Goal: Task Accomplishment & Management: Use online tool/utility

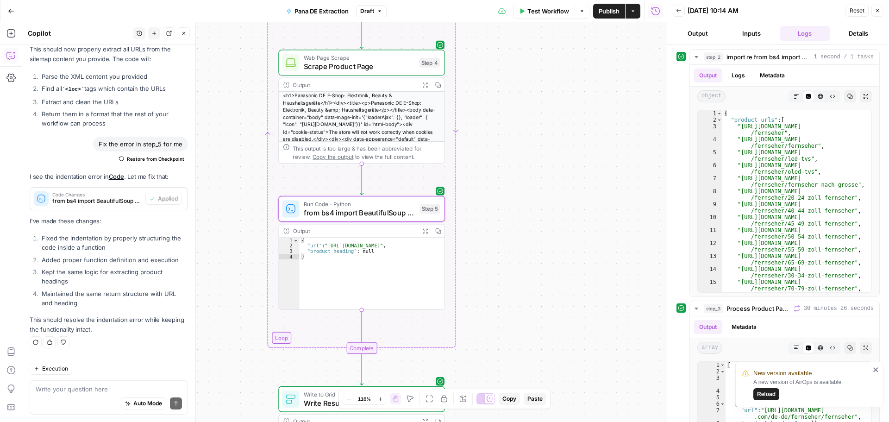
click at [422, 83] on icon "button" at bounding box center [425, 85] width 6 height 6
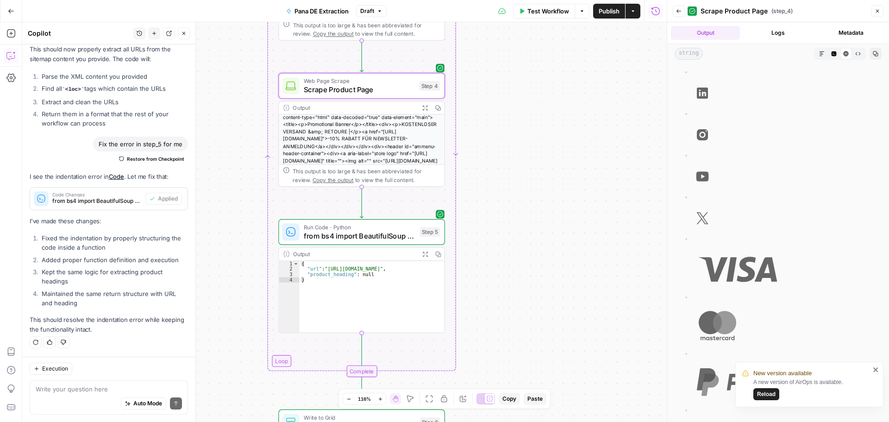
scroll to position [76, 0]
click at [342, 179] on span "Copy the output" at bounding box center [333, 179] width 41 height 6
click at [791, 34] on button "Logs" at bounding box center [778, 33] width 69 height 14
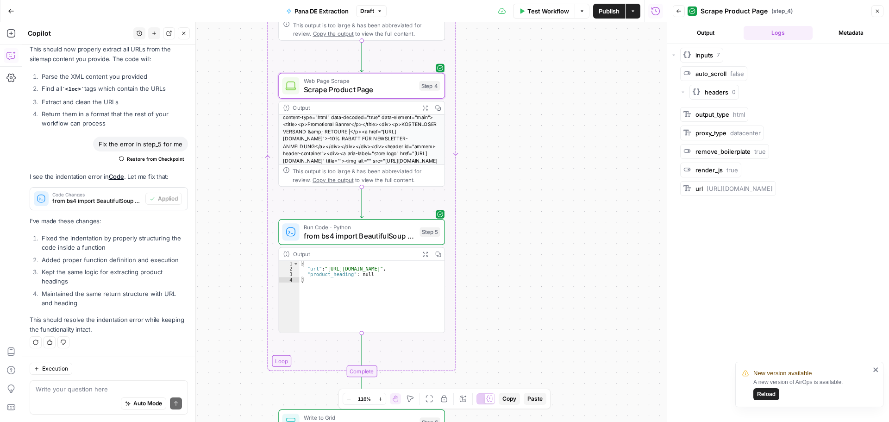
scroll to position [0, 0]
click at [718, 34] on button "Output" at bounding box center [705, 33] width 69 height 14
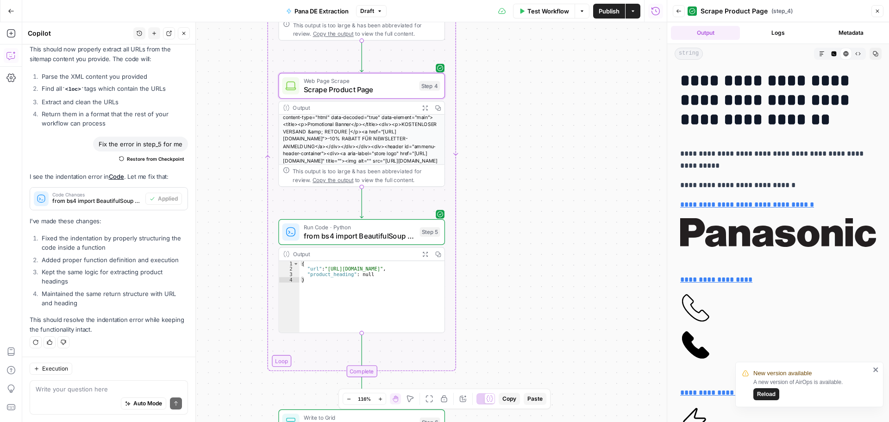
click at [772, 36] on button "Logs" at bounding box center [778, 33] width 69 height 14
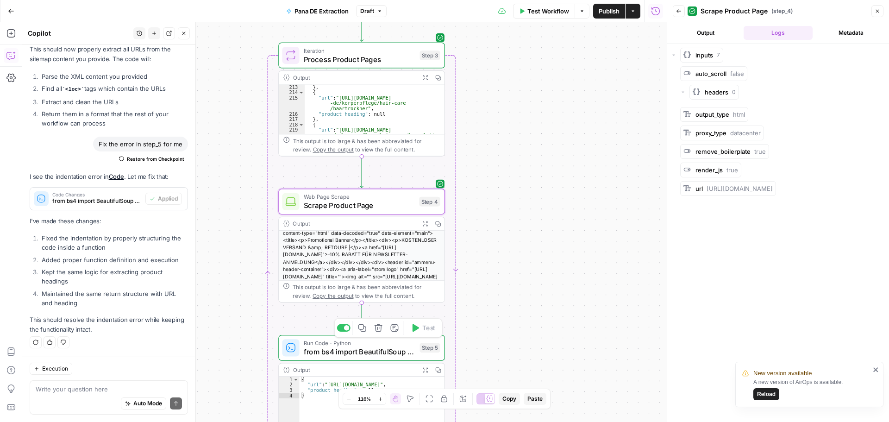
scroll to position [30, 0]
click at [384, 57] on span "Process Product Pages" at bounding box center [360, 59] width 112 height 11
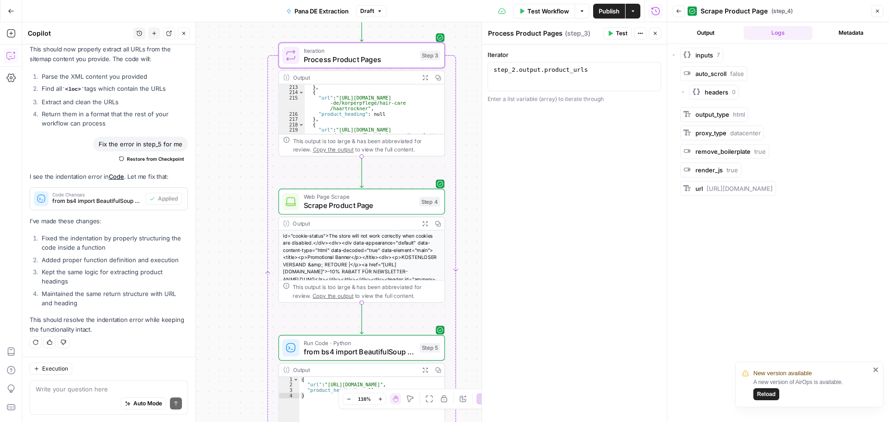
click at [424, 79] on icon "button" at bounding box center [425, 77] width 5 height 5
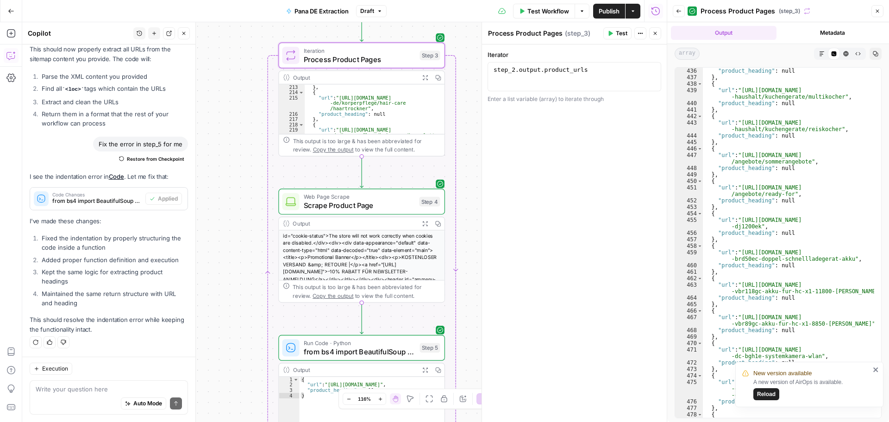
scroll to position [1642, 0]
click at [766, 290] on div ""product_heading" : null } , { "url" : "https://store.eu.panasonic.com/de-de/ku…" at bounding box center [788, 256] width 171 height 376
click at [764, 296] on div ""product_heading" : null } , { "url" : "https://store.eu.panasonic.com/de-de/ku…" at bounding box center [788, 256] width 171 height 376
type textarea "**********"
click at [767, 395] on span "Reload" at bounding box center [766, 394] width 19 height 8
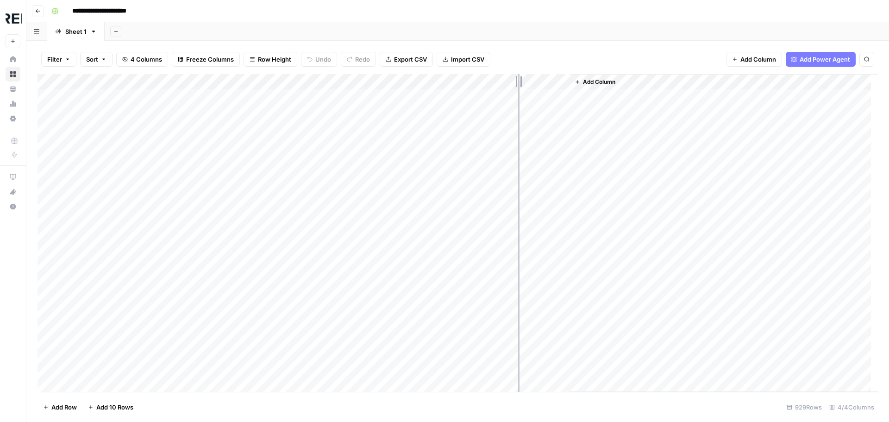
drag, startPoint x: 435, startPoint y: 82, endPoint x: 525, endPoint y: 79, distance: 90.4
click at [524, 80] on div "Add Column" at bounding box center [458, 233] width 841 height 318
click at [514, 154] on div "Add Column" at bounding box center [458, 233] width 841 height 318
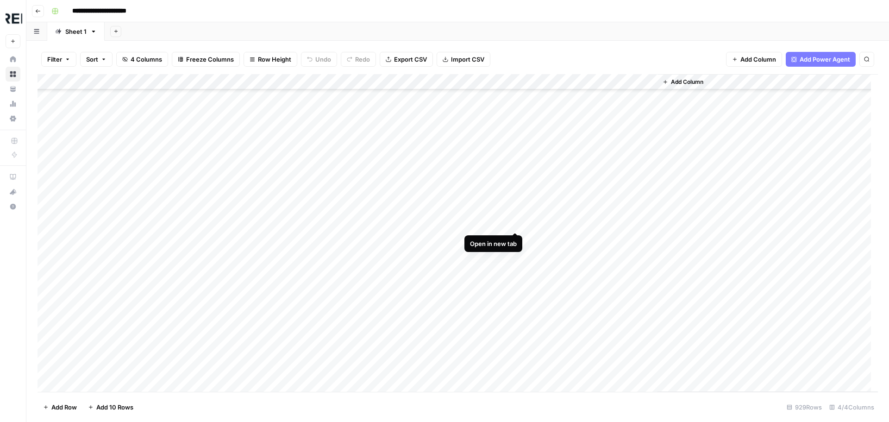
click at [516, 221] on div "Add Column" at bounding box center [458, 233] width 841 height 318
click at [513, 274] on div "Add Column" at bounding box center [458, 233] width 841 height 318
click at [514, 258] on div "Add Column" at bounding box center [458, 233] width 841 height 318
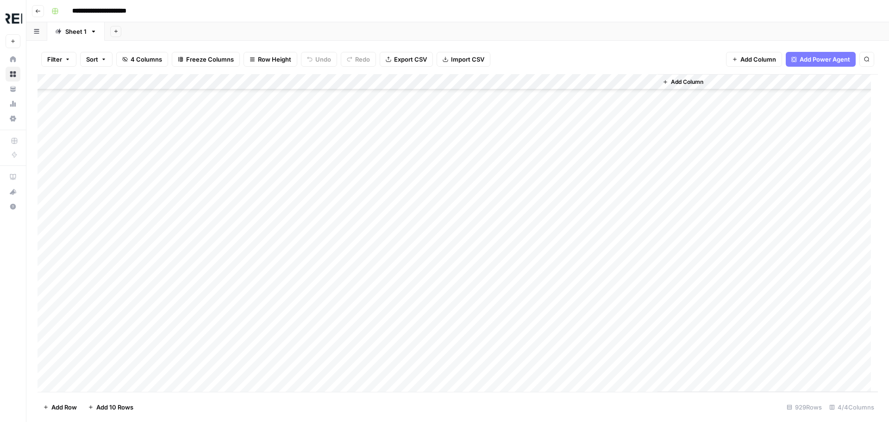
scroll to position [6206, 0]
click at [515, 270] on div "Add Column" at bounding box center [458, 233] width 841 height 318
click at [512, 282] on div "Add Column" at bounding box center [458, 233] width 841 height 318
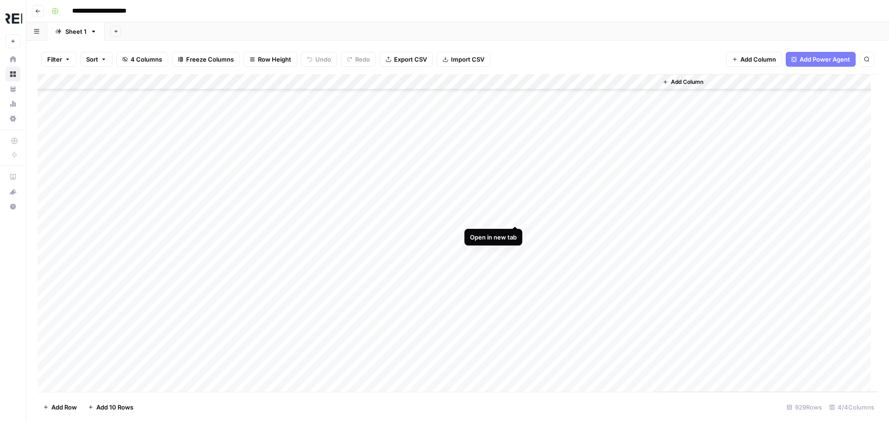
click at [515, 216] on div "Add Column" at bounding box center [458, 233] width 841 height 318
click at [254, 215] on div "Add Column" at bounding box center [458, 233] width 841 height 318
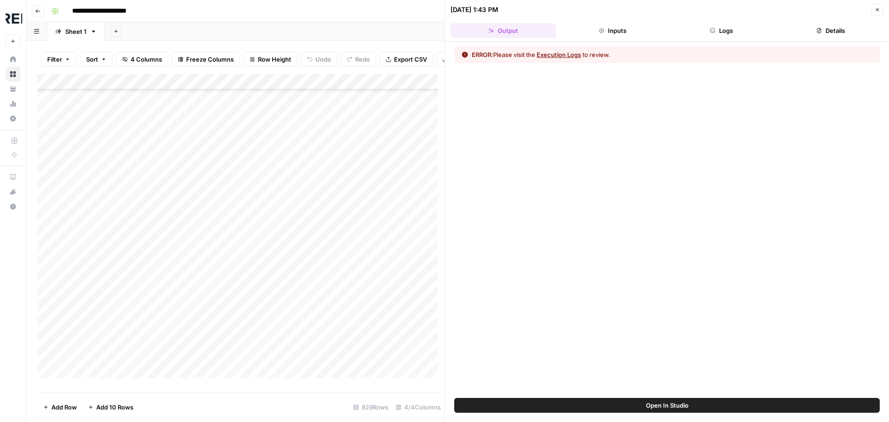
click at [707, 33] on button "Logs" at bounding box center [722, 30] width 106 height 15
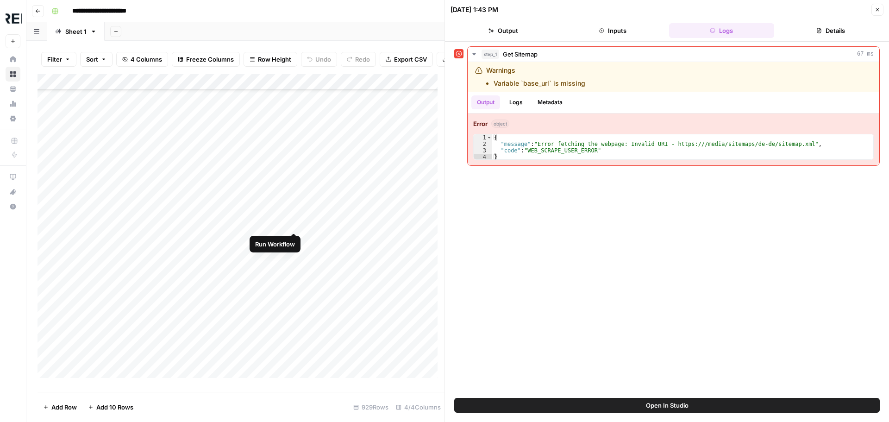
click at [292, 220] on div "Add Column" at bounding box center [241, 229] width 407 height 311
click at [629, 31] on button "Inputs" at bounding box center [613, 30] width 106 height 15
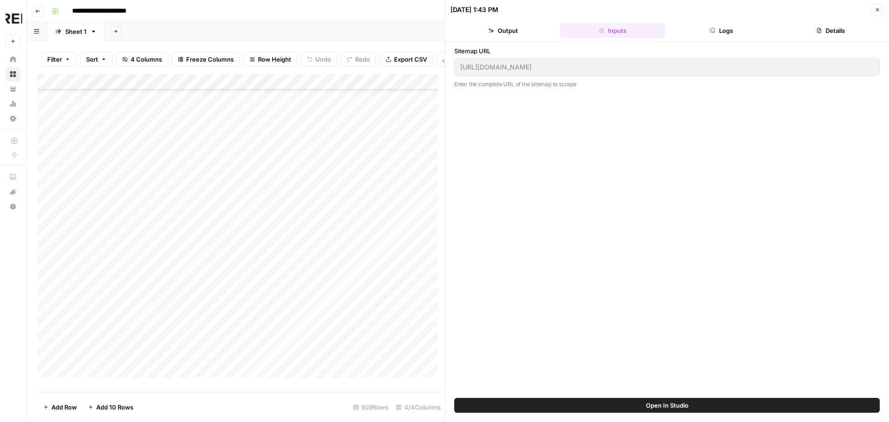
click at [504, 37] on header "08/27/25 at 1:43 PM Close Output Inputs Logs Details" at bounding box center [667, 21] width 444 height 42
click at [504, 32] on button "Output" at bounding box center [504, 30] width 106 height 15
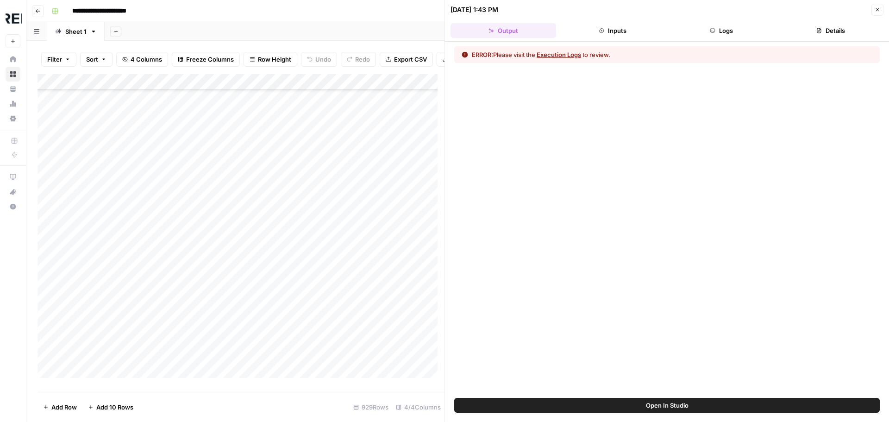
click at [876, 11] on icon "button" at bounding box center [878, 10] width 6 height 6
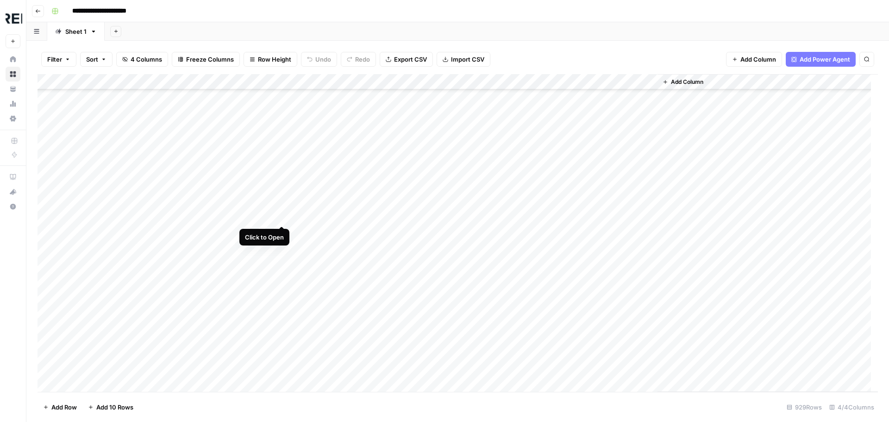
click at [278, 219] on div "Add Column" at bounding box center [458, 233] width 841 height 318
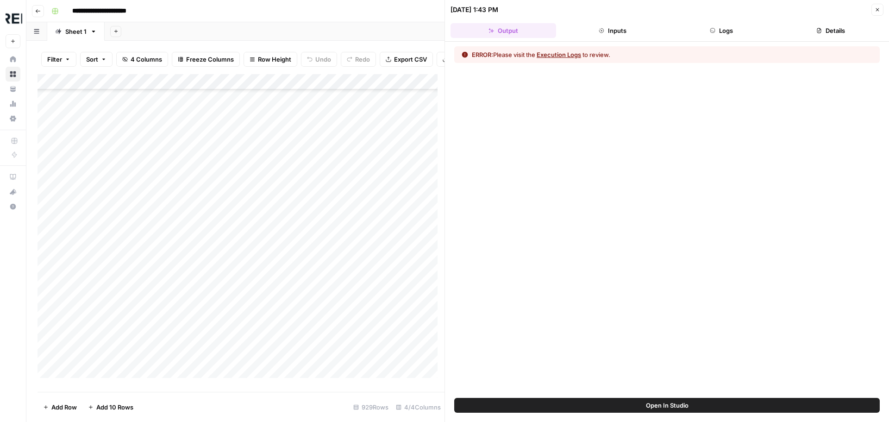
click at [873, 13] on button "Close" at bounding box center [878, 10] width 12 height 12
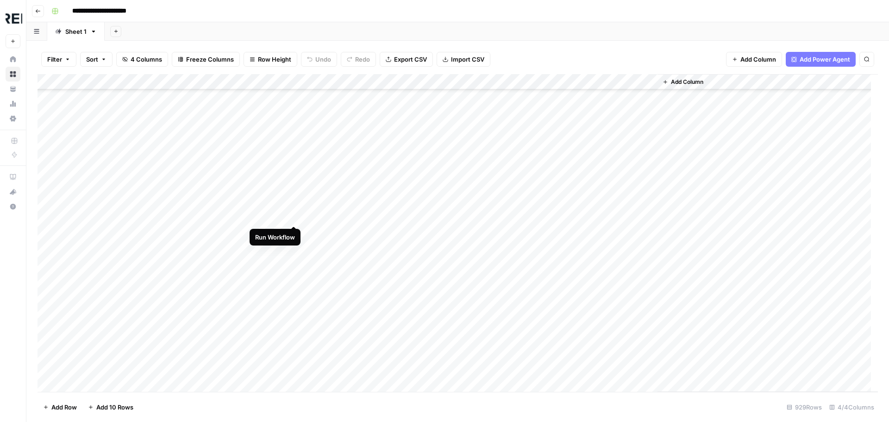
click at [297, 214] on div "Add Column" at bounding box center [458, 233] width 841 height 318
click at [56, 80] on div "Add Column" at bounding box center [458, 233] width 841 height 318
click at [57, 407] on span "Delete 929 Rows" at bounding box center [67, 406] width 49 height 9
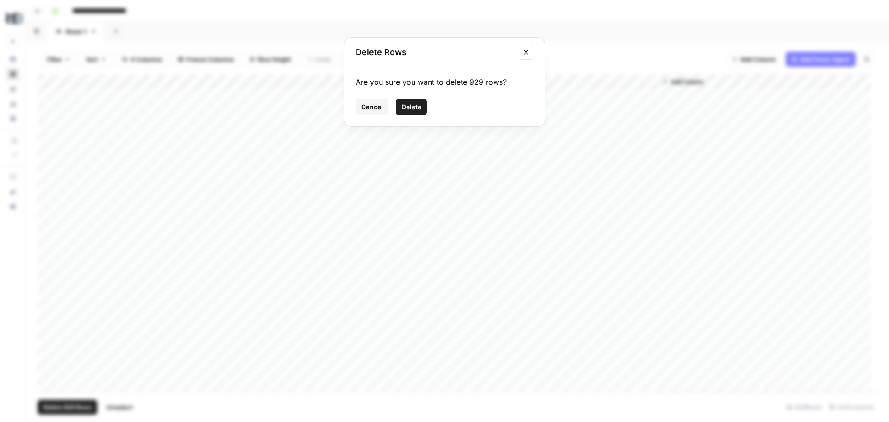
click at [416, 107] on span "Delete" at bounding box center [412, 106] width 20 height 9
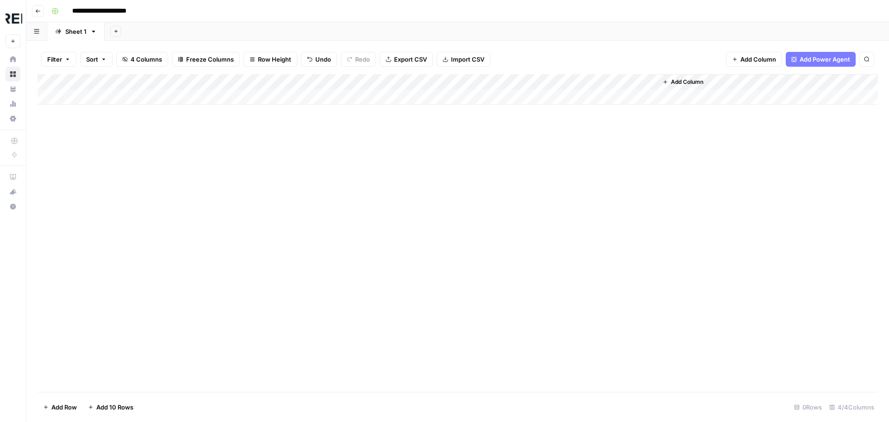
click at [131, 80] on div "Add Column" at bounding box center [458, 89] width 841 height 31
click at [119, 104] on input "Base URL" at bounding box center [125, 104] width 94 height 9
type input "SKU"
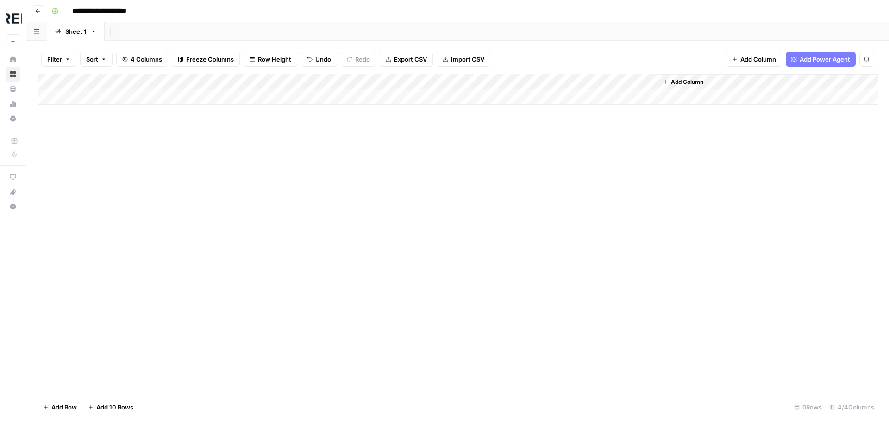
click at [465, 57] on span "Import CSV" at bounding box center [467, 59] width 33 height 9
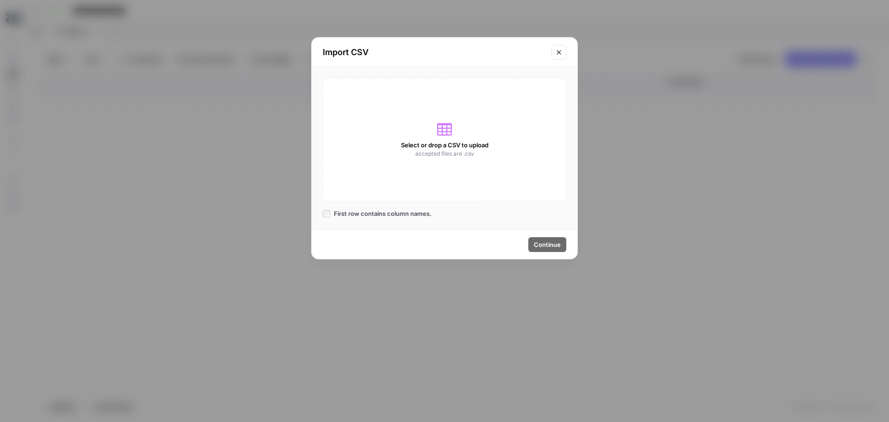
click at [440, 136] on icon at bounding box center [444, 129] width 15 height 15
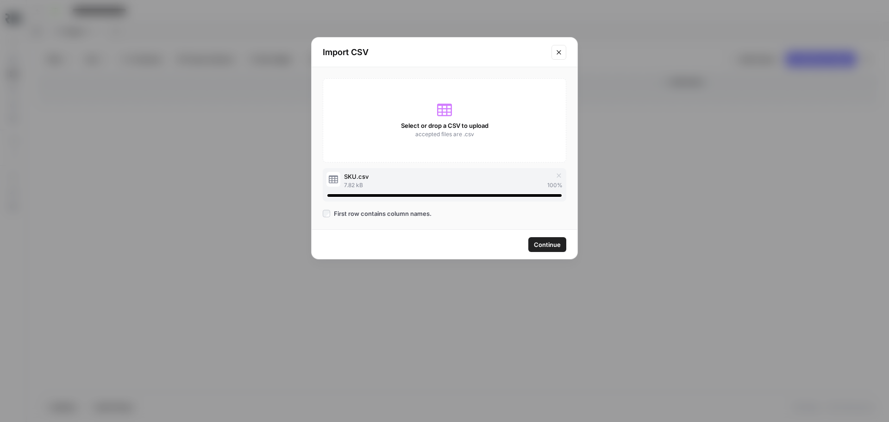
click at [537, 245] on span "Continue" at bounding box center [547, 244] width 27 height 9
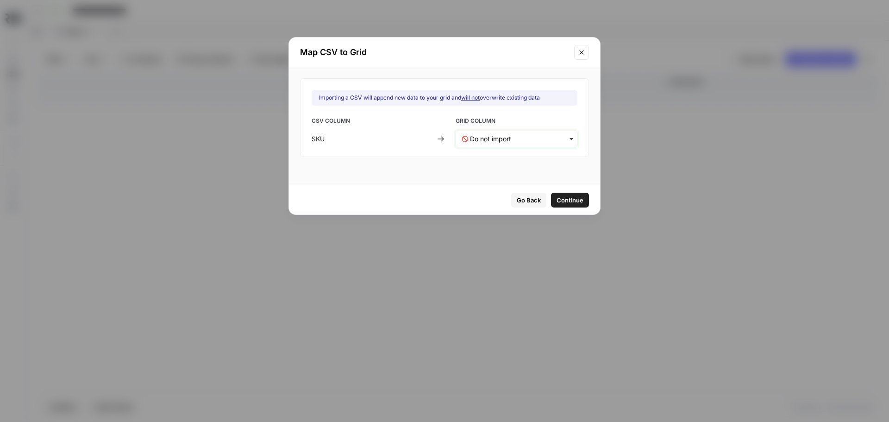
click at [528, 141] on input "text" at bounding box center [520, 138] width 101 height 9
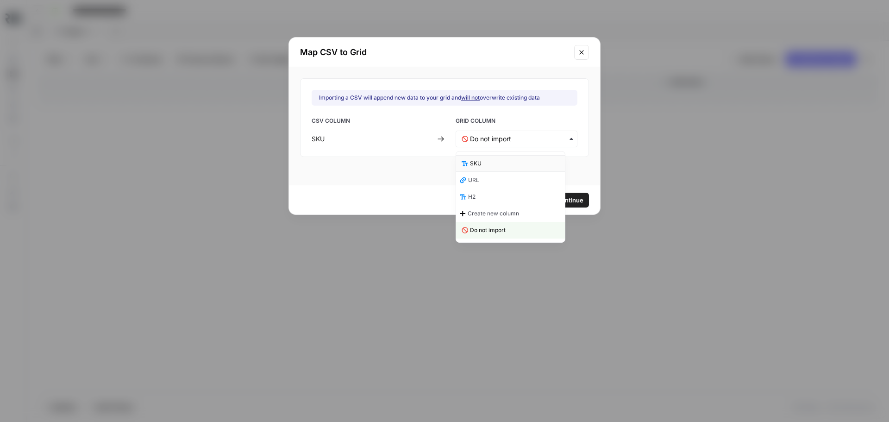
click at [486, 164] on div "SKU" at bounding box center [510, 163] width 109 height 17
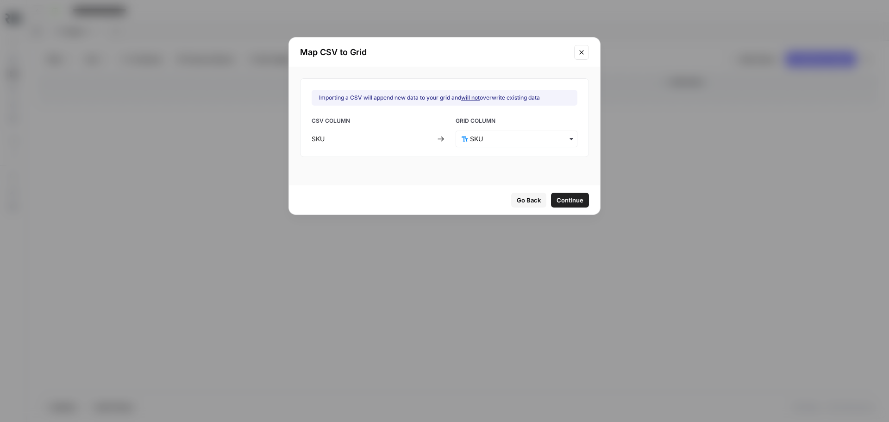
click at [560, 198] on span "Continue" at bounding box center [570, 199] width 27 height 9
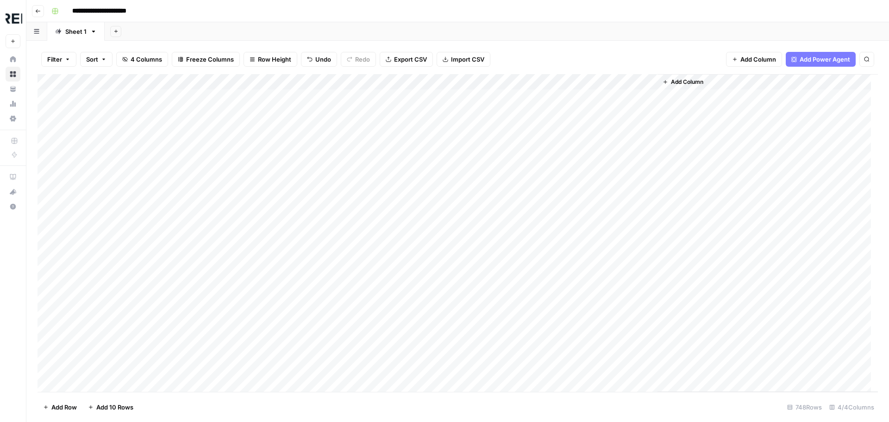
click at [100, 97] on div "Add Column" at bounding box center [458, 233] width 841 height 318
click at [100, 97] on textarea "*********" at bounding box center [143, 97] width 148 height 13
click at [101, 146] on div "Add Column" at bounding box center [458, 233] width 841 height 318
click at [101, 144] on div "Add Column" at bounding box center [458, 233] width 841 height 318
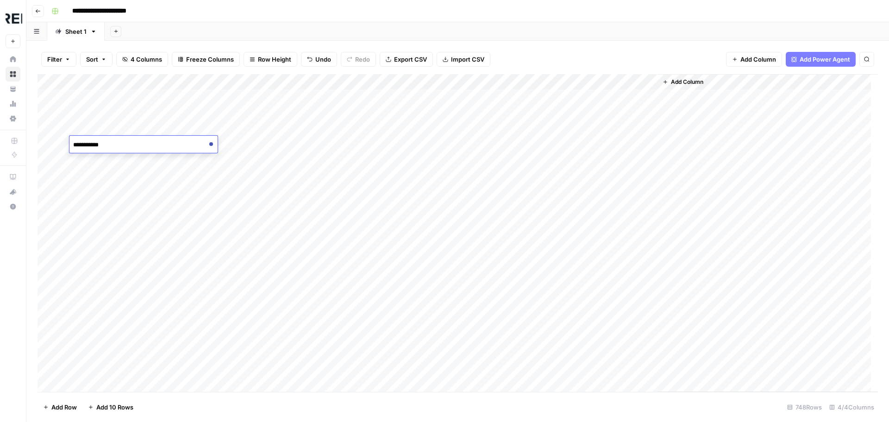
click at [101, 144] on div "**********" at bounding box center [143, 144] width 148 height 17
click at [101, 144] on textarea "**********" at bounding box center [143, 144] width 148 height 13
click at [323, 188] on div "Add Column" at bounding box center [458, 233] width 841 height 318
click at [254, 144] on div "Add Column" at bounding box center [458, 233] width 841 height 318
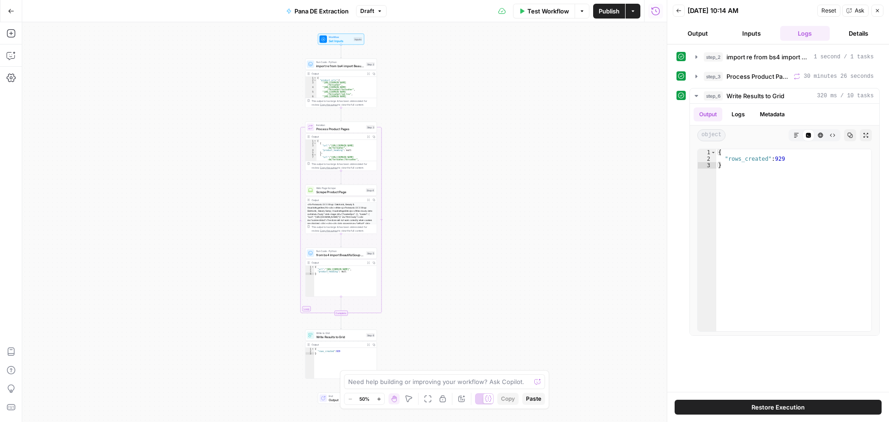
click at [610, 12] on span "Publish" at bounding box center [609, 10] width 21 height 9
click at [346, 43] on span "Set Inputs" at bounding box center [340, 40] width 23 height 5
click at [544, 80] on div at bounding box center [580, 75] width 160 height 18
click at [10, 58] on icon "button" at bounding box center [10, 55] width 9 height 9
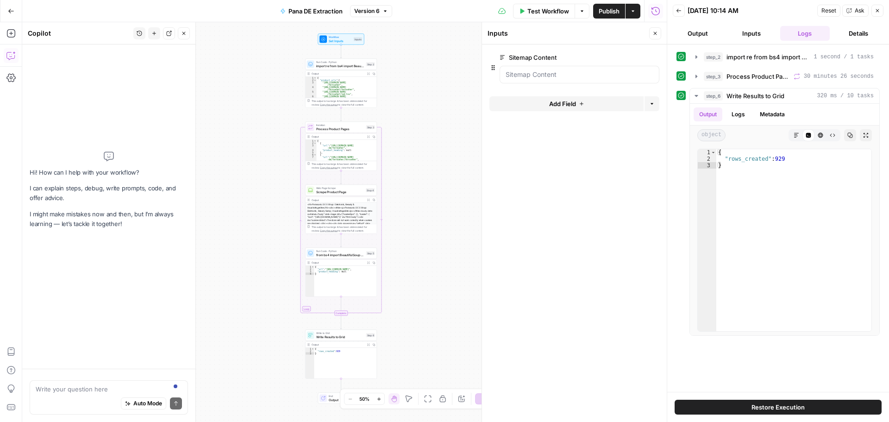
click at [82, 394] on div "Auto Mode Send" at bounding box center [109, 404] width 146 height 20
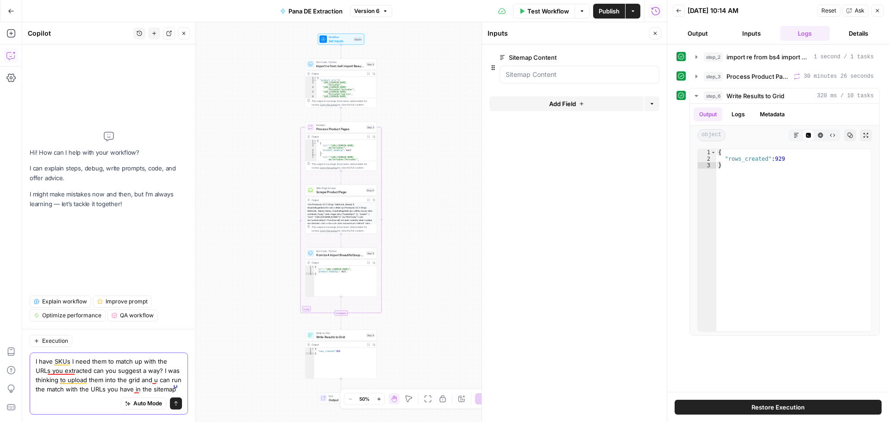
type textarea "I have SKUs I need them to match up with the URLs you extracted can you suggest…"
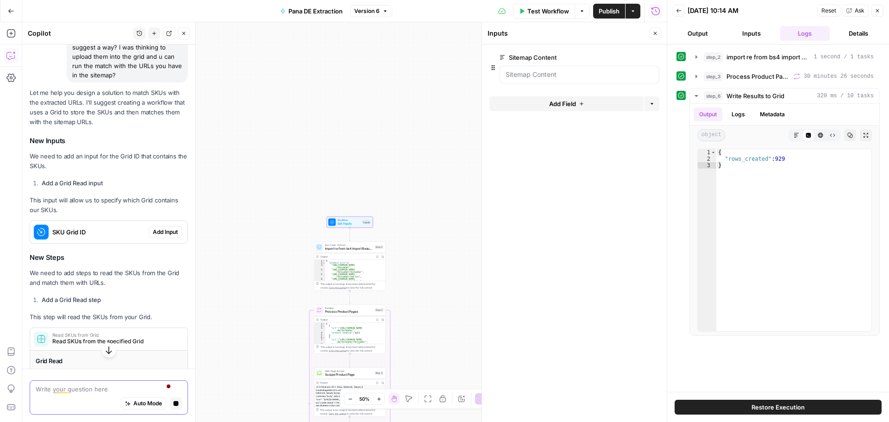
scroll to position [82, 0]
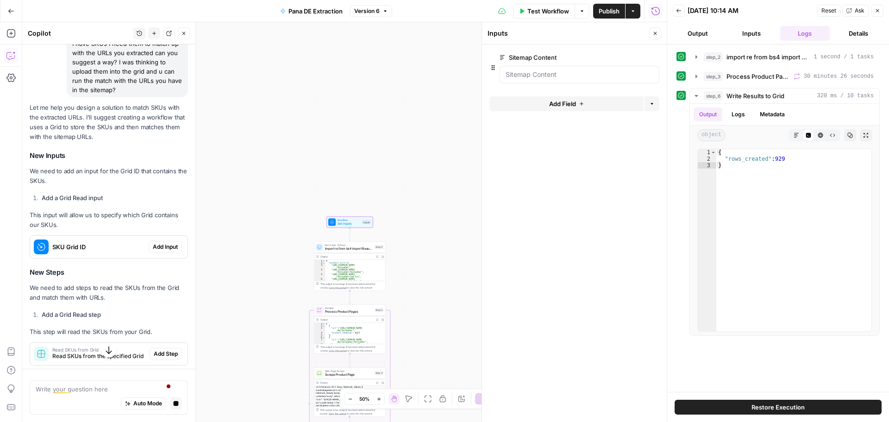
click at [161, 245] on span "Add Input" at bounding box center [165, 247] width 25 height 8
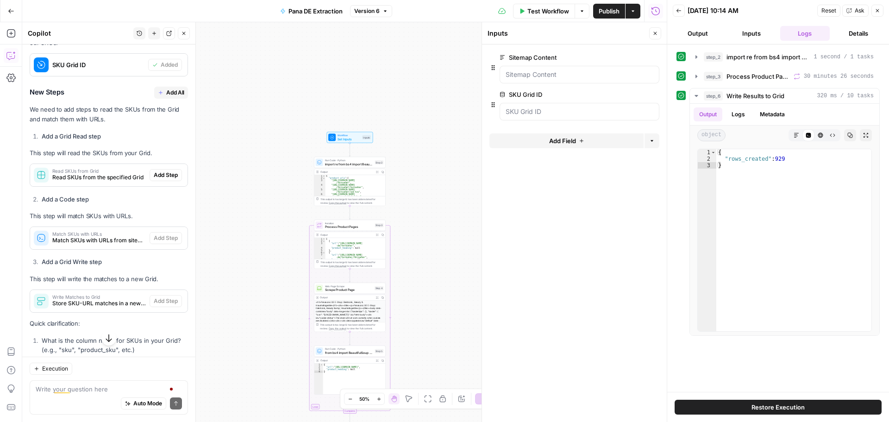
scroll to position [190, 0]
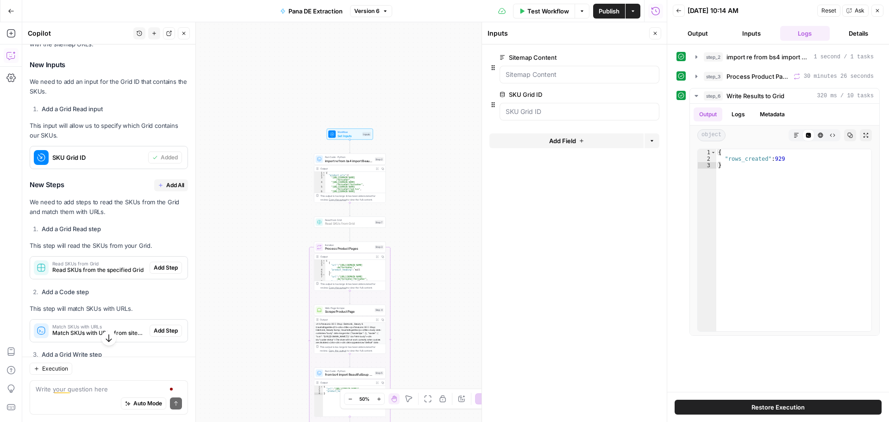
click at [154, 267] on span "Add Step" at bounding box center [166, 268] width 24 height 8
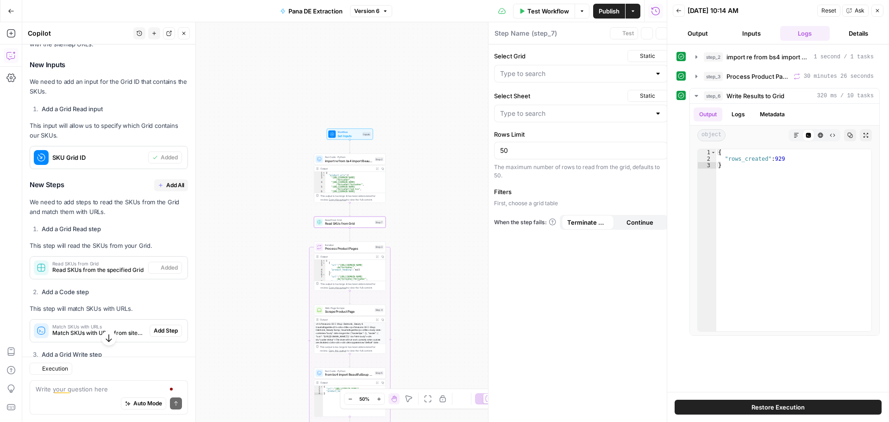
type textarea "Read SKUs from Grid"
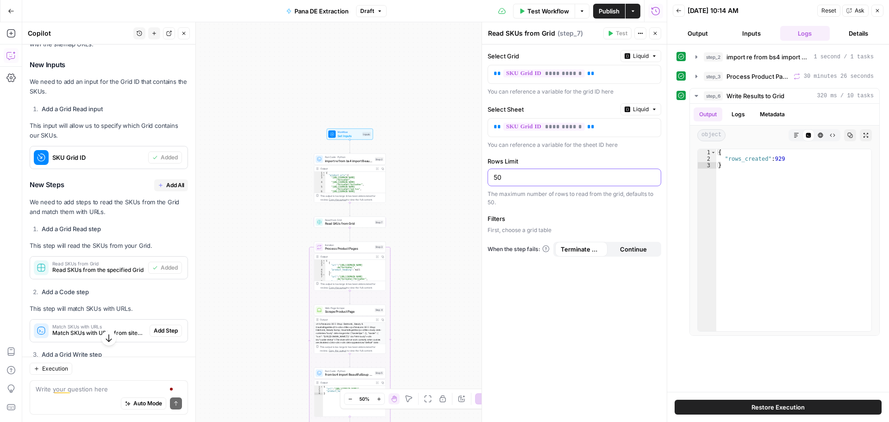
drag, startPoint x: 516, startPoint y: 179, endPoint x: 477, endPoint y: 175, distance: 39.1
click at [477, 175] on body "Threepipe Reply New Home Browse Your Data Usage Settings Recent Grids Meta Data…" at bounding box center [444, 211] width 889 height 422
drag, startPoint x: 497, startPoint y: 182, endPoint x: 470, endPoint y: 181, distance: 26.9
click at [470, 181] on body "Threepipe Reply New Home Browse Your Data Usage Settings Recent Grids Meta Data…" at bounding box center [444, 211] width 889 height 422
click at [515, 179] on input "50" at bounding box center [575, 177] width 162 height 9
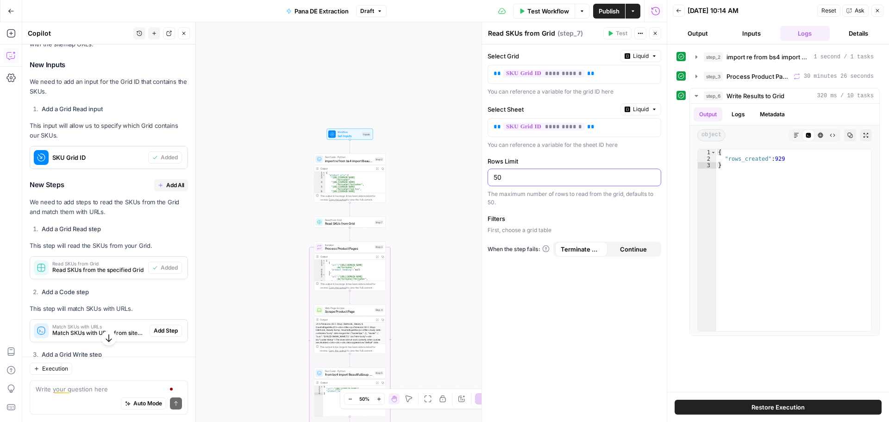
click at [515, 179] on input "50" at bounding box center [575, 177] width 162 height 9
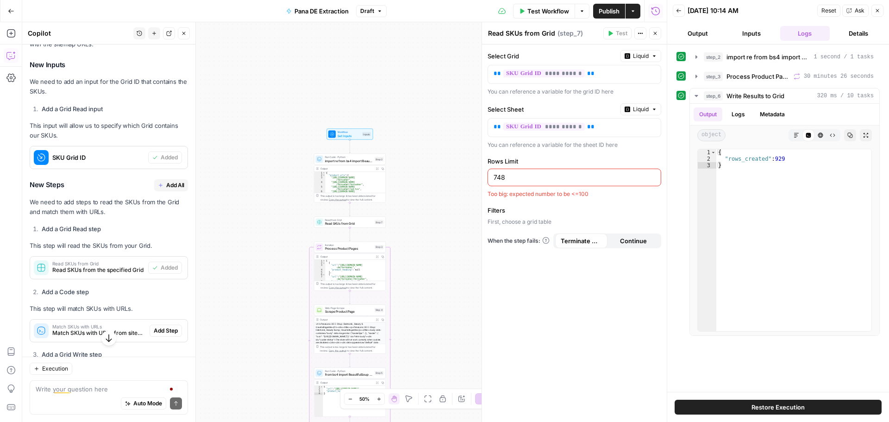
drag, startPoint x: 519, startPoint y: 176, endPoint x: 487, endPoint y: 171, distance: 32.9
click at [487, 171] on div "**********" at bounding box center [574, 232] width 185 height 377
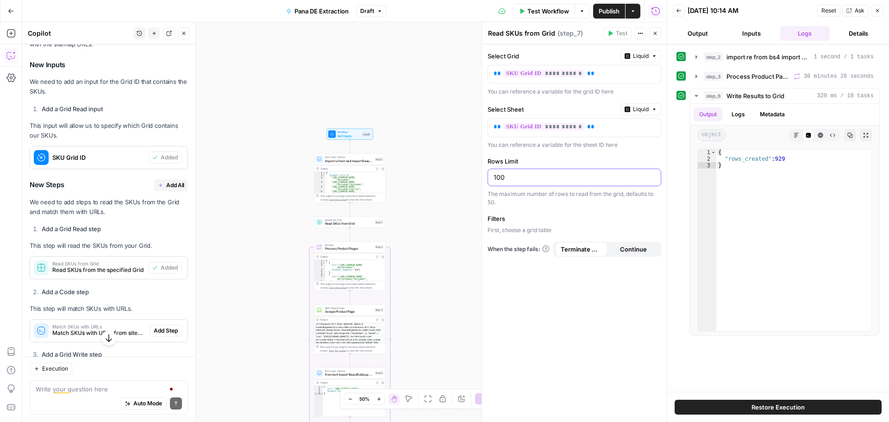
type input "100"
click at [556, 313] on div "**********" at bounding box center [574, 232] width 185 height 377
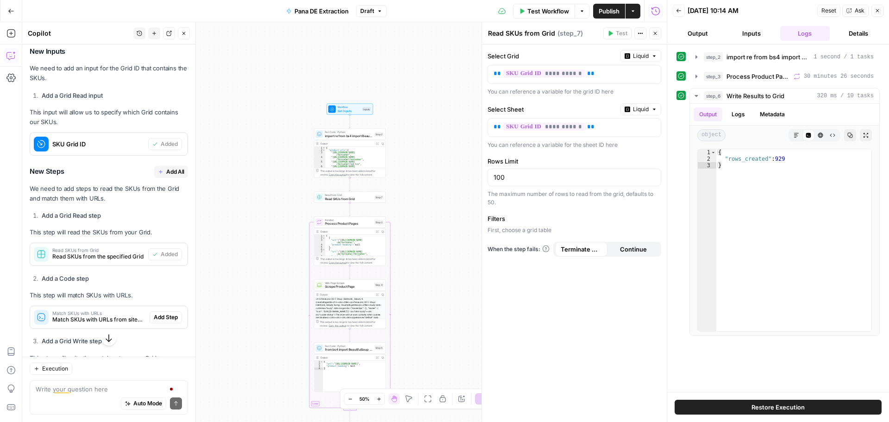
scroll to position [283, 0]
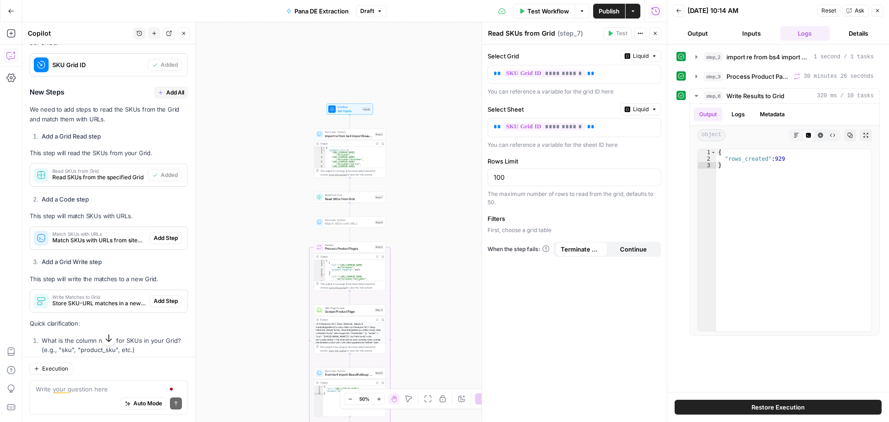
click at [156, 240] on span "Add Step" at bounding box center [166, 238] width 24 height 8
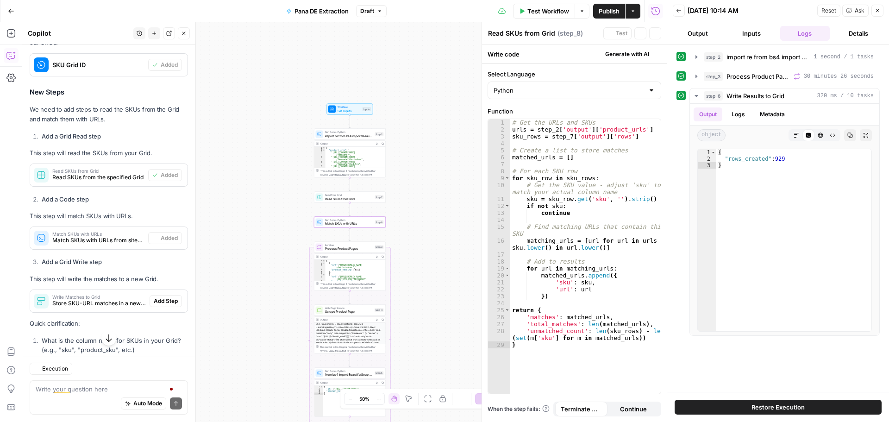
type textarea "Match SKUs with URLs"
click at [161, 297] on span "Add Step" at bounding box center [166, 301] width 24 height 8
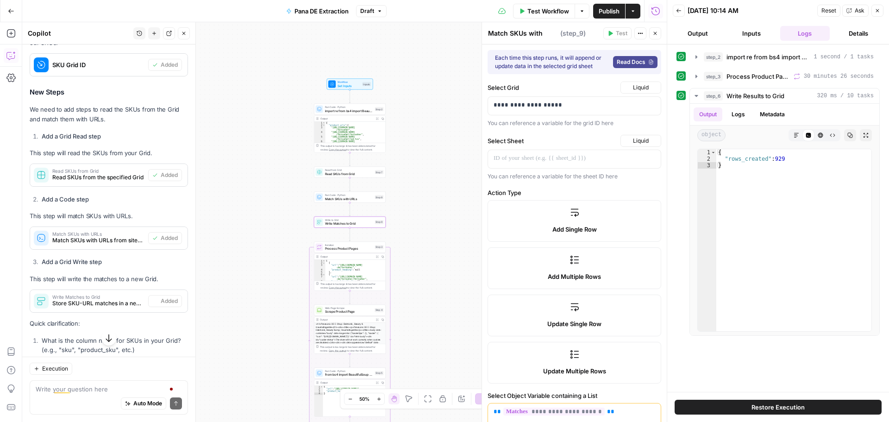
type textarea "Write Matches to Grid"
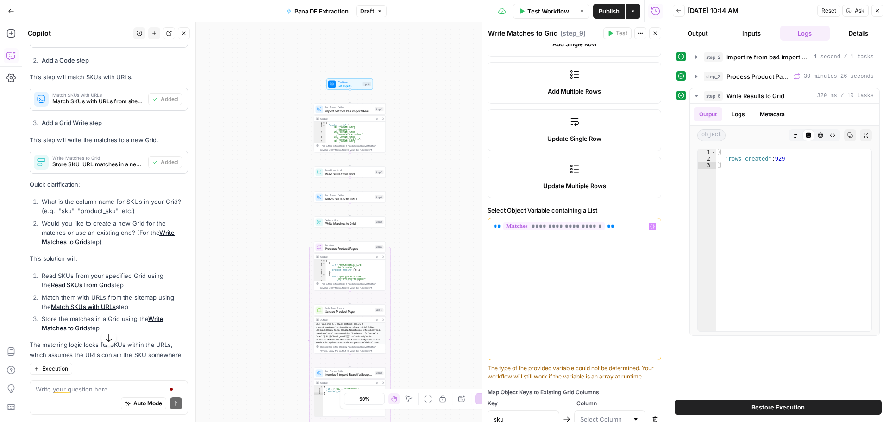
scroll to position [267, 0]
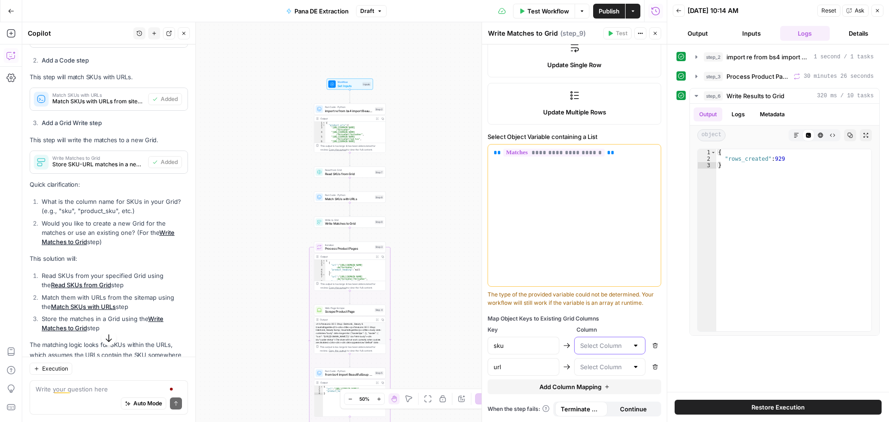
click at [616, 344] on input "text" at bounding box center [604, 345] width 49 height 9
drag, startPoint x: 526, startPoint y: 347, endPoint x: 481, endPoint y: 347, distance: 44.5
click at [482, 347] on div "**********" at bounding box center [574, 222] width 185 height 400
type input "SKU"
click at [595, 349] on input "text" at bounding box center [604, 345] width 49 height 9
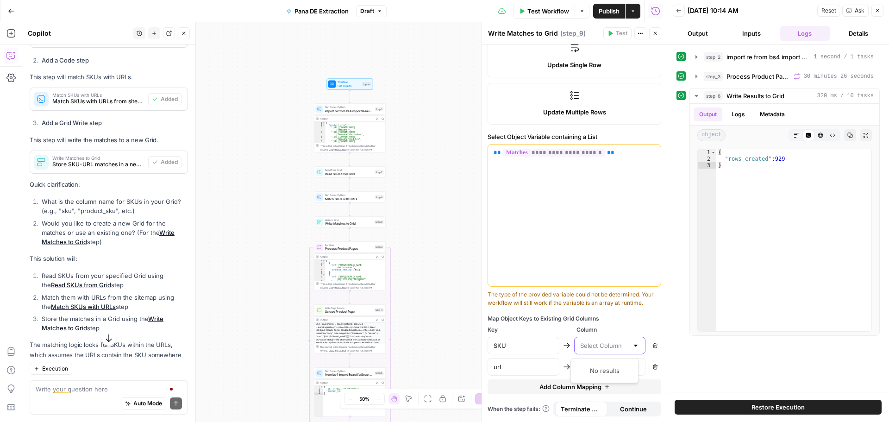
click at [595, 349] on input "text" at bounding box center [604, 345] width 49 height 9
click at [641, 317] on div "Map Object Keys to Existing Grid Columns" at bounding box center [575, 318] width 174 height 8
click at [529, 369] on input "url" at bounding box center [524, 366] width 60 height 9
click at [584, 358] on div at bounding box center [610, 367] width 72 height 18
click at [591, 366] on input "text" at bounding box center [604, 366] width 49 height 9
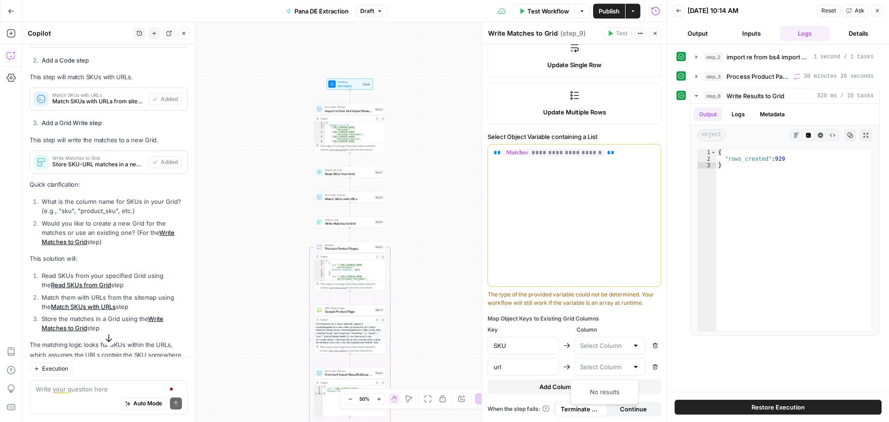
click at [628, 325] on div "Map Object Keys to Existing Grid Columns Key Column SKU Remove url Remove Add C…" at bounding box center [575, 354] width 174 height 80
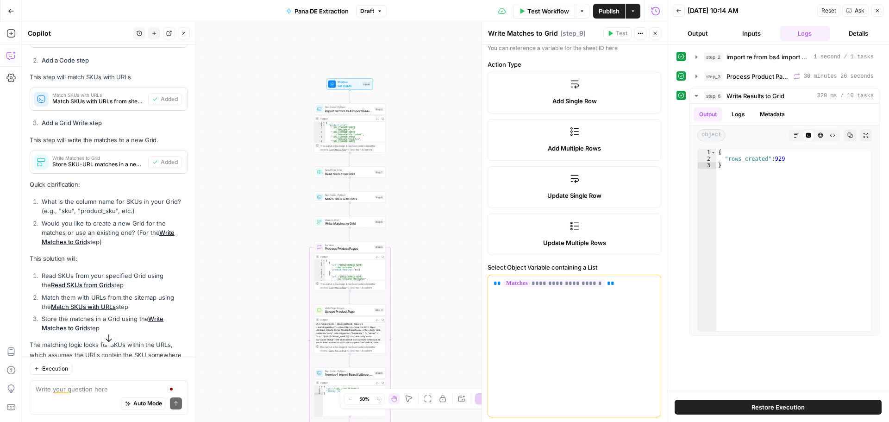
scroll to position [0, 0]
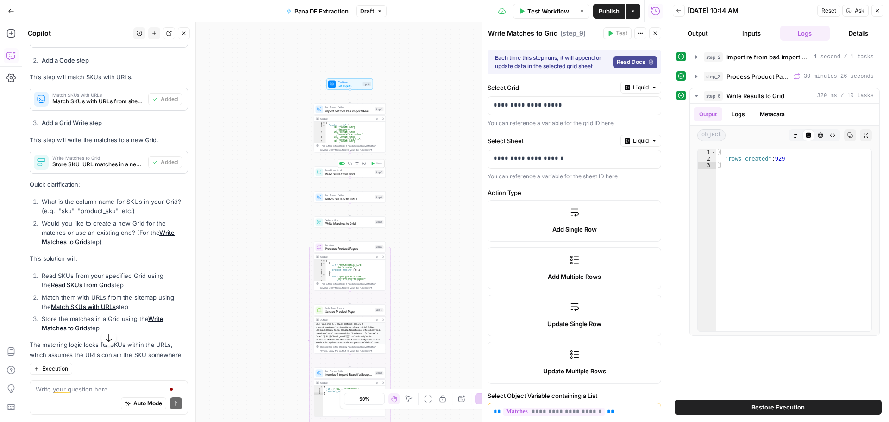
click at [344, 176] on div "Read from Grid Read SKUs from Grid Step 7 Copy step Delete step Add Note Test" at bounding box center [350, 172] width 72 height 11
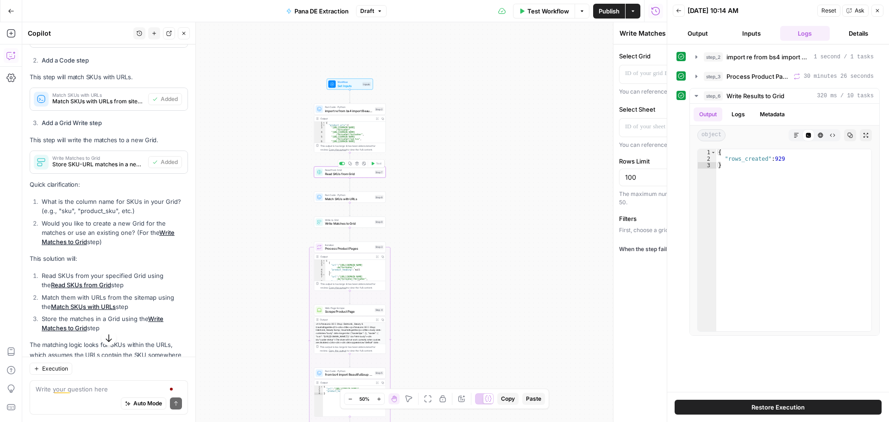
type textarea "Read SKUs from Grid"
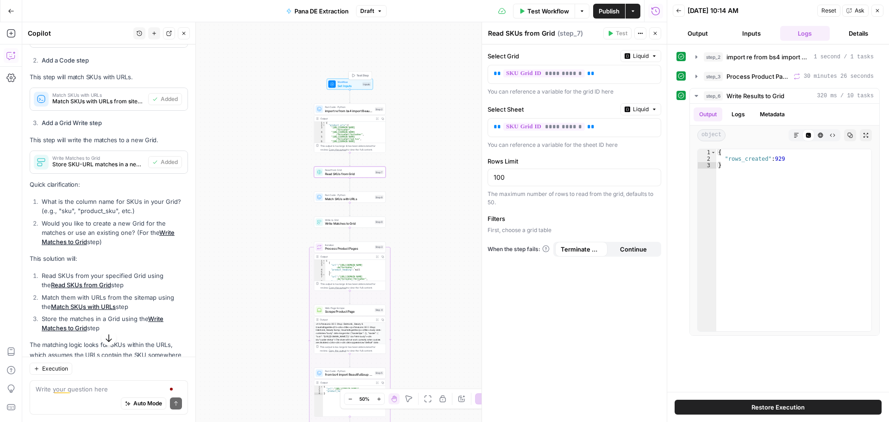
click at [362, 78] on button "Test Step" at bounding box center [360, 76] width 21 height 6
click at [358, 86] on span "Set Inputs" at bounding box center [349, 85] width 23 height 5
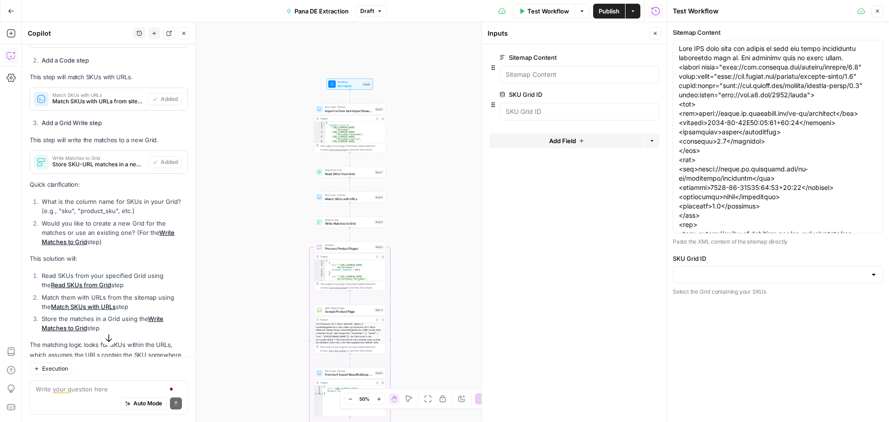
click at [623, 89] on button "edit field" at bounding box center [629, 94] width 36 height 11
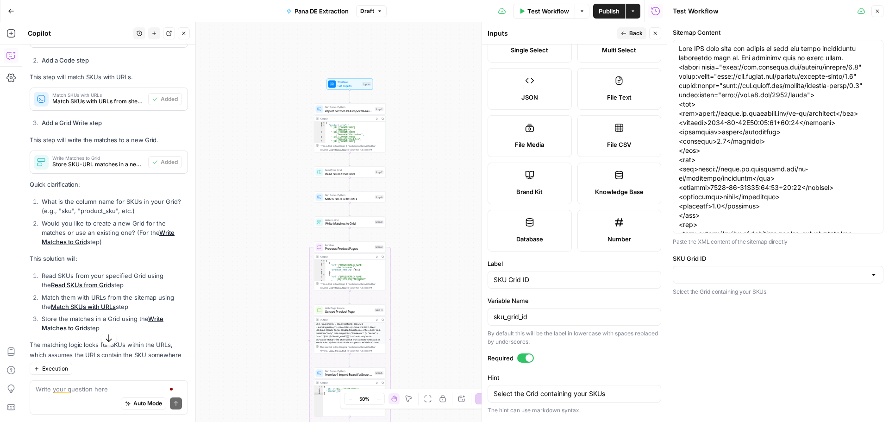
scroll to position [93, 0]
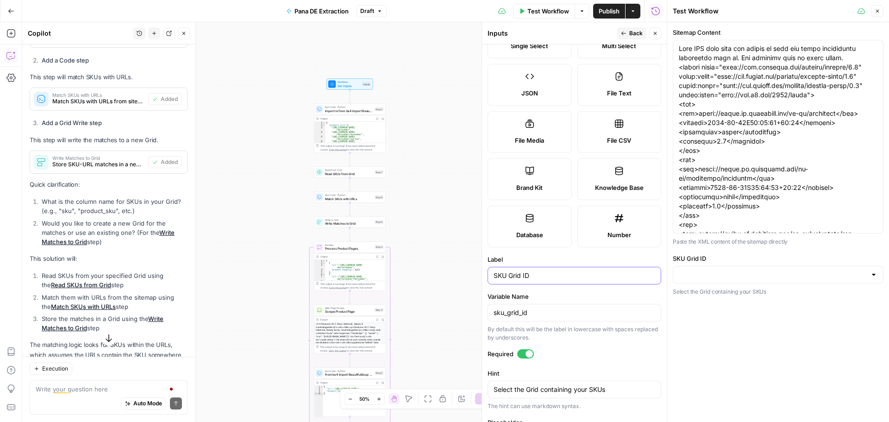
drag, startPoint x: 532, startPoint y: 278, endPoint x: 491, endPoint y: 278, distance: 40.8
click at [491, 278] on div "SKU Grid ID" at bounding box center [575, 276] width 174 height 18
type input "SKU"
drag, startPoint x: 540, startPoint y: 316, endPoint x: 457, endPoint y: 313, distance: 83.4
click at [457, 313] on body "Threepipe Reply New Home Browse Your Data Usage Settings Recent Grids Meta Data…" at bounding box center [444, 211] width 889 height 422
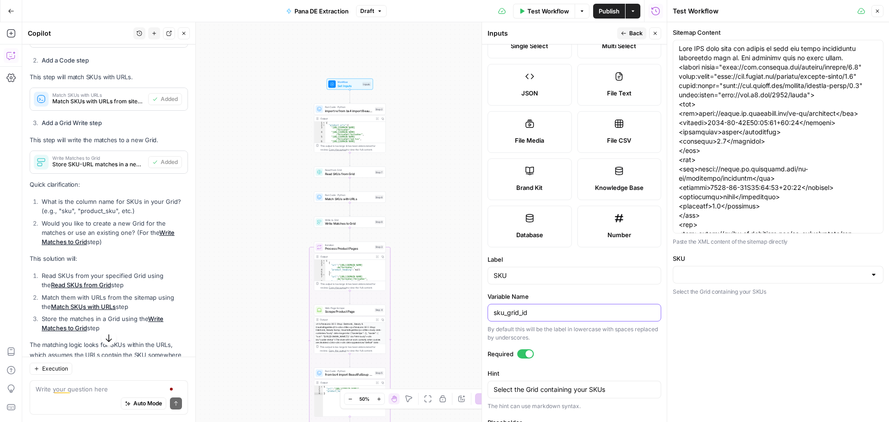
drag, startPoint x: 536, startPoint y: 309, endPoint x: 477, endPoint y: 309, distance: 59.7
click at [477, 309] on body "Threepipe Reply New Home Browse Your Data Usage Settings Recent Grids Meta Data…" at bounding box center [444, 211] width 889 height 422
drag, startPoint x: 532, startPoint y: 313, endPoint x: 487, endPoint y: 318, distance: 45.6
click at [487, 318] on form "Input type Short Text Long Text Single Select Multi Select JSON File Text File …" at bounding box center [574, 232] width 185 height 377
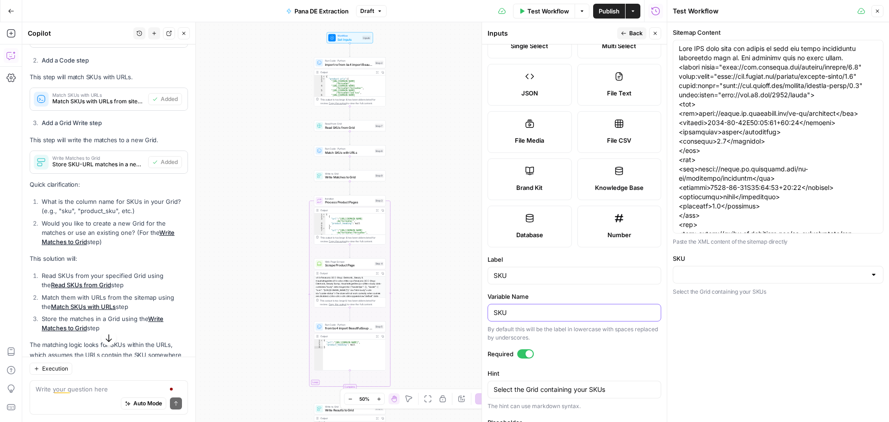
scroll to position [136, 0]
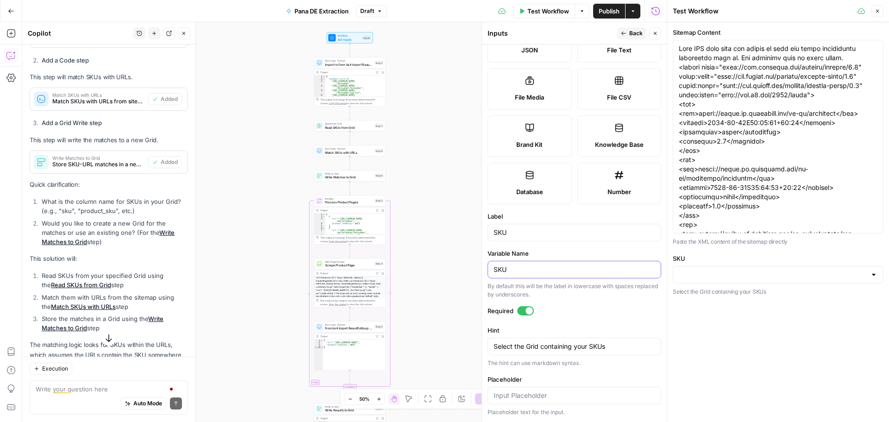
type input "SKU"
click at [657, 34] on icon "button" at bounding box center [656, 34] width 6 height 6
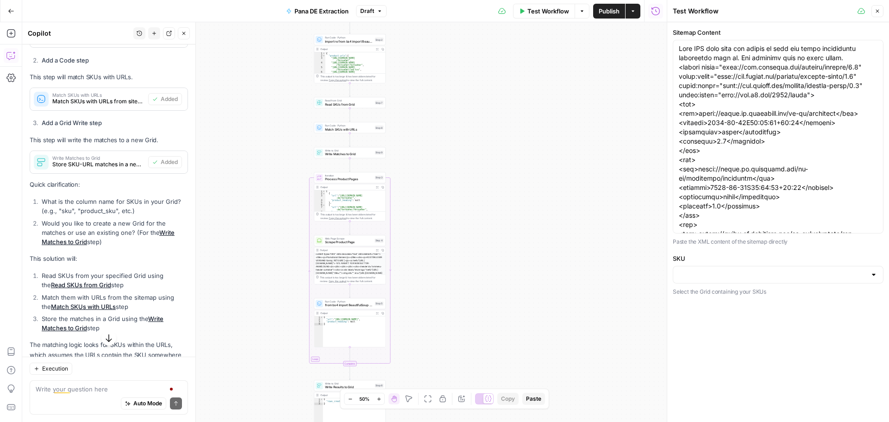
scroll to position [76, 0]
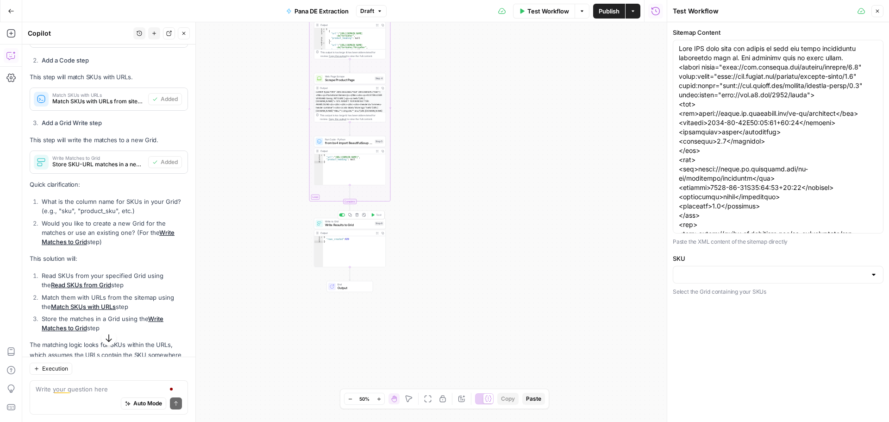
click at [340, 229] on div "Write to Grid Write Results to Grid Step 6 Copy step Delete step Add Note Test" at bounding box center [350, 223] width 72 height 11
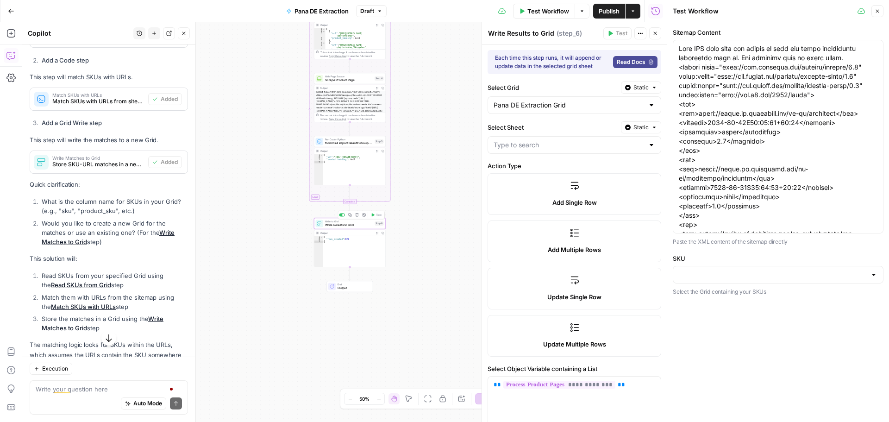
type input "Sheet 1"
type input "URL"
type input "H2"
click at [342, 214] on div at bounding box center [343, 215] width 2 height 2
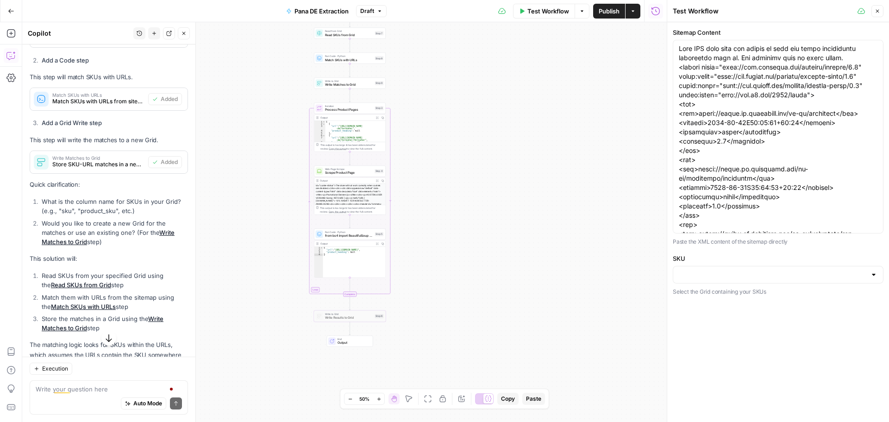
scroll to position [0, 0]
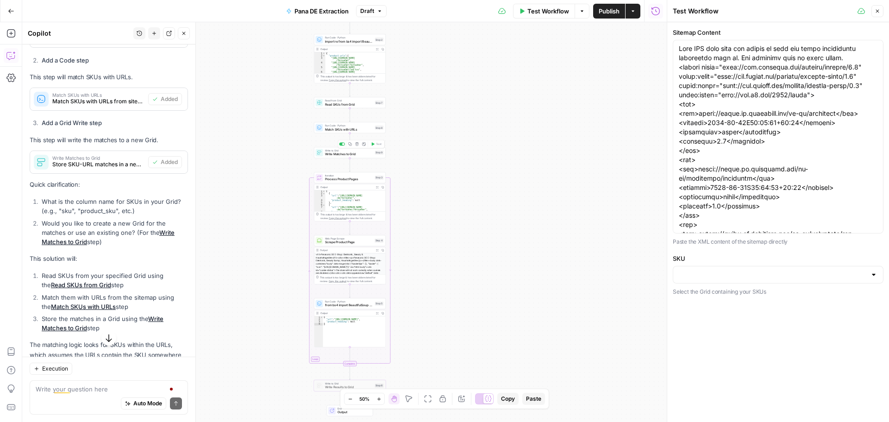
click at [339, 157] on div "Write to Grid Write Matches to Grid Step 9 Copy step Delete step Add Note Test" at bounding box center [350, 152] width 72 height 11
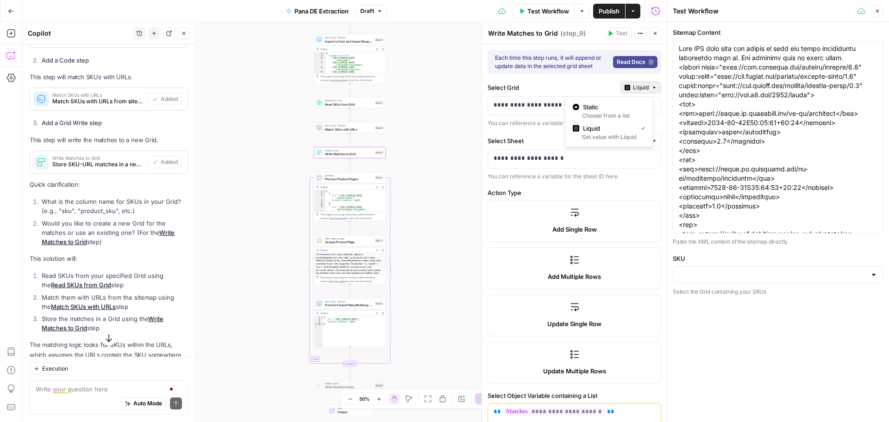
click at [642, 88] on button "Liquid" at bounding box center [641, 88] width 41 height 12
click at [601, 110] on span "Static" at bounding box center [612, 106] width 59 height 9
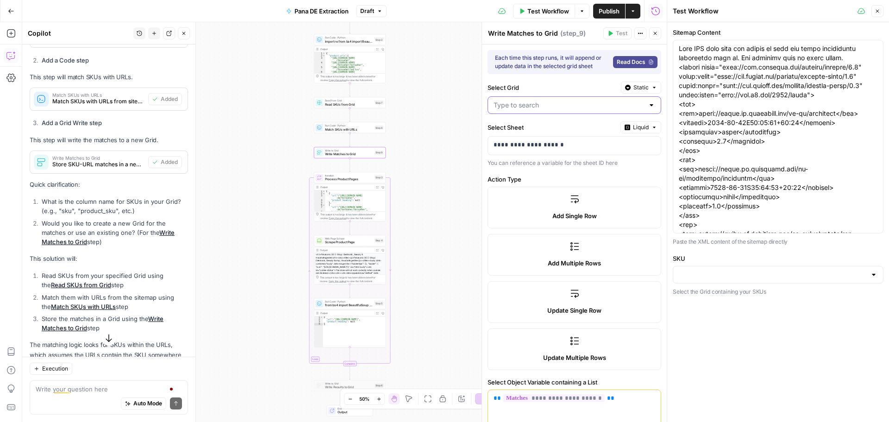
click at [591, 108] on input "Select Grid" at bounding box center [569, 105] width 151 height 9
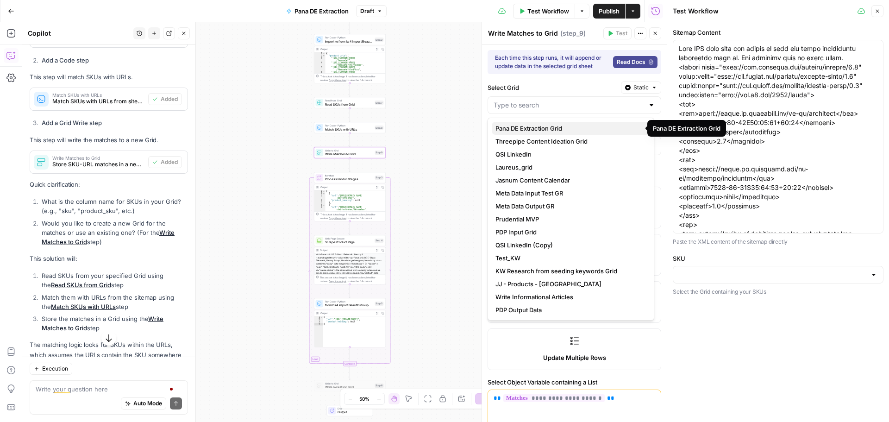
click at [571, 130] on span "Pana DE Extraction Grid" at bounding box center [569, 128] width 147 height 9
type input "Pana DE Extraction Grid"
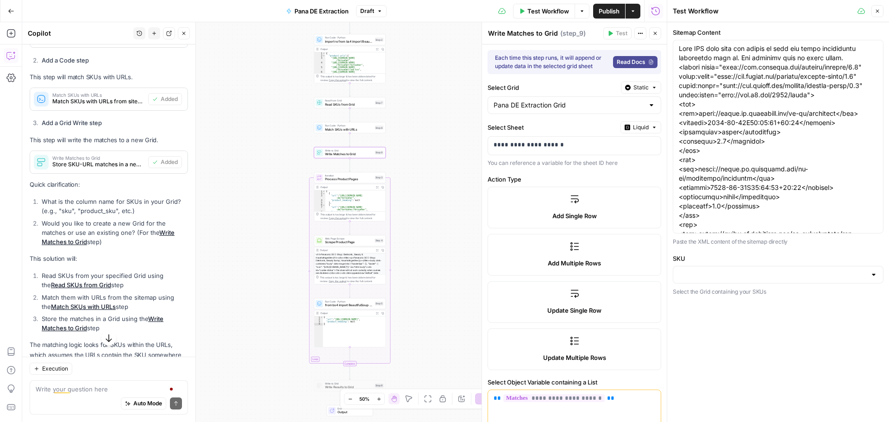
click at [633, 130] on span "Liquid" at bounding box center [641, 127] width 16 height 8
click at [602, 149] on span "Static" at bounding box center [612, 146] width 59 height 9
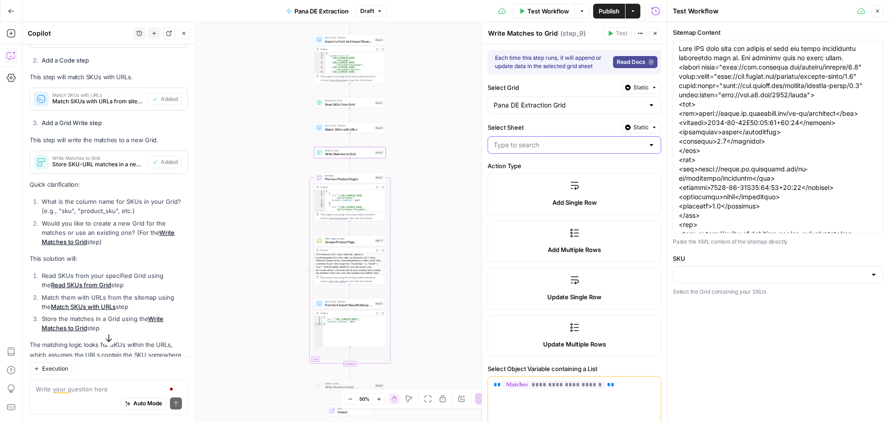
click at [555, 147] on input "Select Sheet" at bounding box center [569, 144] width 151 height 9
click at [526, 171] on span "Sheet 1" at bounding box center [569, 167] width 147 height 9
type input "Sheet 1"
click at [555, 333] on label "Update Multiple Rows" at bounding box center [575, 336] width 174 height 42
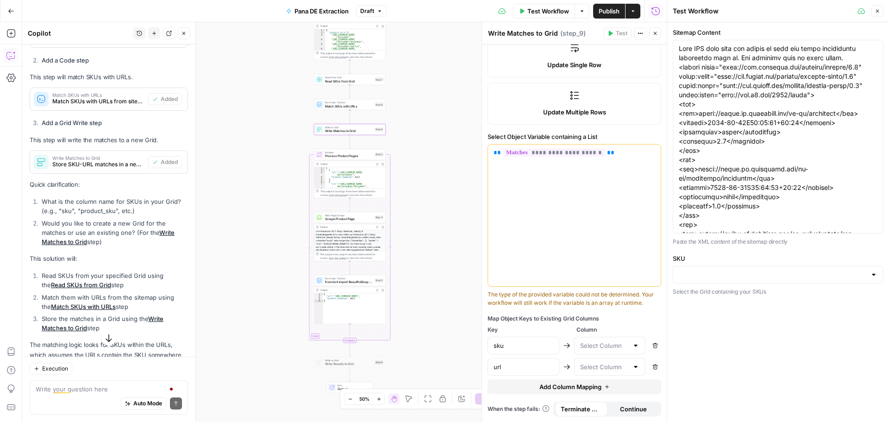
scroll to position [194, 0]
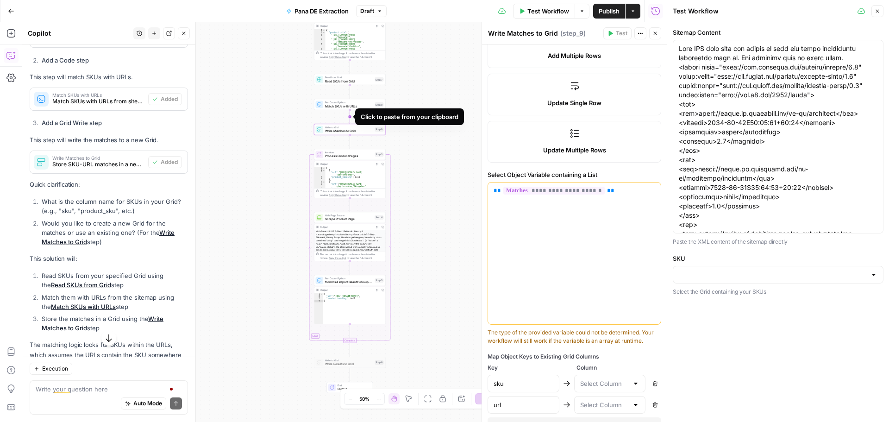
click at [350, 117] on icon "Edge from step_8 to step_9" at bounding box center [349, 116] width 1 height 13
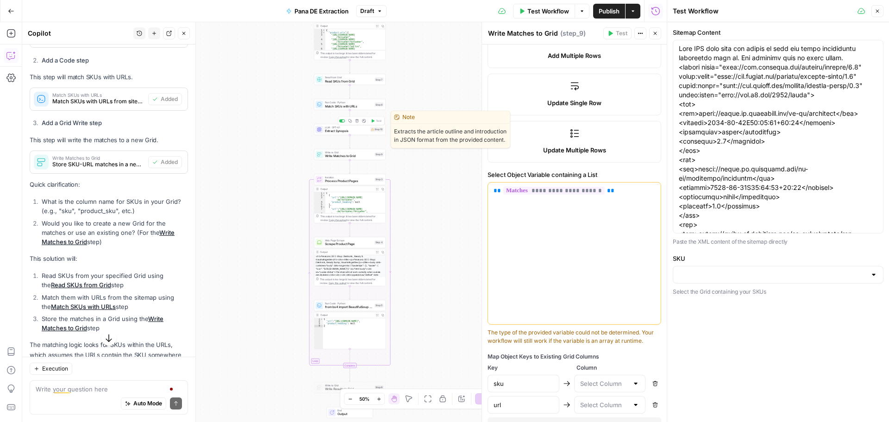
click at [346, 132] on span "Extract Synopsis" at bounding box center [347, 131] width 44 height 5
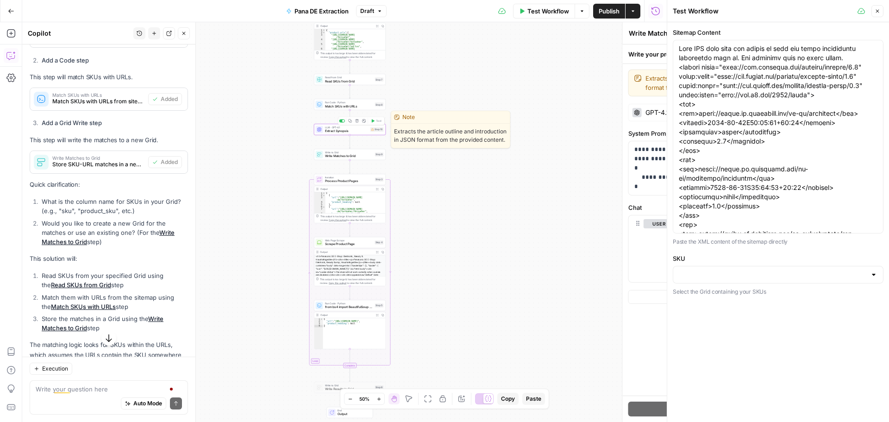
type textarea "Extract Synopsis"
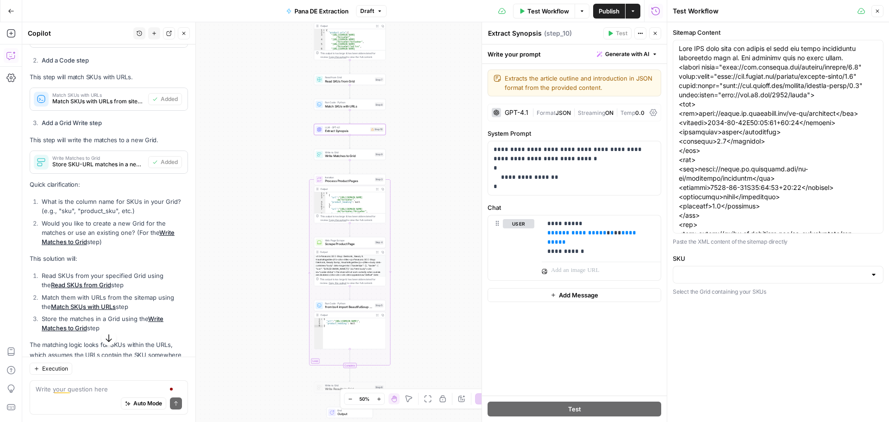
click at [381, 397] on icon "button" at bounding box center [379, 398] width 5 height 5
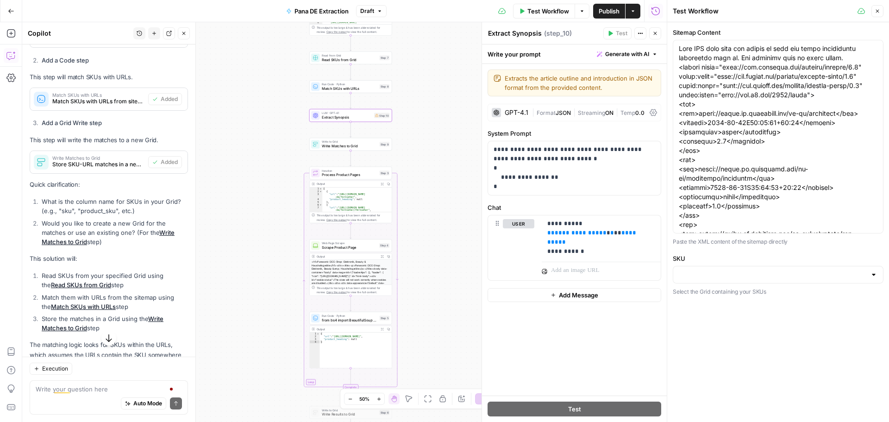
click at [381, 397] on icon "button" at bounding box center [379, 398] width 5 height 5
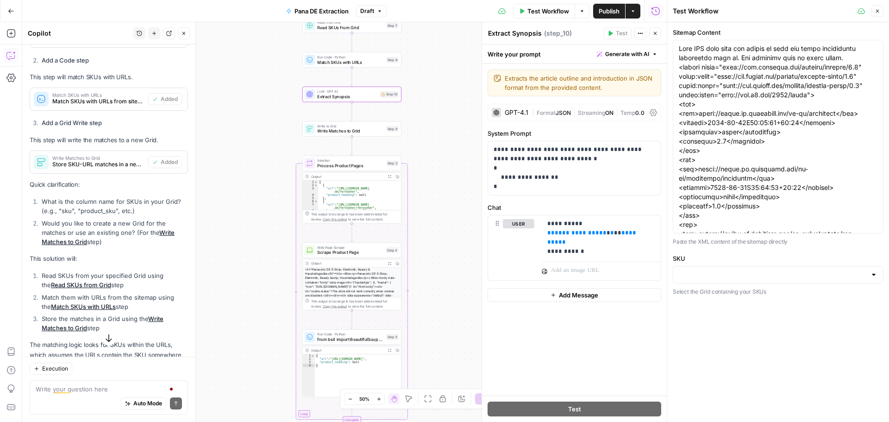
click at [381, 397] on icon "button" at bounding box center [379, 398] width 5 height 5
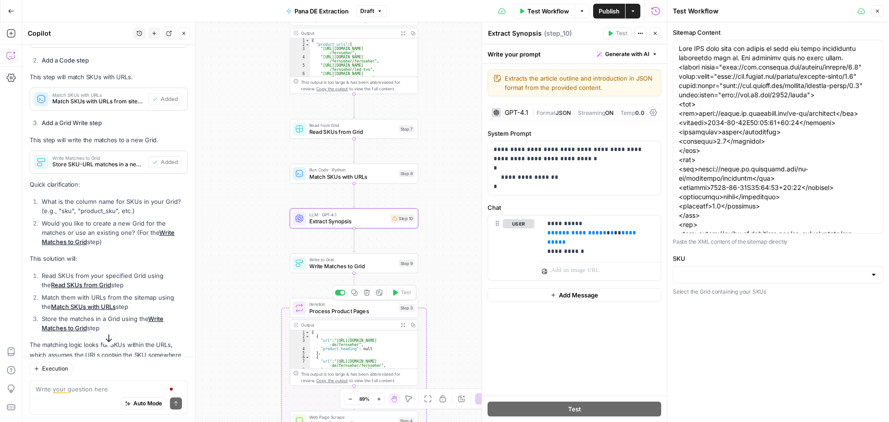
click at [340, 294] on div at bounding box center [340, 292] width 11 height 6
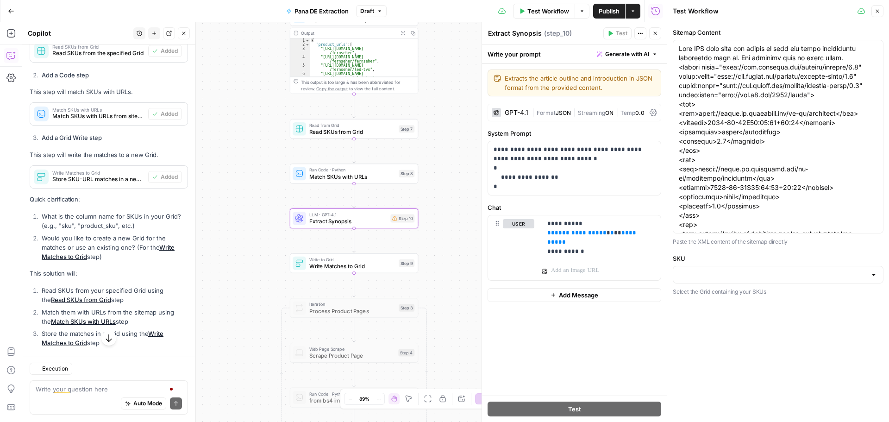
scroll to position [421, 0]
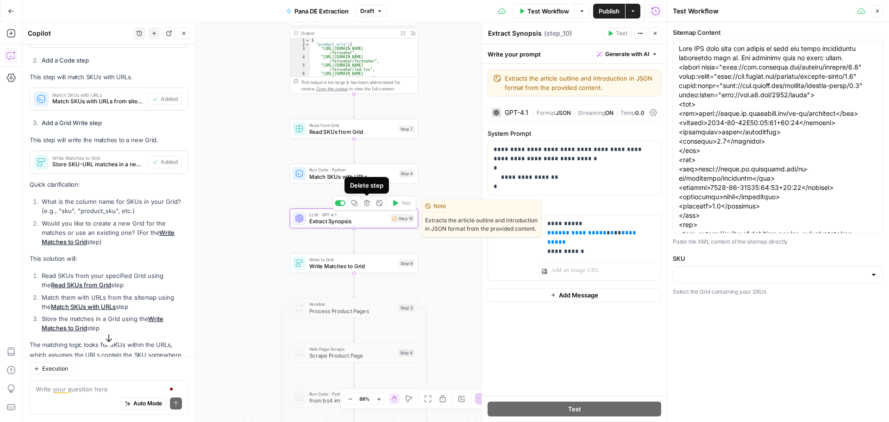
click at [366, 202] on icon "button" at bounding box center [367, 203] width 6 height 6
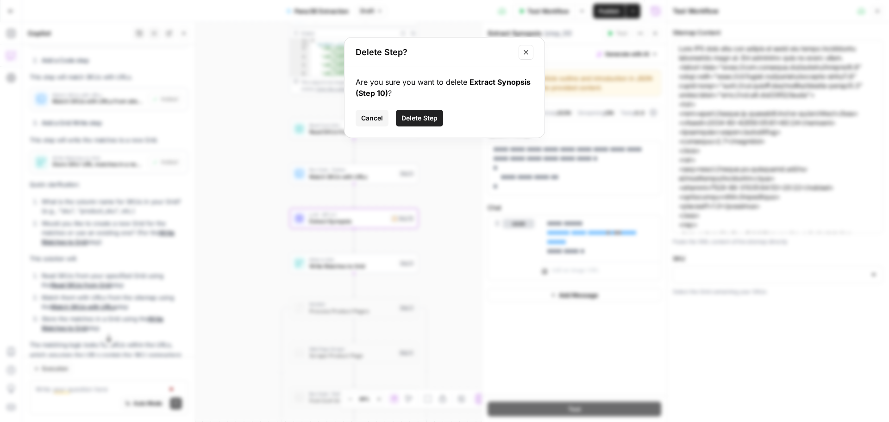
click at [419, 120] on span "Delete Step" at bounding box center [420, 117] width 36 height 9
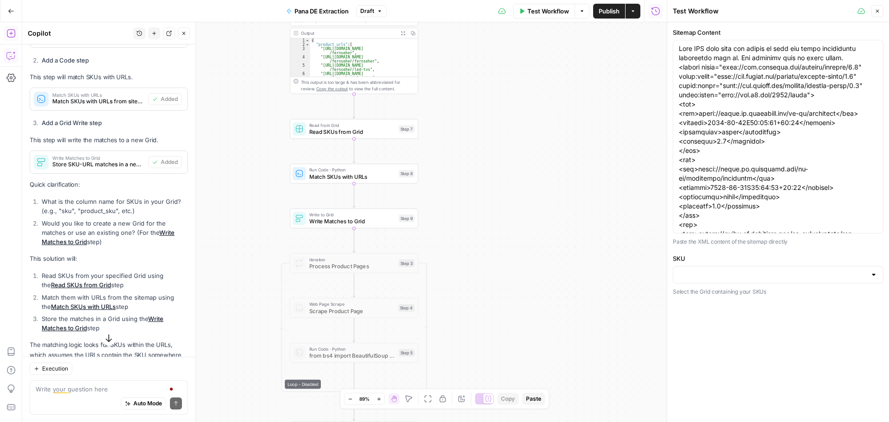
click at [13, 29] on icon "button" at bounding box center [10, 33] width 9 height 9
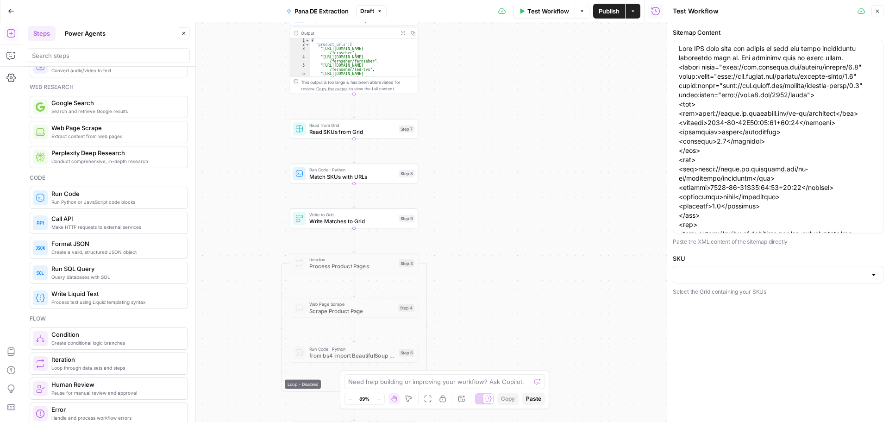
scroll to position [139, 0]
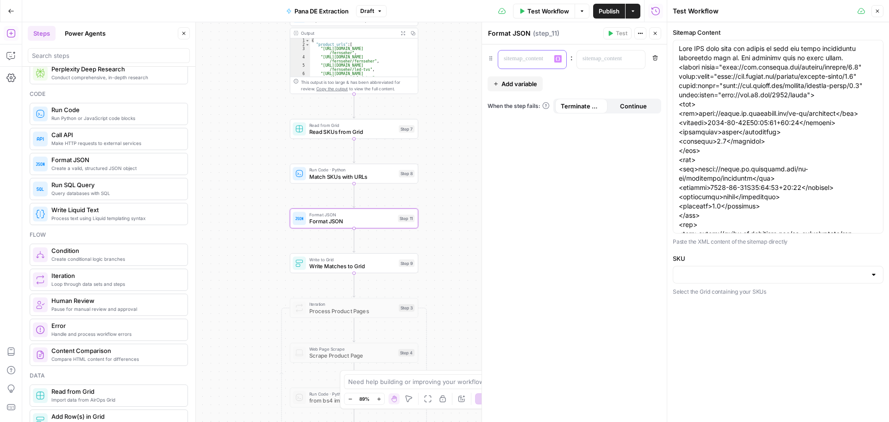
click at [526, 63] on div at bounding box center [524, 59] width 53 height 18
click at [636, 58] on icon "button" at bounding box center [637, 59] width 5 height 5
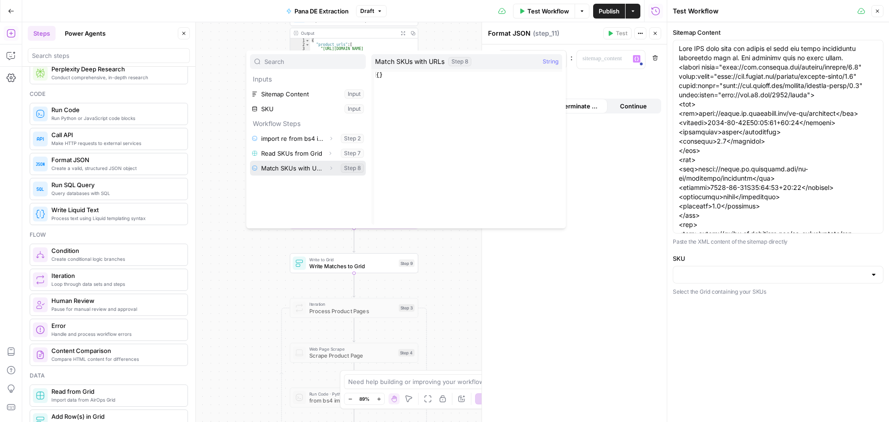
click at [300, 167] on button "Select variable Match SKUs with URLs" at bounding box center [308, 168] width 116 height 15
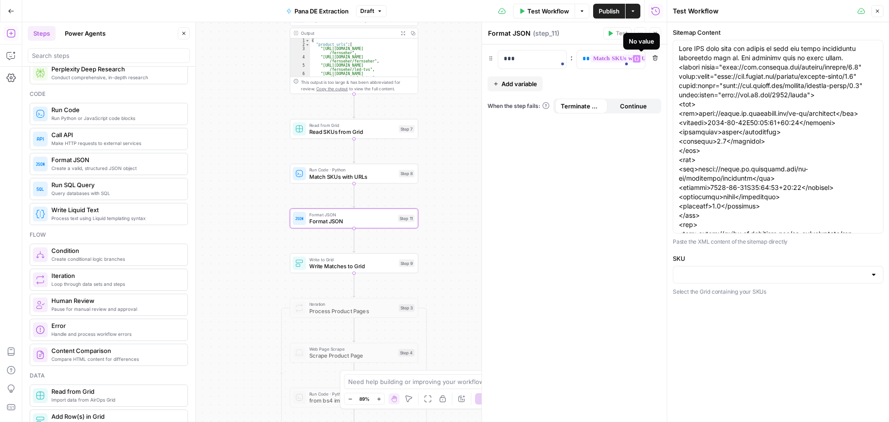
click at [617, 55] on span "**********" at bounding box center [649, 59] width 117 height 8
drag, startPoint x: 580, startPoint y: 57, endPoint x: 702, endPoint y: 62, distance: 121.9
click at [702, 62] on body "Threepipe Reply New Home Browse Your Data Usage Settings Recent Grids Meta Data…" at bounding box center [444, 211] width 889 height 422
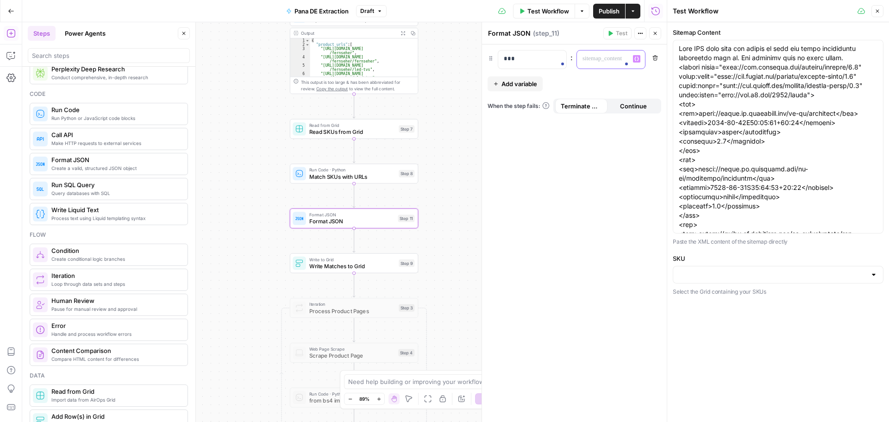
click at [635, 57] on icon "button" at bounding box center [637, 59] width 5 height 5
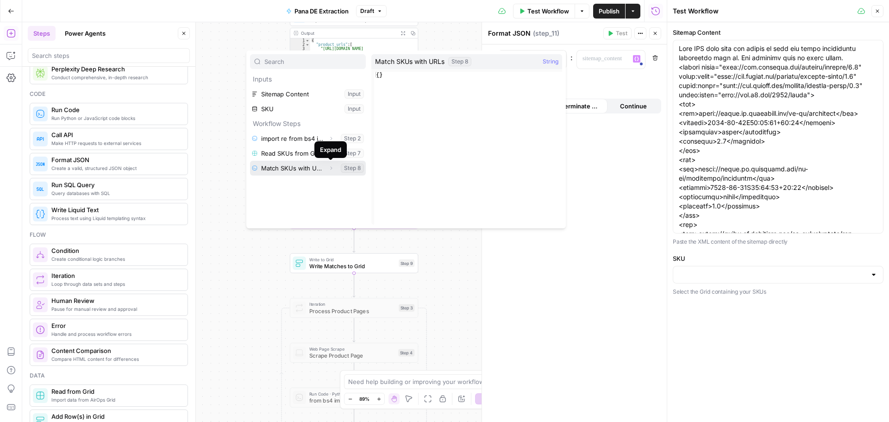
click at [331, 168] on icon "button" at bounding box center [331, 168] width 2 height 3
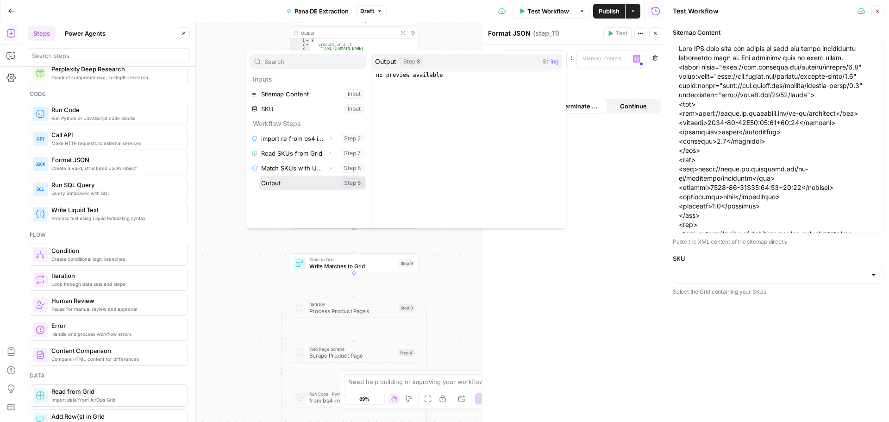
click at [316, 184] on button "Select variable Output" at bounding box center [312, 183] width 107 height 15
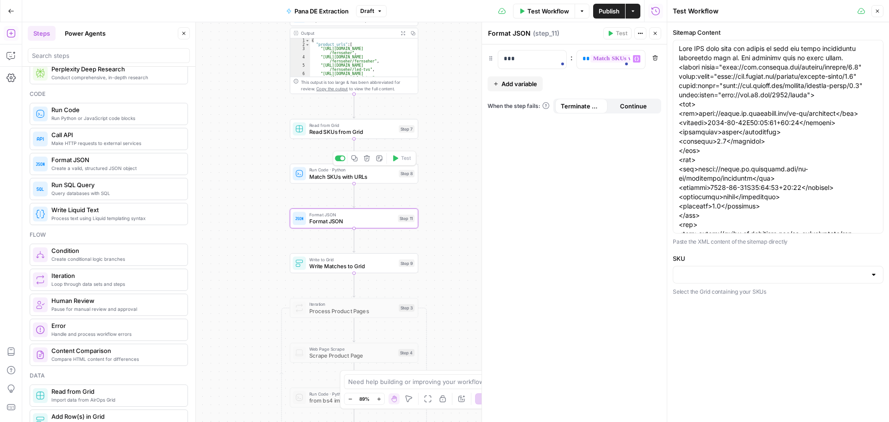
click at [340, 175] on span "Match SKUs with URLs" at bounding box center [352, 176] width 86 height 8
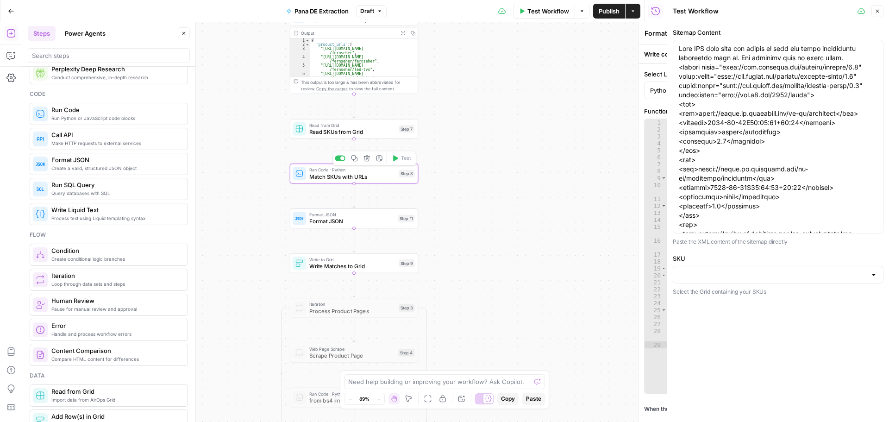
type textarea "Match SKUs with URLs"
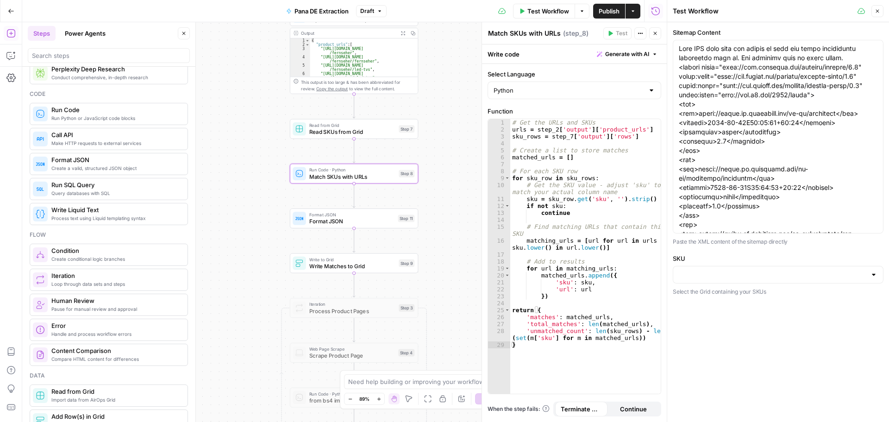
click at [648, 92] on div at bounding box center [651, 90] width 7 height 9
click at [544, 112] on span "JavaScript" at bounding box center [578, 113] width 144 height 9
type input "JavaScript"
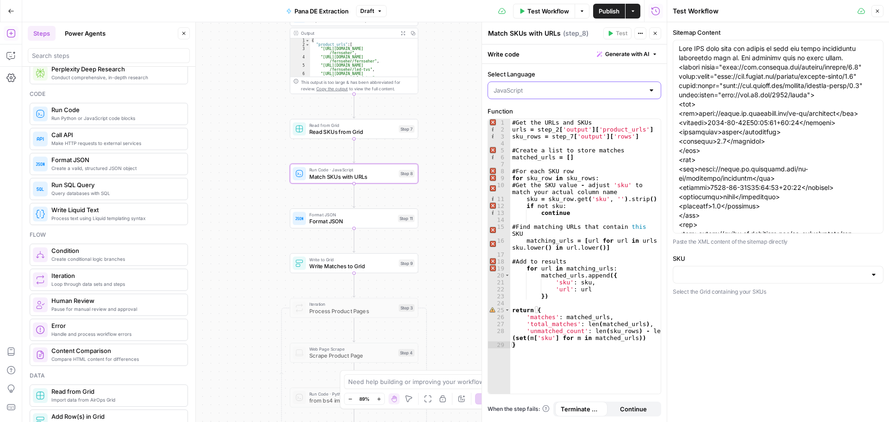
click at [593, 89] on input "Select Language" at bounding box center [569, 90] width 151 height 9
click at [547, 129] on span "Python" at bounding box center [578, 126] width 144 height 9
type input "Python"
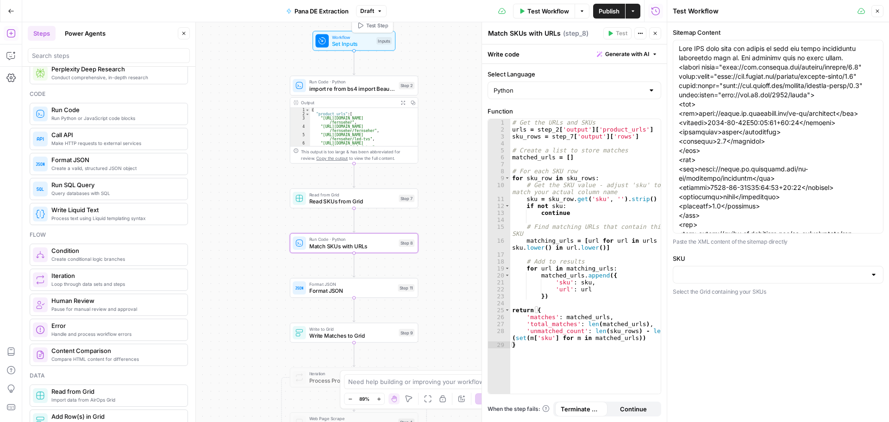
click at [372, 29] on span "Test Step" at bounding box center [377, 25] width 22 height 7
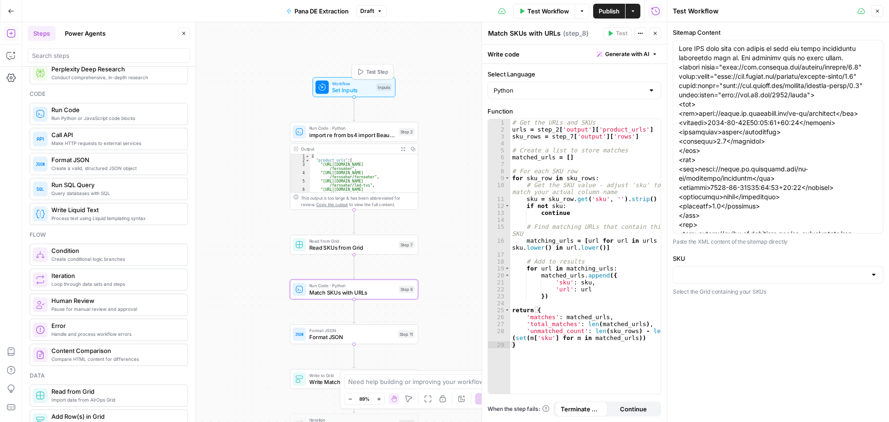
click at [372, 69] on span "Test Step" at bounding box center [377, 71] width 22 height 7
click at [655, 32] on icon "button" at bounding box center [656, 34] width 6 height 6
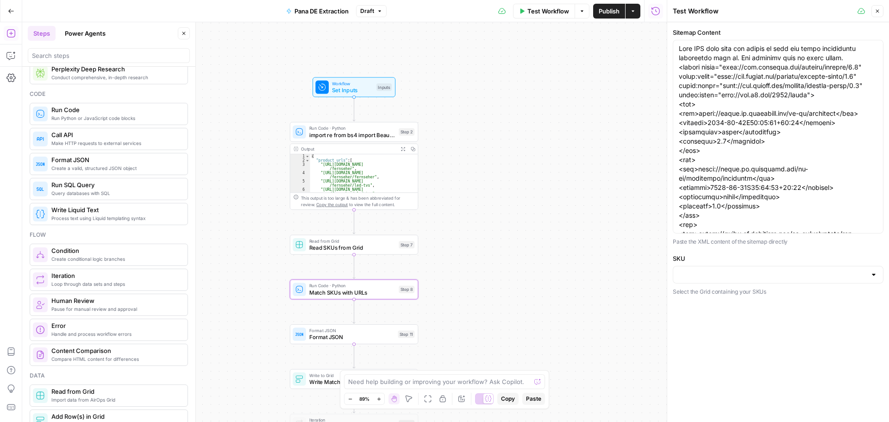
click at [872, 269] on div at bounding box center [778, 275] width 211 height 18
click at [747, 302] on span "threepipe-internal-data" at bounding box center [776, 297] width 191 height 9
type input "threepipe-internal-data"
click at [733, 278] on input "SKU" at bounding box center [773, 274] width 188 height 9
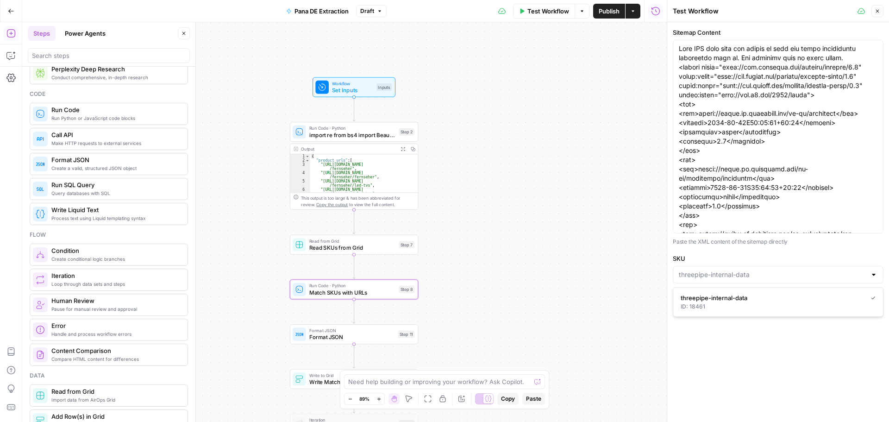
type input "threepipe-internal-data"
click at [723, 352] on div "Sitemap Content Paste the XML content of the sitemap directly SKU threepipe-int…" at bounding box center [778, 222] width 222 height 400
click at [776, 274] on input "SKU" at bounding box center [773, 274] width 188 height 9
type input "threepipe-internal-data"
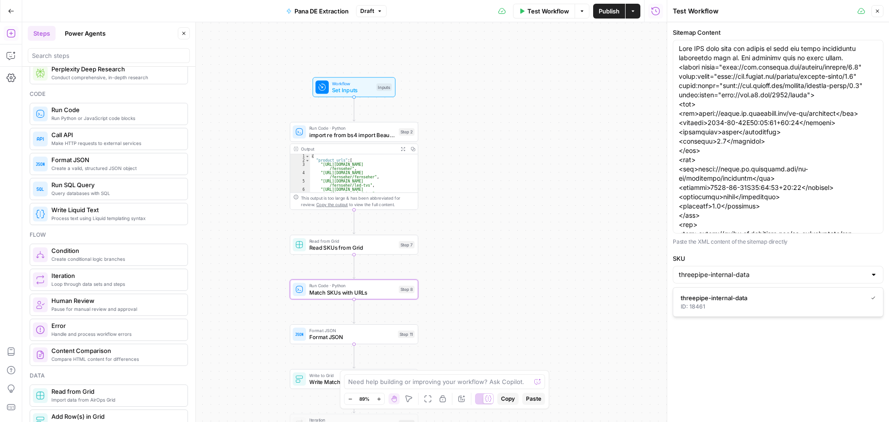
click at [737, 256] on label "SKU" at bounding box center [778, 258] width 211 height 9
click at [737, 270] on input "threepipe-internal-data" at bounding box center [773, 274] width 188 height 9
type input "threepipe-internal-data"
click at [737, 256] on label "SKU" at bounding box center [778, 258] width 211 height 9
click at [737, 270] on input "threepipe-internal-data" at bounding box center [773, 274] width 188 height 9
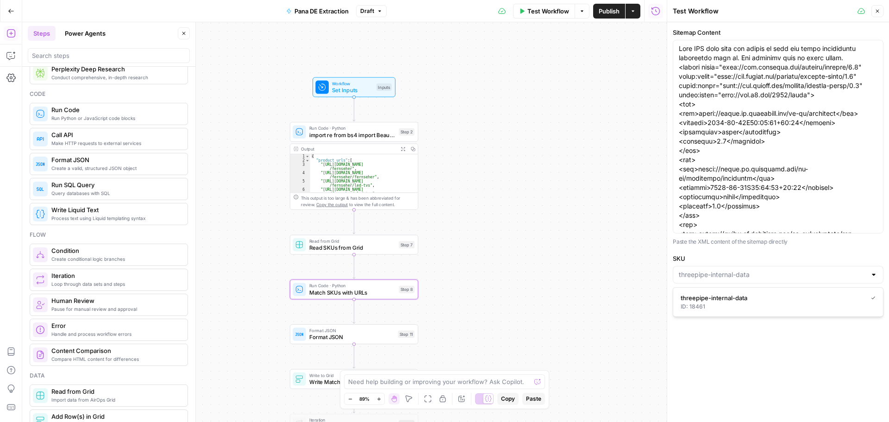
type input "threepipe-internal-data"
click at [617, 253] on div "Workflow Set Inputs Inputs Run Code · Python import re from bs4 import Beautifu…" at bounding box center [344, 222] width 645 height 400
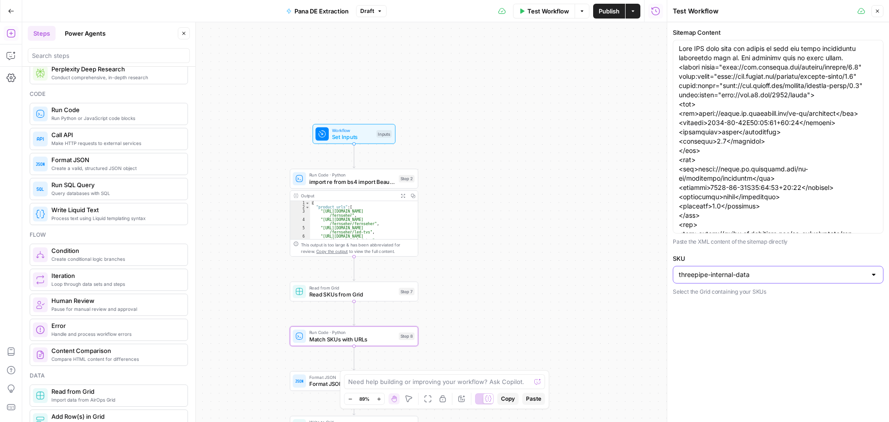
drag, startPoint x: 655, startPoint y: 277, endPoint x: 717, endPoint y: 273, distance: 62.7
click at [656, 278] on body "Threepipe Reply New Home Browse Your Data Usage Settings Recent Grids Meta Data…" at bounding box center [444, 211] width 889 height 422
click at [717, 273] on input "SKU" at bounding box center [773, 274] width 188 height 9
paste input "tv-77z90be9"
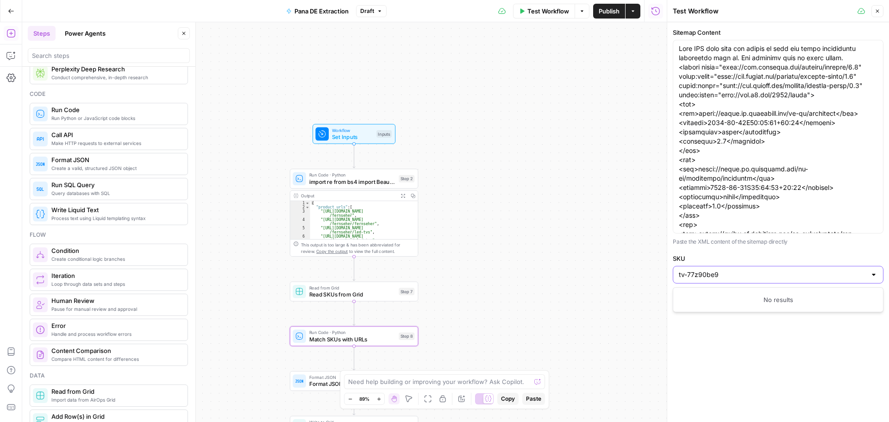
click at [736, 271] on input "tv-77z90be9" at bounding box center [773, 274] width 188 height 9
type input "threepipe-internal-data"
click at [753, 254] on label "SKU" at bounding box center [778, 258] width 211 height 9
click at [753, 270] on input "threepipe-internal-data" at bounding box center [773, 274] width 188 height 9
type input "threepipe-internal-data"
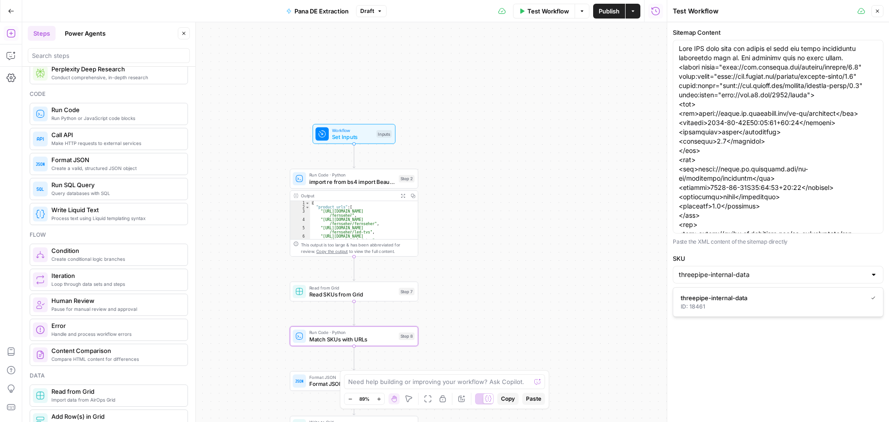
click at [753, 254] on label "SKU" at bounding box center [778, 258] width 211 height 9
click at [753, 270] on input "threepipe-internal-data" at bounding box center [773, 274] width 188 height 9
type input "threepipe-internal-data"
click at [367, 129] on span "Workflow" at bounding box center [352, 130] width 41 height 6
click at [625, 90] on button "edit field" at bounding box center [629, 94] width 36 height 11
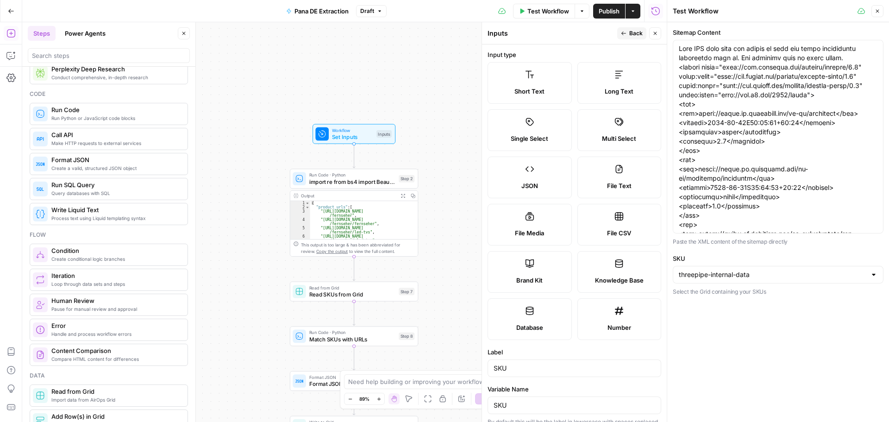
click at [525, 91] on span "Short Text" at bounding box center [530, 91] width 30 height 9
click at [706, 275] on input "18461" at bounding box center [778, 274] width 199 height 9
paste input "tv-77z90be9"
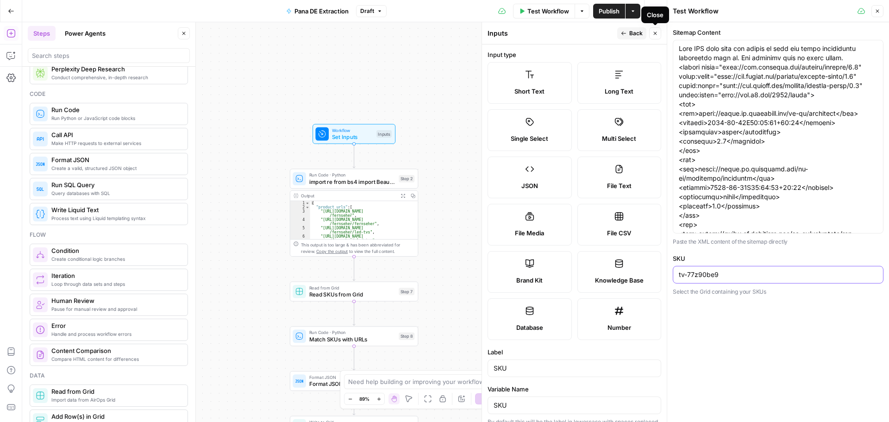
type input "tv-77z90be9"
click at [660, 31] on button "Close" at bounding box center [655, 33] width 12 height 12
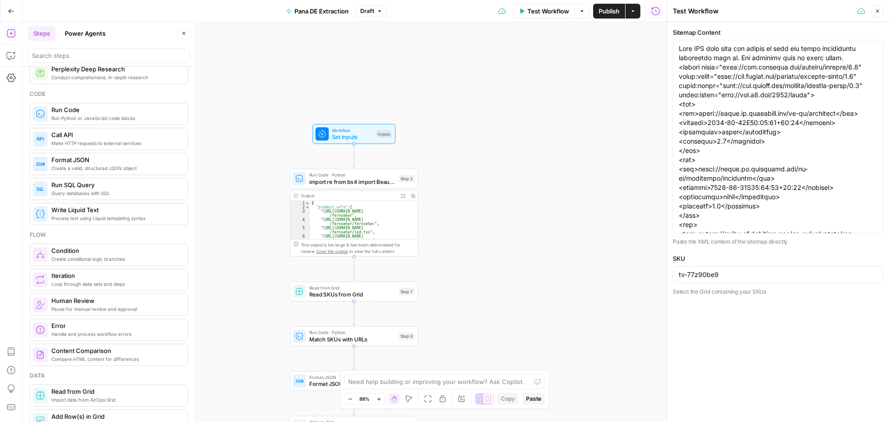
click at [880, 10] on icon "button" at bounding box center [878, 11] width 6 height 6
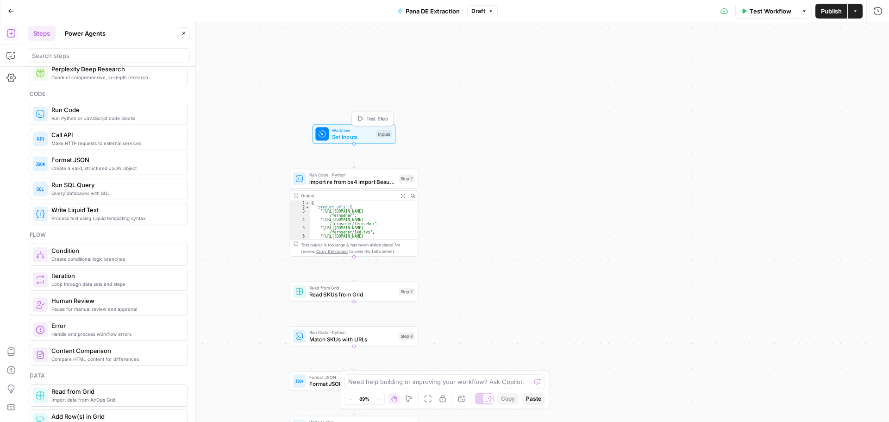
click at [367, 140] on span "Set Inputs" at bounding box center [352, 136] width 41 height 8
click at [372, 117] on span "Test Step" at bounding box center [377, 118] width 22 height 7
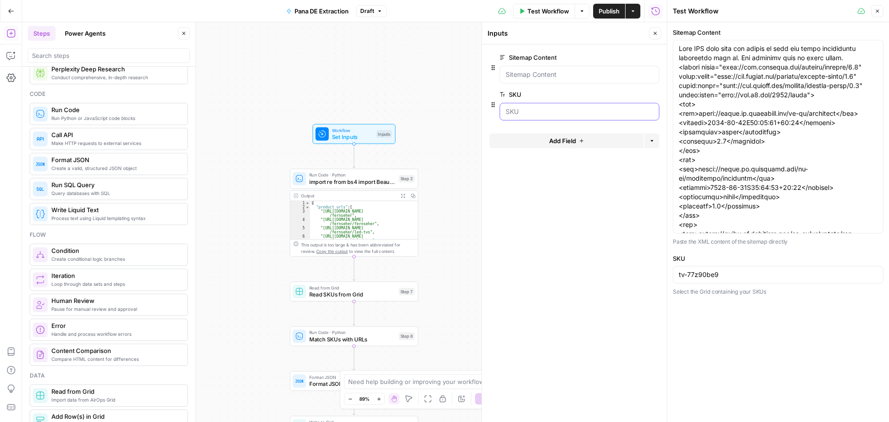
click at [555, 113] on input "SKU" at bounding box center [580, 111] width 148 height 9
click at [738, 277] on input "tv-77z90be9" at bounding box center [778, 274] width 199 height 9
click at [542, 15] on span "Test Workflow" at bounding box center [549, 10] width 42 height 9
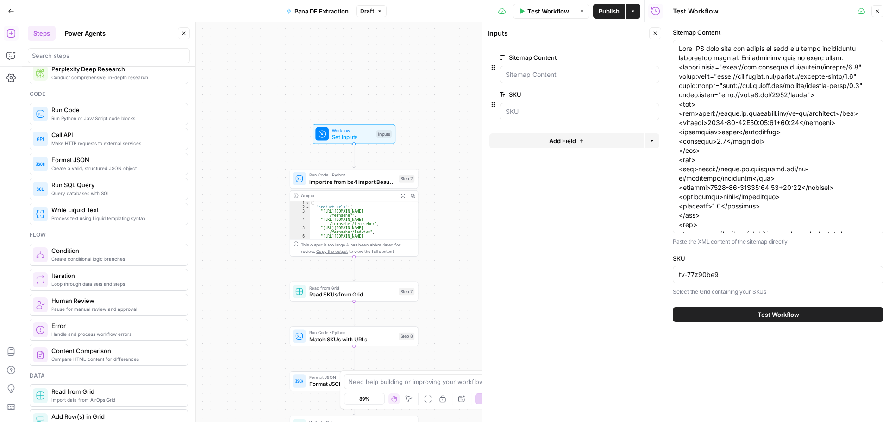
click at [742, 316] on button "Test Workflow" at bounding box center [778, 314] width 211 height 15
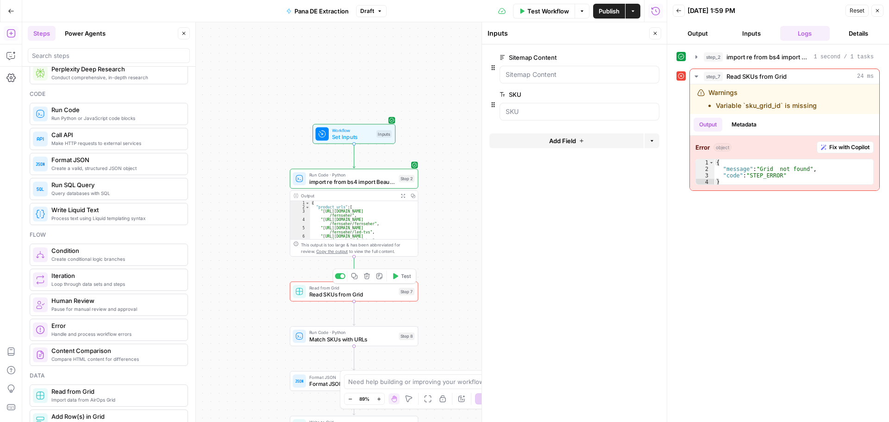
click at [364, 292] on span "Read SKUs from Grid" at bounding box center [352, 294] width 86 height 8
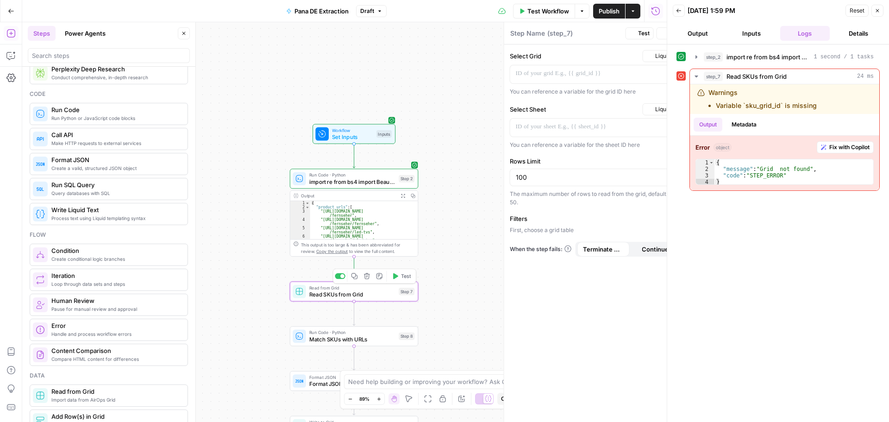
type textarea "Read SKUs from Grid"
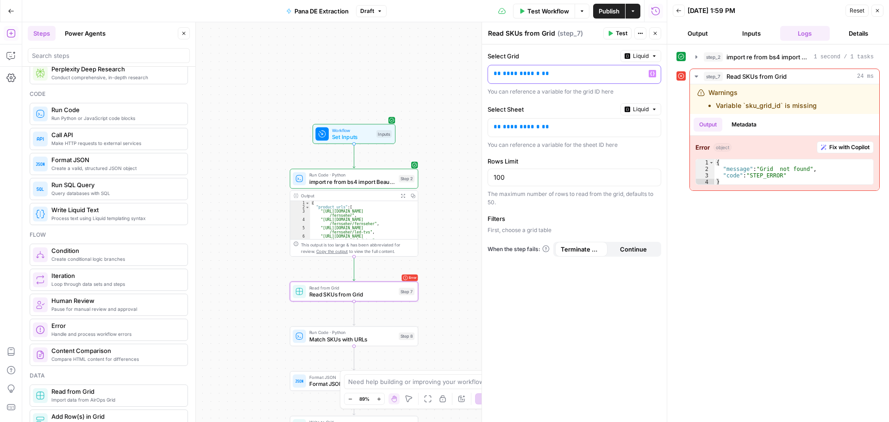
click at [593, 72] on p "**********" at bounding box center [575, 73] width 162 height 9
click at [640, 59] on span "Liquid" at bounding box center [641, 56] width 16 height 8
click at [631, 73] on span "Static" at bounding box center [619, 75] width 59 height 9
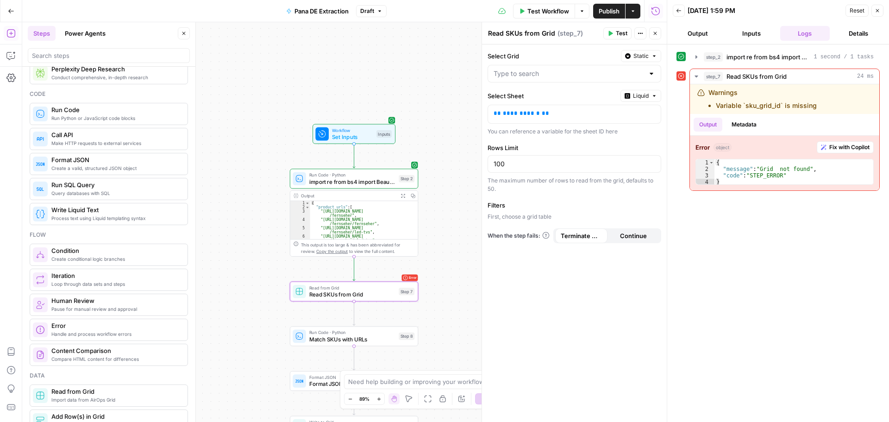
click at [653, 81] on div at bounding box center [575, 74] width 174 height 18
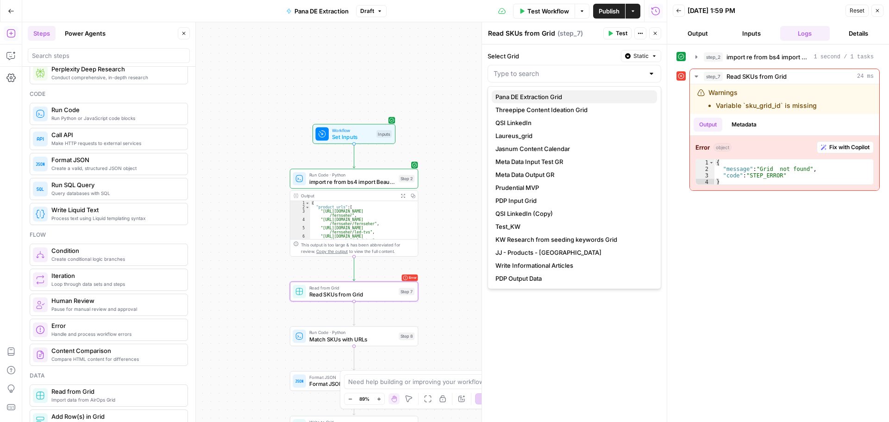
click at [561, 97] on span "Pana DE Extraction Grid" at bounding box center [573, 96] width 154 height 9
type input "Pana DE Extraction Grid"
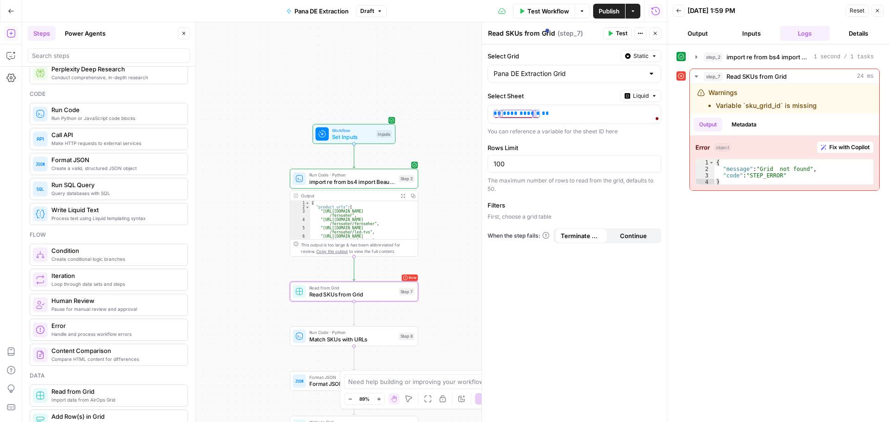
click at [641, 95] on span "Liquid" at bounding box center [641, 96] width 16 height 8
click at [340, 279] on div "Copy step Delete step Add Note Test" at bounding box center [374, 276] width 83 height 15
click at [340, 275] on div at bounding box center [342, 276] width 4 height 4
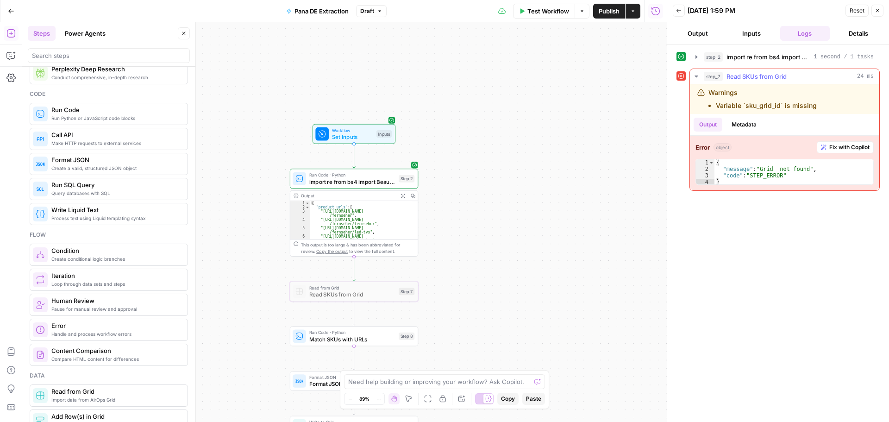
click at [695, 76] on icon "button" at bounding box center [696, 76] width 7 height 7
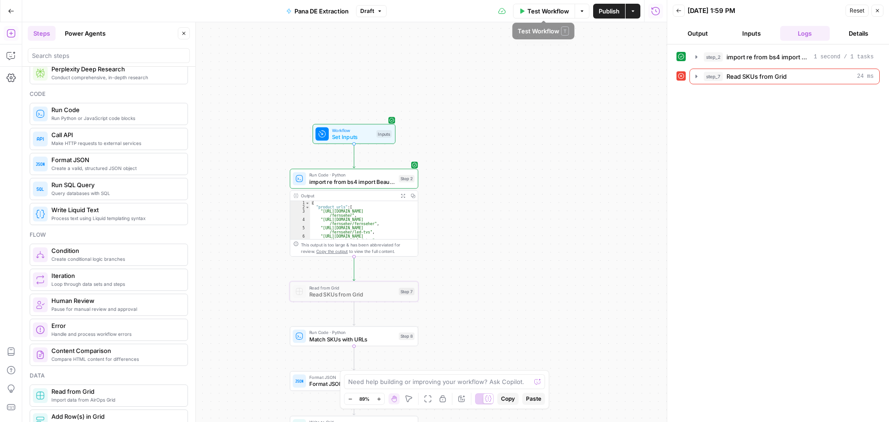
click at [549, 12] on span "Test Workflow" at bounding box center [549, 10] width 42 height 9
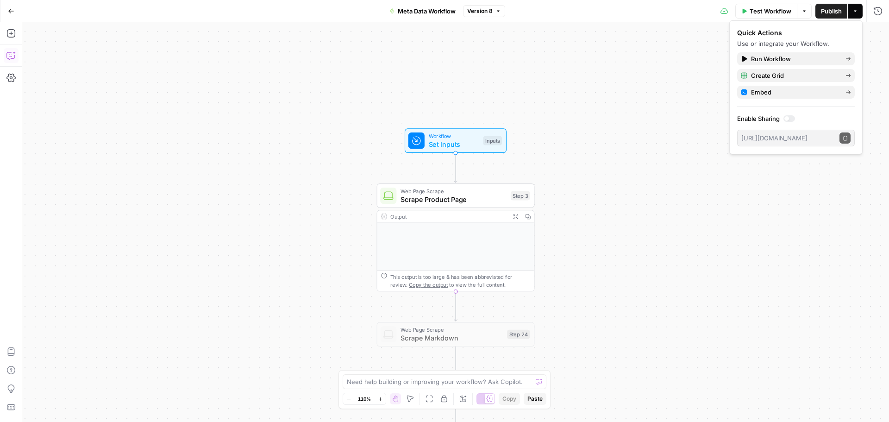
click at [7, 62] on button "Copilot" at bounding box center [11, 55] width 15 height 15
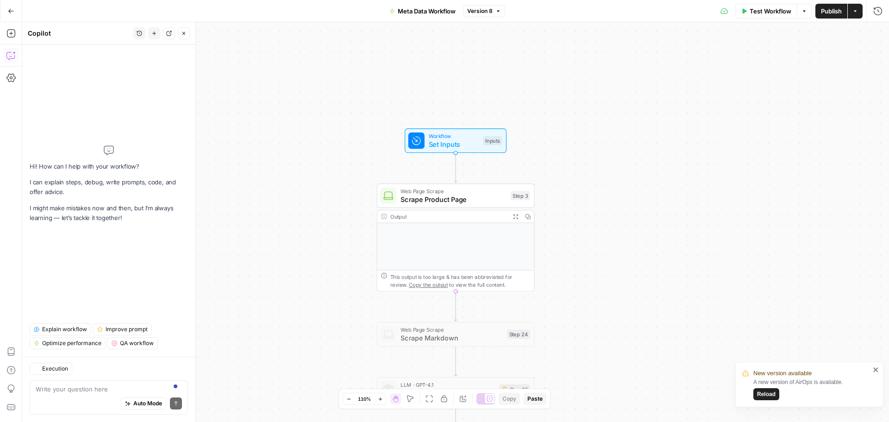
click at [74, 393] on textarea at bounding box center [109, 388] width 146 height 9
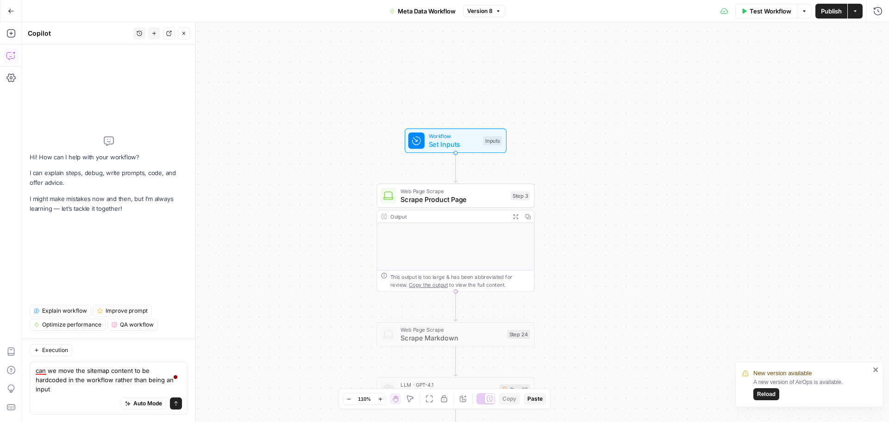
type textarea "can we move the sitemap content to be hardcoded in the workflow rather than bei…"
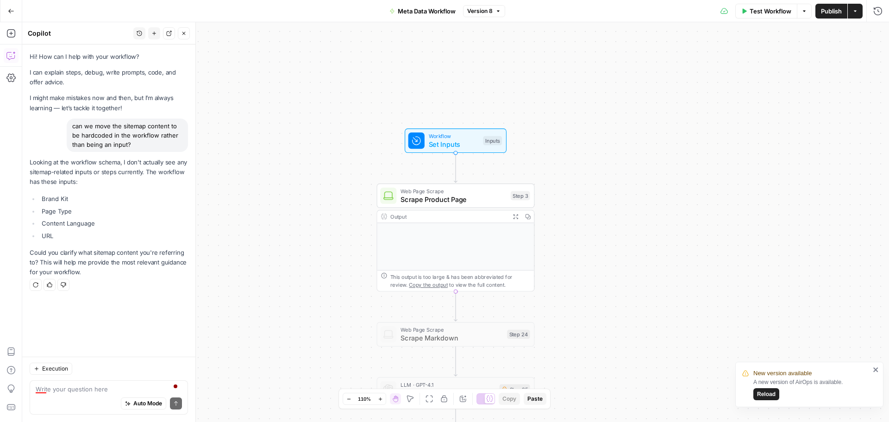
drag, startPoint x: 138, startPoint y: 142, endPoint x: 69, endPoint y: 122, distance: 72.7
click at [69, 122] on div "can we move the sitemap content to be hardcoded in the workflow rather than bei…" at bounding box center [127, 135] width 121 height 33
copy div "can we move the sitemap content to be hardcoded in the workflow rather than bei…"
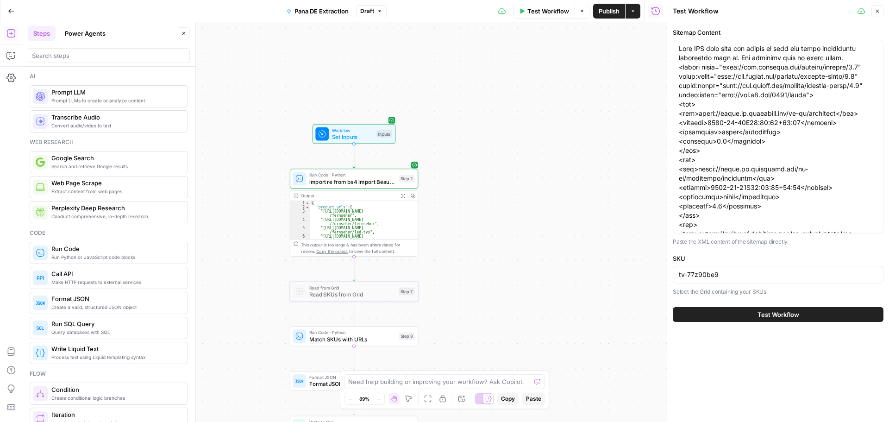
scroll to position [139, 0]
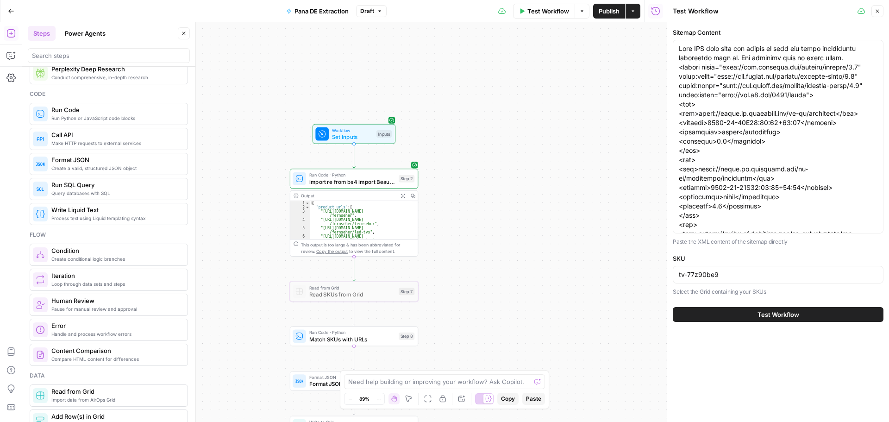
click at [751, 313] on button "Test Workflow" at bounding box center [778, 314] width 211 height 15
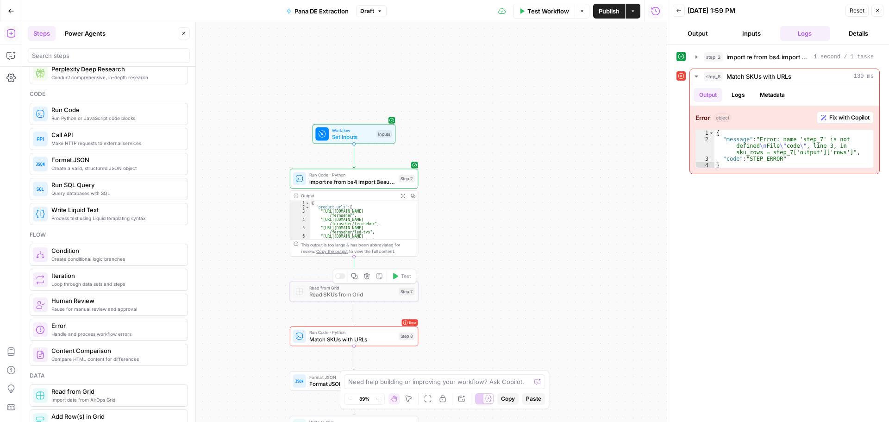
click at [365, 278] on icon "button" at bounding box center [367, 276] width 6 height 6
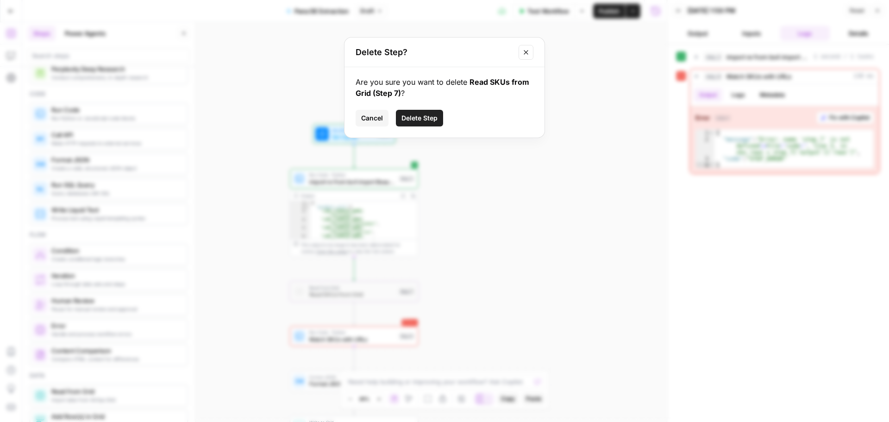
click at [430, 118] on span "Delete Step" at bounding box center [420, 117] width 36 height 9
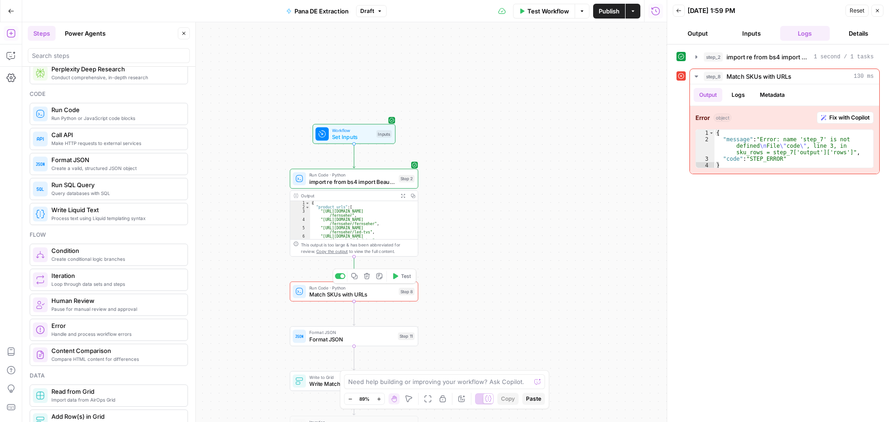
click at [349, 294] on span "Match SKUs with URLs" at bounding box center [352, 294] width 86 height 8
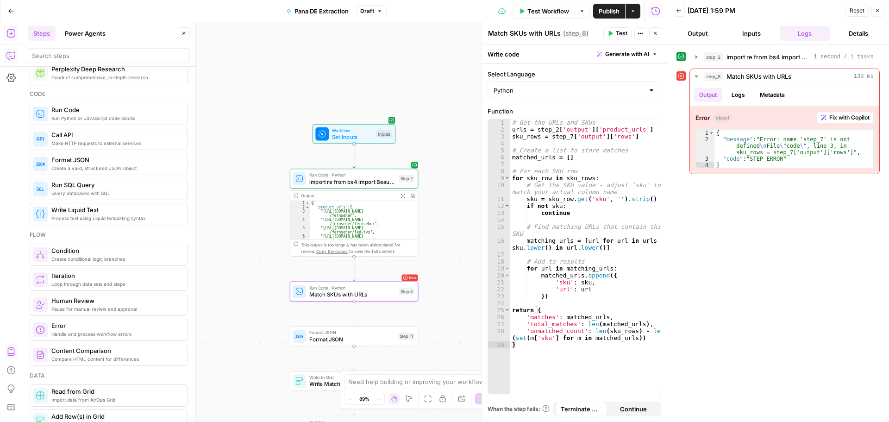
click at [8, 56] on icon "button" at bounding box center [10, 55] width 9 height 9
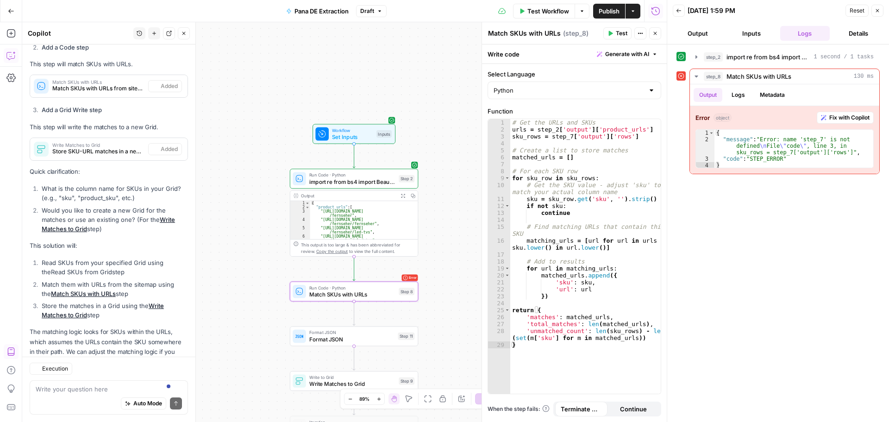
scroll to position [476, 0]
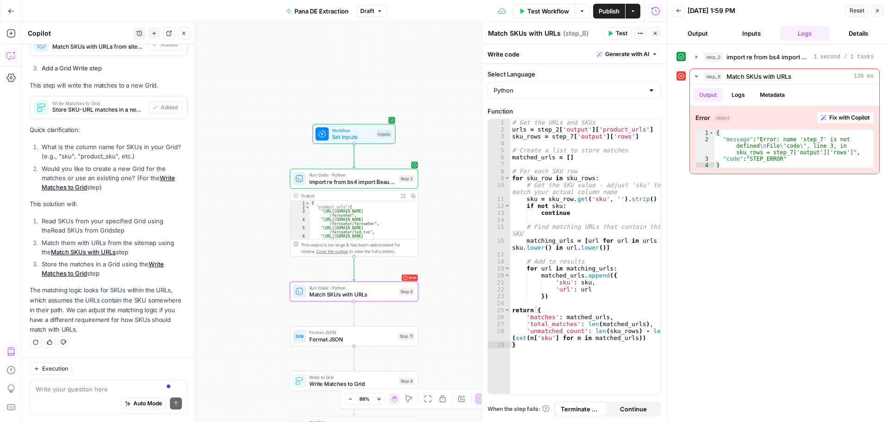
click at [53, 395] on div "Auto Mode Send" at bounding box center [109, 404] width 146 height 20
type textarea "take the sku from the input for step 8"
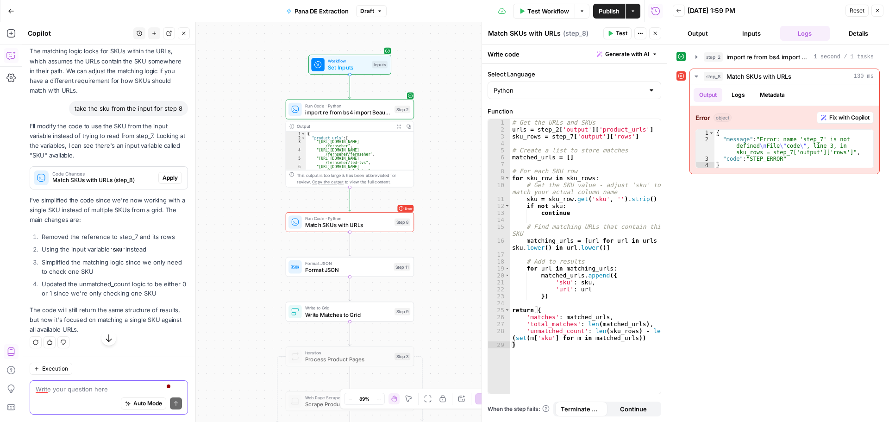
scroll to position [724, 0]
click at [163, 176] on span "Apply" at bounding box center [170, 178] width 15 height 8
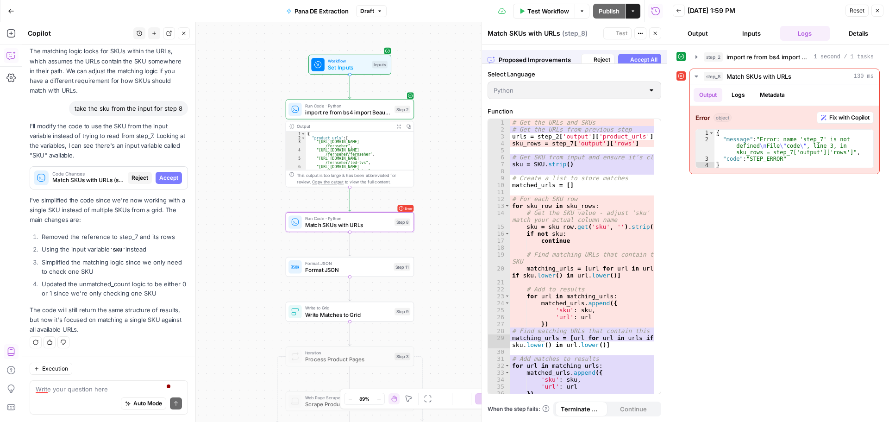
scroll to position [710, 0]
click at [159, 176] on span "Accept" at bounding box center [168, 178] width 19 height 8
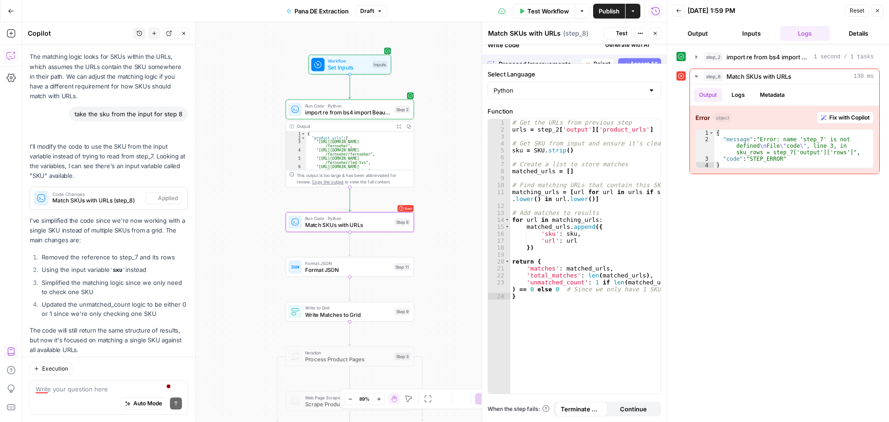
scroll to position [739, 0]
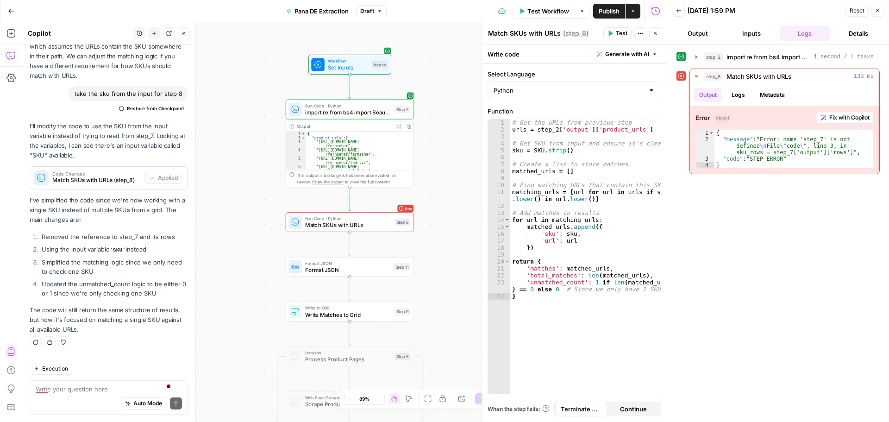
click at [617, 29] on button "Test" at bounding box center [617, 33] width 28 height 12
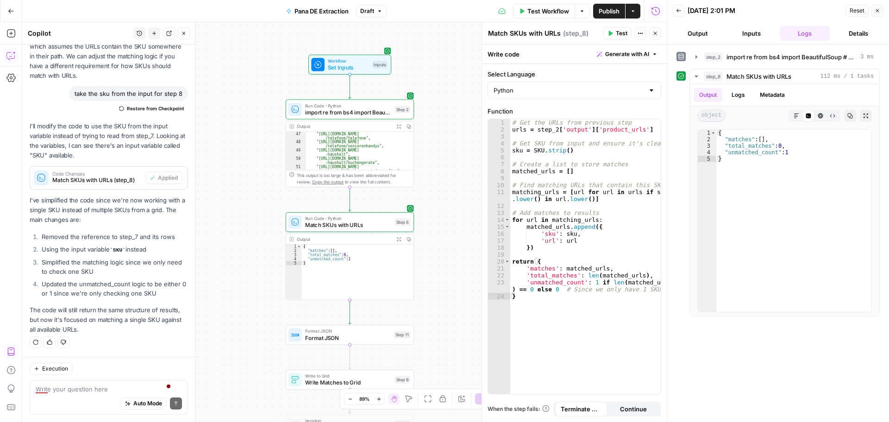
scroll to position [584, 0]
click at [343, 337] on span "Format JSON" at bounding box center [347, 337] width 85 height 8
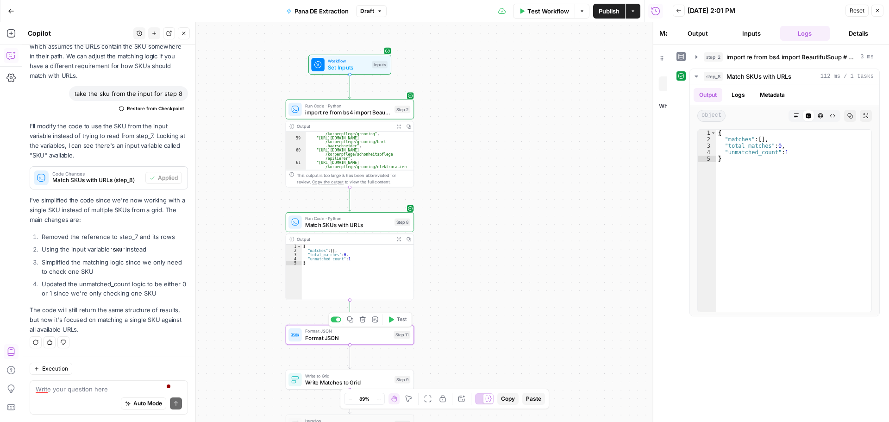
type textarea "Format JSON"
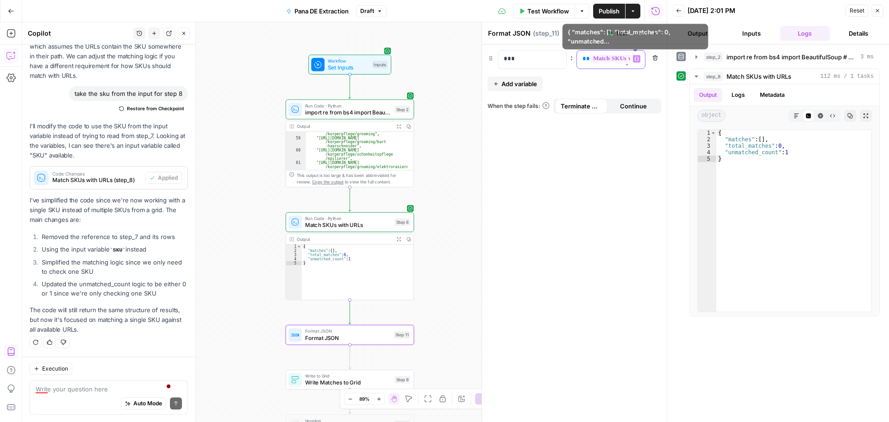
scroll to position [0, 70]
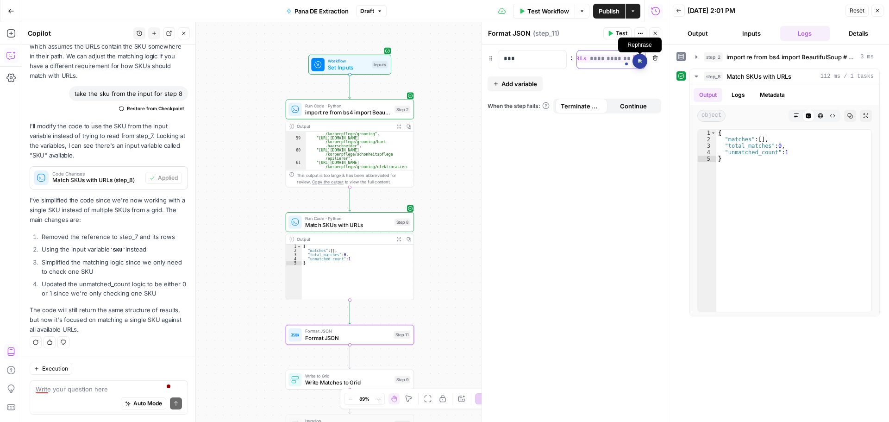
drag, startPoint x: 579, startPoint y: 56, endPoint x: 637, endPoint y: 63, distance: 58.4
click at [637, 63] on html "Threepipe Reply New Home Browse Your Data Usage Settings Recent Grids Meta Data…" at bounding box center [444, 211] width 889 height 422
drag, startPoint x: 528, startPoint y: 61, endPoint x: 502, endPoint y: 62, distance: 26.4
click at [502, 62] on div "***" at bounding box center [524, 59] width 53 height 18
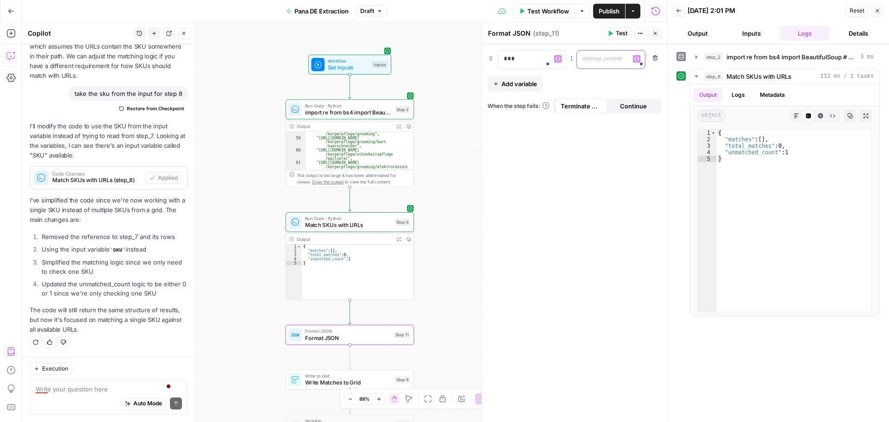
click at [592, 57] on p at bounding box center [611, 58] width 57 height 9
click at [636, 59] on icon "button" at bounding box center [637, 59] width 5 height 5
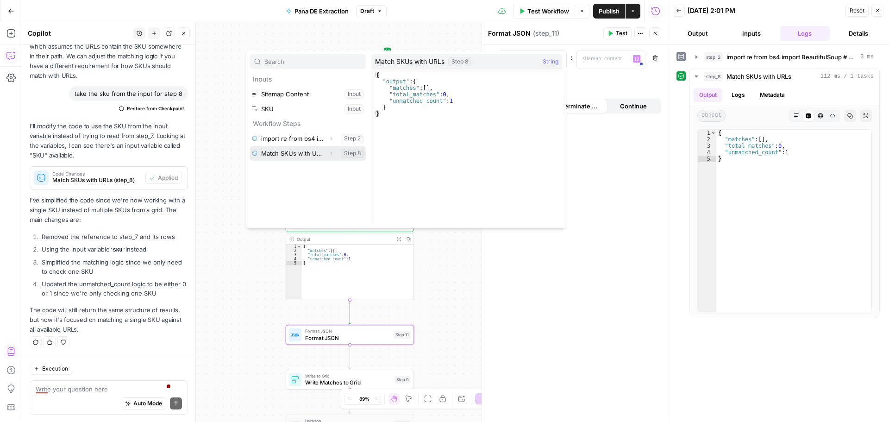
click at [332, 152] on icon "button" at bounding box center [331, 154] width 6 height 6
click at [288, 169] on icon "button" at bounding box center [289, 168] width 6 height 6
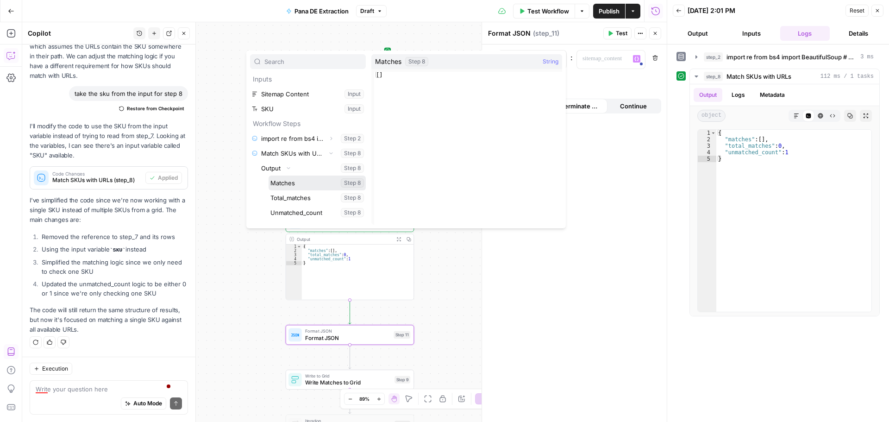
click at [296, 182] on button "Select variable Matches" at bounding box center [317, 183] width 97 height 15
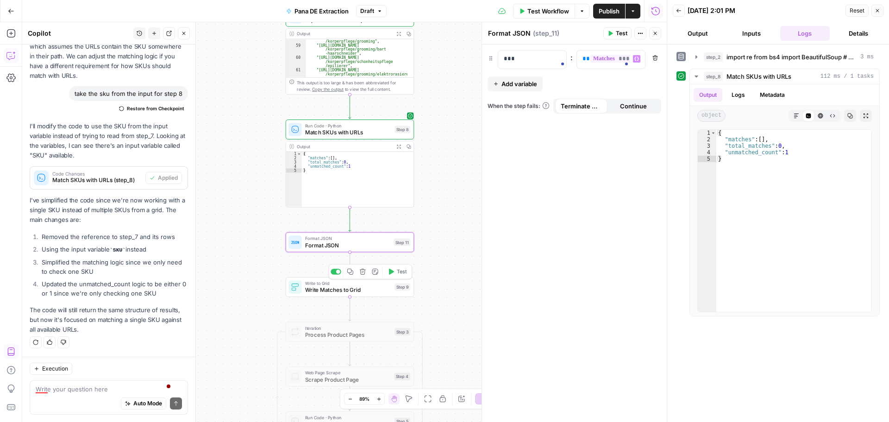
click at [334, 271] on div at bounding box center [336, 272] width 11 height 6
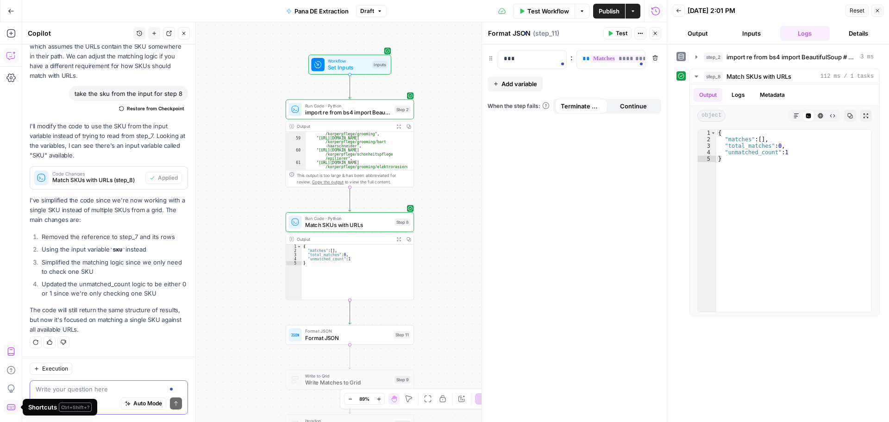
click at [72, 392] on textarea at bounding box center [109, 388] width 146 height 9
paste textarea "can we move the sitemap content to be hardcoded in the workflow rather than bei…"
type textarea "can we move the sitemap content to be hardcoded in the workflow rather than bei…"
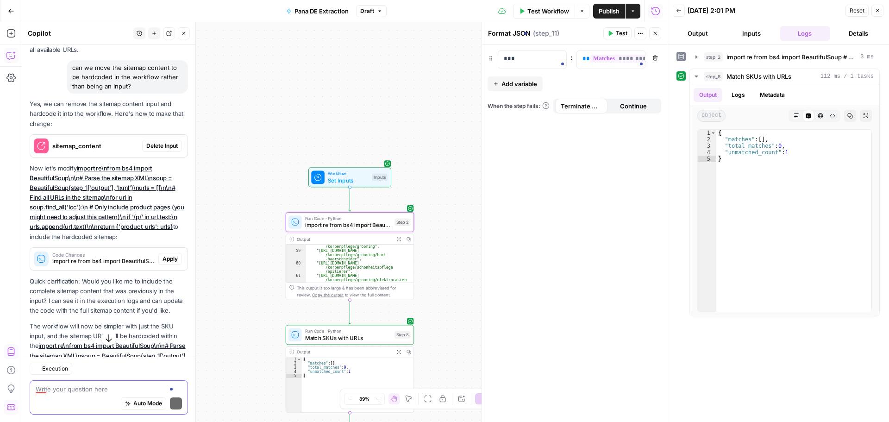
scroll to position [1087, 0]
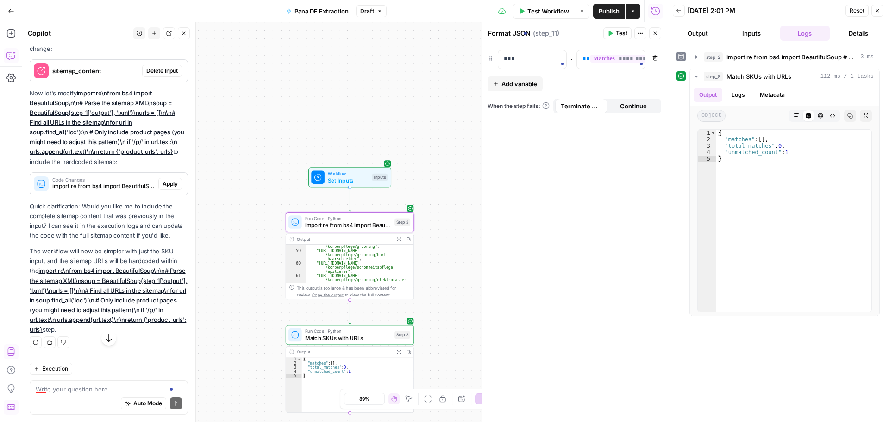
click at [163, 188] on span "Apply" at bounding box center [170, 184] width 15 height 8
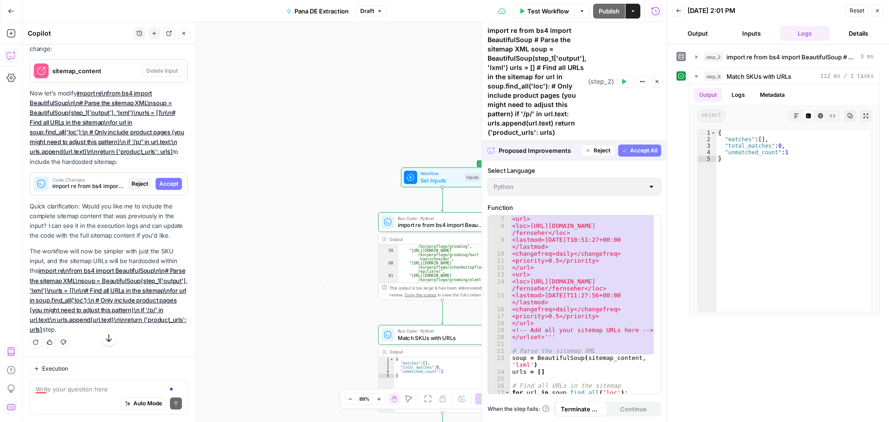
scroll to position [111, 0]
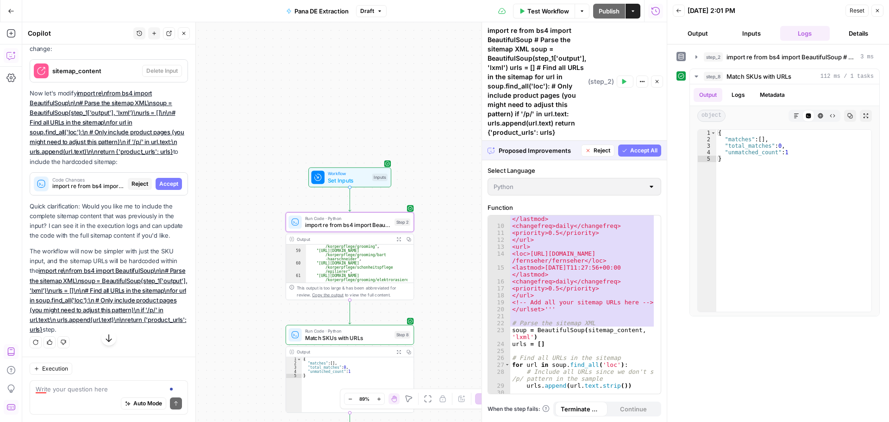
click at [159, 188] on span "Accept" at bounding box center [168, 184] width 19 height 8
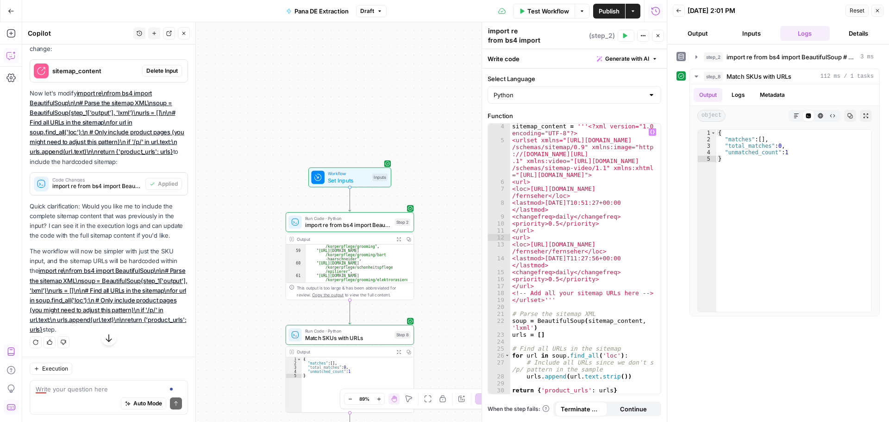
scroll to position [0, 0]
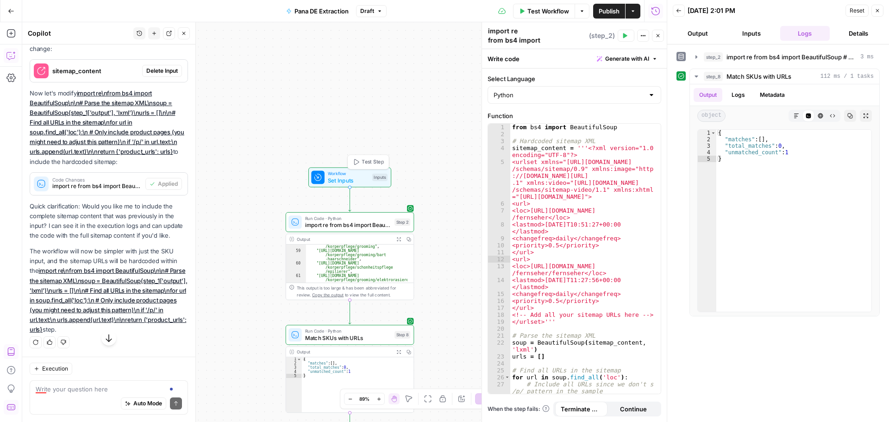
click at [356, 182] on span "Set Inputs" at bounding box center [348, 180] width 41 height 8
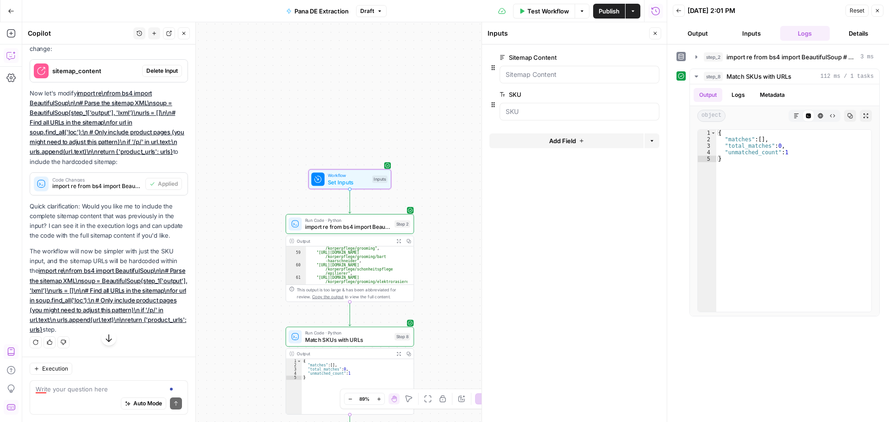
click at [168, 71] on div "sitemap_content Delete Input" at bounding box center [108, 70] width 157 height 15
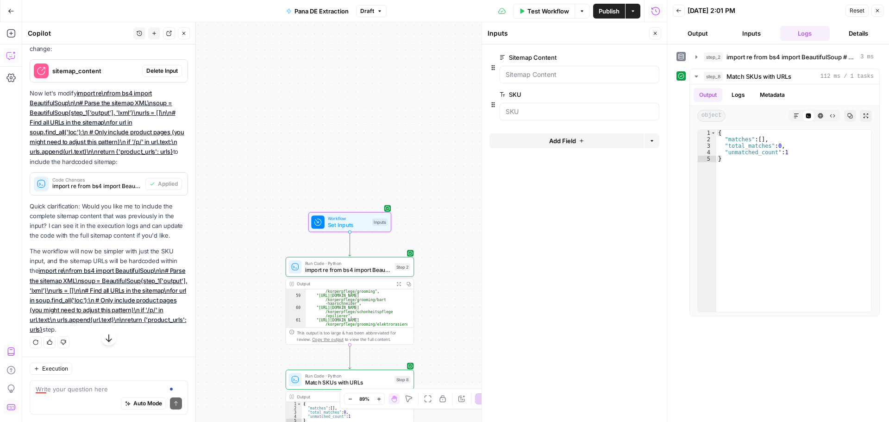
click at [168, 75] on span "Delete Input" at bounding box center [161, 71] width 31 height 8
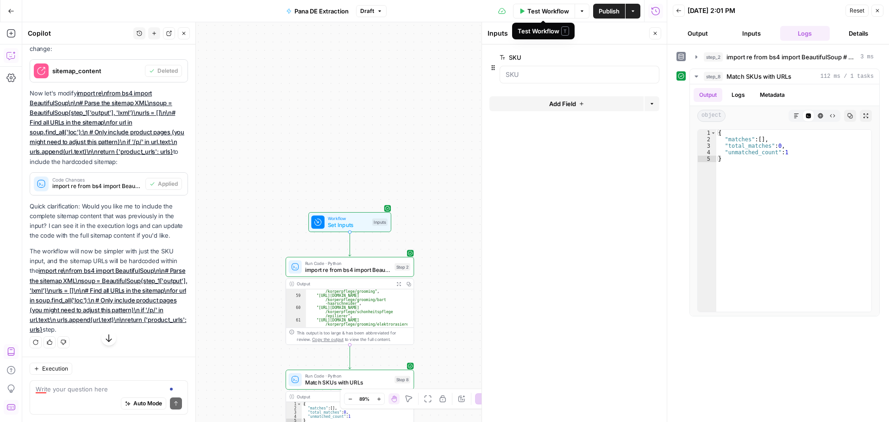
click at [542, 12] on span "Test Workflow" at bounding box center [549, 10] width 42 height 9
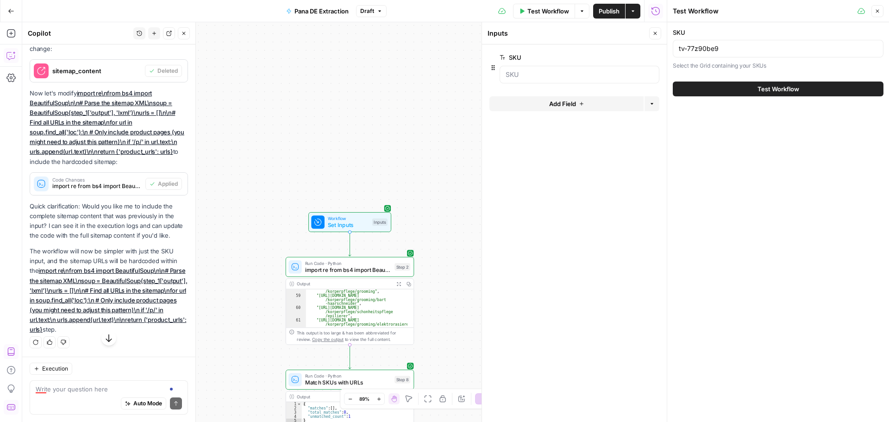
click at [786, 87] on span "Test Workflow" at bounding box center [779, 88] width 42 height 9
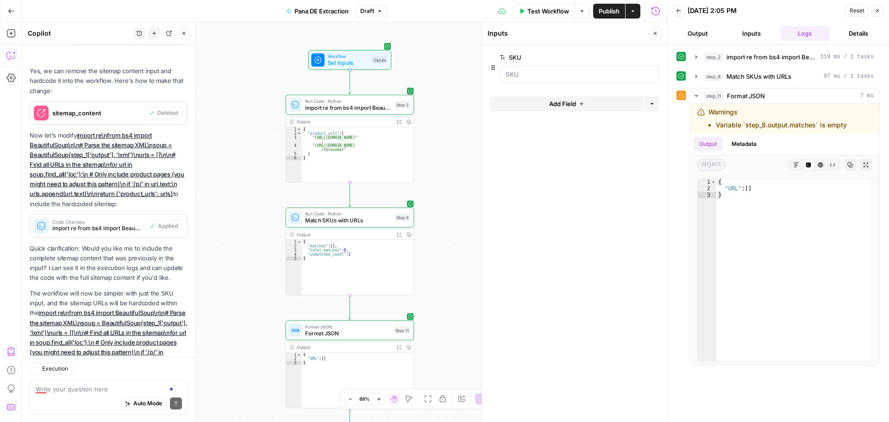
scroll to position [1129, 0]
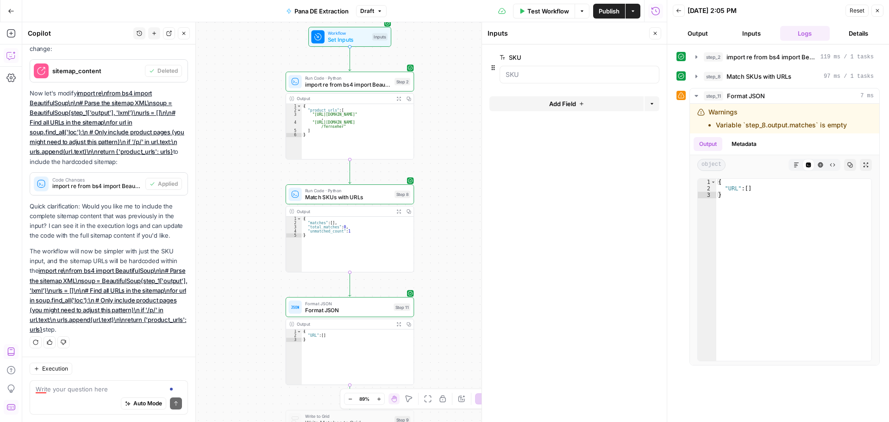
click at [64, 397] on div "Auto Mode Send" at bounding box center [109, 404] width 146 height 20
type textarea "the output of the step 2 have only 1 url, i need all"
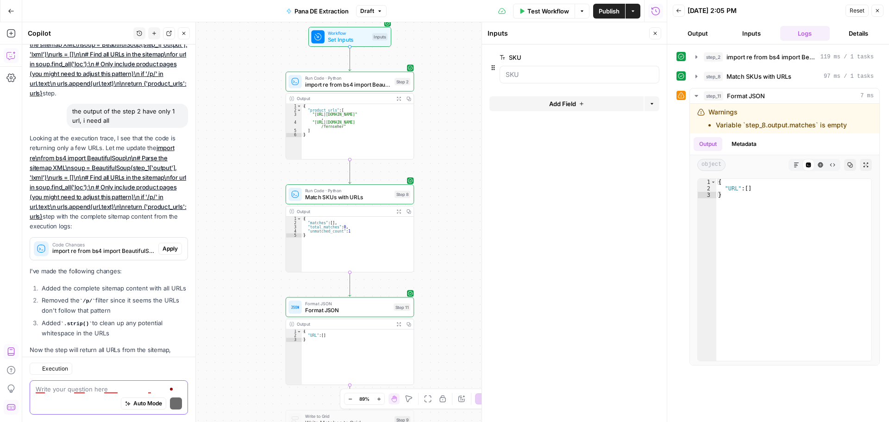
scroll to position [1414, 0]
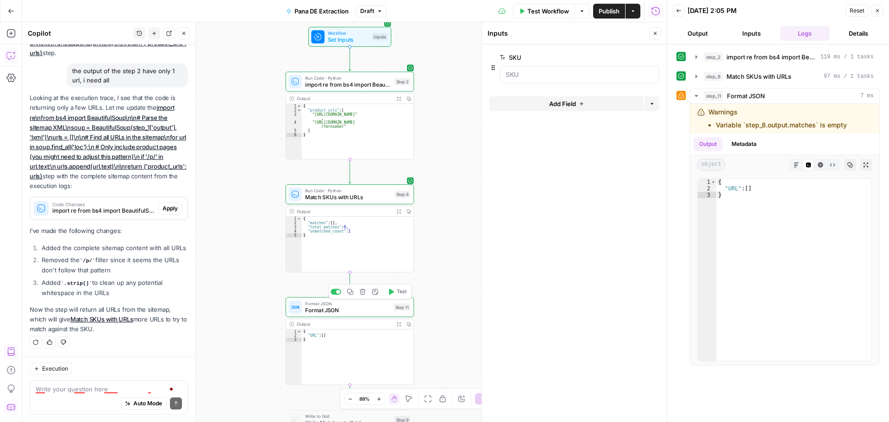
click at [373, 312] on span "Format JSON" at bounding box center [347, 310] width 85 height 8
type textarea "Format JSON"
click at [357, 195] on span "Match SKUs with URLs" at bounding box center [348, 197] width 86 height 8
type textarea "Match SKUs with URLs"
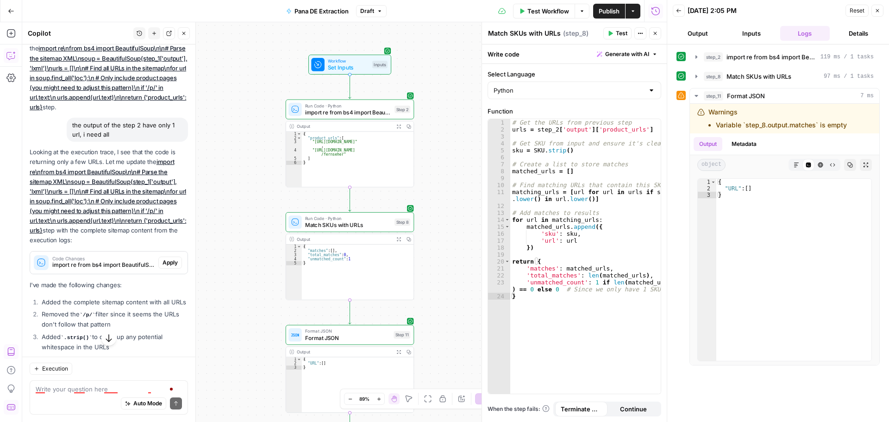
scroll to position [1321, 0]
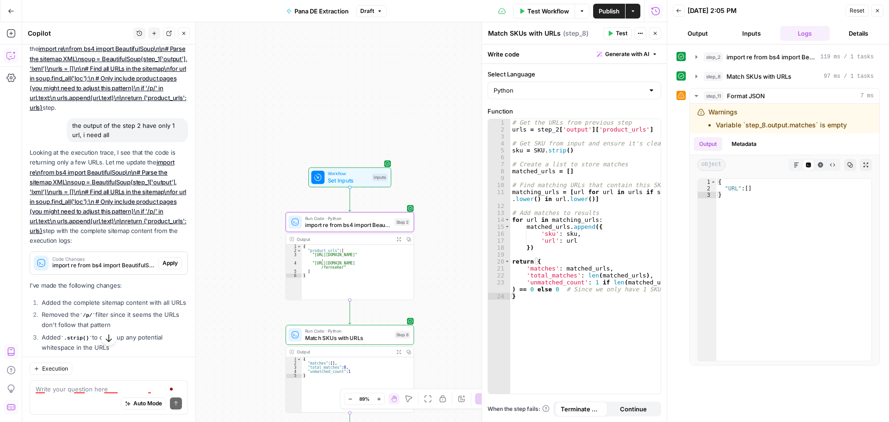
click at [167, 267] on span "Apply" at bounding box center [170, 263] width 15 height 8
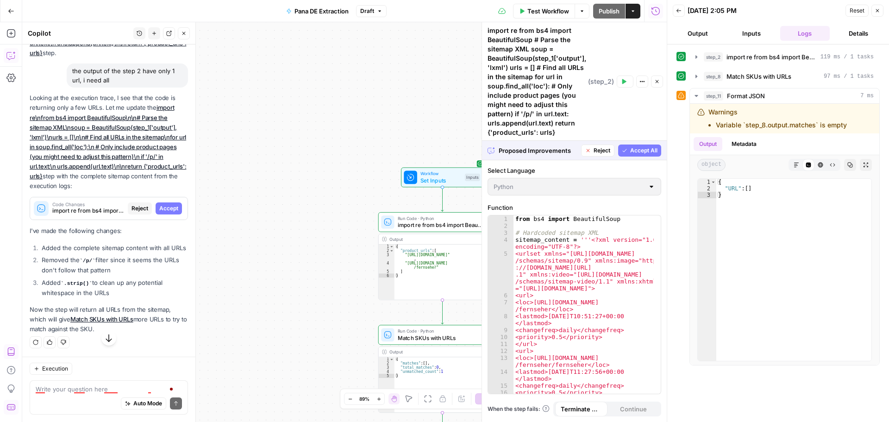
scroll to position [1370, 0]
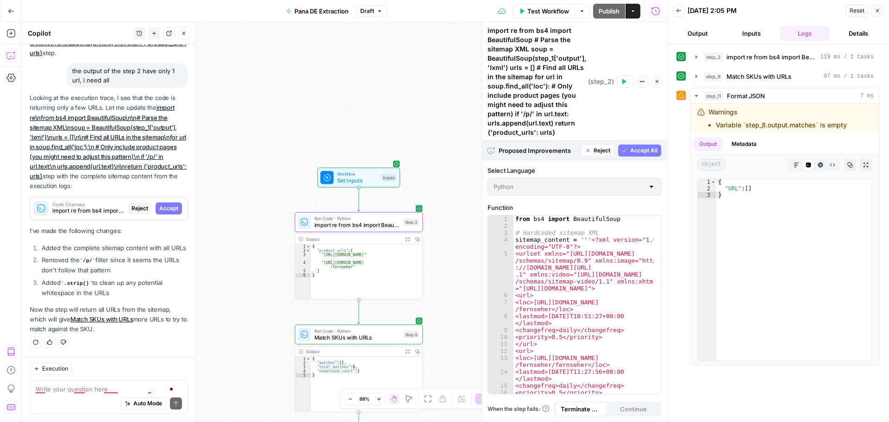
click at [163, 204] on span "Accept" at bounding box center [168, 208] width 19 height 8
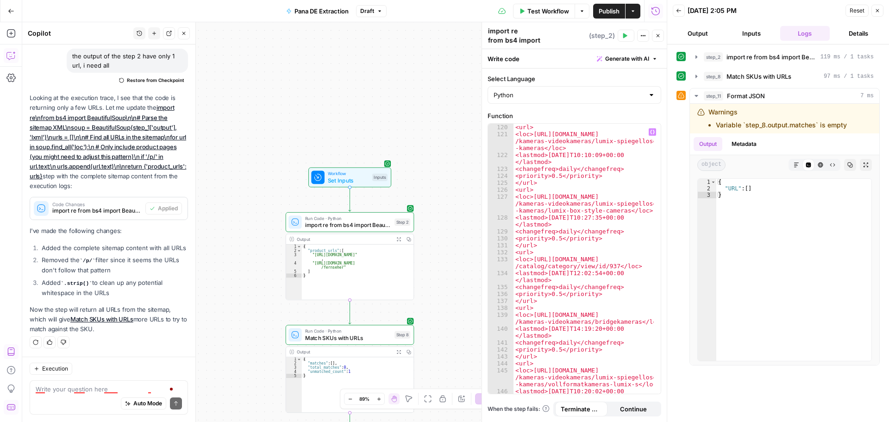
scroll to position [1251, 0]
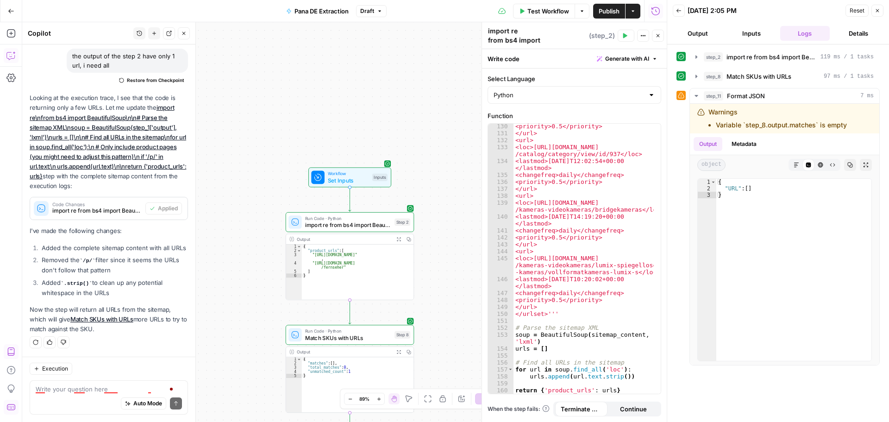
click at [69, 395] on div "Auto Mode Send" at bounding box center [109, 404] width 146 height 20
type textarea "s"
click at [633, 36] on button "Test" at bounding box center [626, 36] width 17 height 12
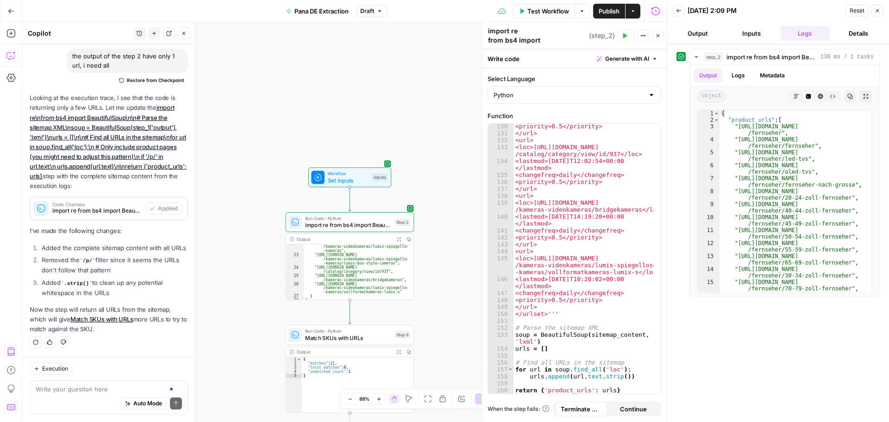
scroll to position [198, 0]
click at [55, 394] on div "Auto Mode Send" at bounding box center [109, 404] width 146 height 20
type textarea "still partial I need it all"
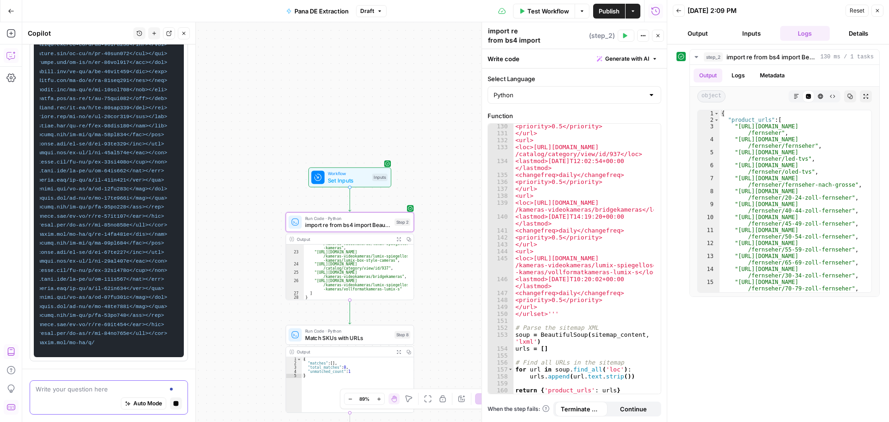
scroll to position [0, 0]
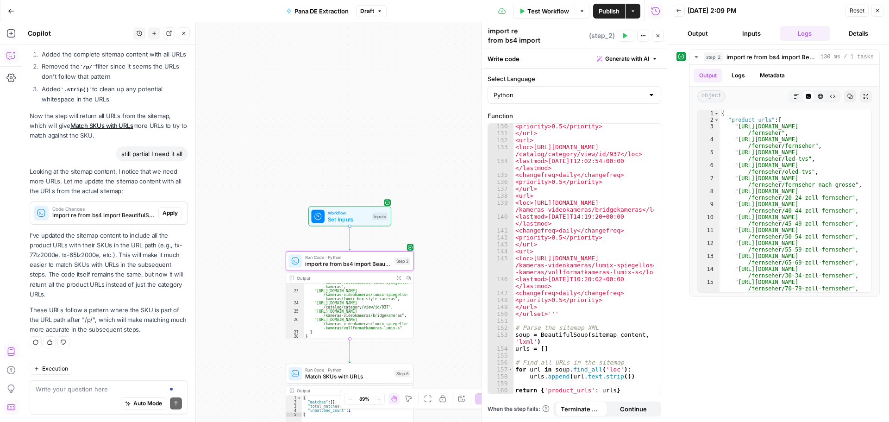
click at [163, 211] on span "Apply" at bounding box center [170, 213] width 15 height 8
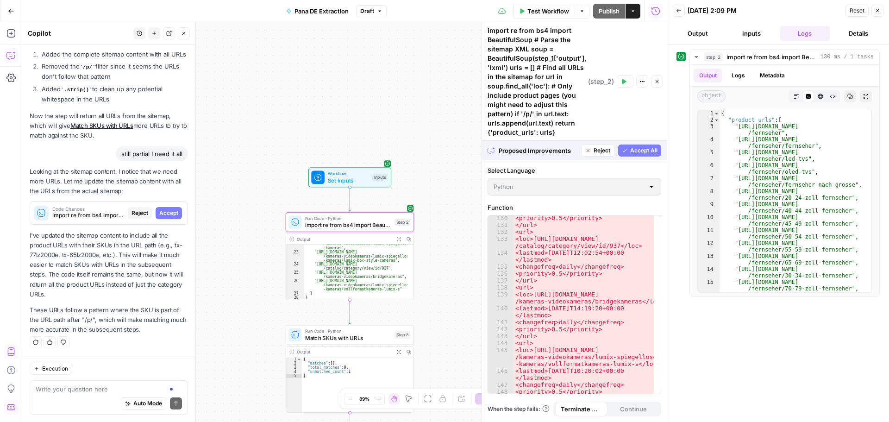
click at [160, 211] on span "Accept" at bounding box center [168, 213] width 19 height 8
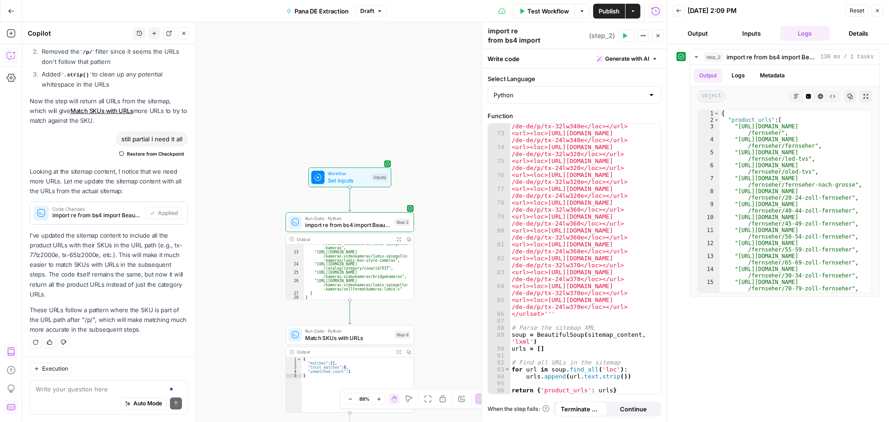
click at [85, 396] on div "Auto Mode Send" at bounding box center [109, 404] width 146 height 20
type textarea "can you pass all the sitemap as it is?"
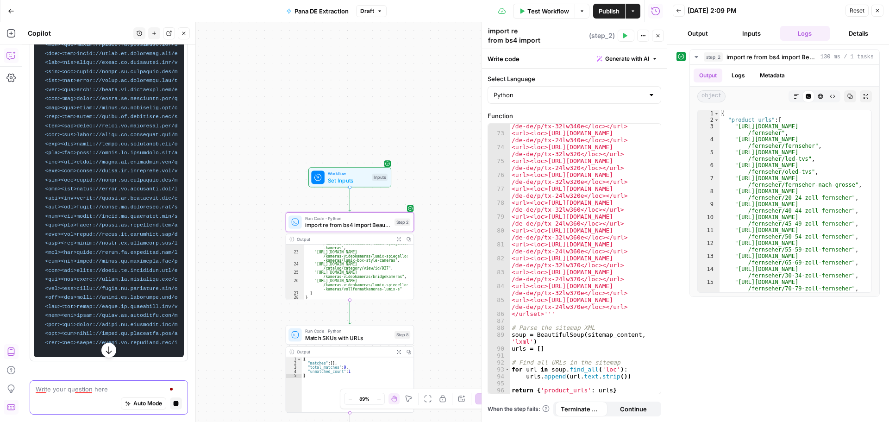
scroll to position [2073, 0]
click at [104, 352] on icon "button" at bounding box center [108, 350] width 9 height 9
drag, startPoint x: 70, startPoint y: 367, endPoint x: 83, endPoint y: 366, distance: 13.0
click at [83, 353] on code "from bs4 import BeautifulSoup # Hardcoded sitemap XML sitemap_content =" at bounding box center [109, 67] width 138 height 571
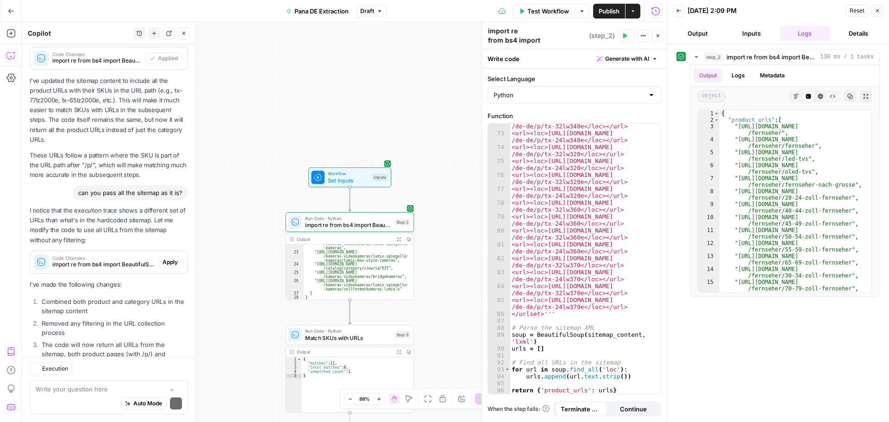
scroll to position [1862, 0]
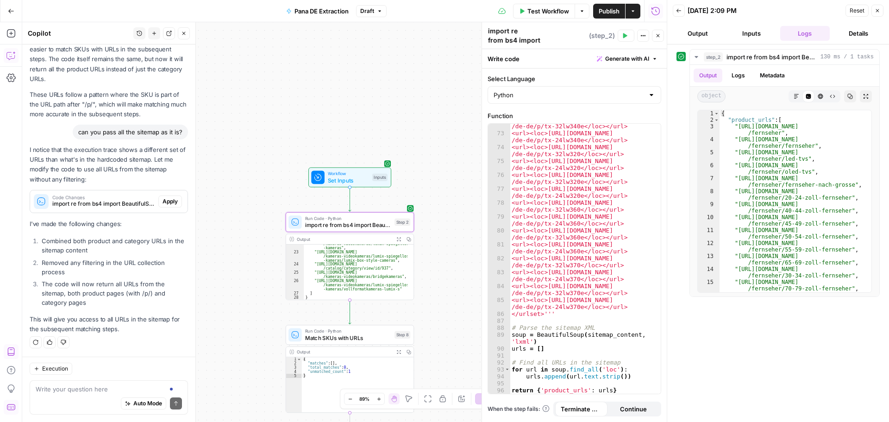
click at [164, 201] on span "Apply" at bounding box center [170, 201] width 15 height 8
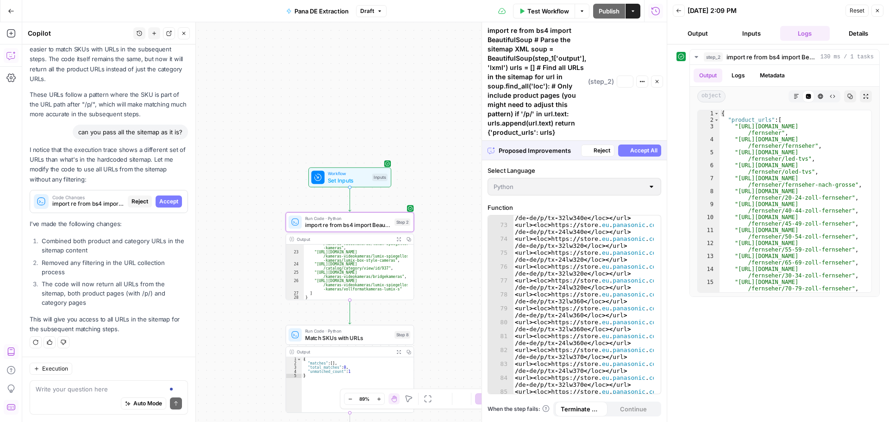
scroll to position [1788, 0]
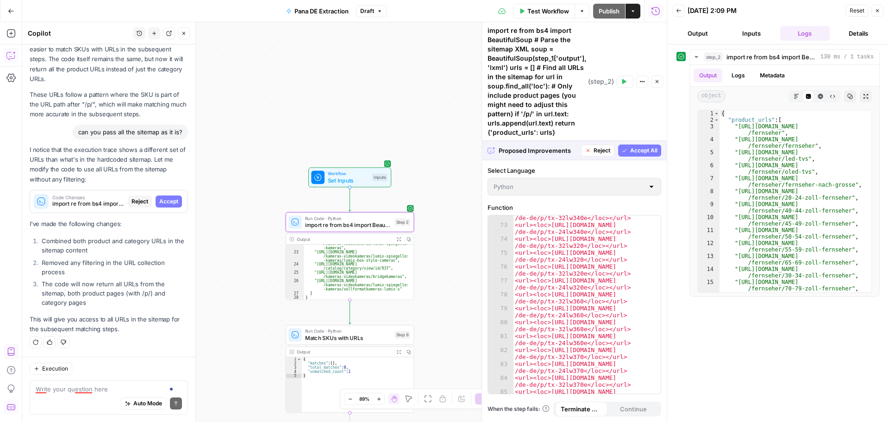
click at [164, 201] on span "Accept" at bounding box center [168, 201] width 19 height 8
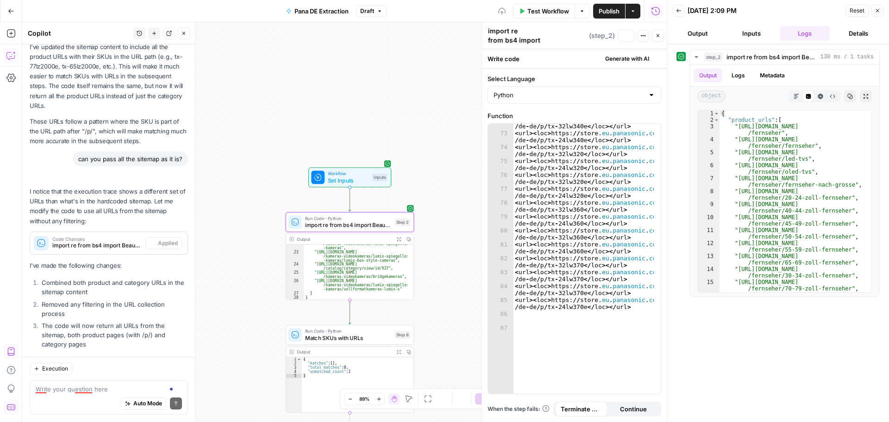
scroll to position [1877, 0]
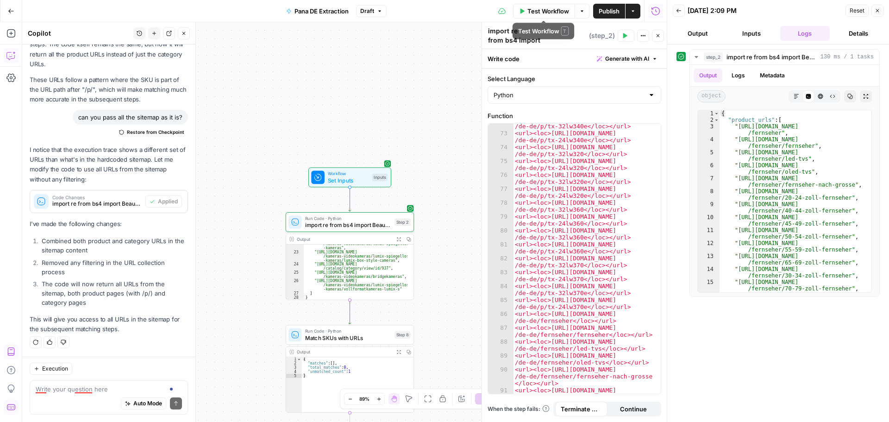
click at [550, 13] on span "Test Workflow" at bounding box center [549, 10] width 42 height 9
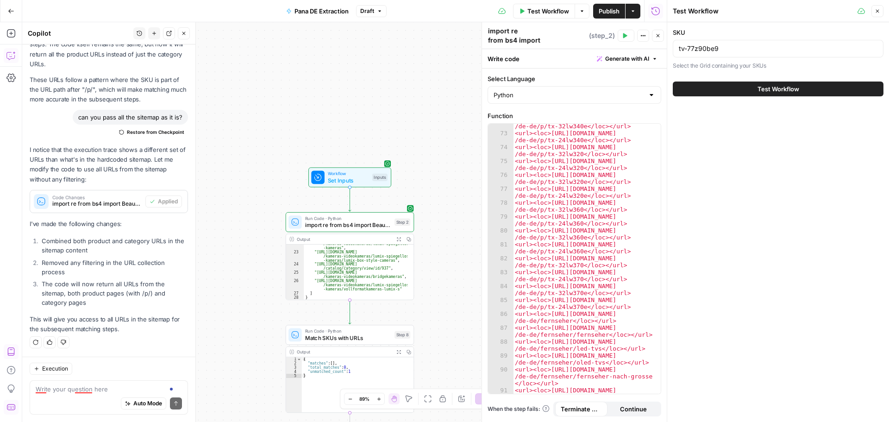
click at [744, 87] on button "Test Workflow" at bounding box center [778, 89] width 211 height 15
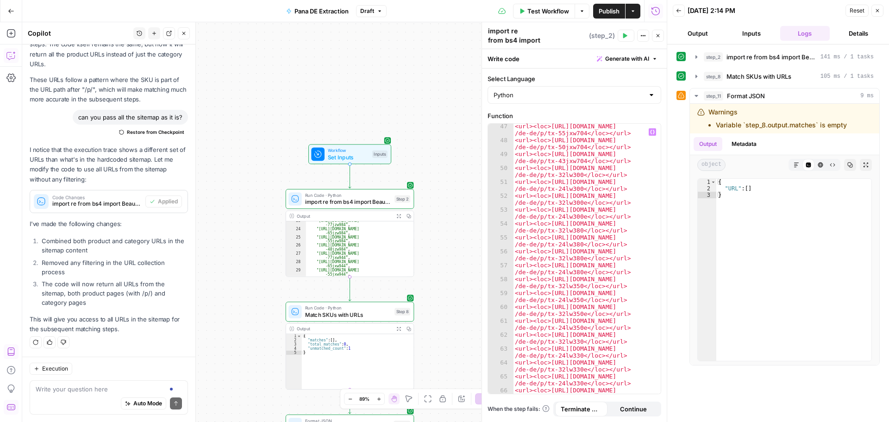
scroll to position [647, 0]
type textarea "**********"
drag, startPoint x: 548, startPoint y: 140, endPoint x: 582, endPoint y: 145, distance: 34.5
click at [582, 145] on div "<url><loc>https://store.eu.panasonic.com /de-de/p/tx-55jxw704</loc></url> <url>…" at bounding box center [583, 272] width 141 height 298
click at [63, 401] on div "Auto Mode Send" at bounding box center [109, 404] width 146 height 20
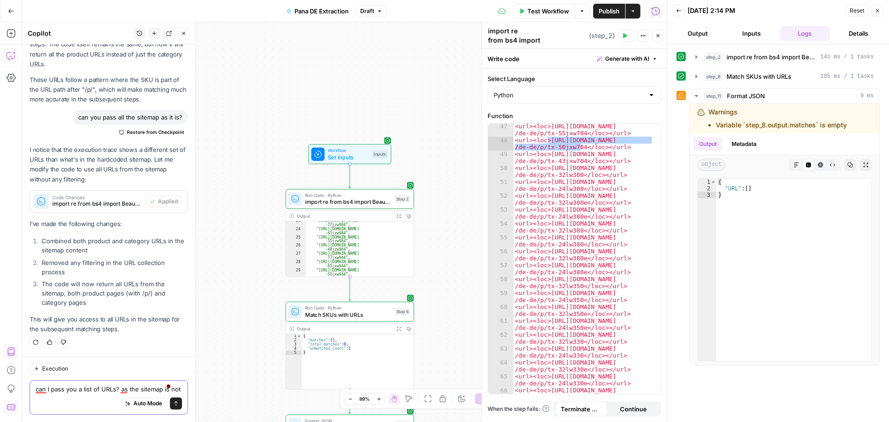
scroll to position [1886, 0]
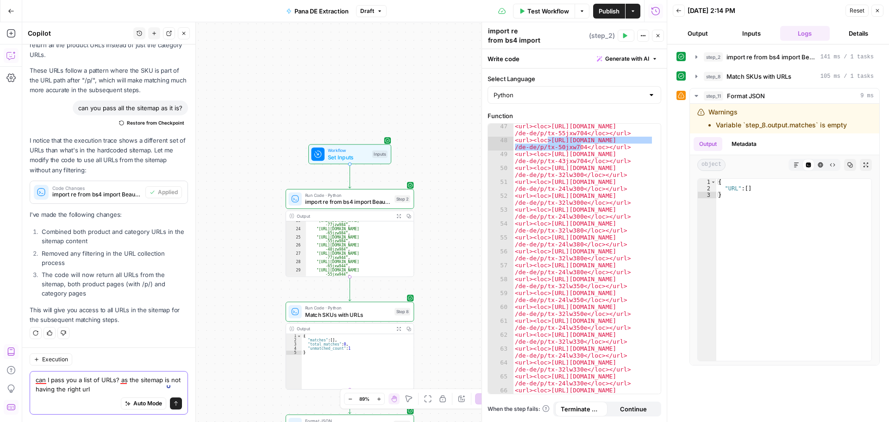
type textarea "can I pass you a list of URLs? as the sitemap is not having the right urls"
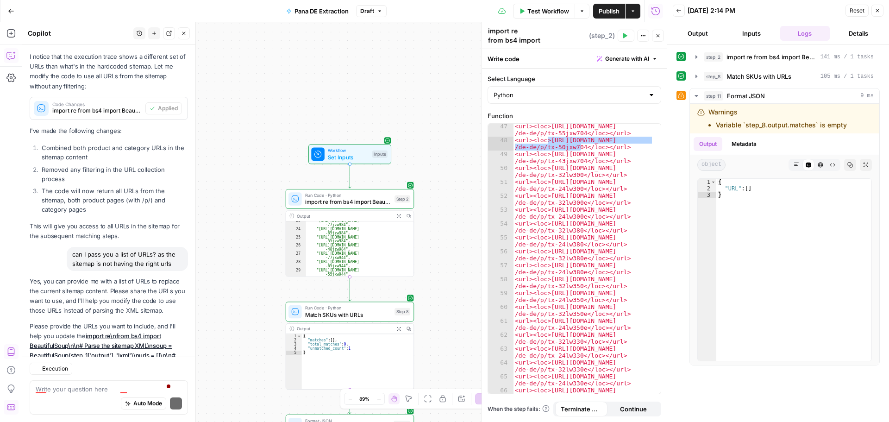
scroll to position [2045, 0]
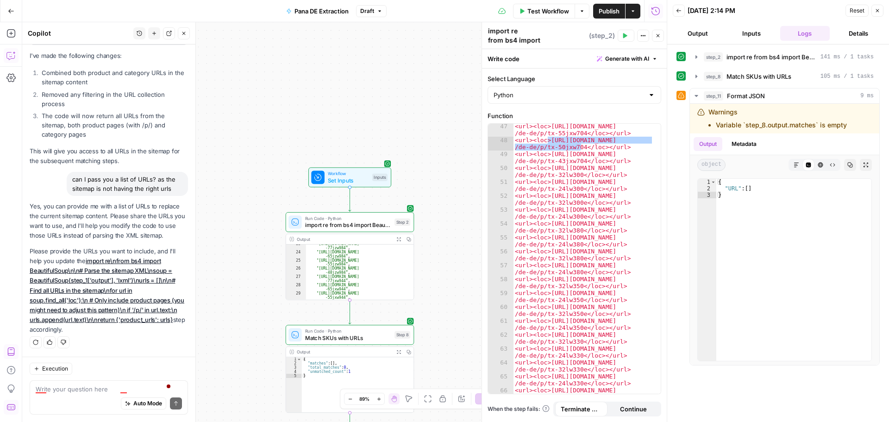
click at [75, 394] on div "Auto Mode Send" at bounding box center [109, 404] width 146 height 20
paste textarea "[URL][DOMAIN_NAME] [URL][DOMAIN_NAME] [URL][DOMAIN_NAME] [URL][DOMAIN_NAME] [UR…"
type textarea "[URL][DOMAIN_NAME] [URL][DOMAIN_NAME] [URL][DOMAIN_NAME] [URL][DOMAIN_NAME] [UR…"
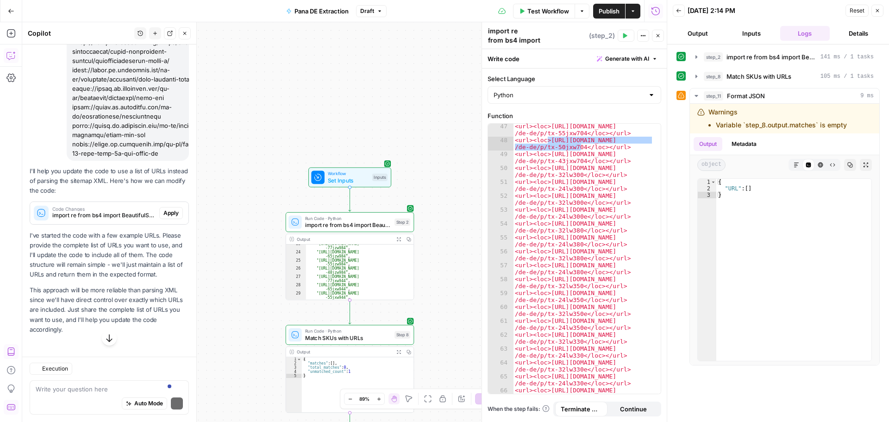
scroll to position [22951, 0]
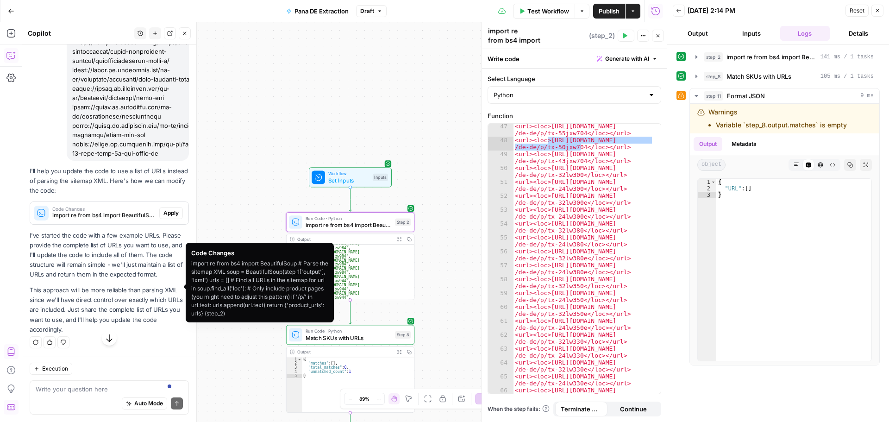
click at [163, 217] on span "Apply" at bounding box center [170, 213] width 15 height 8
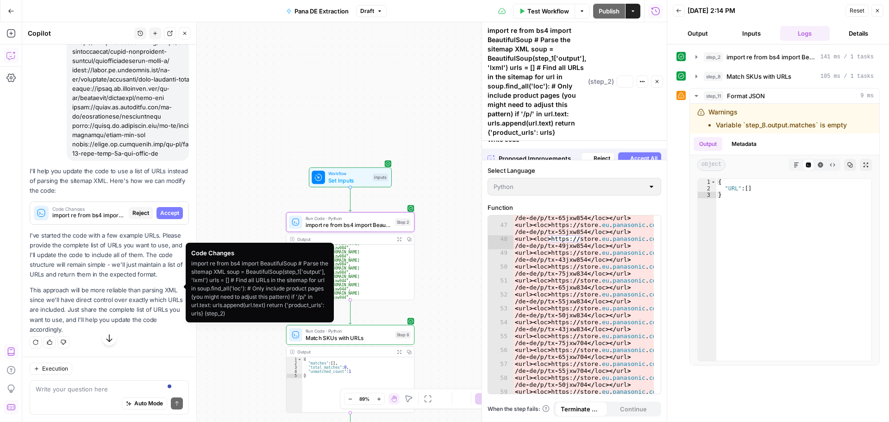
scroll to position [22862, 0]
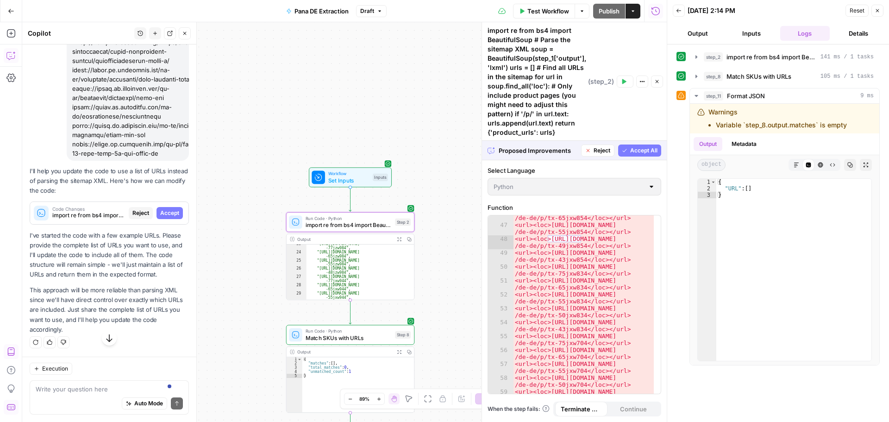
click at [161, 217] on span "Accept" at bounding box center [169, 213] width 19 height 8
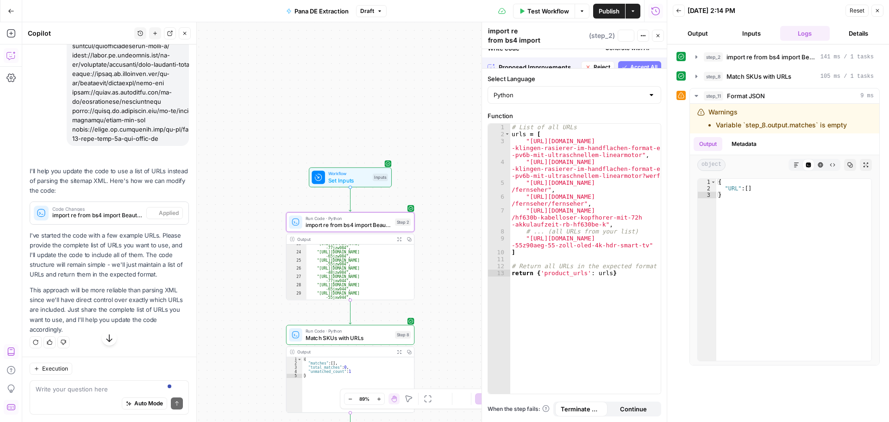
scroll to position [22966, 0]
click at [149, 157] on span "Restore from Checkpoint" at bounding box center [156, 153] width 57 height 7
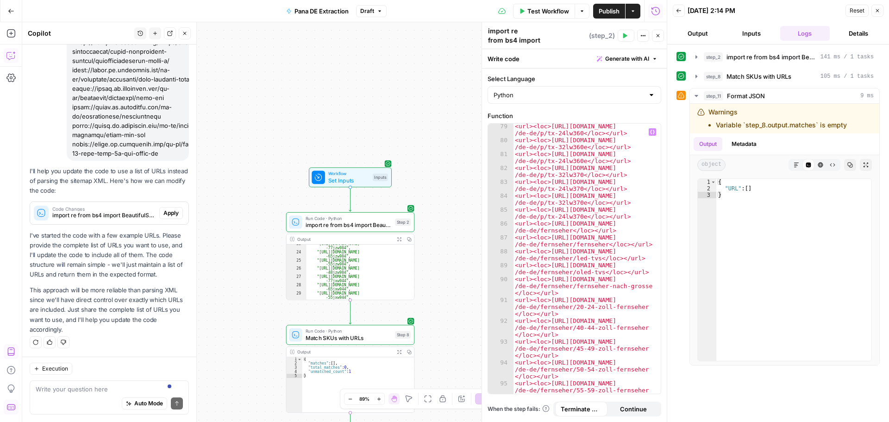
scroll to position [1092, 0]
click at [164, 216] on span "Apply" at bounding box center [170, 213] width 15 height 8
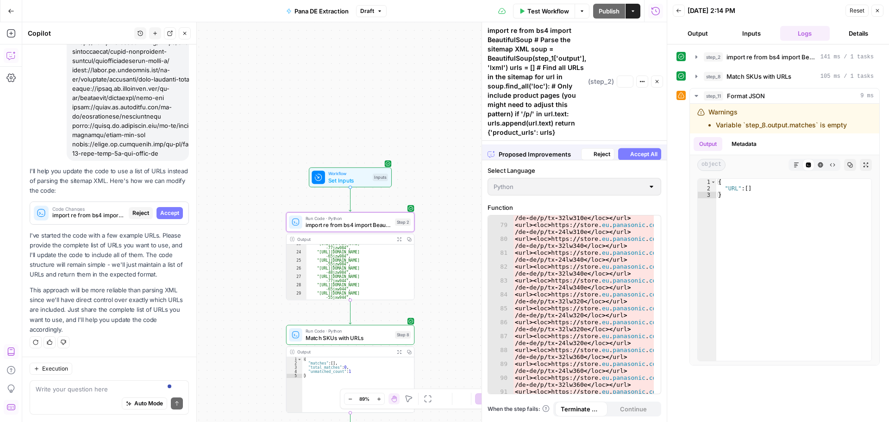
scroll to position [22936, 0]
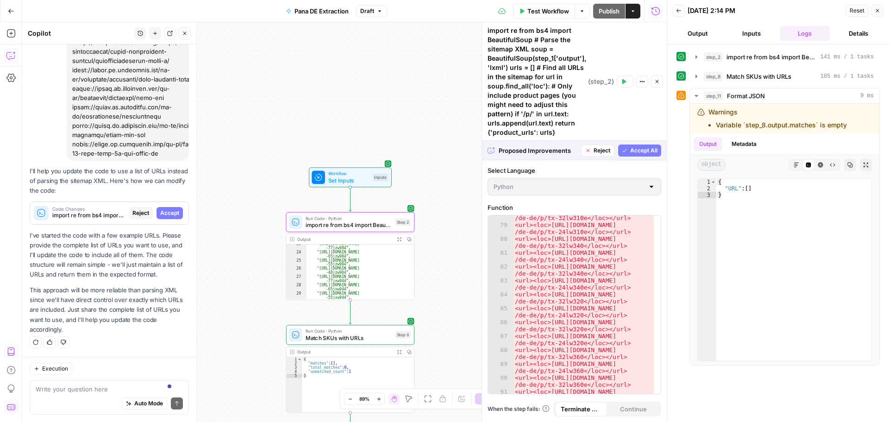
click at [164, 211] on span "Accept" at bounding box center [169, 213] width 19 height 8
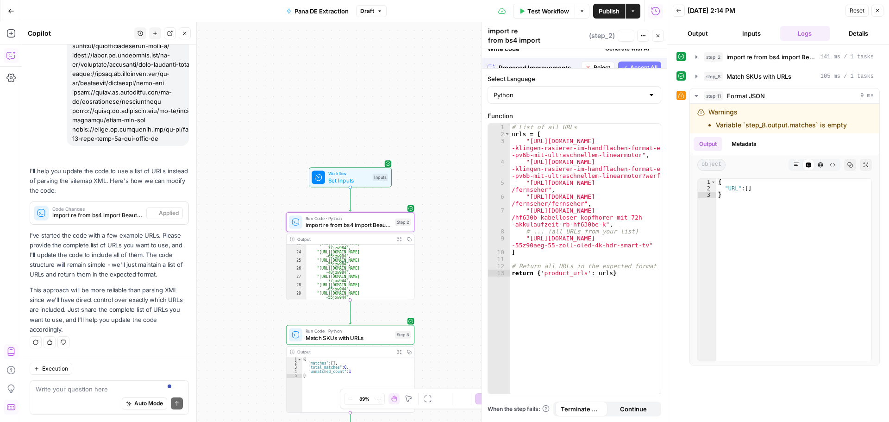
scroll to position [23054, 0]
click at [85, 391] on textarea at bounding box center [109, 388] width 147 height 9
type textarea "i"
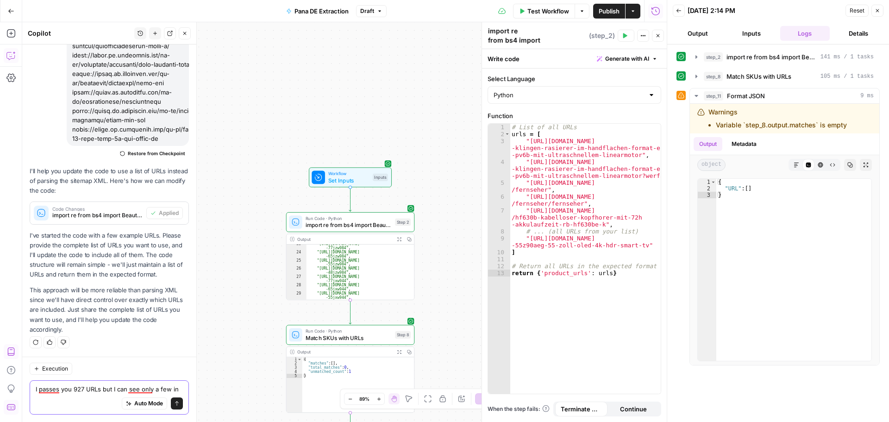
scroll to position [23064, 0]
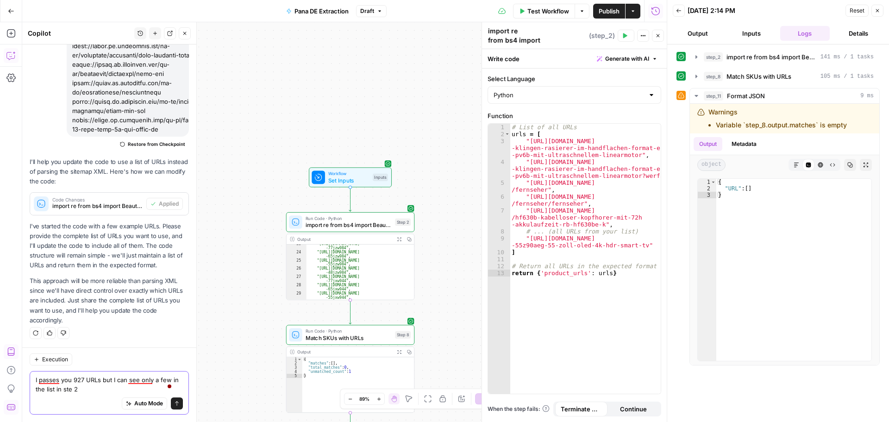
type textarea "I passes you 927 URLs but I can see only a few in the list in step 2"
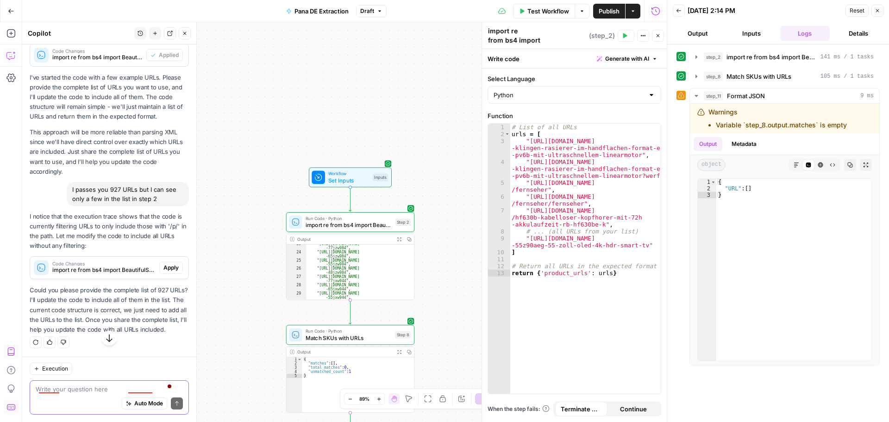
scroll to position [23222, 0]
click at [71, 396] on div "Auto Mode Send" at bounding box center [109, 404] width 147 height 20
click at [171, 264] on span "Apply" at bounding box center [170, 268] width 15 height 8
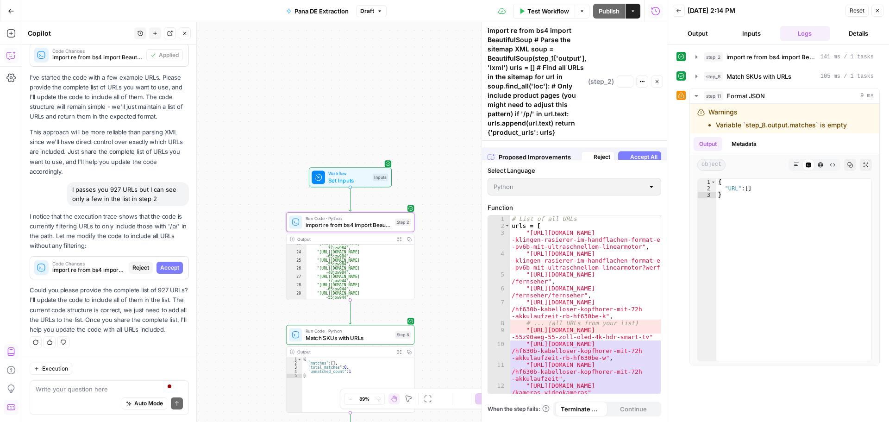
scroll to position [0, 0]
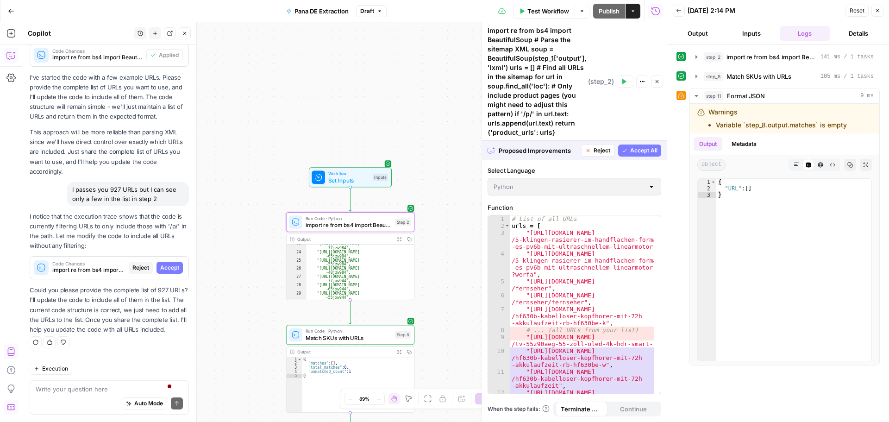
click at [171, 264] on span "Accept" at bounding box center [169, 268] width 19 height 8
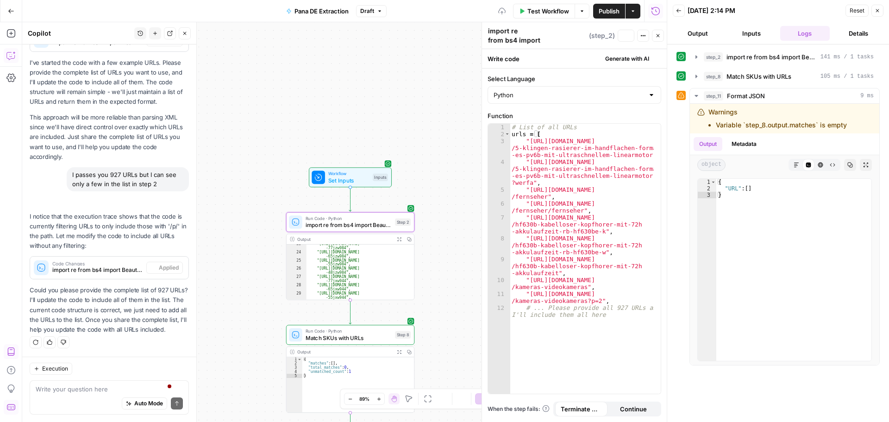
scroll to position [23237, 0]
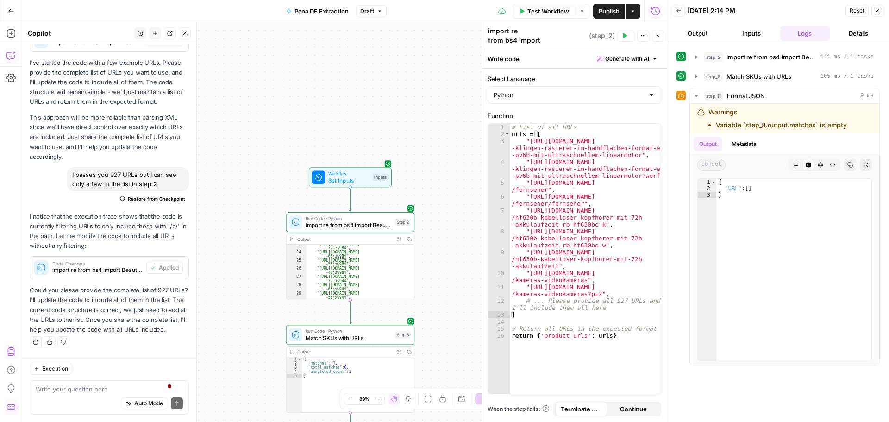
click at [52, 397] on div "Auto Mode Send" at bounding box center [109, 404] width 147 height 20
paste textarea "[URL][DOMAIN_NAME] [URL][DOMAIN_NAME] [URL][DOMAIN_NAME] [URL][DOMAIN_NAME] [UR…"
type textarea "[URL][DOMAIN_NAME] [URL][DOMAIN_NAME] [URL][DOMAIN_NAME] [URL][DOMAIN_NAME] [UR…"
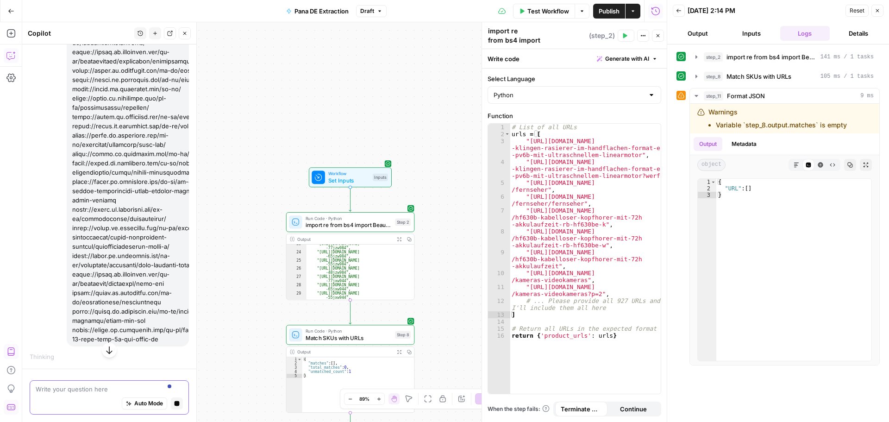
scroll to position [43669, 0]
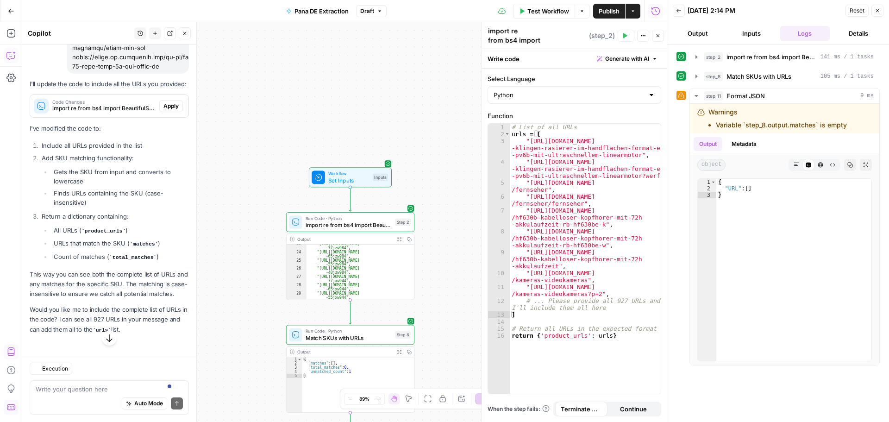
scroll to position [43809, 0]
click at [105, 338] on icon "button" at bounding box center [109, 337] width 9 height 9
click at [165, 102] on span "Apply" at bounding box center [170, 106] width 15 height 8
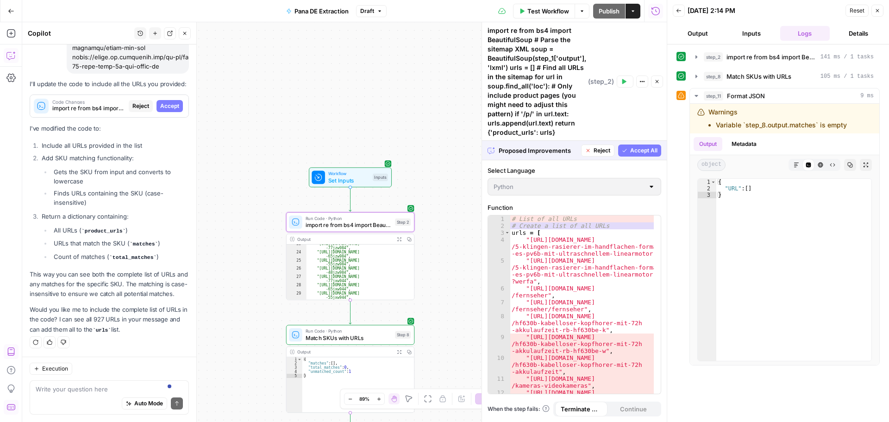
click at [165, 102] on span "Accept" at bounding box center [169, 106] width 19 height 8
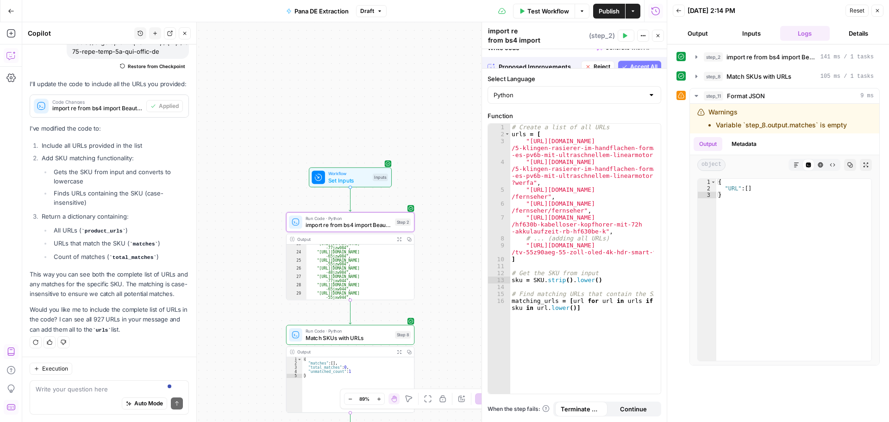
scroll to position [44348, 0]
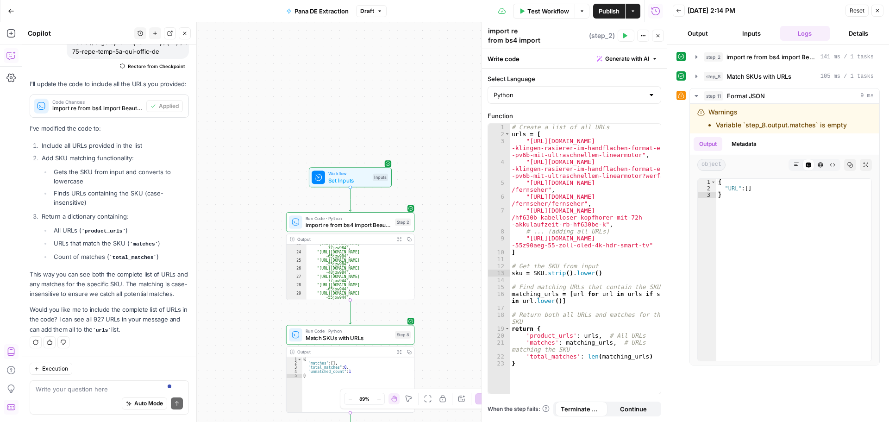
click at [634, 33] on button "Test" at bounding box center [626, 36] width 17 height 12
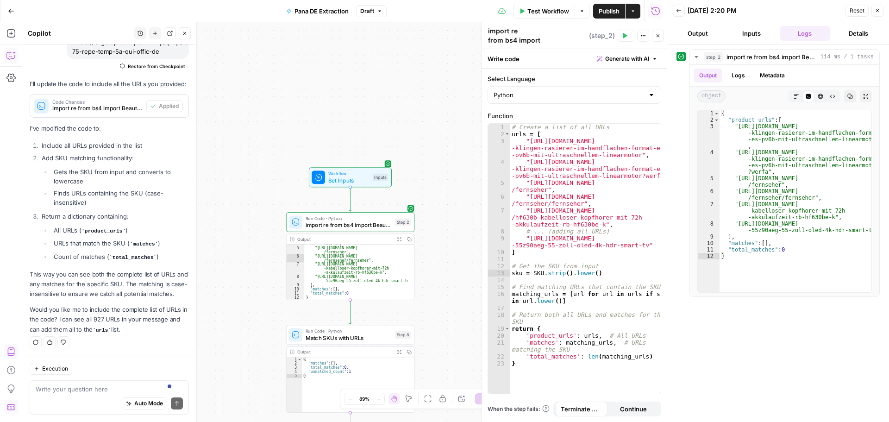
scroll to position [45, 0]
click at [90, 398] on div "Auto Mode Send" at bounding box center [109, 404] width 147 height 20
type textarea "still can see a few URLs"
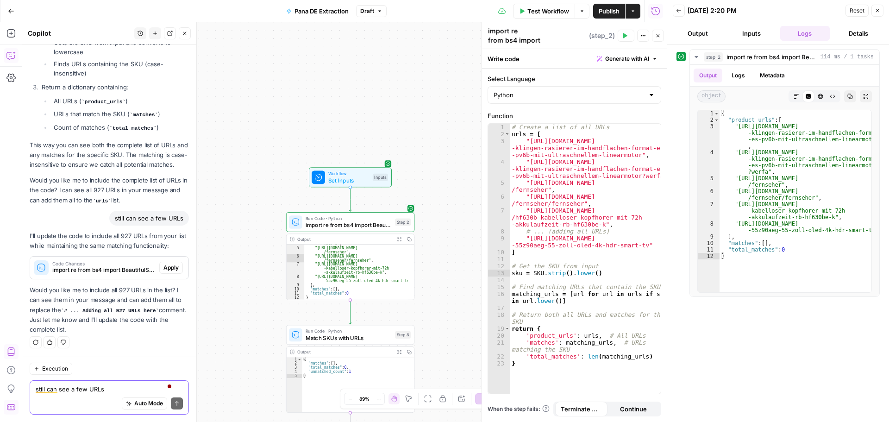
scroll to position [44477, 0]
click at [85, 389] on textarea "still can see a few URLs" at bounding box center [109, 388] width 147 height 9
type textarea "yes please"
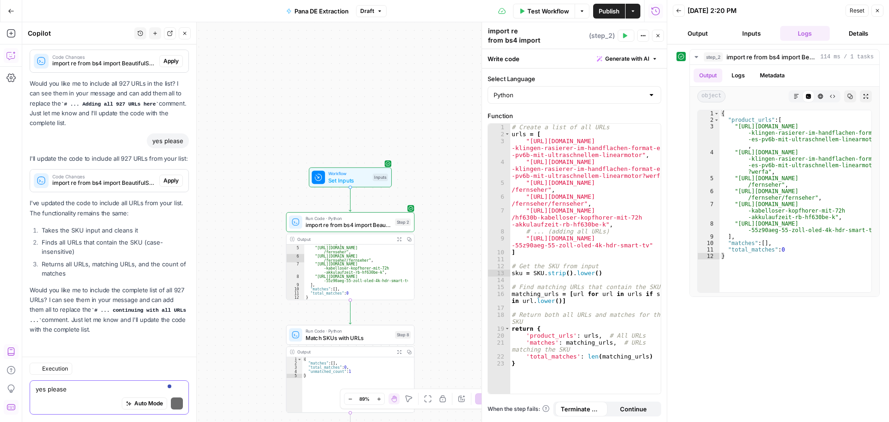
scroll to position [44693, 0]
click at [163, 179] on span "Apply" at bounding box center [170, 180] width 15 height 8
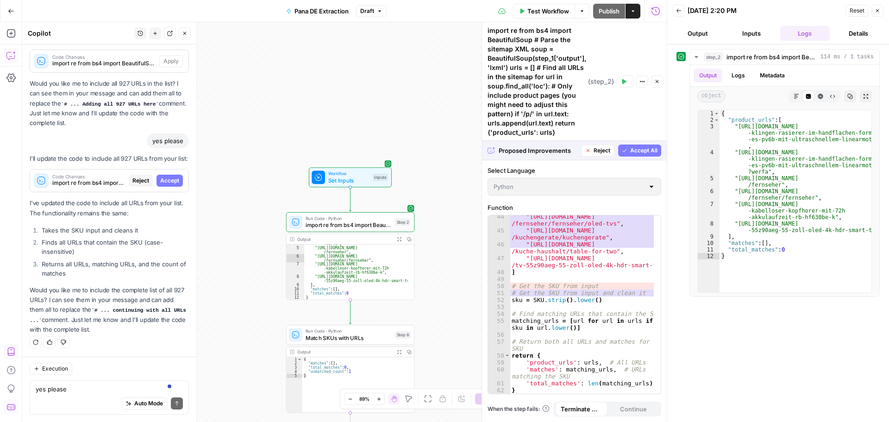
scroll to position [635, 0]
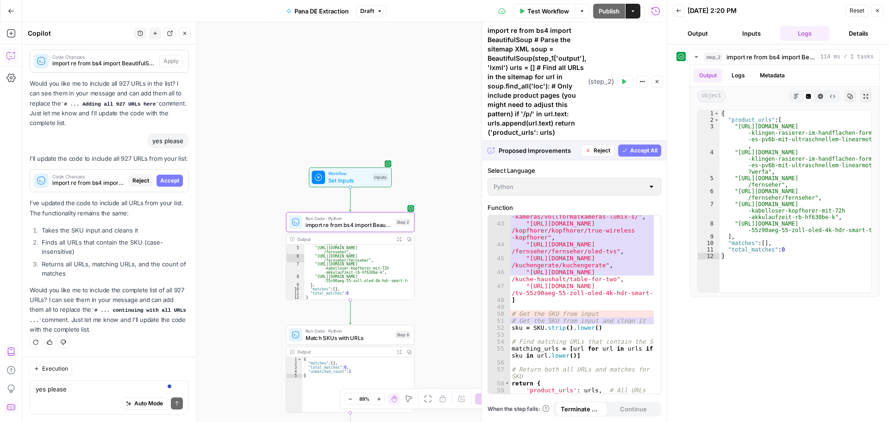
click at [168, 178] on span "Accept" at bounding box center [169, 180] width 19 height 8
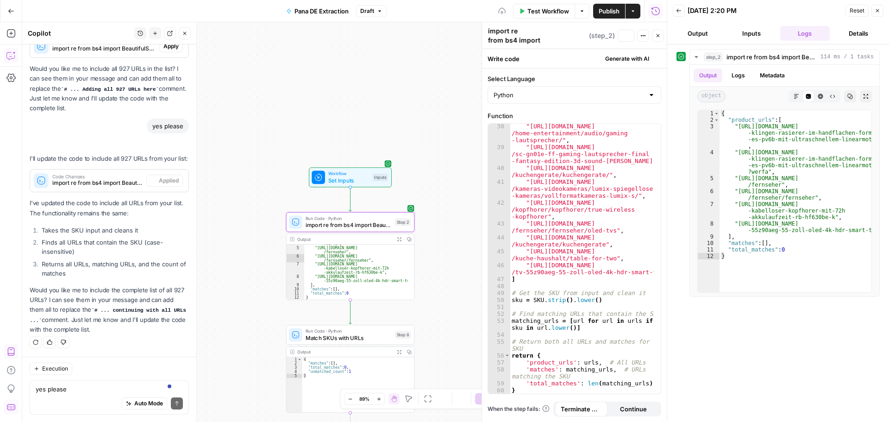
scroll to position [557, 0]
click at [89, 386] on textarea "yes please" at bounding box center [109, 388] width 147 height 9
type textarea "all the URLs please"
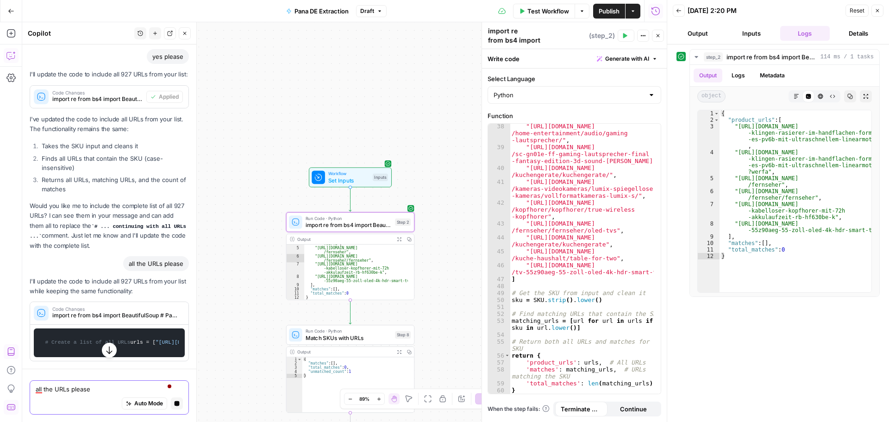
scroll to position [44771, 0]
click at [105, 353] on icon "button" at bounding box center [109, 350] width 9 height 9
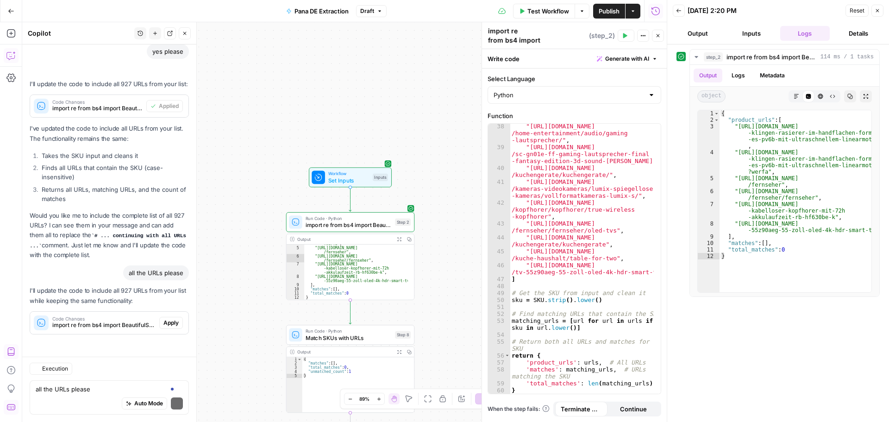
scroll to position [44797, 0]
click at [167, 326] on span "Apply" at bounding box center [170, 323] width 15 height 8
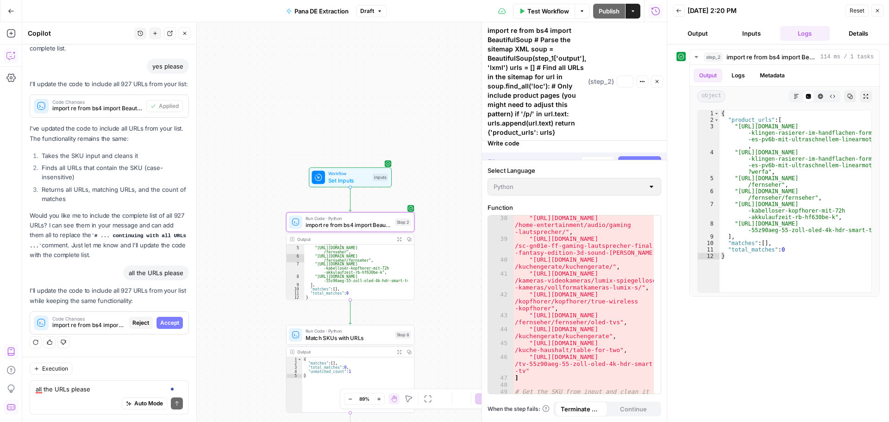
scroll to position [44619, 0]
click at [162, 323] on span "Accept" at bounding box center [169, 323] width 19 height 8
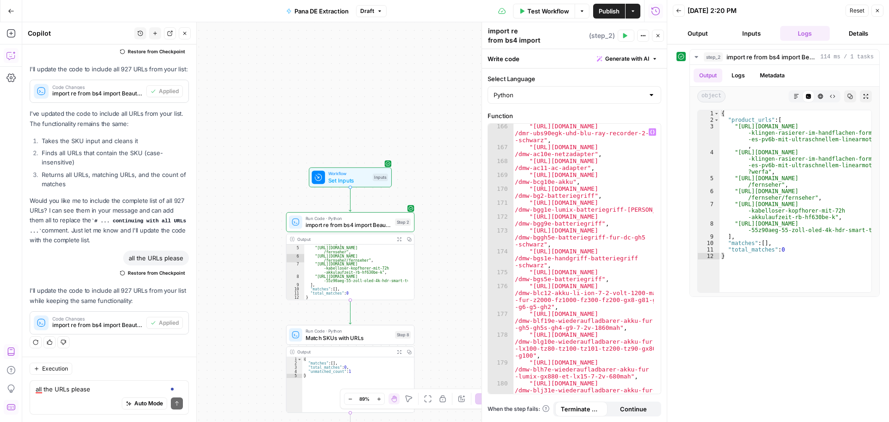
scroll to position [3363, 0]
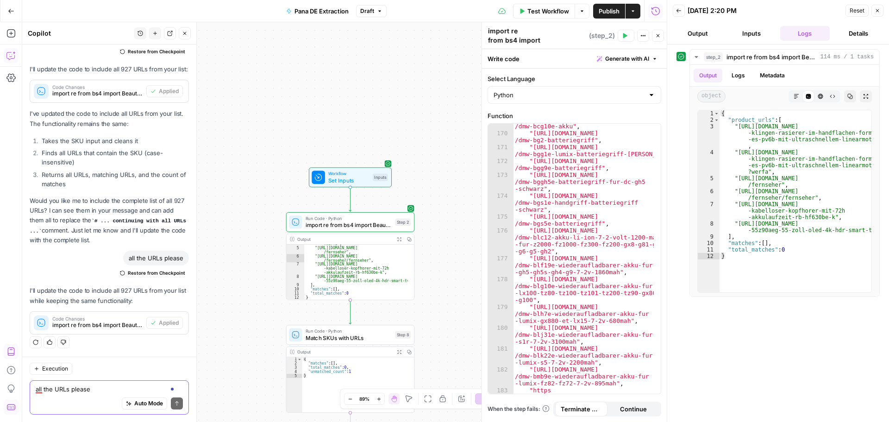
click at [108, 390] on textarea "all the URLs please" at bounding box center [109, 388] width 147 height 9
type textarea "they are now all"
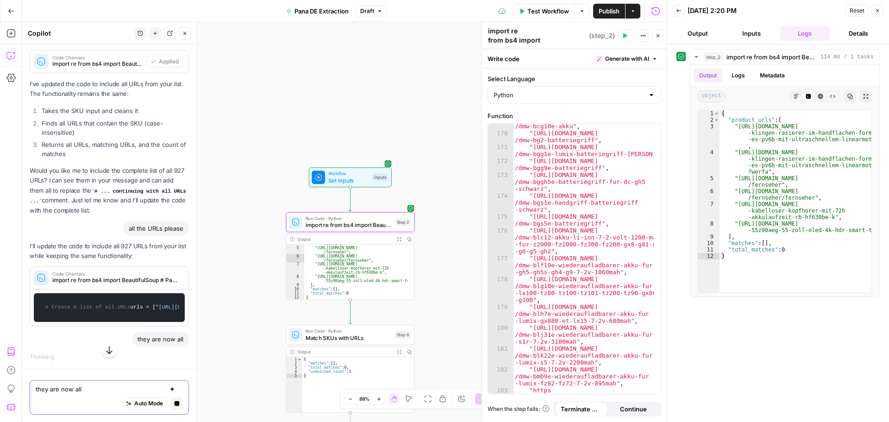
scroll to position [45846, 0]
click at [108, 349] on icon "button" at bounding box center [109, 350] width 9 height 9
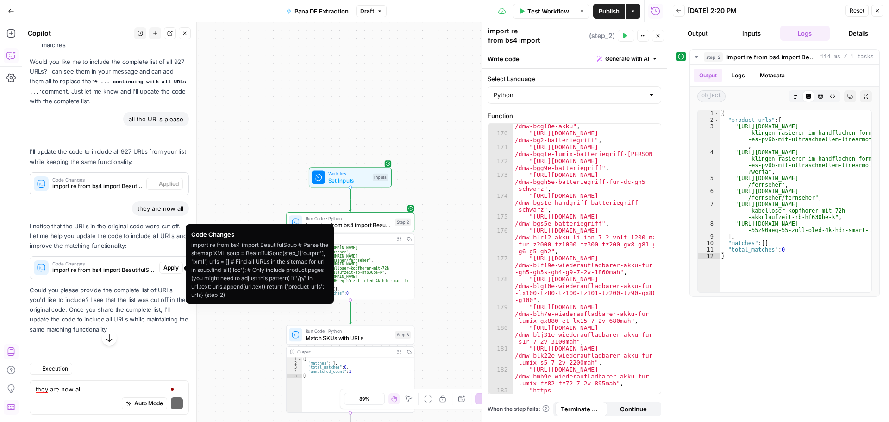
scroll to position [44951, 0]
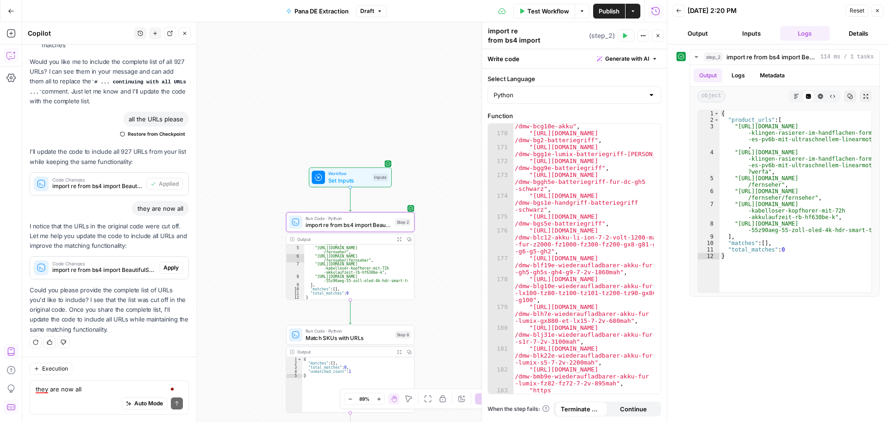
click at [163, 271] on span "Apply" at bounding box center [170, 268] width 15 height 8
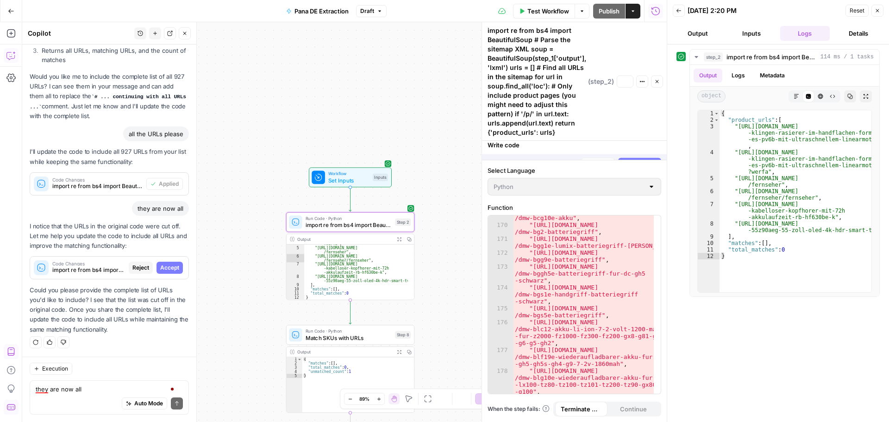
scroll to position [44758, 0]
click at [163, 271] on span "Accept" at bounding box center [169, 268] width 19 height 8
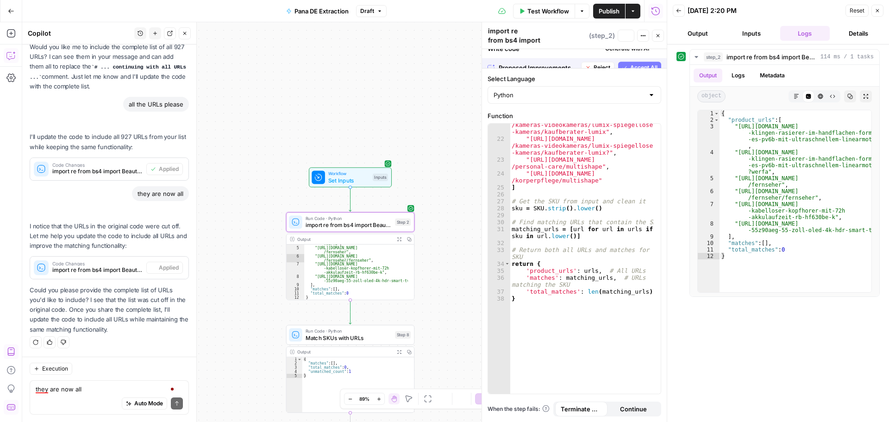
scroll to position [251, 0]
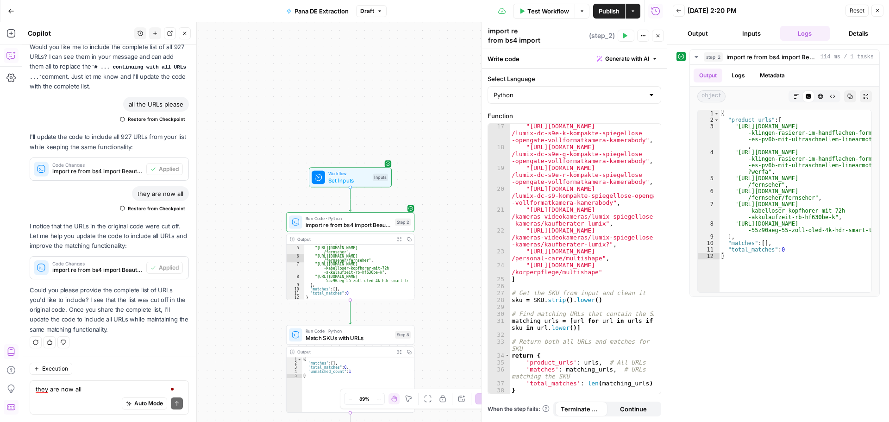
click at [76, 402] on div "Auto Mode Send" at bounding box center [109, 404] width 147 height 20
paste textarea "[URL][DOMAIN_NAME] [URL][DOMAIN_NAME] [URL][DOMAIN_NAME] [URL][DOMAIN_NAME] [UR…"
type textarea "[URL][DOMAIN_NAME] [URL][DOMAIN_NAME] [URL][DOMAIN_NAME] [URL][DOMAIN_NAME] [UR…"
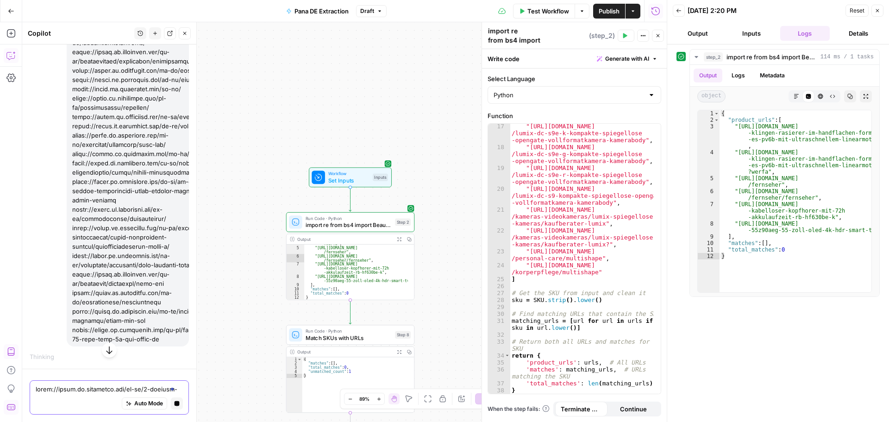
scroll to position [67103, 0]
drag, startPoint x: 166, startPoint y: 341, endPoint x: 205, endPoint y: 159, distance: 186.6
click at [205, 159] on body "Threepipe Reply New Home Browse Your Data Usage Settings Recent Grids Meta Data…" at bounding box center [444, 211] width 889 height 422
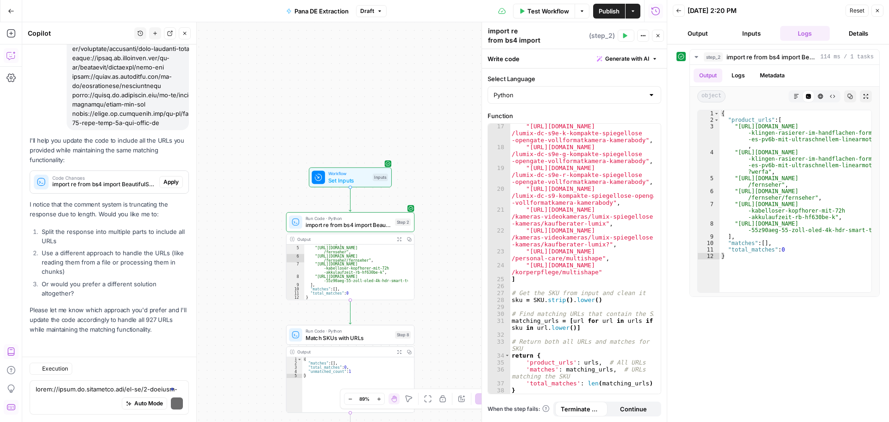
scroll to position [65986, 0]
drag, startPoint x: 69, startPoint y: 241, endPoint x: 38, endPoint y: 228, distance: 32.8
click at [39, 228] on li "Split the response into multiple parts to include all URLs" at bounding box center [114, 236] width 150 height 19
drag, startPoint x: 66, startPoint y: 275, endPoint x: 44, endPoint y: 251, distance: 31.8
click at [44, 251] on li "Use a different approach to handle the URLs (like reading them from a file or p…" at bounding box center [114, 262] width 150 height 28
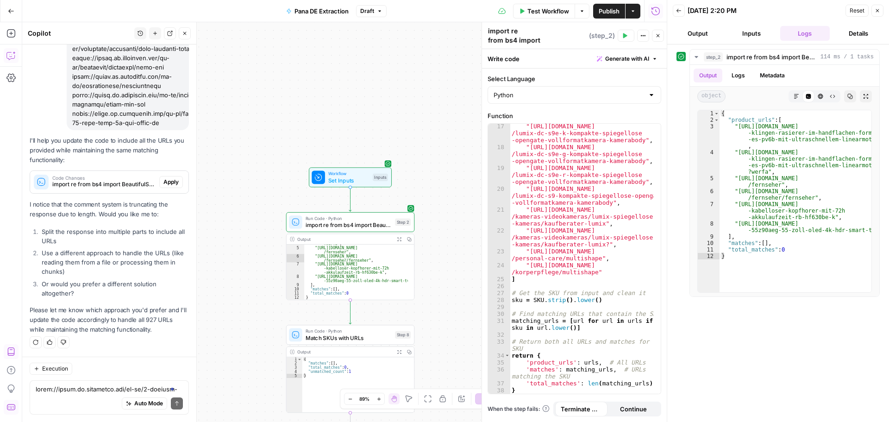
click at [39, 252] on li "Use a different approach to handle the URLs (like reading them from a file or p…" at bounding box center [114, 262] width 150 height 28
drag, startPoint x: 44, startPoint y: 253, endPoint x: 108, endPoint y: 259, distance: 64.7
click at [108, 259] on li "Use a different approach to handle the URLs (like reading them from a file or p…" at bounding box center [114, 262] width 150 height 28
copy li "Use a different approach to handle the URLs (like reading them from a file"
click at [71, 390] on textarea at bounding box center [109, 388] width 147 height 9
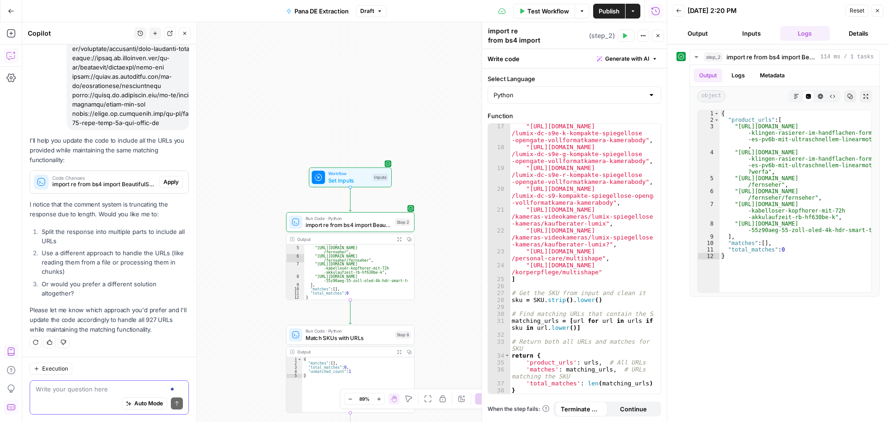
paste textarea "Use a different approach to handle the URLs (like reading them from a file"
type textarea "Use a different approach to handle the URLs (like reading them from a file"
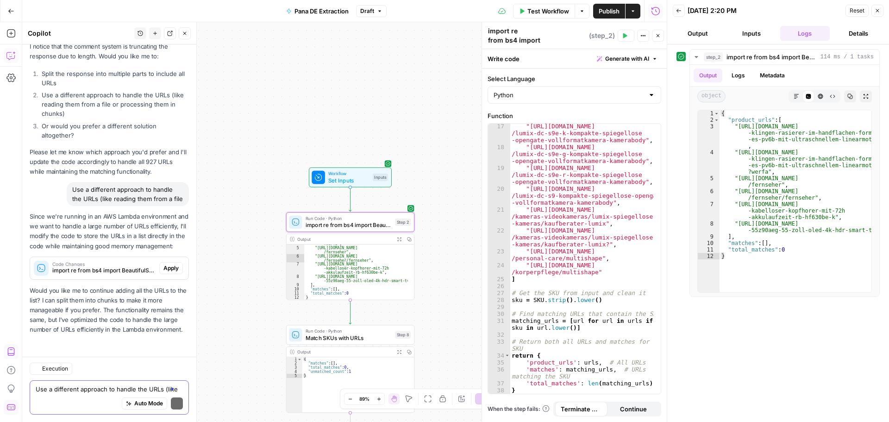
scroll to position [66163, 0]
click at [88, 390] on textarea "Use a different approach to handle the URLs (like reading them from a file" at bounding box center [109, 388] width 147 height 9
type textarea "can i upload a file?"
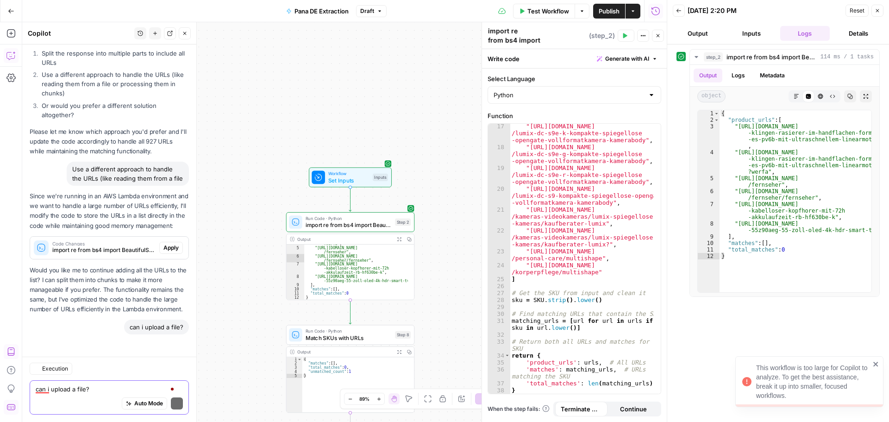
scroll to position [66183, 0]
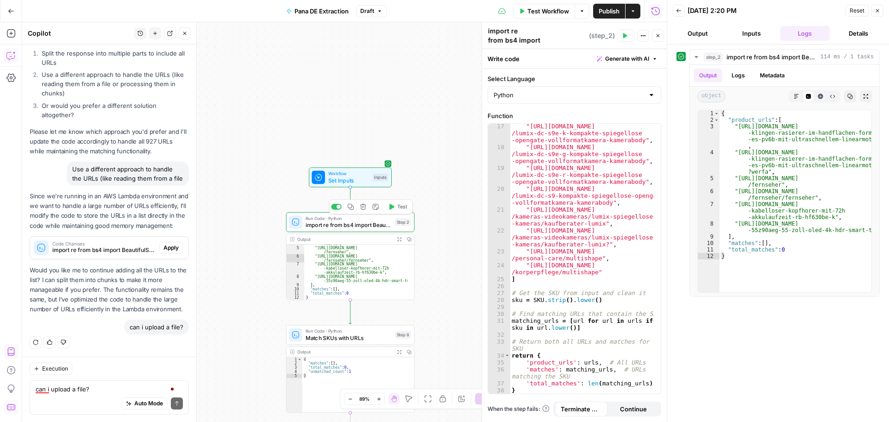
click at [338, 206] on div at bounding box center [339, 207] width 4 height 4
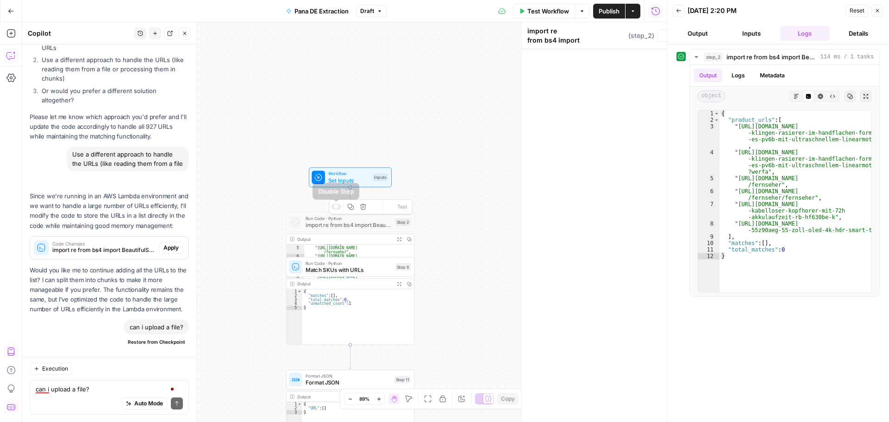
scroll to position [66213, 0]
click at [82, 402] on div "Auto Mode Send" at bounding box center [109, 404] width 147 height 20
type textarea "can i upload a file instead?"
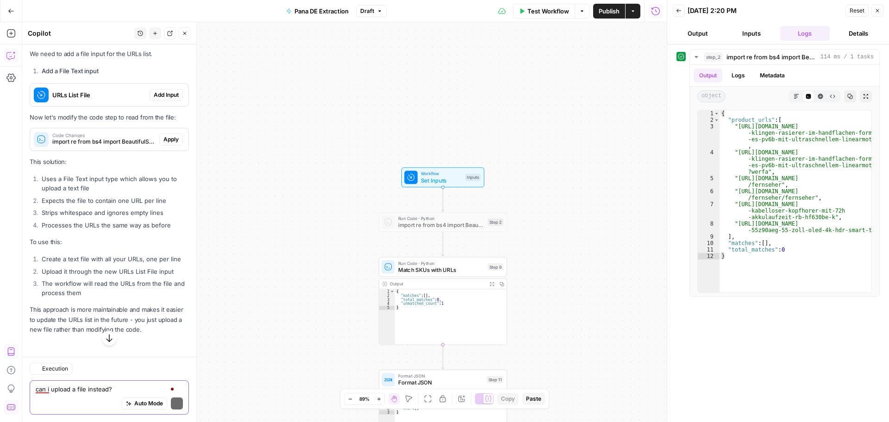
scroll to position [66415, 0]
click at [84, 393] on textarea "can i upload a file instead?" at bounding box center [109, 388] width 147 height 9
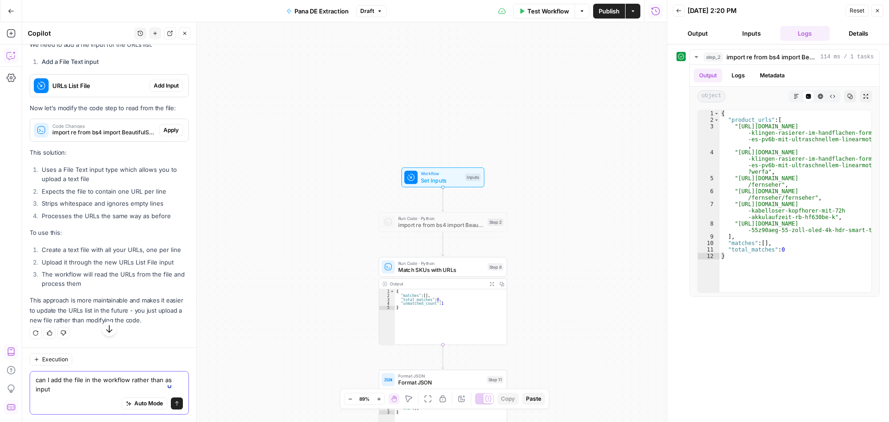
type textarea "can I add the file in the workflow rather than as input?"
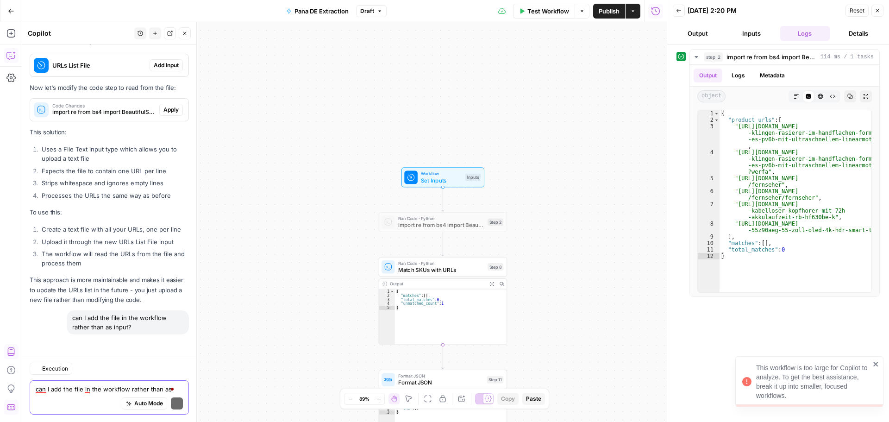
scroll to position [66626, 0]
drag, startPoint x: 141, startPoint y: 323, endPoint x: 67, endPoint y: 312, distance: 74.5
click at [67, 312] on div "can I add the file in the workflow rather than as input? Regenerate Helpful Not…" at bounding box center [109, 329] width 159 height 39
copy div "can I add the file in the workflow rather than as input?"
click at [98, 393] on textarea "can I add the file in the workflow rather than as input?" at bounding box center [109, 388] width 147 height 9
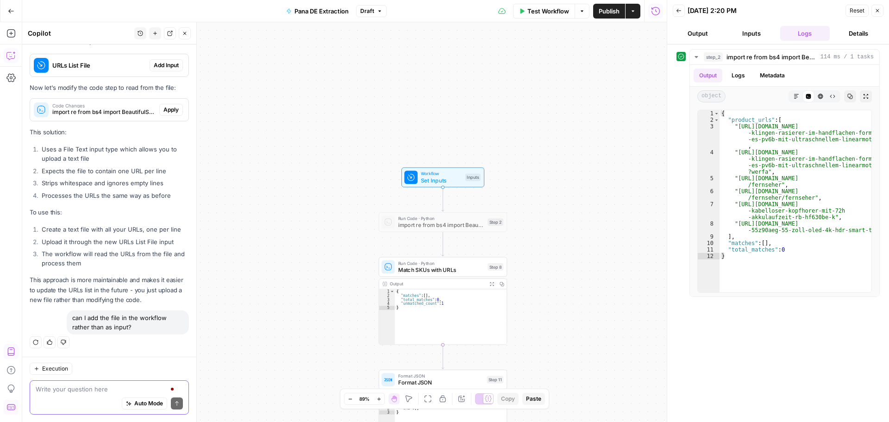
paste textarea "can I add the file in the workflow rather than as input?"
type textarea "can I add the file in the workflow rather than as input?"
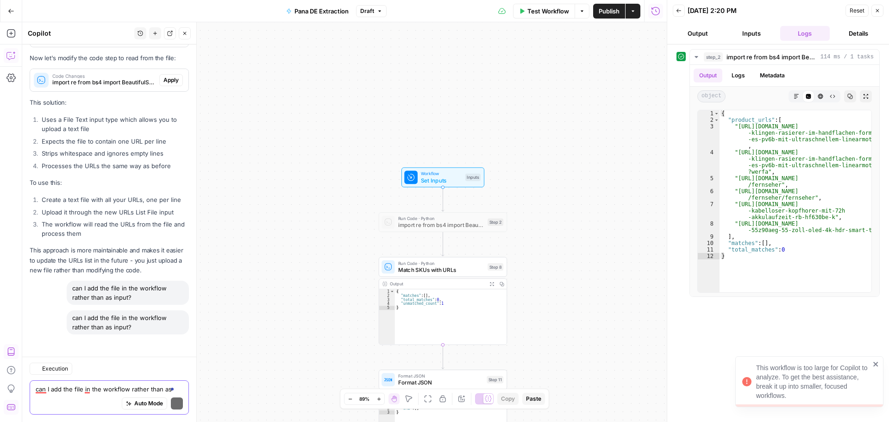
scroll to position [66655, 0]
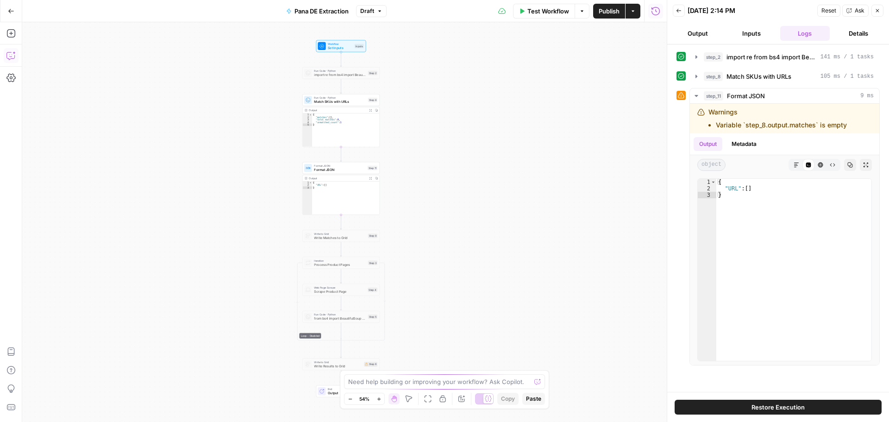
click at [12, 54] on icon "button" at bounding box center [10, 55] width 9 height 9
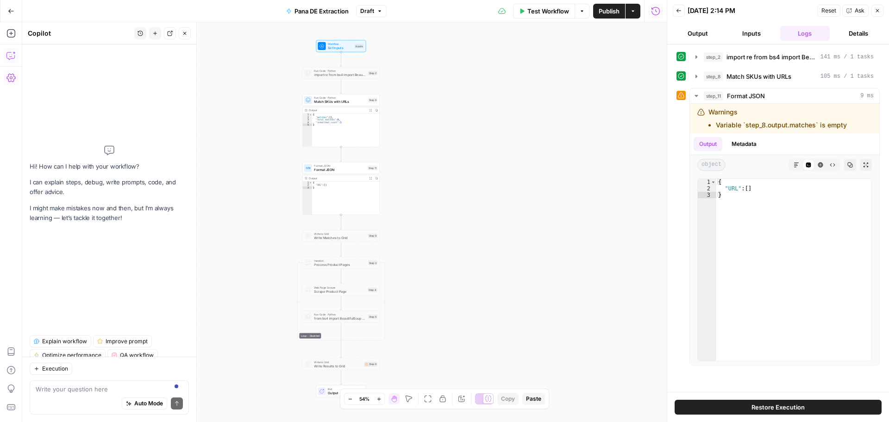
click at [61, 394] on div "Auto Mode Send" at bounding box center [109, 404] width 147 height 20
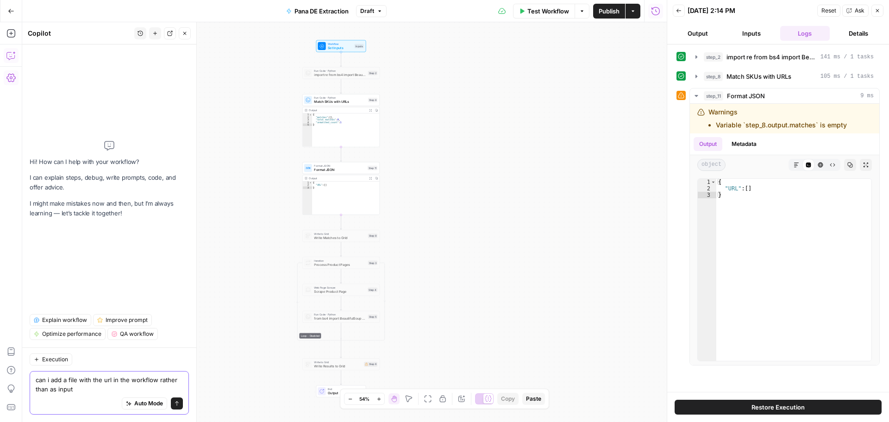
type textarea "can i add a file with the url in the workflow rather than as input?"
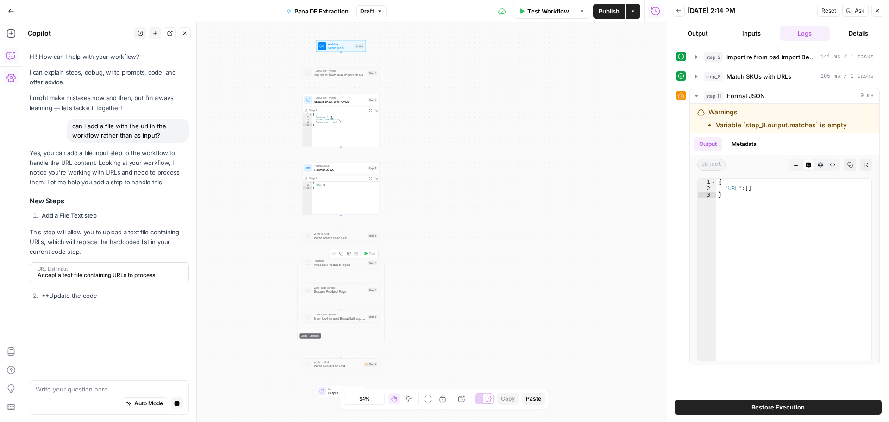
click at [349, 254] on icon "button" at bounding box center [349, 254] width 4 height 4
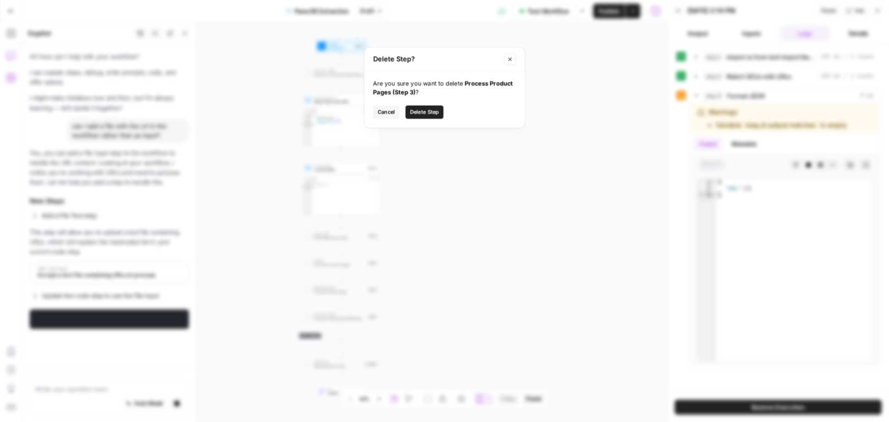
scroll to position [6, 0]
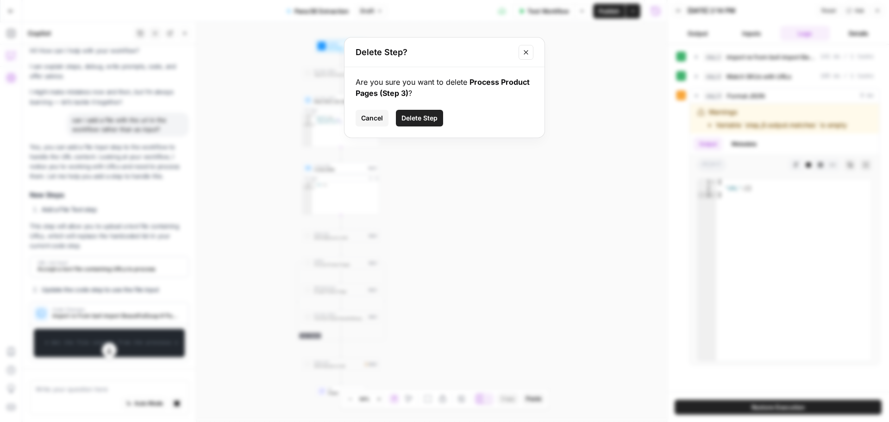
click at [425, 119] on span "Delete Step" at bounding box center [420, 117] width 36 height 9
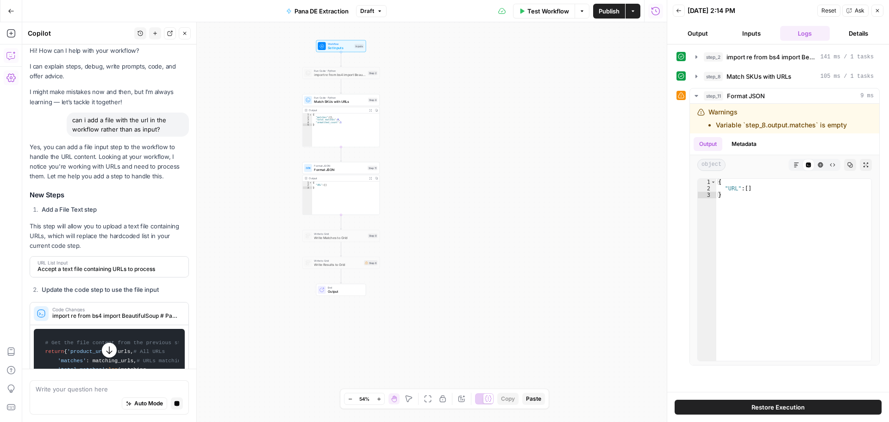
scroll to position [6, 0]
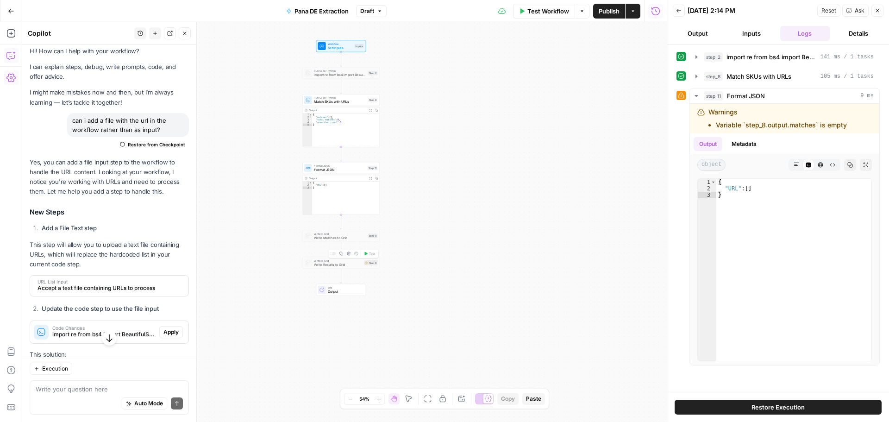
click at [349, 252] on icon "button" at bounding box center [349, 254] width 4 height 4
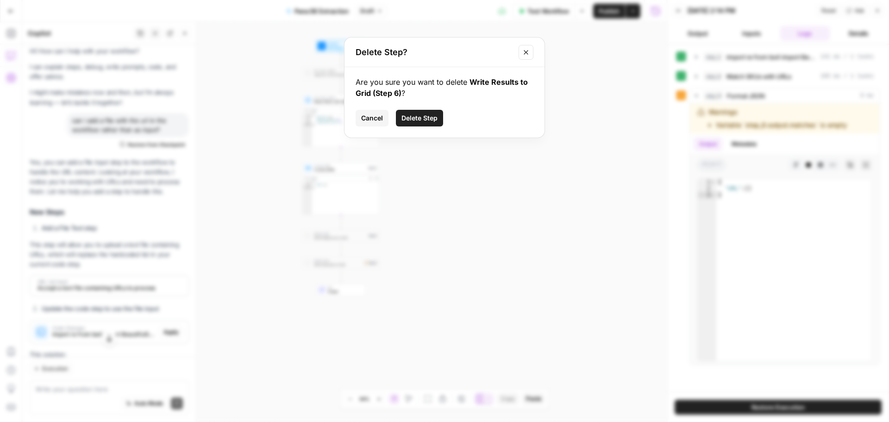
click at [416, 115] on span "Delete Step" at bounding box center [420, 117] width 36 height 9
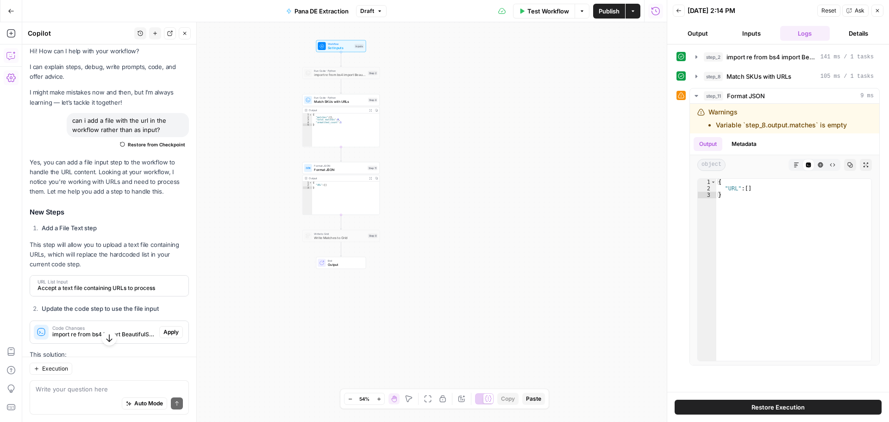
click at [101, 289] on span "Accept a text file containing URLs to process" at bounding box center [109, 288] width 142 height 8
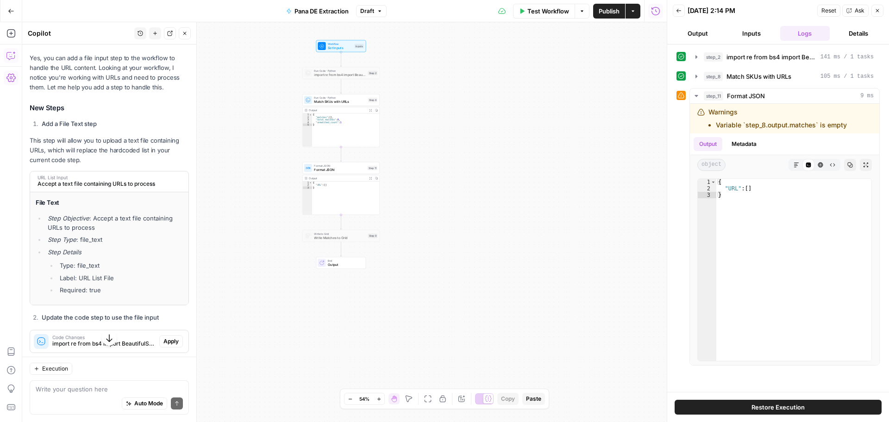
scroll to position [191, 0]
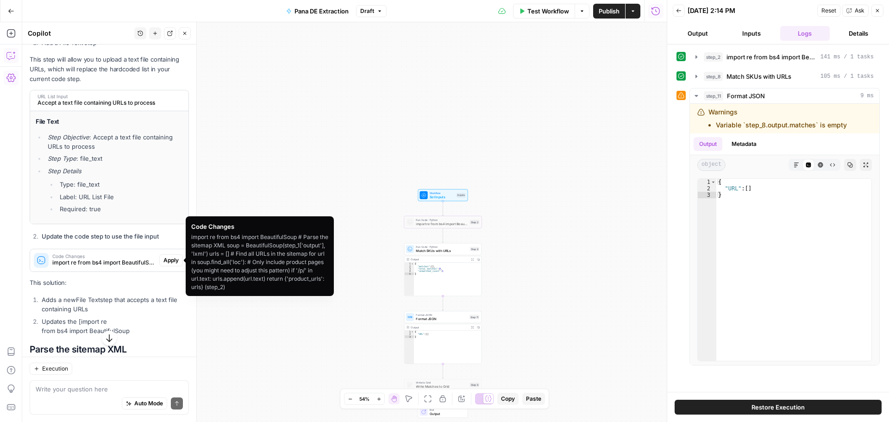
click at [166, 258] on span "Apply" at bounding box center [170, 260] width 15 height 8
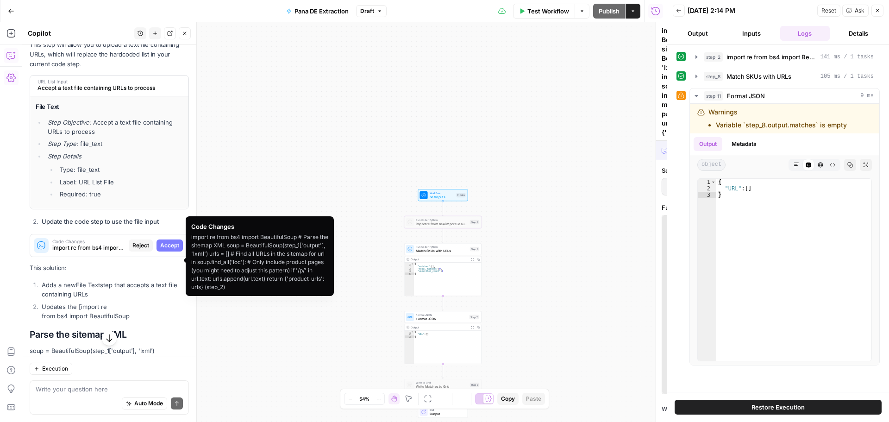
scroll to position [176, 0]
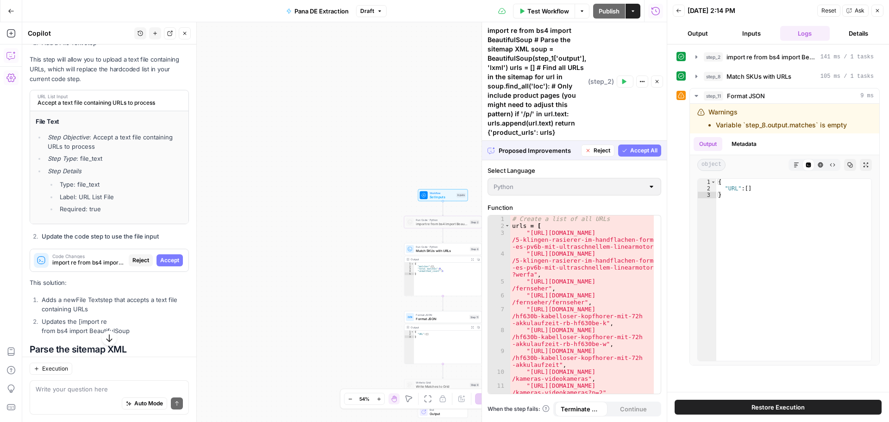
click at [166, 258] on span "Accept" at bounding box center [169, 260] width 19 height 8
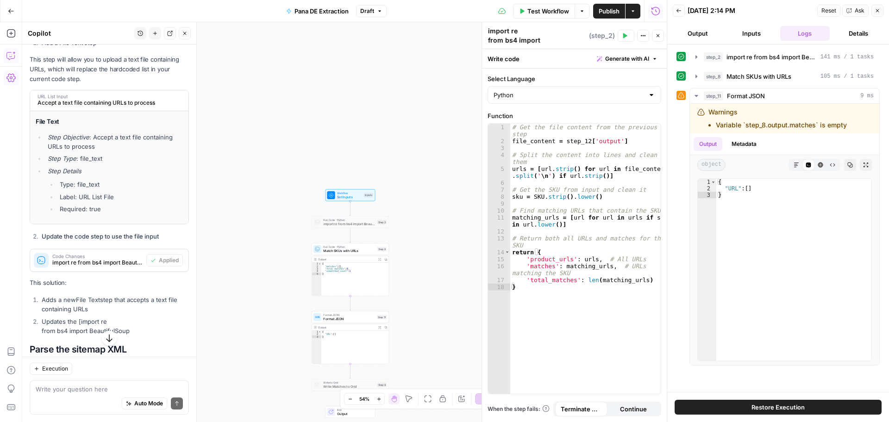
scroll to position [98, 0]
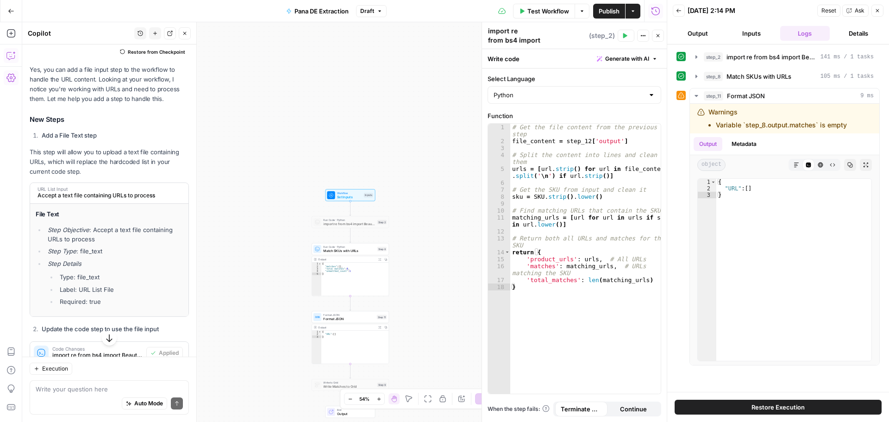
click at [142, 192] on span "Accept a text file containing URLs to process" at bounding box center [109, 195] width 142 height 8
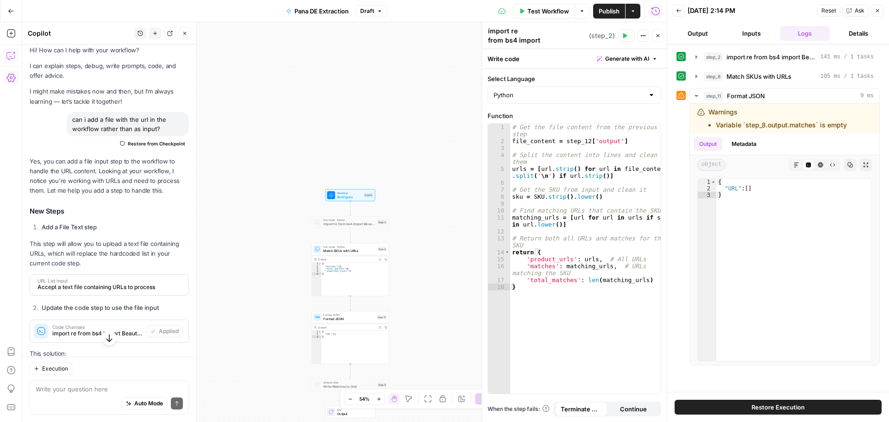
scroll to position [0, 0]
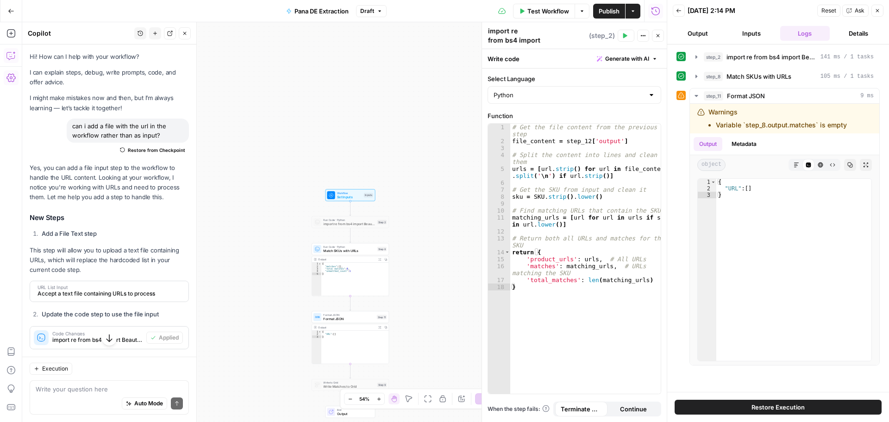
click at [12, 58] on icon "button" at bounding box center [10, 55] width 9 height 9
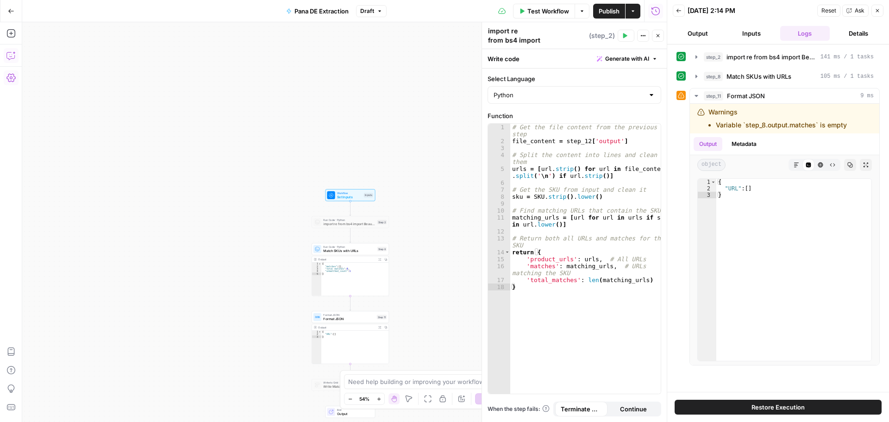
click at [12, 58] on icon "button" at bounding box center [10, 55] width 9 height 9
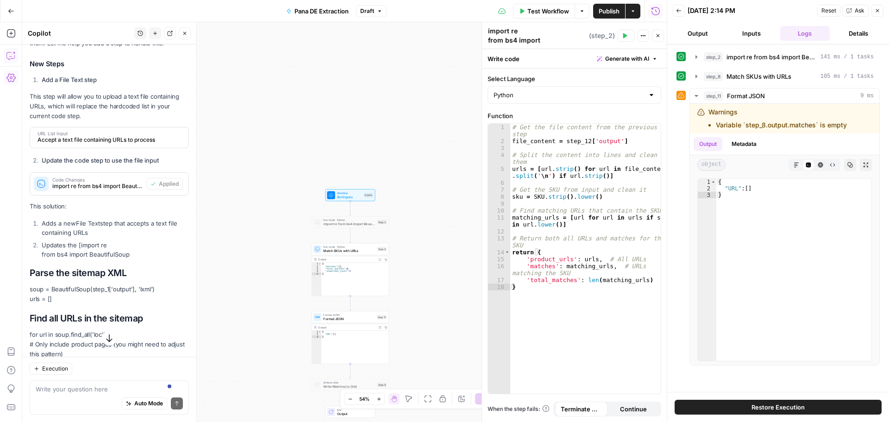
scroll to position [139, 0]
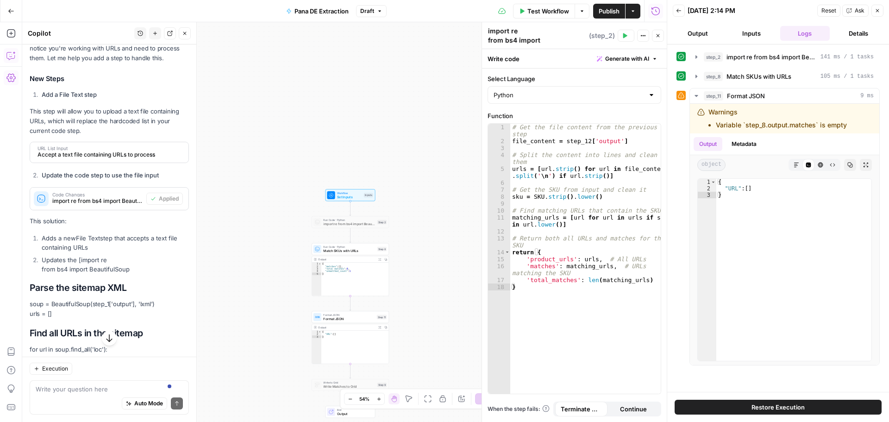
click at [101, 386] on textarea at bounding box center [109, 388] width 147 height 9
type textarea "you didn't add the url linst input as step"
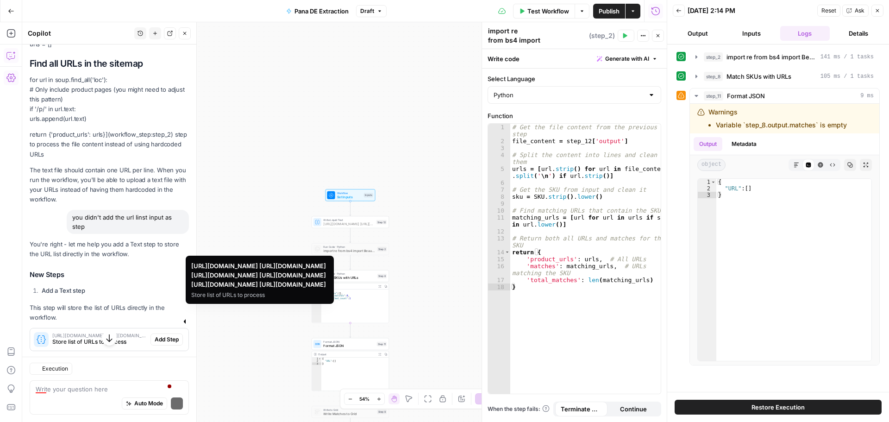
scroll to position [427, 0]
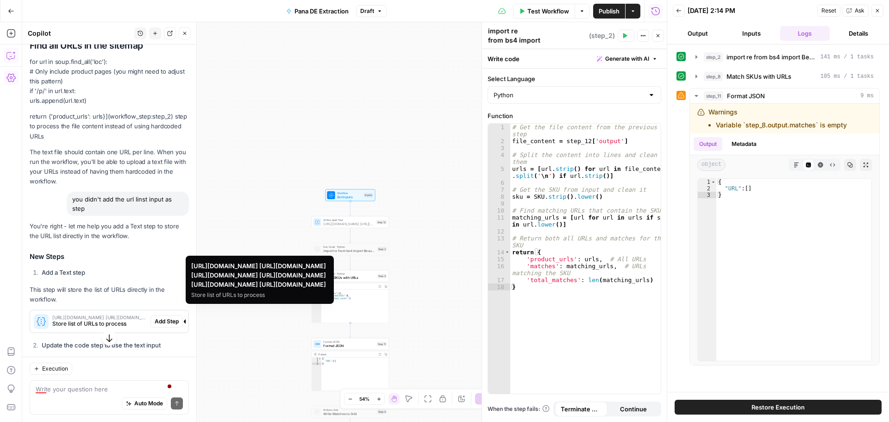
click at [159, 320] on span "Add Step" at bounding box center [167, 321] width 24 height 8
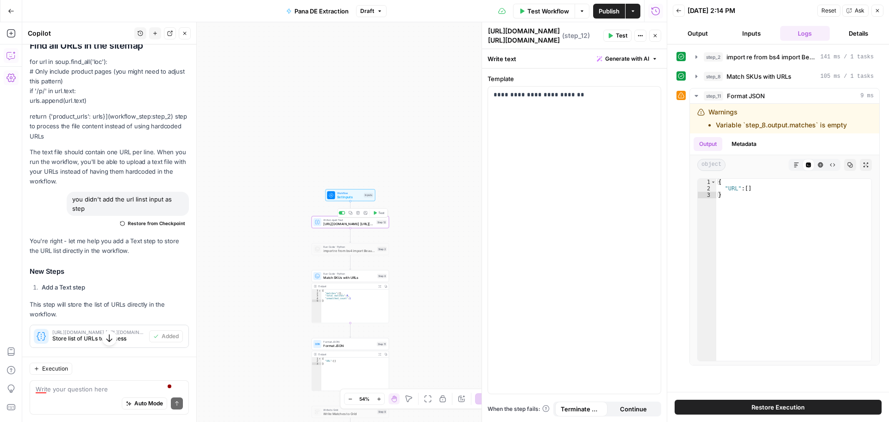
click at [356, 224] on span "https://store.eu.panasonic.com/de-de/fernseher https://store.eu.panasonic.com/d…" at bounding box center [348, 223] width 51 height 5
click at [547, 97] on p "**********" at bounding box center [575, 94] width 162 height 9
click at [503, 99] on p "**********" at bounding box center [575, 94] width 162 height 9
click at [493, 95] on div "**********" at bounding box center [574, 240] width 173 height 307
drag, startPoint x: 569, startPoint y: 103, endPoint x: 487, endPoint y: 90, distance: 83.0
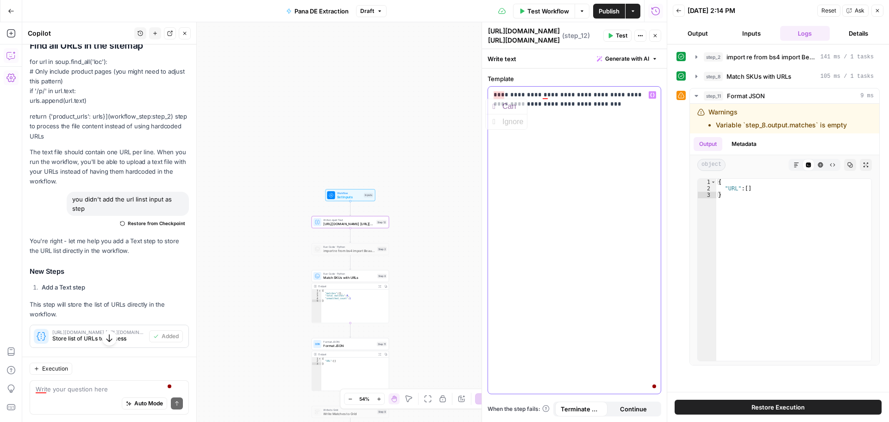
click at [487, 90] on div "**********" at bounding box center [574, 245] width 185 height 353
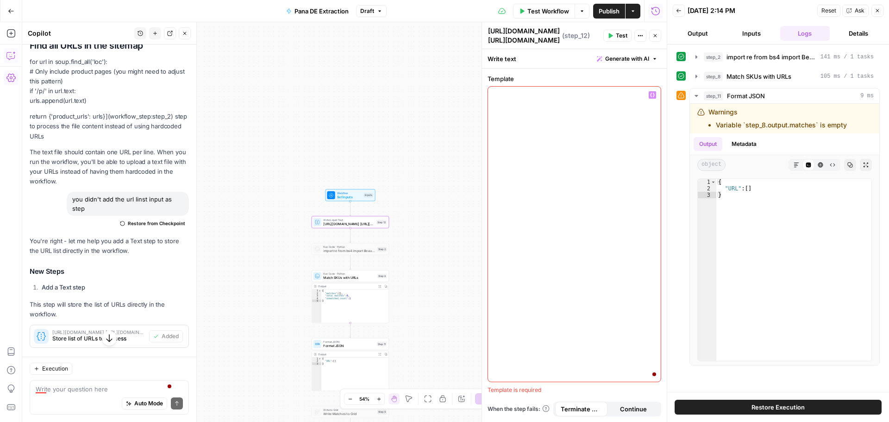
click at [876, 15] on button "Close" at bounding box center [878, 11] width 12 height 12
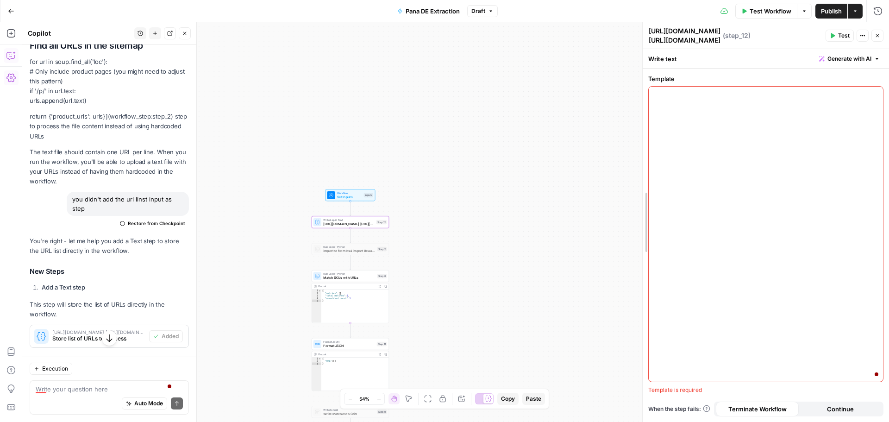
drag, startPoint x: 704, startPoint y: 92, endPoint x: 715, endPoint y: 75, distance: 20.0
drag, startPoint x: 643, startPoint y: 195, endPoint x: 649, endPoint y: 197, distance: 6.2
drag, startPoint x: 764, startPoint y: 37, endPoint x: 648, endPoint y: 29, distance: 115.6
click at [649, 29] on div "**********" at bounding box center [769, 222] width 240 height 400
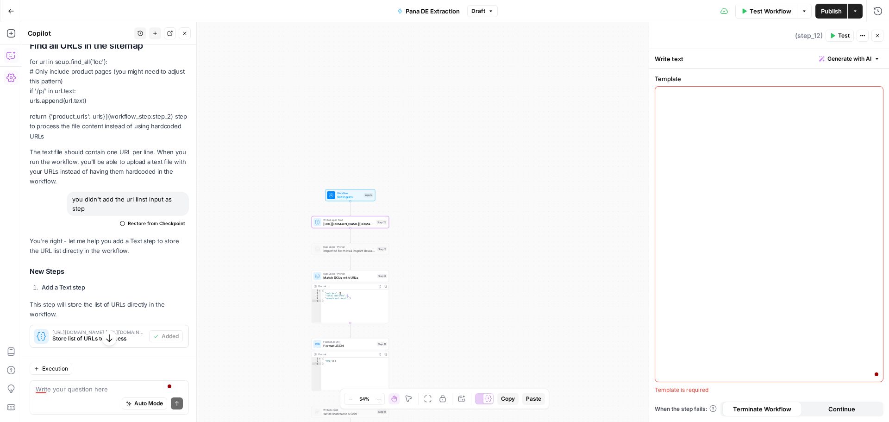
drag, startPoint x: 814, startPoint y: 44, endPoint x: 812, endPoint y: 68, distance: 23.7
click at [812, 68] on div "**********" at bounding box center [769, 222] width 240 height 400
type textarea "[URL][DOMAIN_NAME][DOMAIN_NAME][DOMAIN_NAME][DOMAIN_NAME][DOMAIN_NAME]"
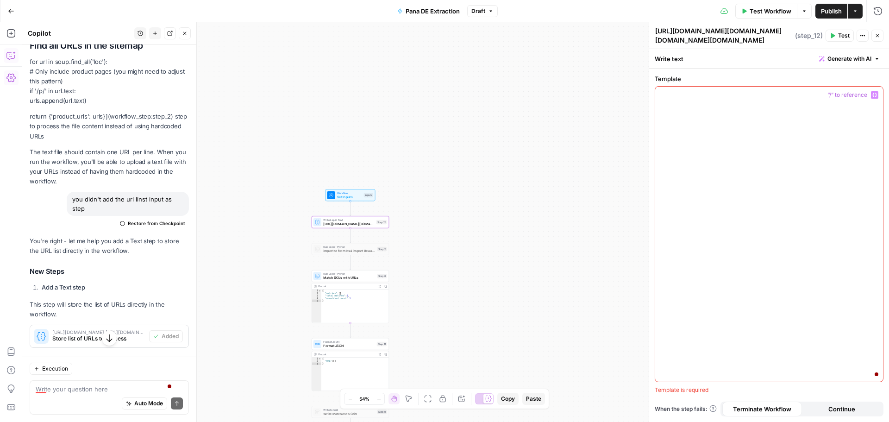
drag, startPoint x: 792, startPoint y: 89, endPoint x: 792, endPoint y: 106, distance: 17.1
click at [792, 106] on div at bounding box center [769, 234] width 228 height 295
click at [683, 108] on div at bounding box center [769, 234] width 228 height 295
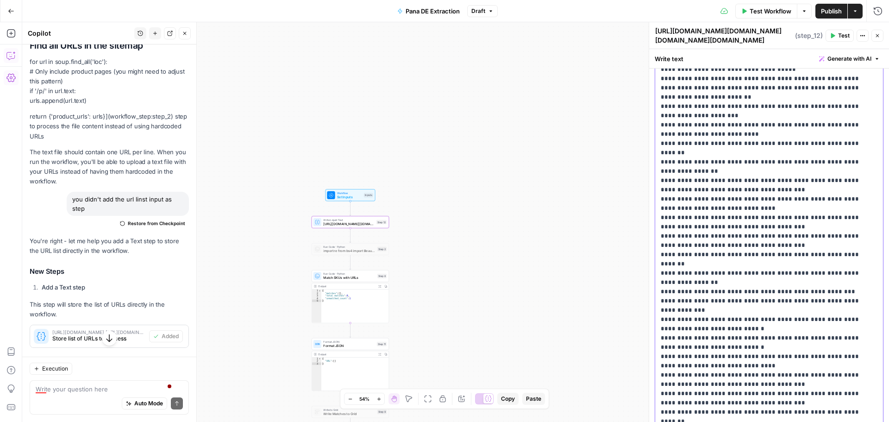
scroll to position [973, 0]
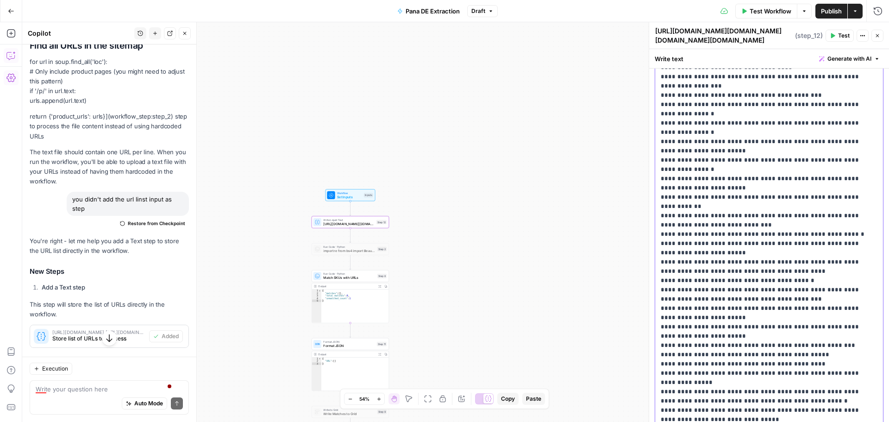
scroll to position [15512, 0]
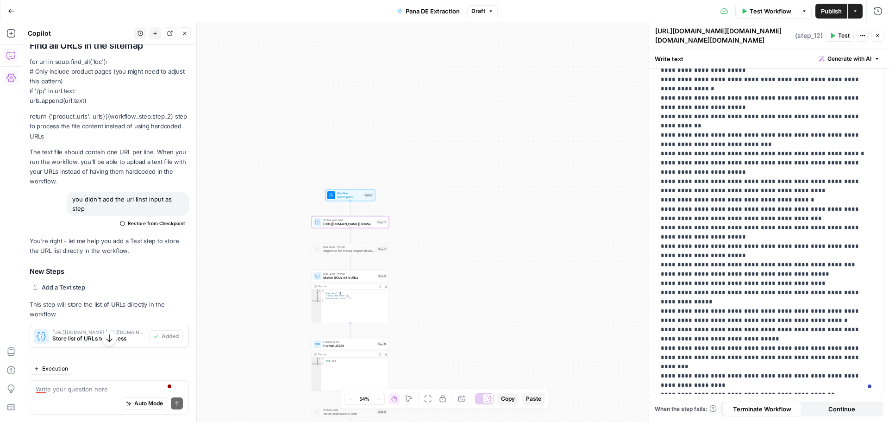
click at [533, 206] on div "Workflow Set Inputs Inputs Write Liquid Text https://store.eu.panasonic.com/de-…" at bounding box center [455, 222] width 867 height 400
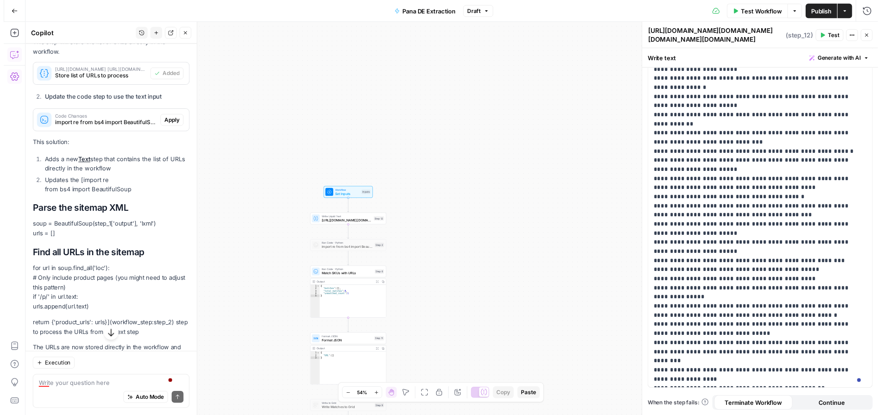
scroll to position [704, 0]
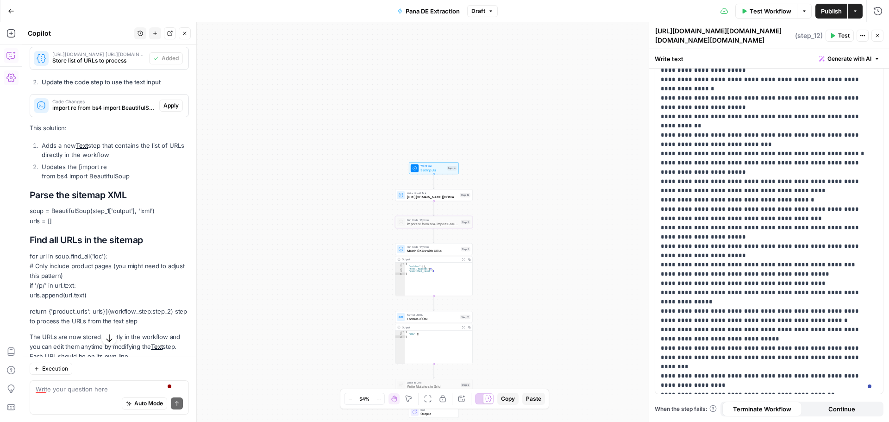
click at [165, 104] on span "Apply" at bounding box center [170, 105] width 15 height 8
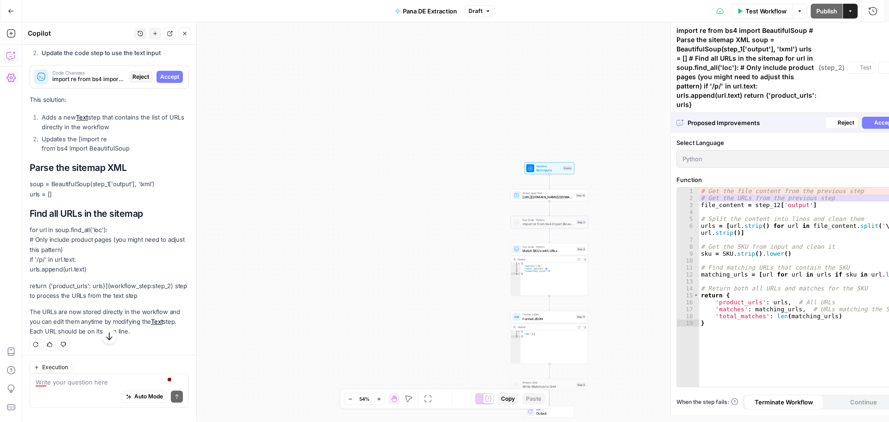
scroll to position [675, 0]
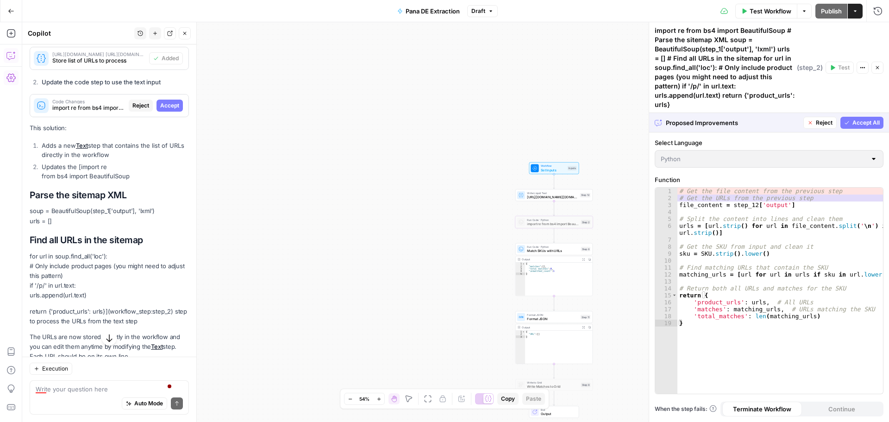
click at [165, 107] on span "Accept" at bounding box center [169, 105] width 19 height 8
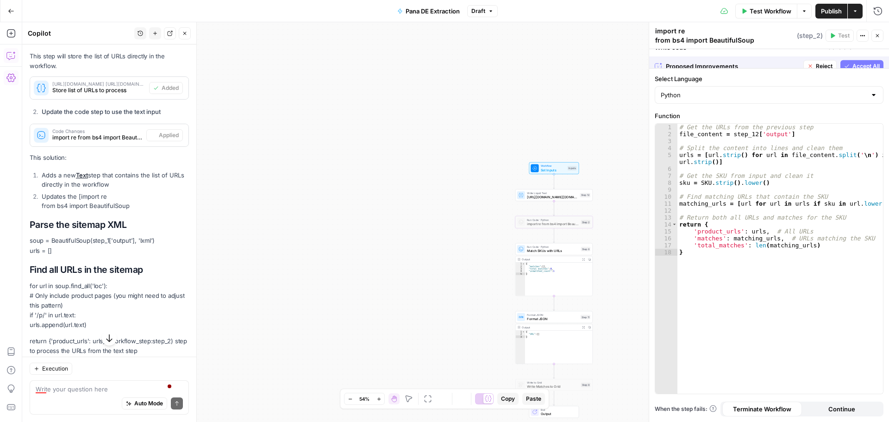
scroll to position [704, 0]
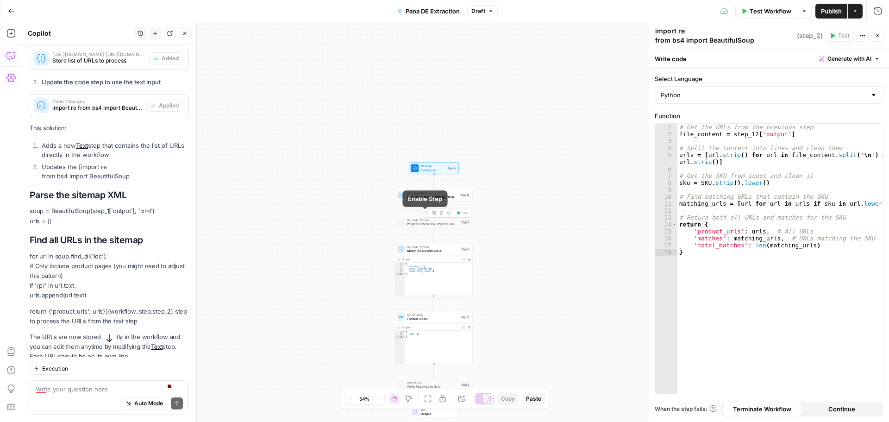
click at [426, 211] on div at bounding box center [425, 213] width 6 height 4
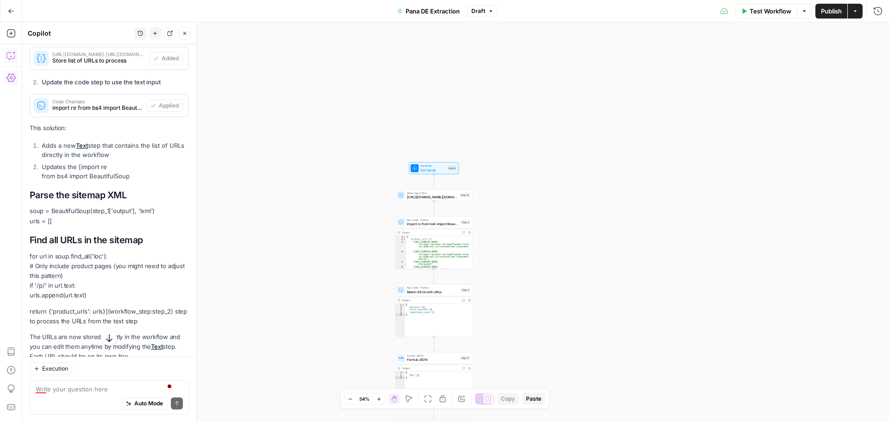
click at [779, 8] on span "Test Workflow" at bounding box center [771, 10] width 42 height 9
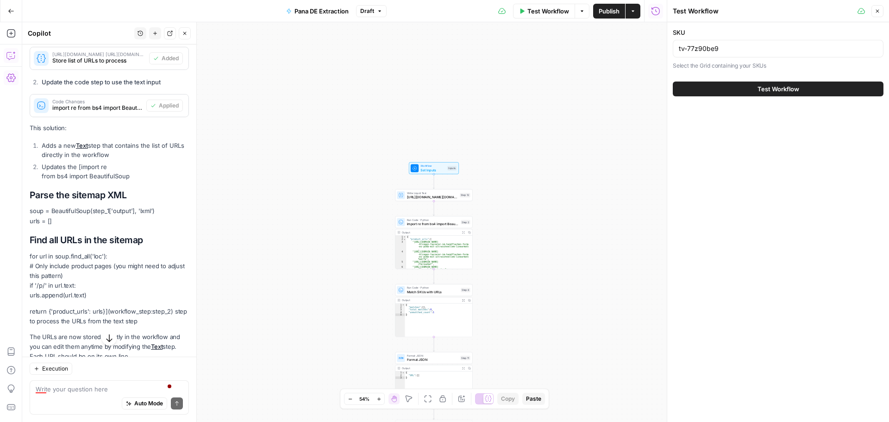
click at [780, 83] on button "Test Workflow" at bounding box center [778, 89] width 211 height 15
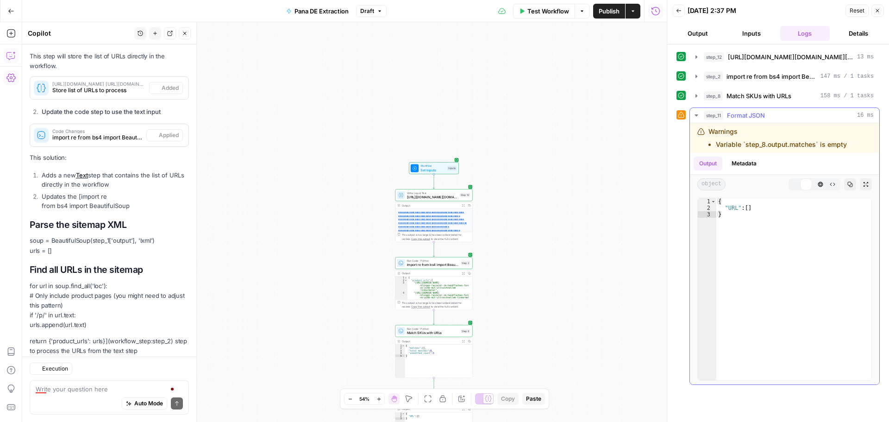
scroll to position [731, 0]
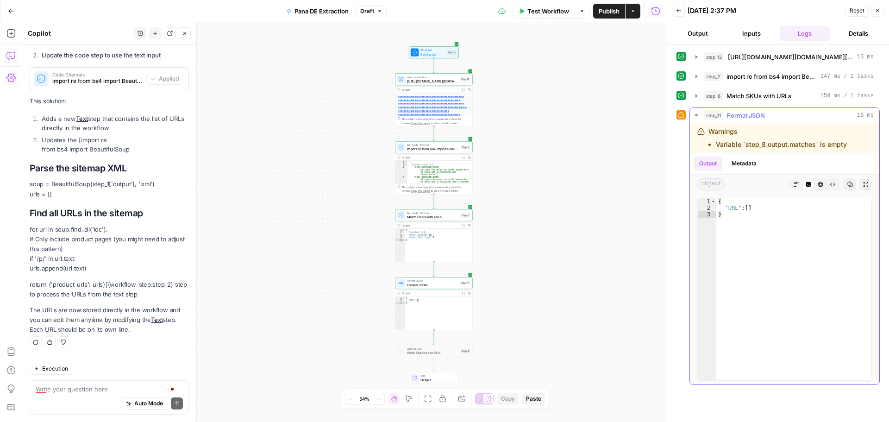
click at [699, 114] on icon "button" at bounding box center [696, 115] width 7 height 7
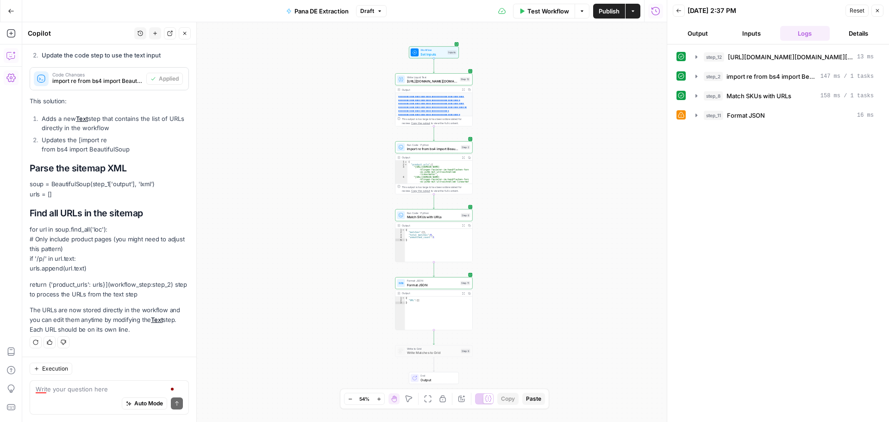
click at [379, 402] on button "Zoom In" at bounding box center [378, 398] width 11 height 11
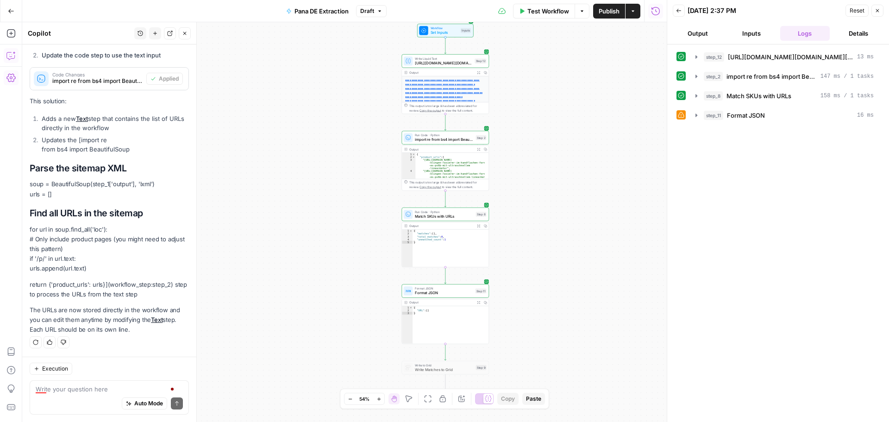
click at [379, 402] on button "Zoom In" at bounding box center [378, 398] width 11 height 11
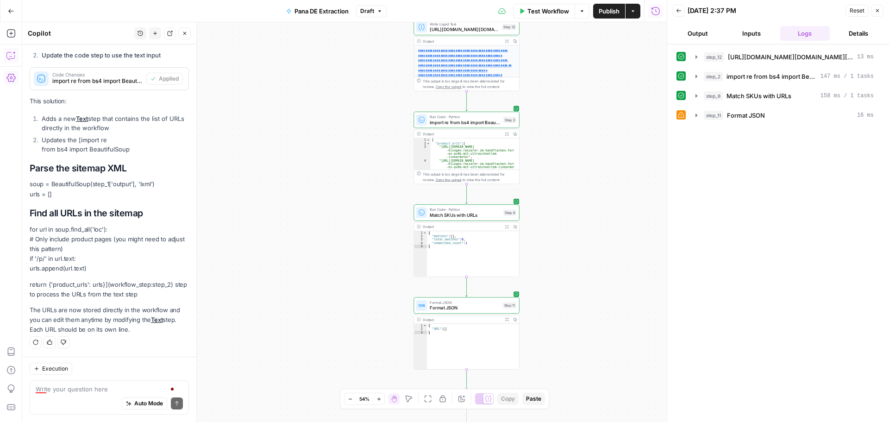
click at [379, 402] on button "Zoom In" at bounding box center [378, 398] width 11 height 11
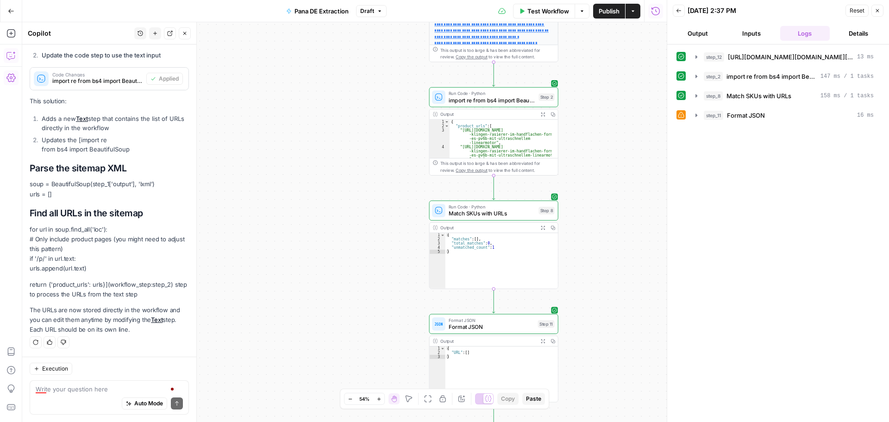
click at [379, 402] on button "Zoom In" at bounding box center [378, 398] width 11 height 11
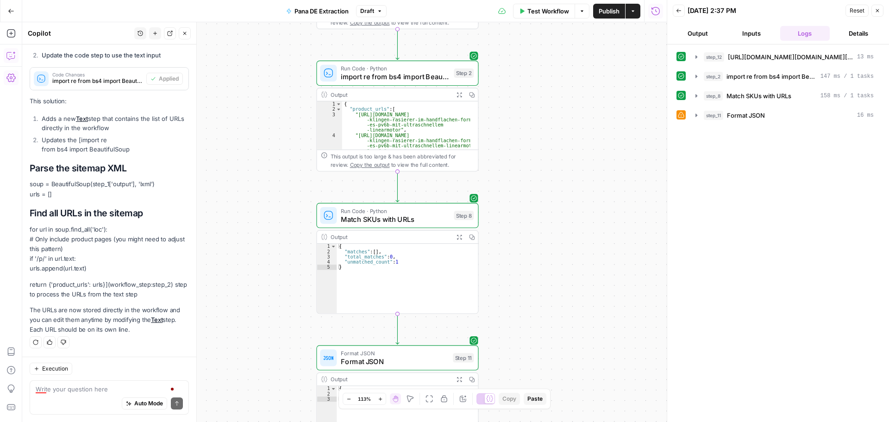
drag, startPoint x: 628, startPoint y: 307, endPoint x: 494, endPoint y: 315, distance: 134.6
click at [494, 315] on div "**********" at bounding box center [344, 222] width 645 height 400
click at [441, 123] on div ""https://store.eu.panasonic.com/de-de /panasonic-s45-full-hd-smart-tv-powered -…" at bounding box center [406, 128] width 128 height 80
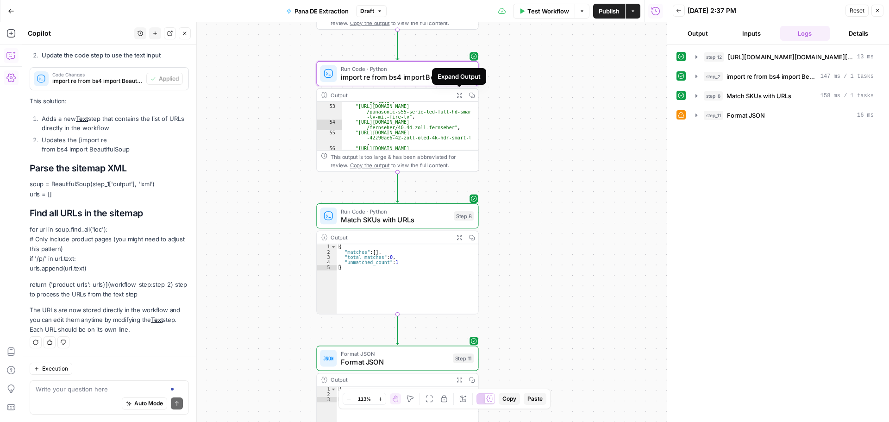
click at [457, 97] on icon "button" at bounding box center [460, 95] width 6 height 6
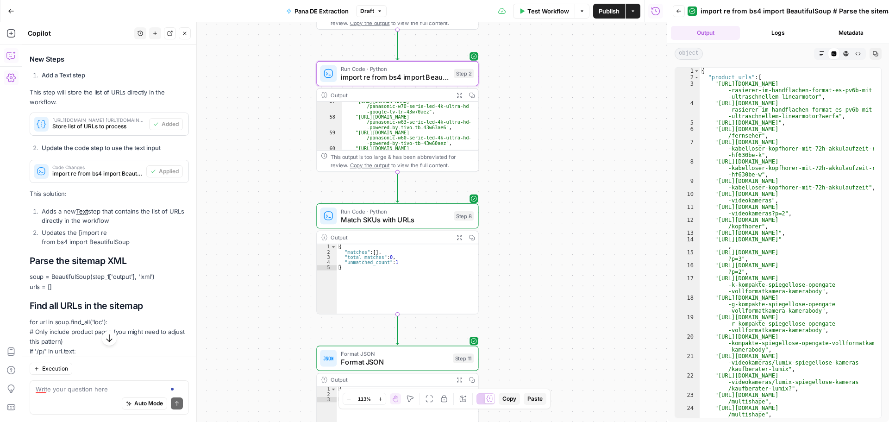
scroll to position [697, 0]
type textarea "**********"
drag, startPoint x: 409, startPoint y: 128, endPoint x: 425, endPoint y: 125, distance: 16.0
click at [426, 126] on div ""https://store.eu.panasonic.com/de-de /panasonic-w70-serie-led-4k-ultra-hd -goo…" at bounding box center [406, 136] width 128 height 74
click at [424, 123] on div ""https://store.eu.panasonic.com/de-de /panasonic-w70-serie-led-4k-ultra-hd -goo…" at bounding box center [406, 126] width 128 height 48
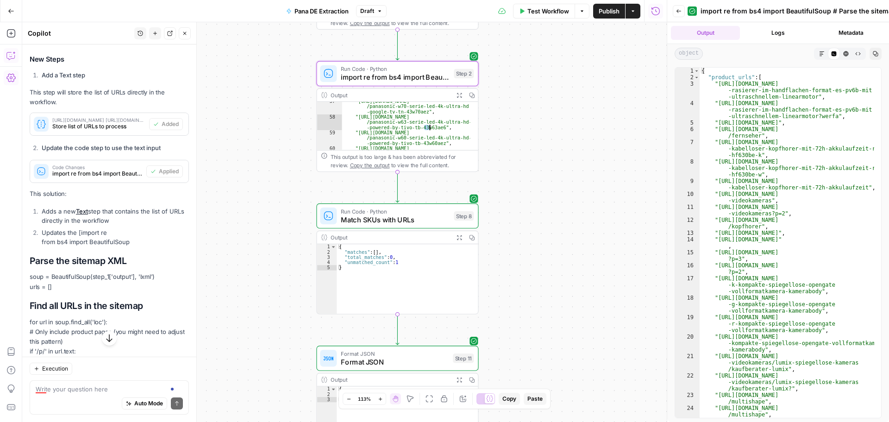
click at [420, 124] on div ""https://store.eu.panasonic.com/de-de /panasonic-w70-serie-led-4k-ultra-hd -goo…" at bounding box center [406, 136] width 128 height 74
click at [416, 123] on div ""https://store.eu.panasonic.com/de-de /panasonic-w70-serie-led-4k-ultra-hd -goo…" at bounding box center [406, 126] width 128 height 48
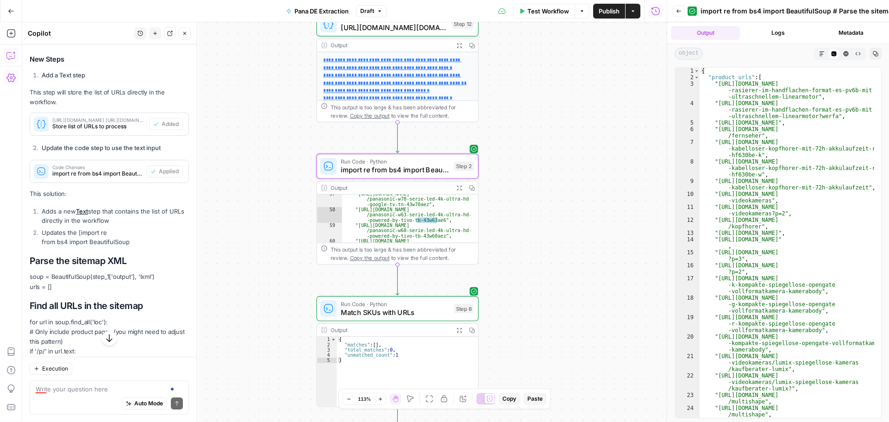
click at [561, 13] on span "Test Workflow" at bounding box center [549, 10] width 42 height 9
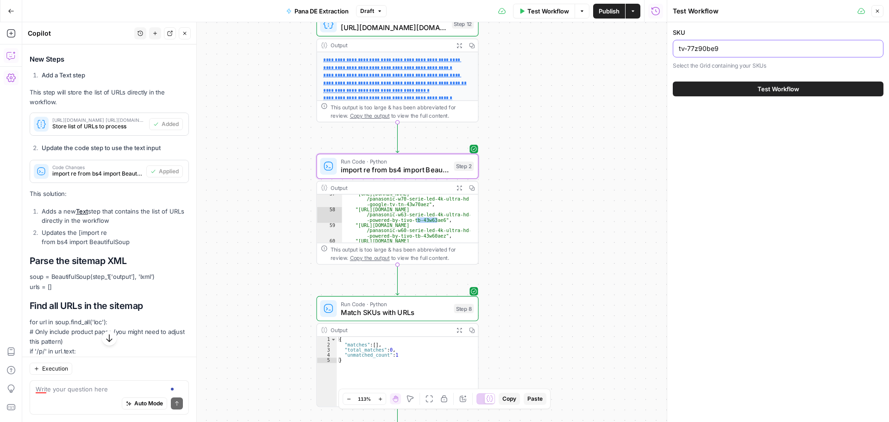
click at [744, 45] on input "tv-77z90be9" at bounding box center [778, 48] width 199 height 9
click at [744, 46] on input "tv-77z90be9" at bounding box center [778, 48] width 199 height 9
drag, startPoint x: 738, startPoint y: 51, endPoint x: 669, endPoint y: 50, distance: 69.5
click at [669, 50] on div "Test Workflow Close SKU tv-77z90be9 Select the Grid containing your SKUs Test W…" at bounding box center [778, 211] width 222 height 422
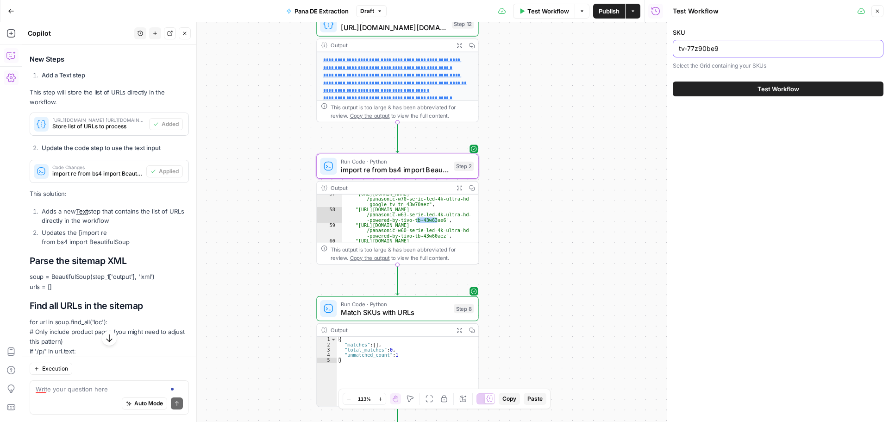
paste input "43w63ae6"
type input "43w63ae6"
click at [780, 89] on span "Test Workflow" at bounding box center [779, 88] width 42 height 9
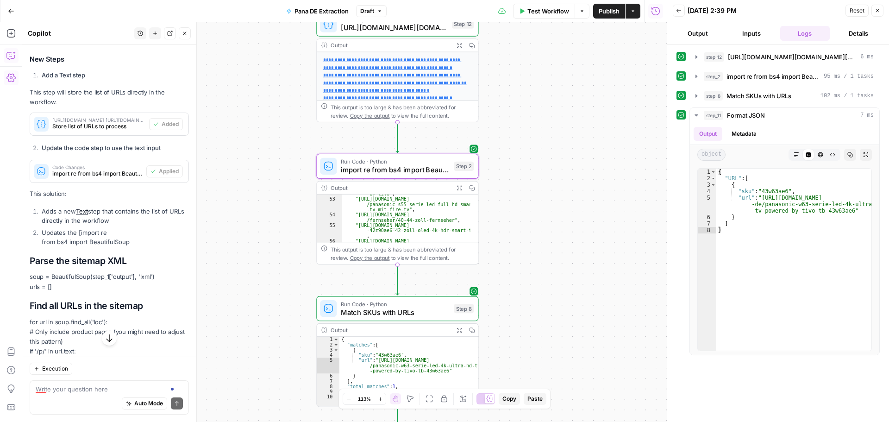
scroll to position [670, 0]
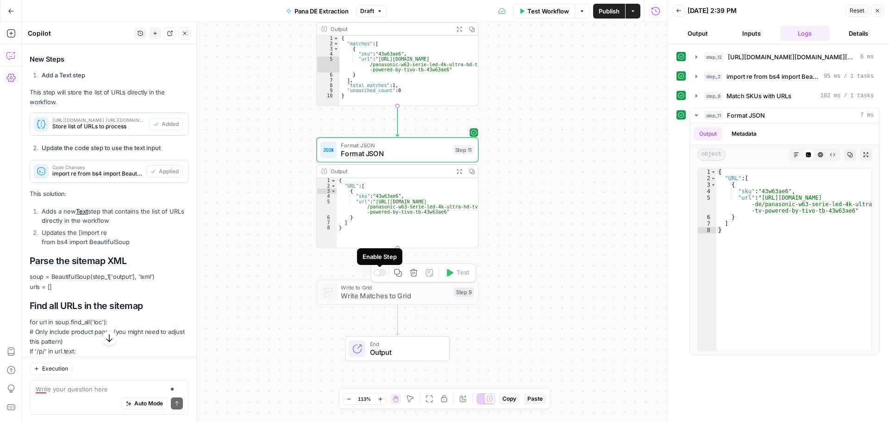
click at [379, 275] on div at bounding box center [379, 272] width 13 height 7
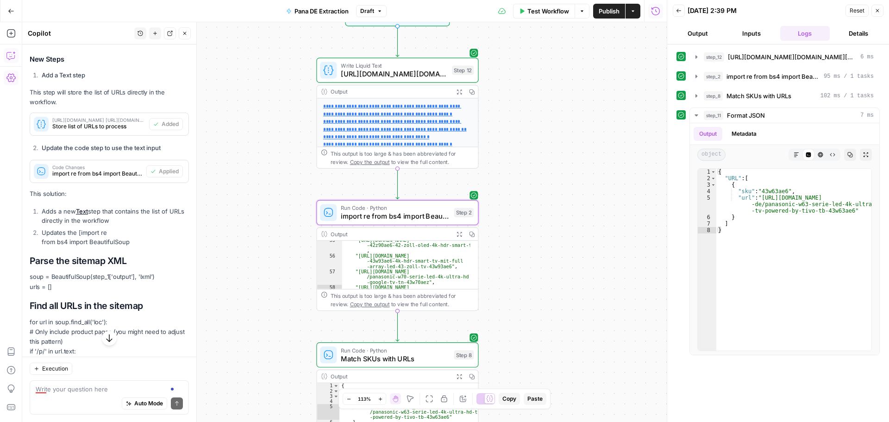
click at [876, 9] on icon "button" at bounding box center [877, 10] width 3 height 3
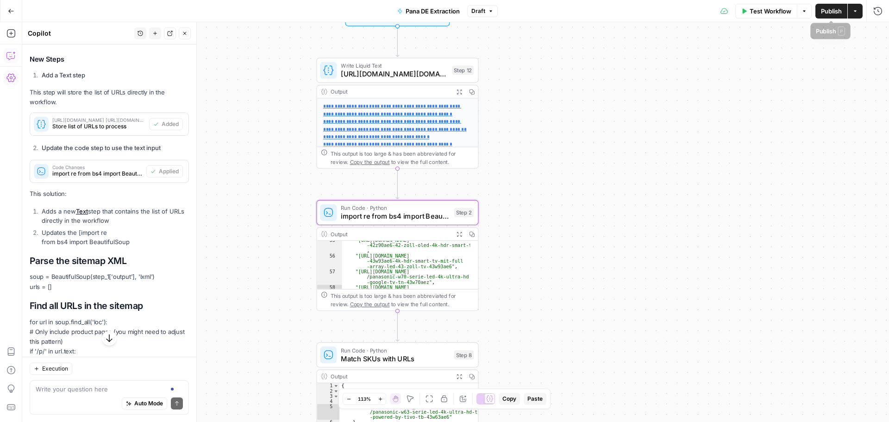
click at [831, 12] on span "Publish" at bounding box center [831, 10] width 21 height 9
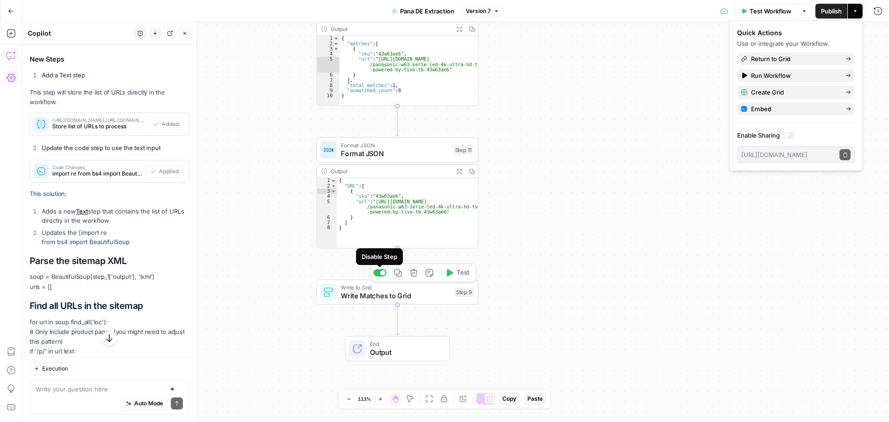
click at [375, 274] on div at bounding box center [379, 272] width 13 height 7
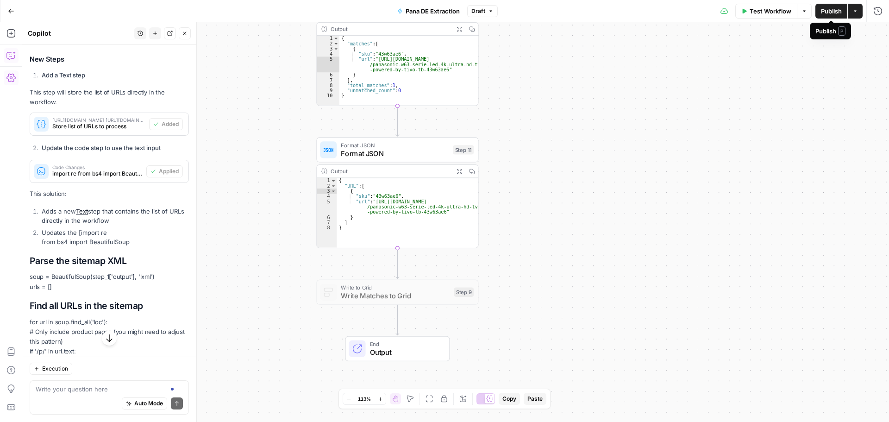
click at [834, 9] on span "Publish" at bounding box center [831, 10] width 21 height 9
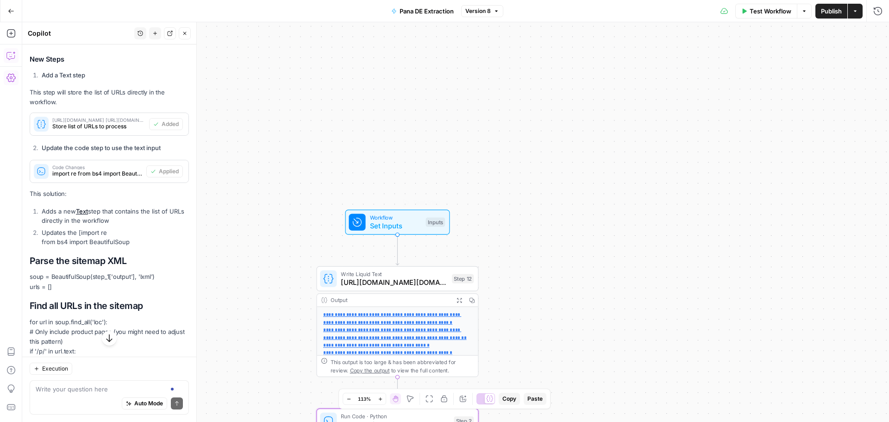
click at [416, 222] on span "Set Inputs" at bounding box center [396, 225] width 52 height 11
click at [839, 57] on span "edit field" at bounding box center [847, 57] width 20 height 7
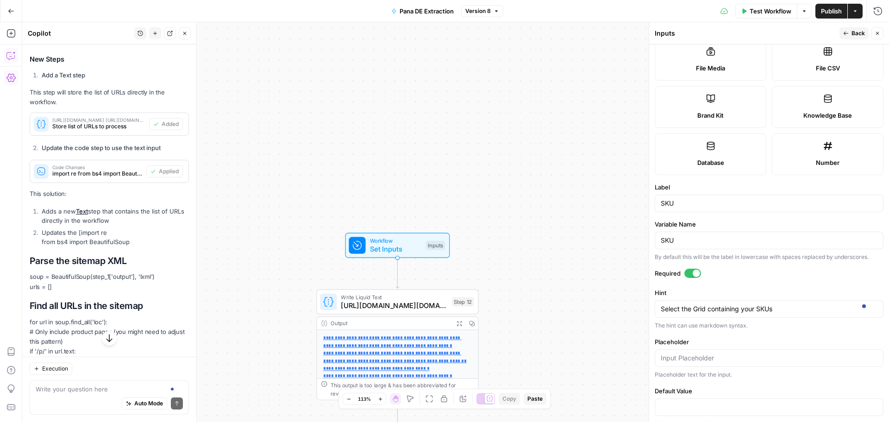
scroll to position [177, 0]
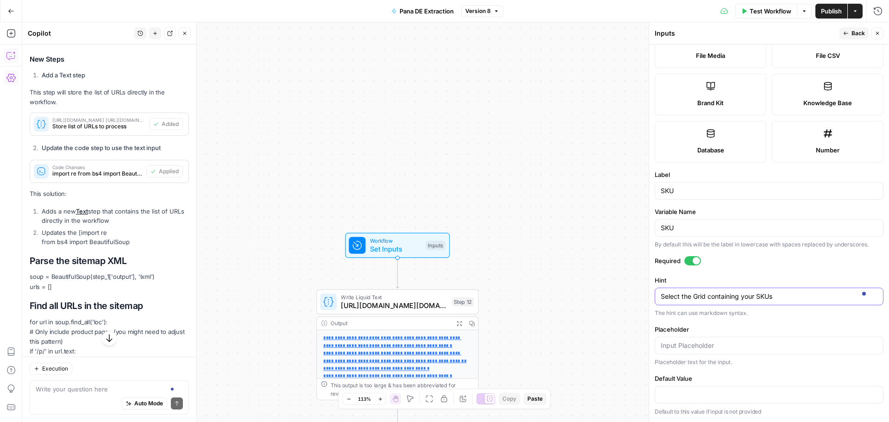
click at [718, 299] on textarea "Select the Grid containing your SKUs" at bounding box center [769, 296] width 217 height 9
click at [713, 229] on input "SKU" at bounding box center [769, 227] width 217 height 9
type input "S"
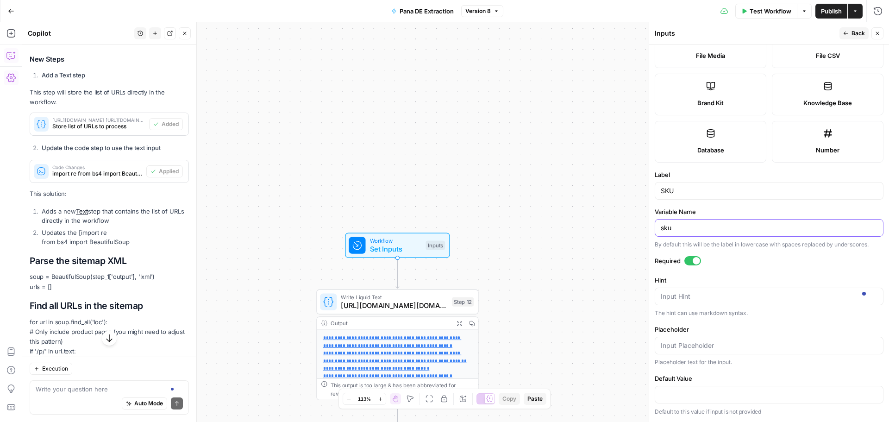
type input "sku"
click at [824, 13] on span "Publish" at bounding box center [831, 10] width 21 height 9
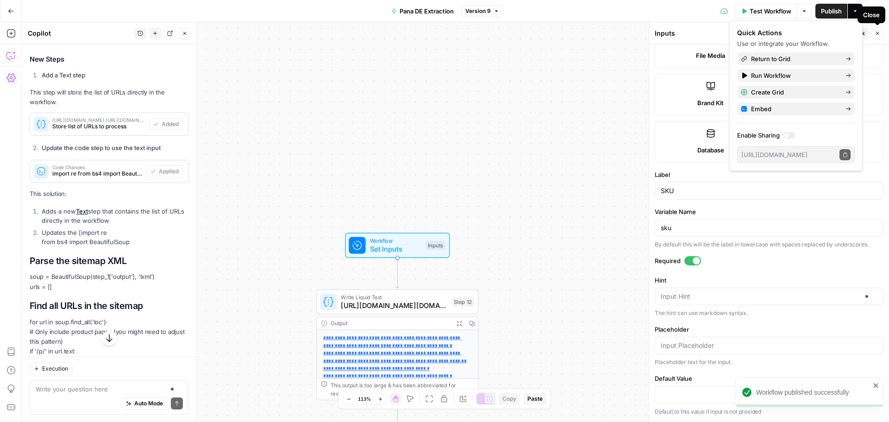
click at [879, 36] on button "Close" at bounding box center [878, 33] width 12 height 12
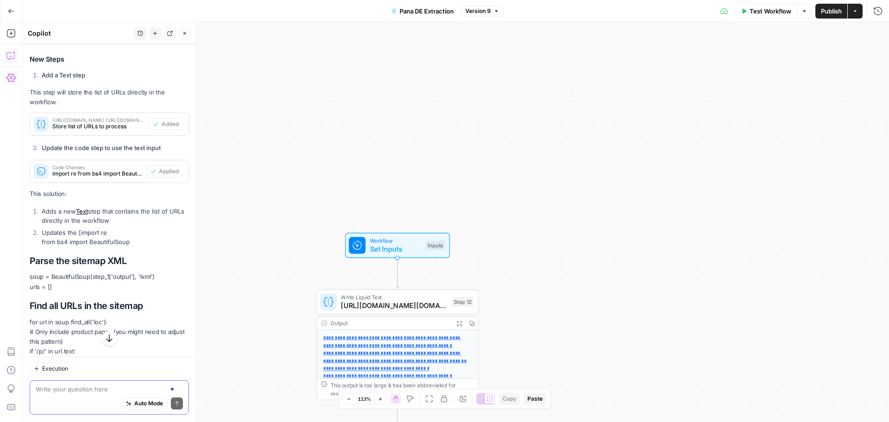
click at [87, 390] on textarea at bounding box center [109, 388] width 147 height 9
paste textarea ""message": "Error: name 'SKU' is not defined\nFile \"code\", line 8, in sku = S…"
type textarea ""message": "Error: name 'SKU' is not defined\nFile \"code\", line 8, in sku = S…"
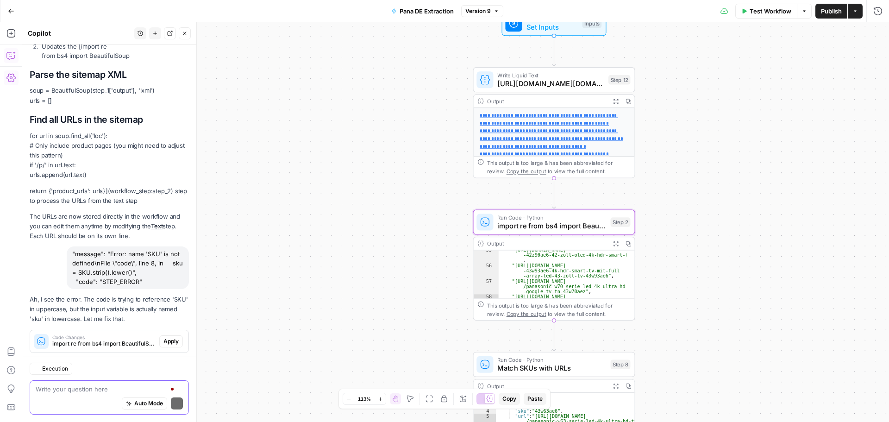
scroll to position [888, 0]
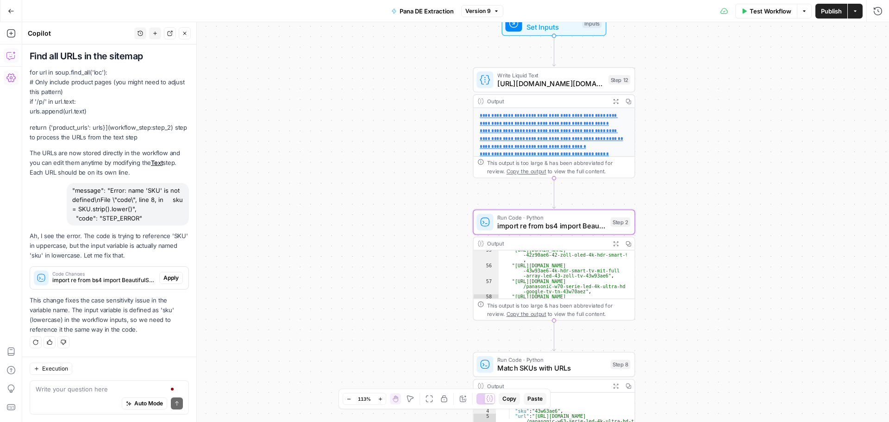
click at [168, 276] on span "Apply" at bounding box center [170, 278] width 15 height 8
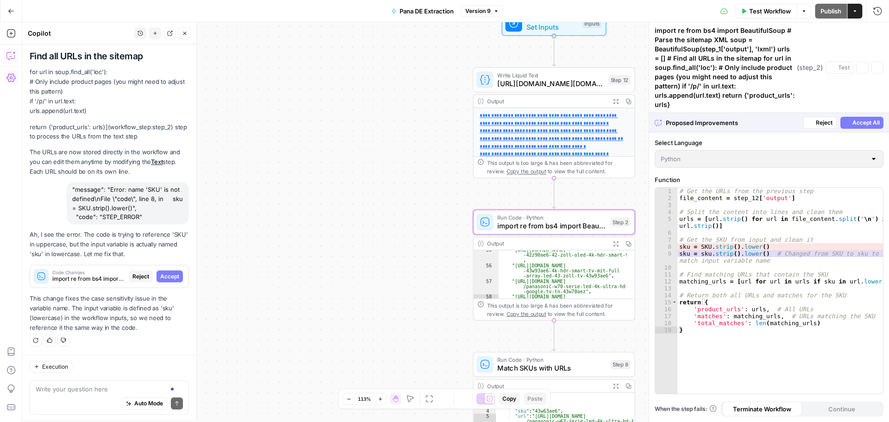
scroll to position [859, 0]
click at [166, 277] on span "Accept" at bounding box center [169, 278] width 19 height 8
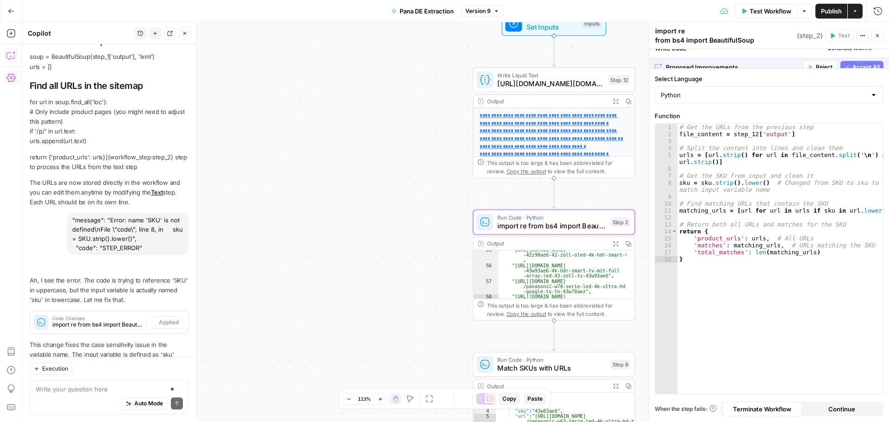
scroll to position [903, 0]
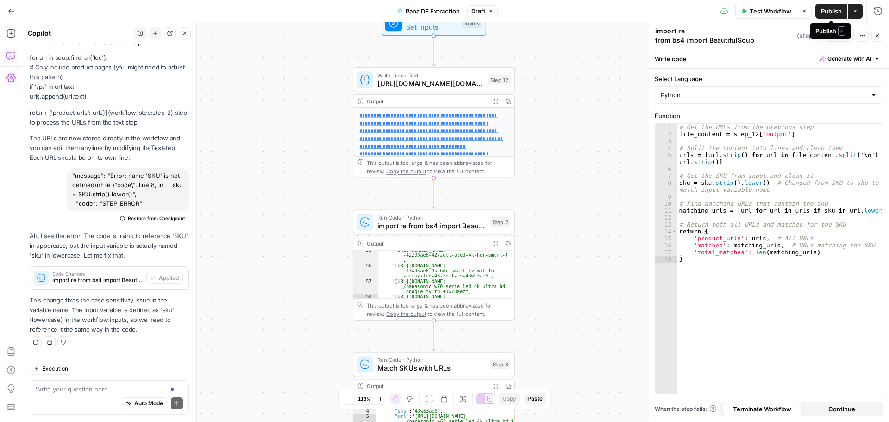
click at [833, 11] on span "Publish" at bounding box center [831, 10] width 21 height 9
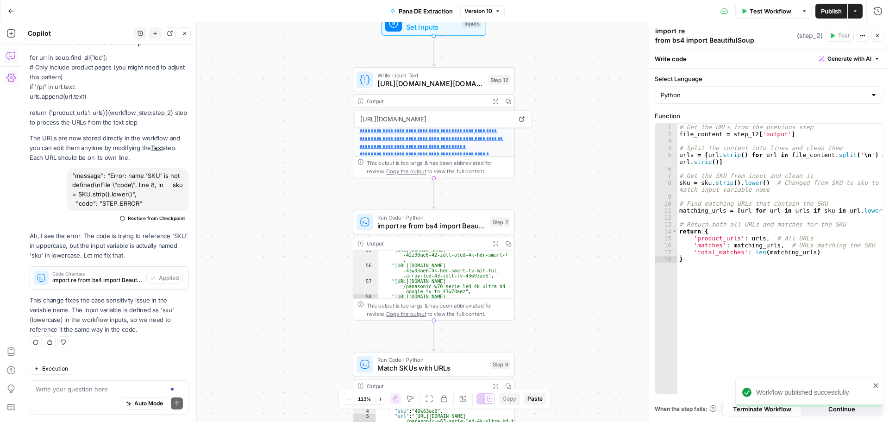
click at [98, 400] on div "Auto Mode Send" at bounding box center [109, 404] width 147 height 20
paste textarea ""message": "Error: name 'SKU' is not defined\nFile \"code\", line 5, in sku = S…"
type textarea ""message": "Error: name 'SKU' is not defined\nFile \"code\", line 5, in sku = S…"
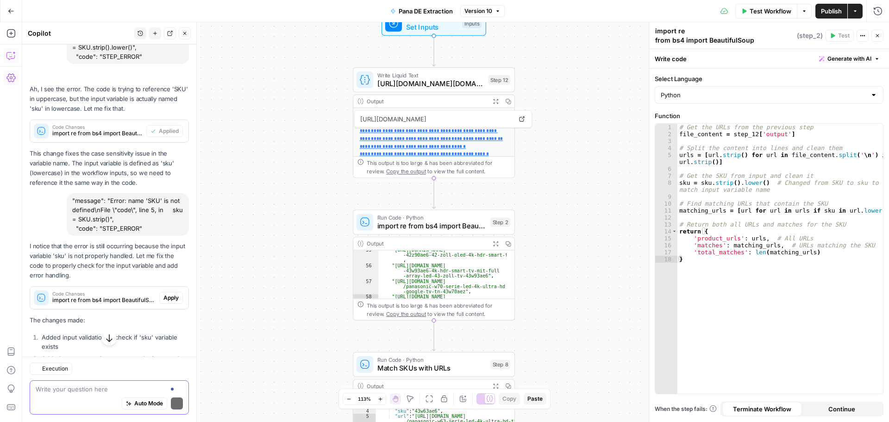
scroll to position [1101, 0]
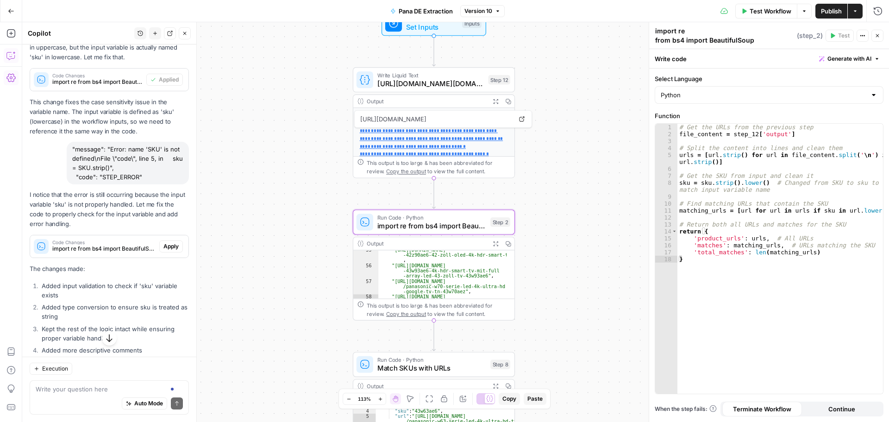
click at [163, 247] on span "Apply" at bounding box center [170, 246] width 15 height 8
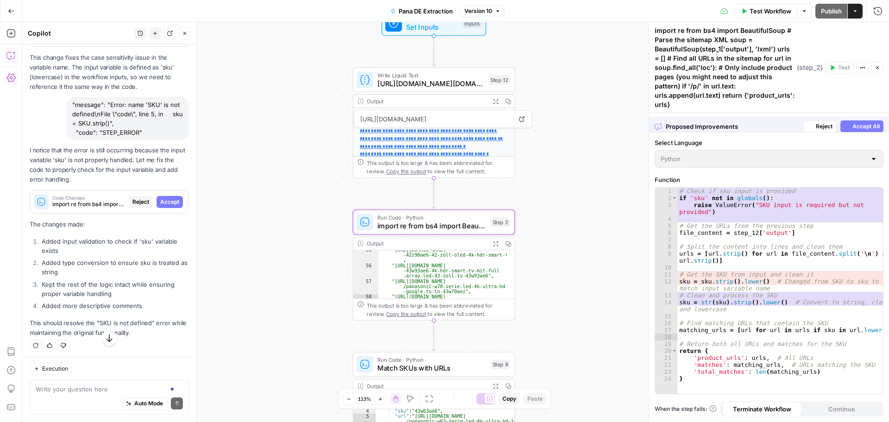
scroll to position [1057, 0]
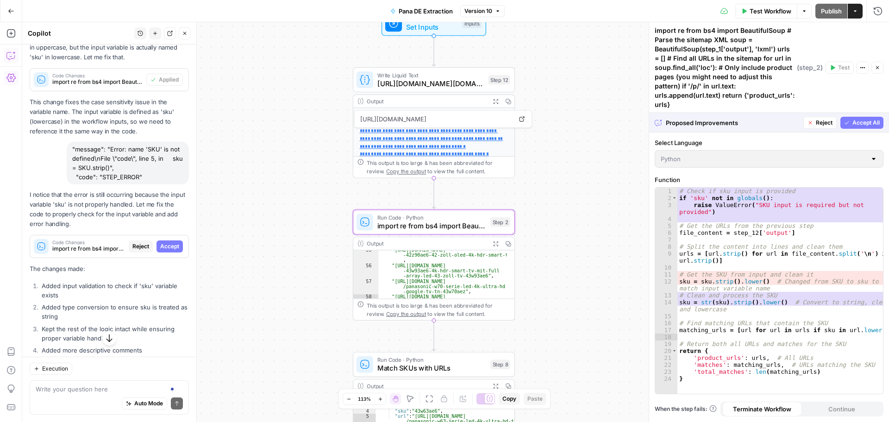
click at [161, 247] on span "Accept" at bounding box center [169, 246] width 19 height 8
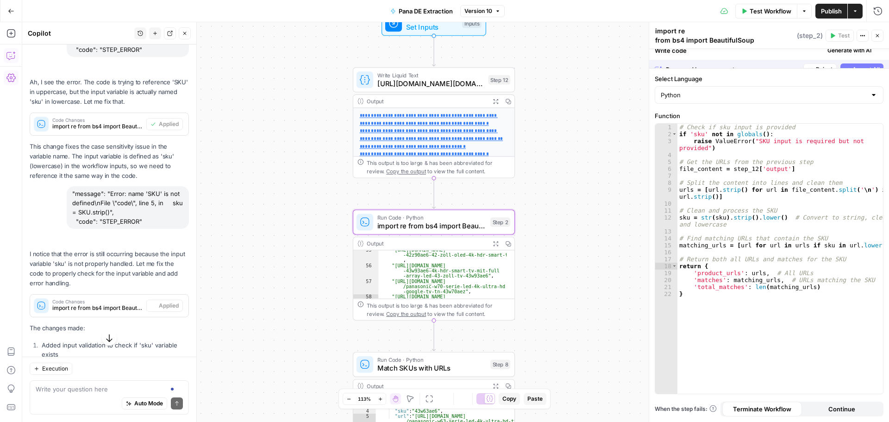
scroll to position [1101, 0]
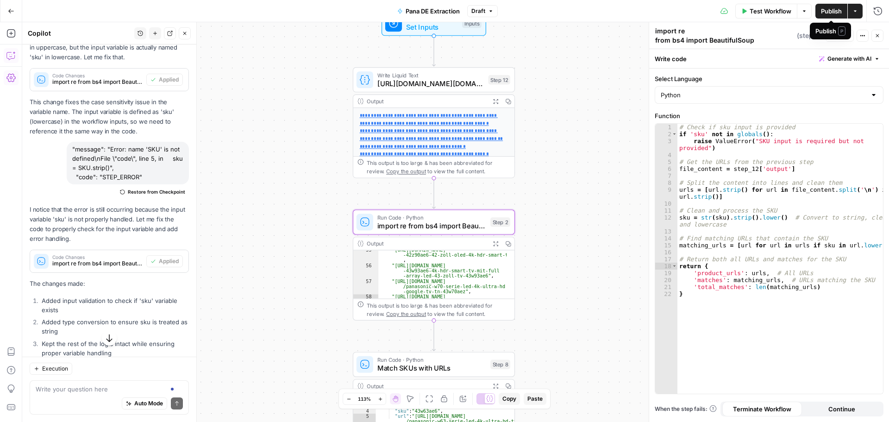
click at [822, 13] on span "Publish" at bounding box center [831, 10] width 21 height 9
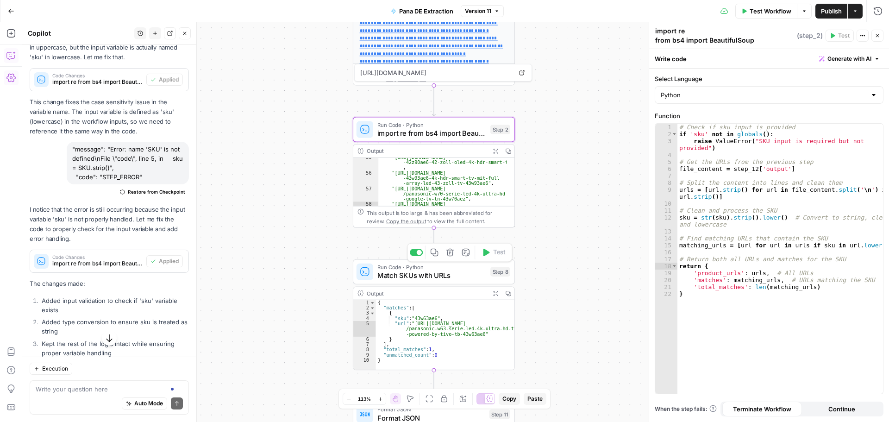
click at [435, 273] on span "Match SKUs with URLs" at bounding box center [431, 275] width 109 height 11
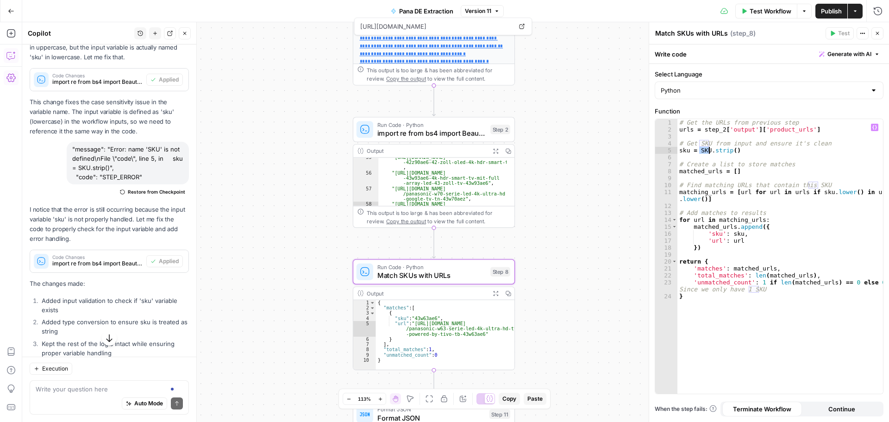
drag, startPoint x: 700, startPoint y: 150, endPoint x: 708, endPoint y: 151, distance: 8.4
click at [708, 151] on div "# Get the URLs from previous step urls = step_2 [ 'output' ] [ 'product_urls' ]…" at bounding box center [781, 263] width 206 height 289
click at [777, 158] on div "sku local SKU local" at bounding box center [766, 171] width 138 height 33
type textarea "**********"
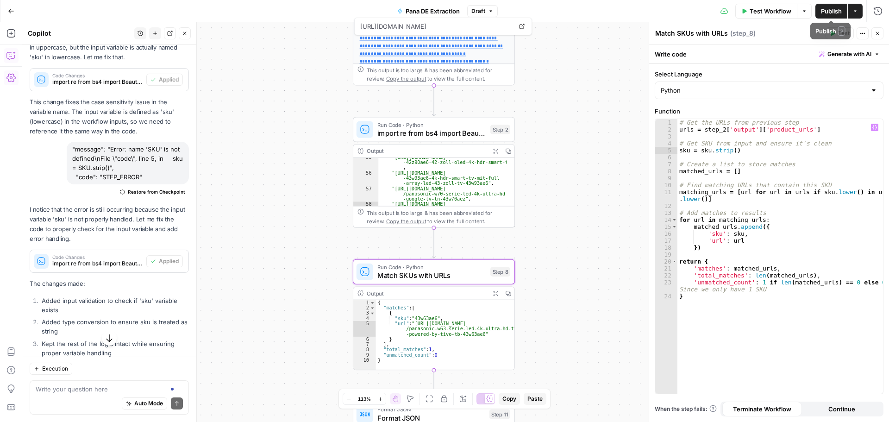
click at [828, 9] on span "Publish" at bounding box center [831, 10] width 21 height 9
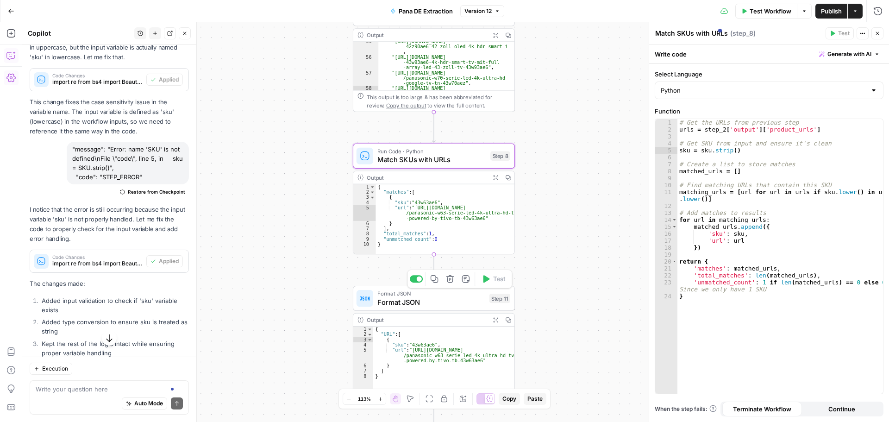
click at [447, 304] on span "Format JSON" at bounding box center [431, 302] width 108 height 11
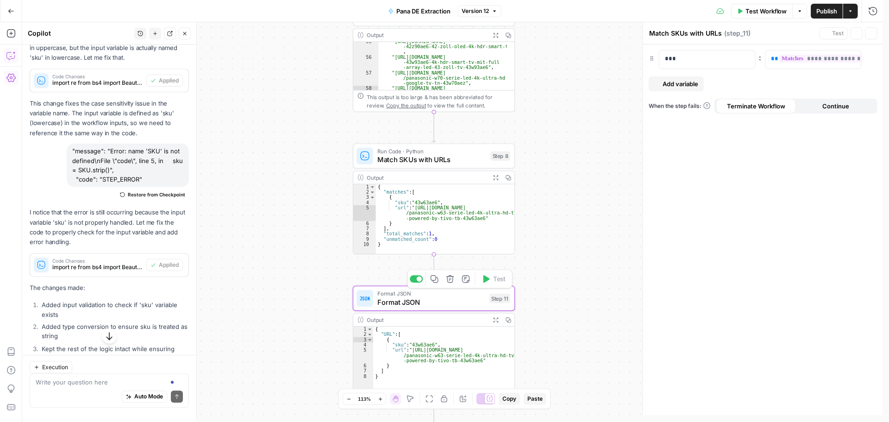
type textarea "Format JSON"
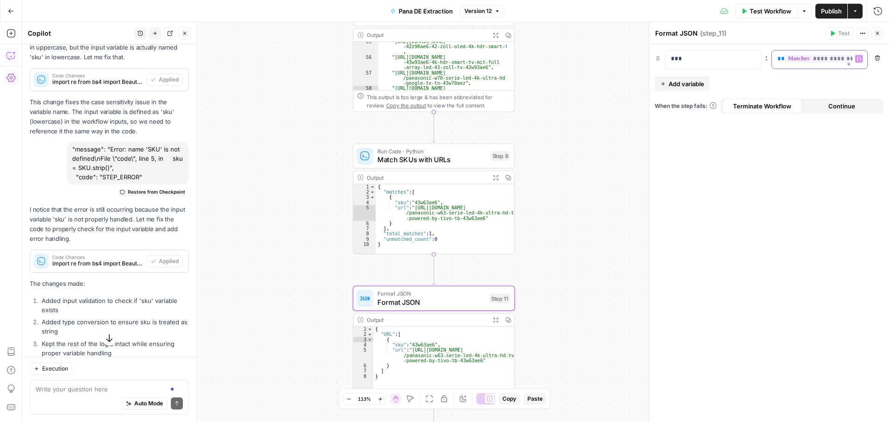
scroll to position [0, 28]
drag, startPoint x: 775, startPoint y: 62, endPoint x: 889, endPoint y: 61, distance: 113.9
click at [889, 62] on div "**********" at bounding box center [769, 232] width 240 height 377
click at [861, 56] on button "Variables Menu" at bounding box center [858, 58] width 7 height 7
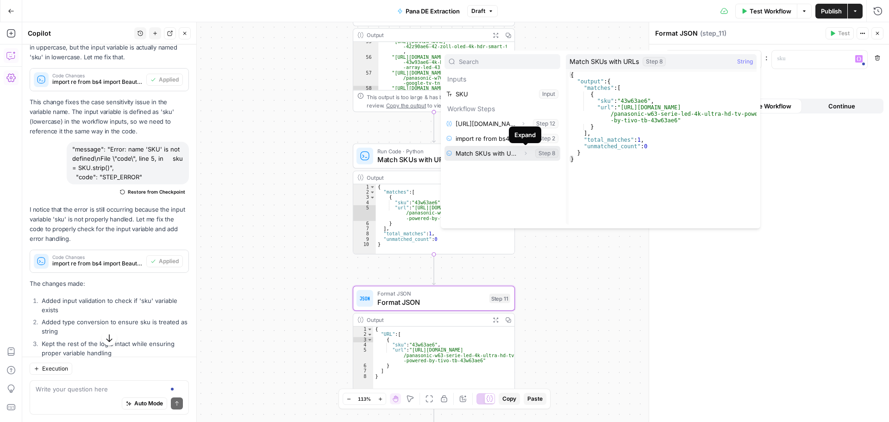
click at [526, 152] on icon "button" at bounding box center [526, 154] width 6 height 6
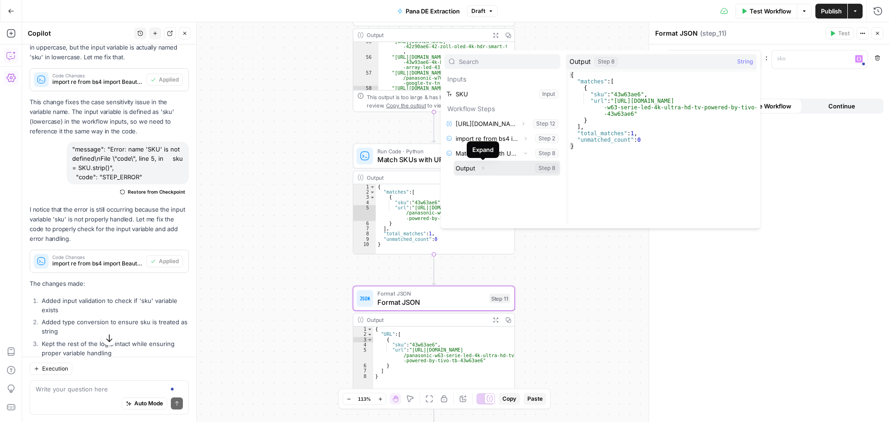
click at [484, 166] on icon "button" at bounding box center [483, 168] width 6 height 6
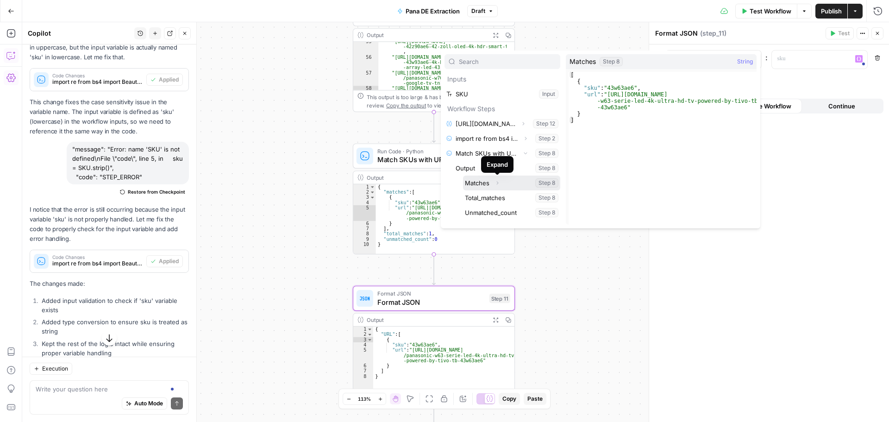
click at [497, 182] on icon "button" at bounding box center [498, 183] width 6 height 6
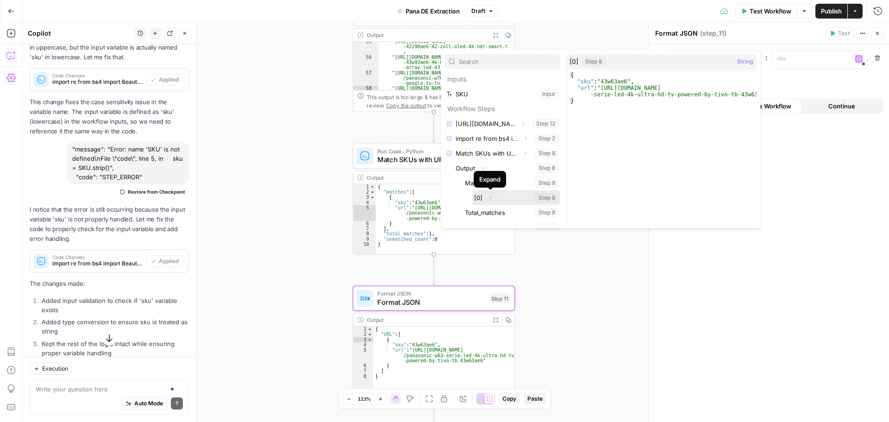
click at [488, 197] on icon "button" at bounding box center [491, 198] width 6 height 6
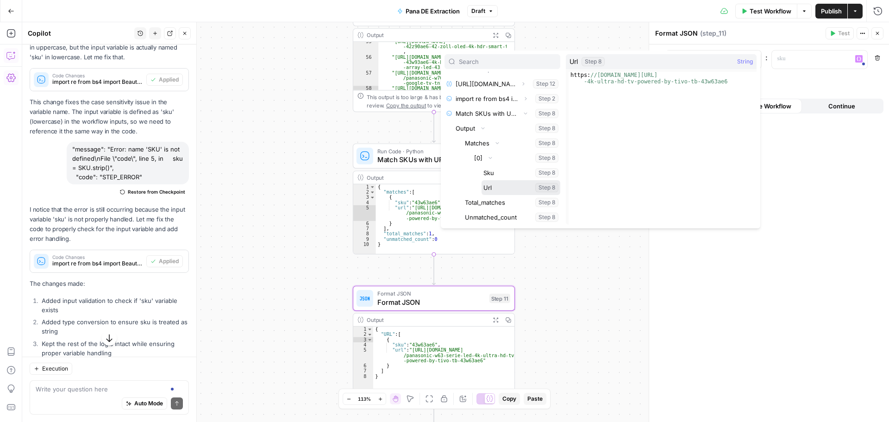
click at [494, 188] on button "Select variable Url" at bounding box center [521, 187] width 79 height 15
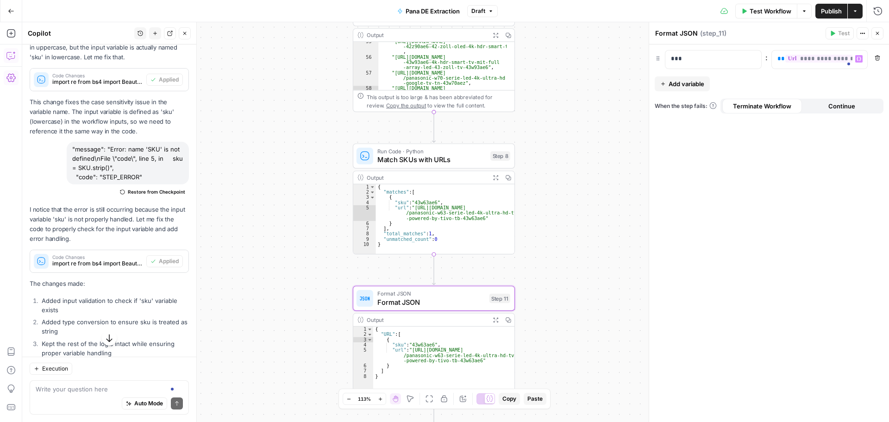
click at [825, 9] on span "Publish" at bounding box center [831, 10] width 21 height 9
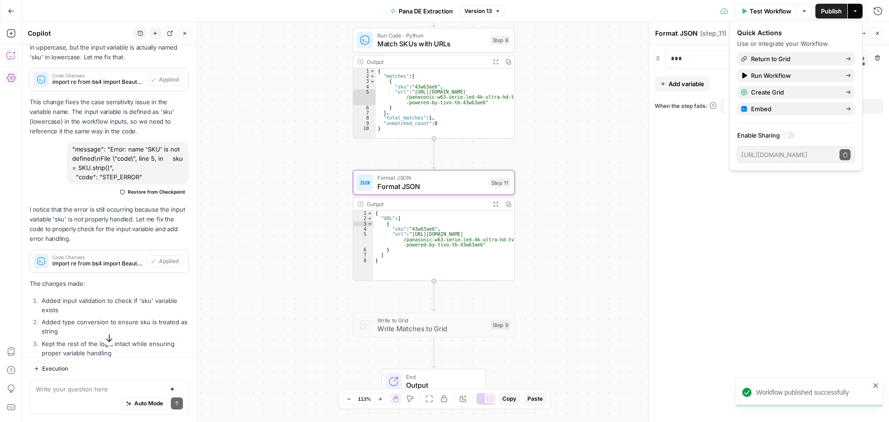
click at [678, 214] on div "**********" at bounding box center [769, 232] width 240 height 377
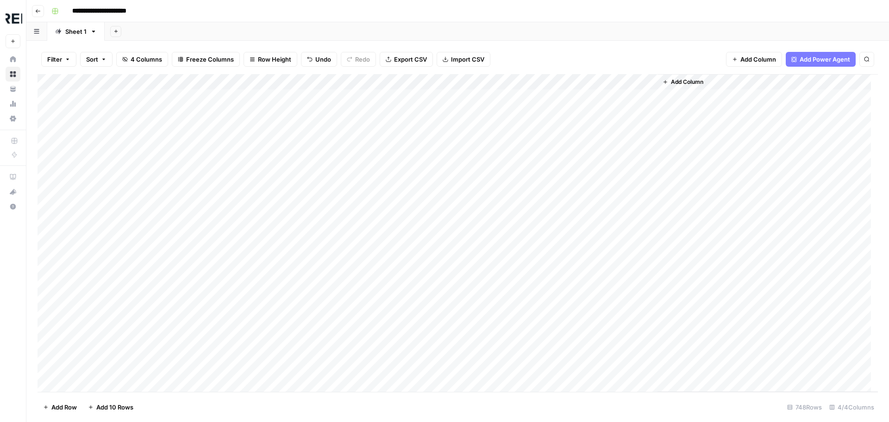
click at [283, 78] on div "Add Column" at bounding box center [458, 233] width 841 height 318
click at [283, 81] on div "Add Column" at bounding box center [458, 233] width 841 height 318
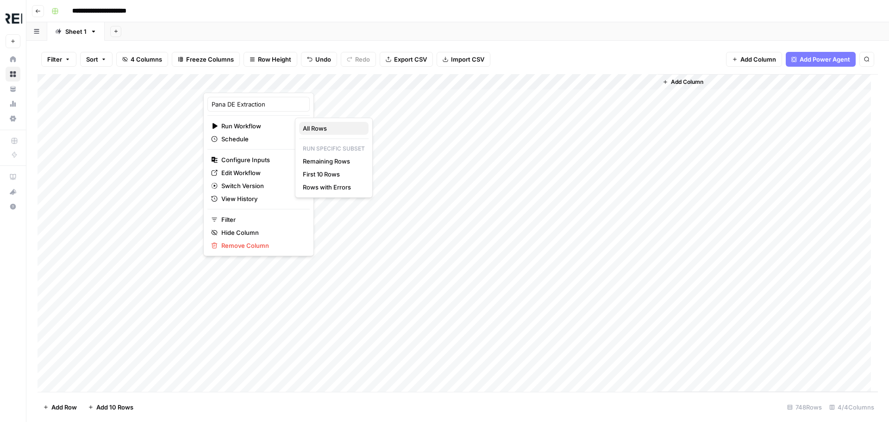
click at [333, 128] on span "All Rows" at bounding box center [332, 128] width 58 height 9
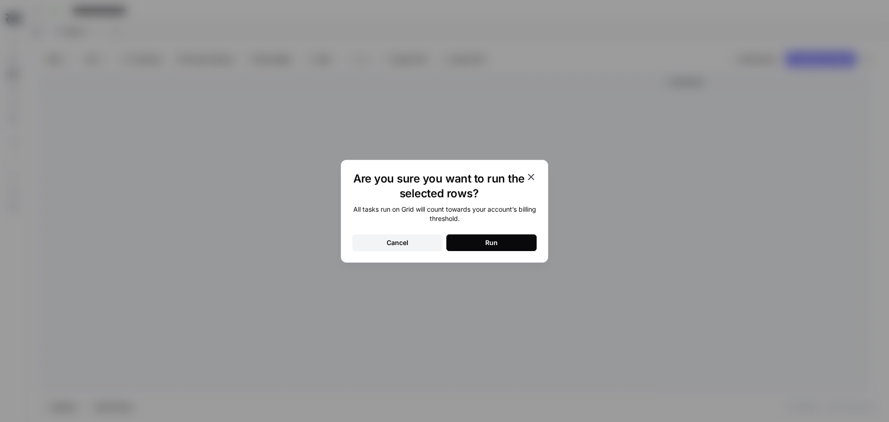
click at [531, 178] on icon "button" at bounding box center [531, 176] width 11 height 11
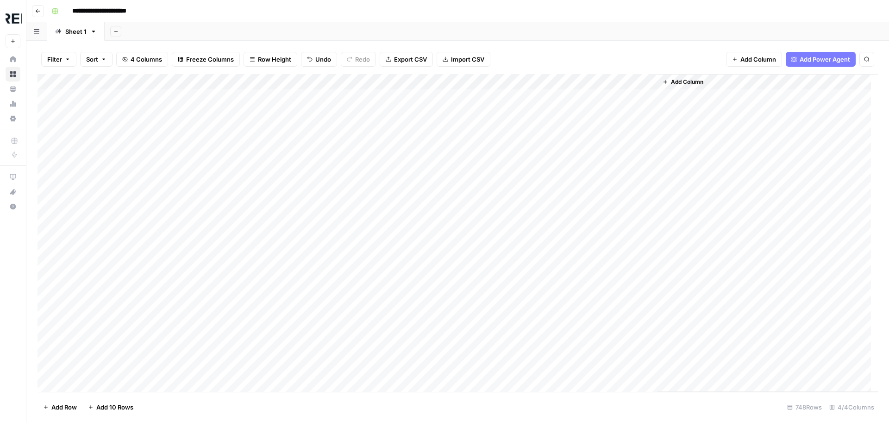
click at [253, 95] on div "Add Column" at bounding box center [458, 233] width 841 height 318
click at [380, 82] on div "Add Column" at bounding box center [458, 233] width 841 height 318
drag, startPoint x: 339, startPoint y: 100, endPoint x: 311, endPoint y: 98, distance: 28.3
click at [311, 98] on div "URL" at bounding box center [358, 104] width 102 height 15
type input "URL"
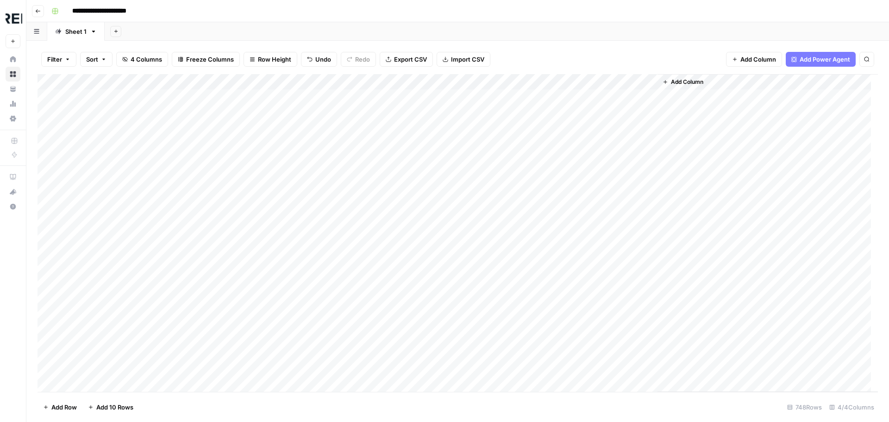
click at [487, 137] on div "Add Column" at bounding box center [458, 233] width 841 height 318
click at [346, 83] on div "Add Column" at bounding box center [458, 233] width 841 height 318
click at [336, 96] on div "URL URL Sort Ascending Sort Descending Filter Hide Column Remove Column" at bounding box center [357, 155] width 111 height 125
click at [336, 101] on input "URL" at bounding box center [358, 104] width 94 height 9
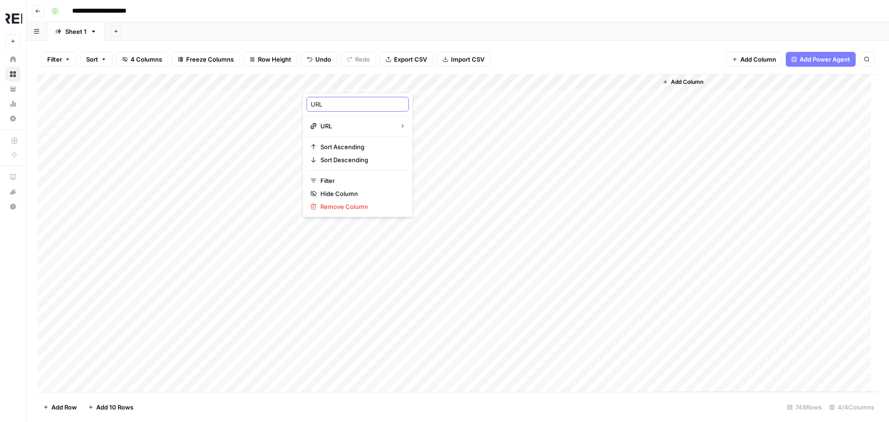
type input "U"
type input "url"
click at [607, 193] on div "Add Column" at bounding box center [458, 233] width 841 height 318
click at [372, 77] on div "Add Column" at bounding box center [458, 233] width 841 height 318
click at [354, 104] on input "URL" at bounding box center [358, 104] width 94 height 9
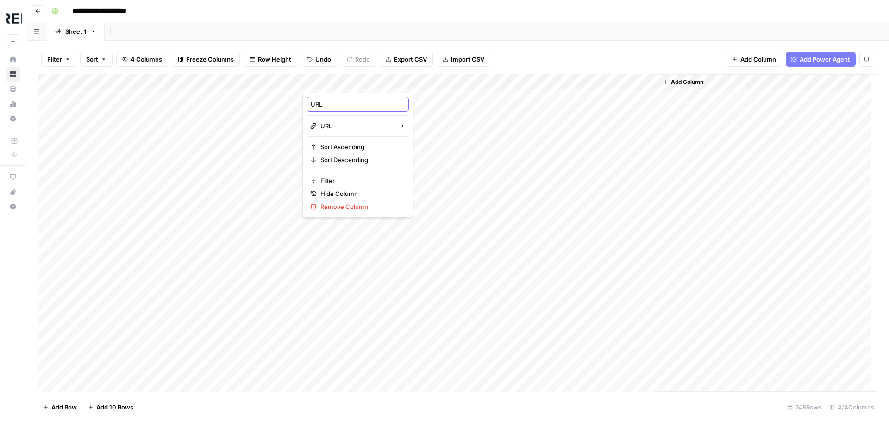
click at [354, 104] on input "URL" at bounding box center [358, 104] width 94 height 9
type input "url"
click at [253, 96] on div "Add Column" at bounding box center [458, 233] width 841 height 318
click at [95, 85] on div "Add Column" at bounding box center [458, 233] width 841 height 318
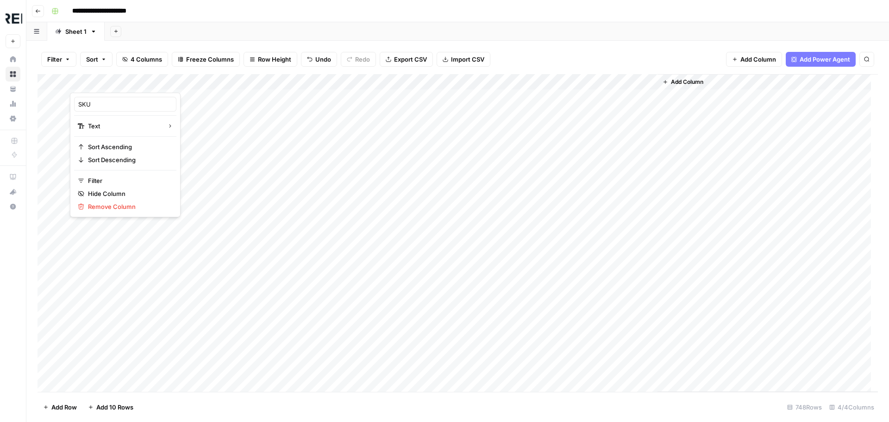
click at [107, 109] on div "SKU" at bounding box center [125, 104] width 102 height 15
click at [106, 106] on input "SKU" at bounding box center [125, 104] width 94 height 9
type input "sku"
click at [359, 110] on div "Add Column" at bounding box center [458, 233] width 841 height 318
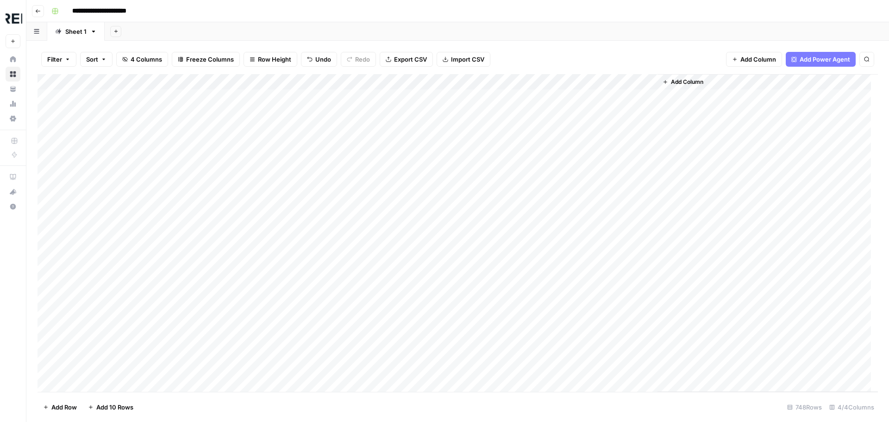
click at [110, 83] on div "Add Column" at bounding box center [458, 233] width 841 height 318
click at [100, 106] on input "SKU" at bounding box center [125, 104] width 94 height 9
type input "sku"
click at [255, 95] on div "Add Column" at bounding box center [458, 233] width 841 height 318
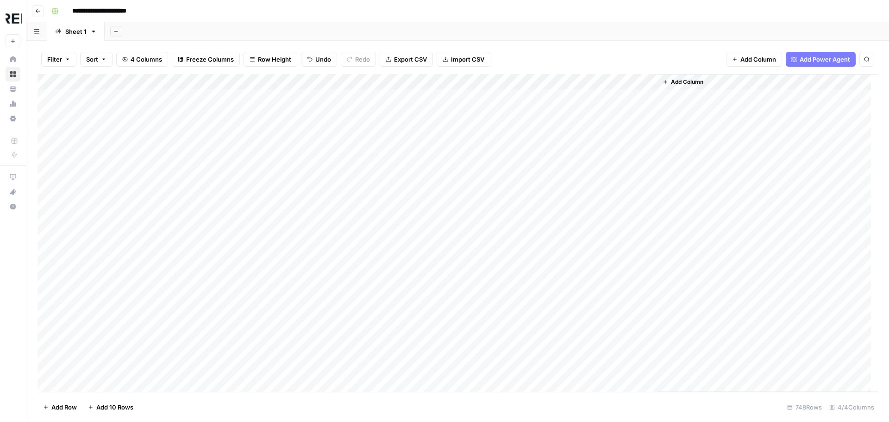
click at [283, 79] on div "Add Column" at bounding box center [458, 233] width 841 height 318
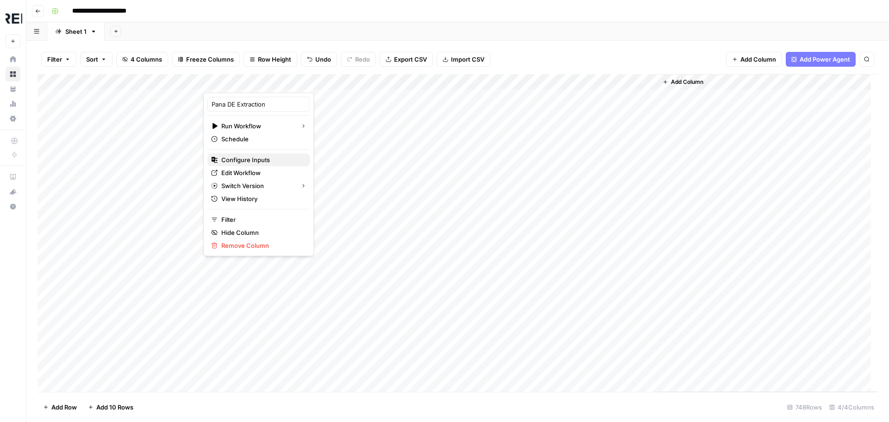
click at [275, 162] on span "Configure Inputs" at bounding box center [261, 159] width 81 height 9
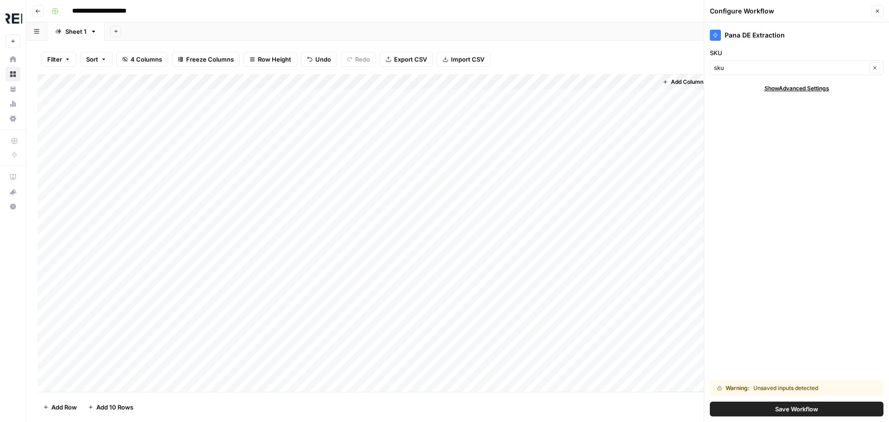
click at [812, 90] on span "Show Advanced Settings" at bounding box center [797, 88] width 65 height 8
click at [785, 112] on input "Version" at bounding box center [791, 115] width 155 height 9
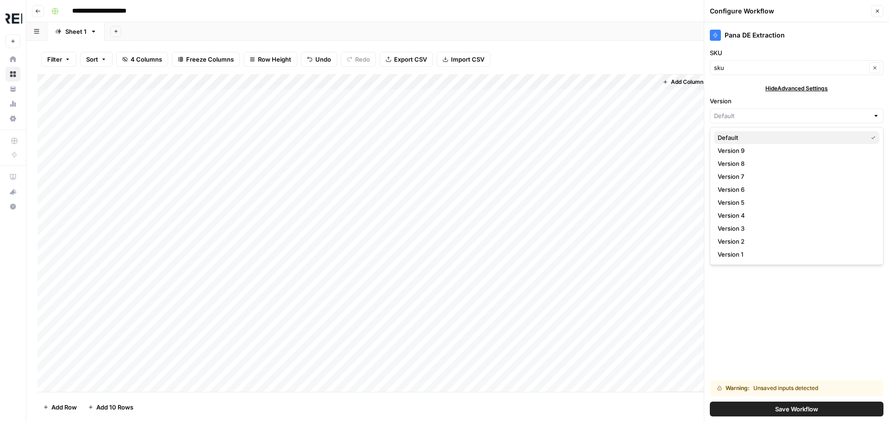
click at [739, 139] on span "Default" at bounding box center [791, 137] width 146 height 9
type input "Default"
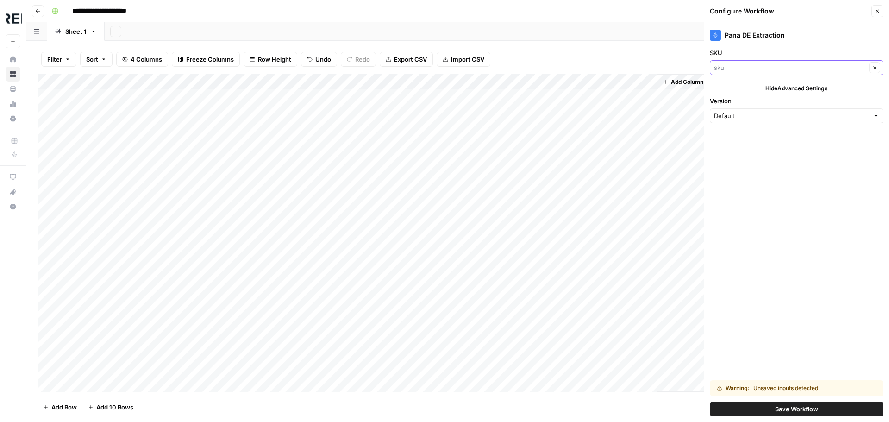
click at [725, 69] on input "SKU" at bounding box center [790, 67] width 152 height 9
click at [724, 105] on span "sku" at bounding box center [785, 102] width 135 height 9
type input "sku"
click at [807, 407] on span "Save Workflow" at bounding box center [796, 408] width 43 height 9
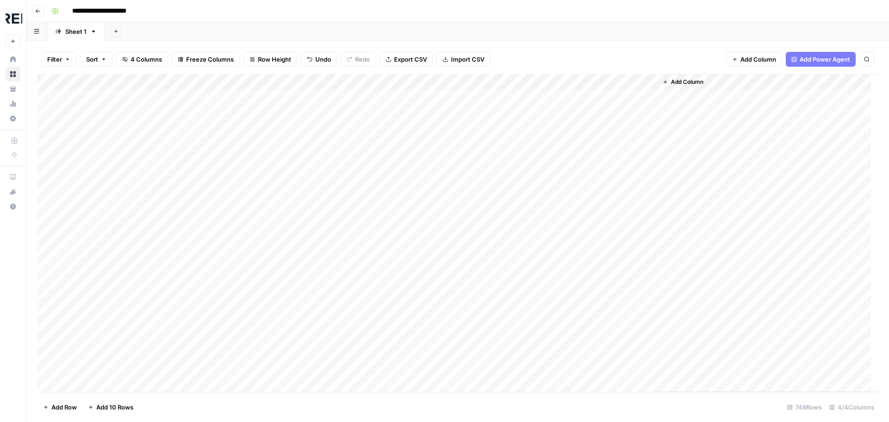
click at [253, 94] on div "Add Column" at bounding box center [458, 233] width 841 height 318
click at [279, 98] on div "Add Column" at bounding box center [458, 233] width 841 height 318
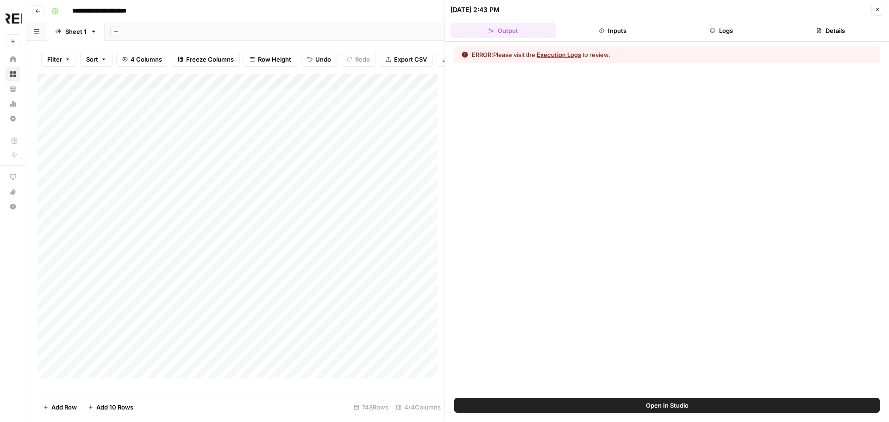
click at [716, 24] on button "Logs" at bounding box center [722, 30] width 106 height 15
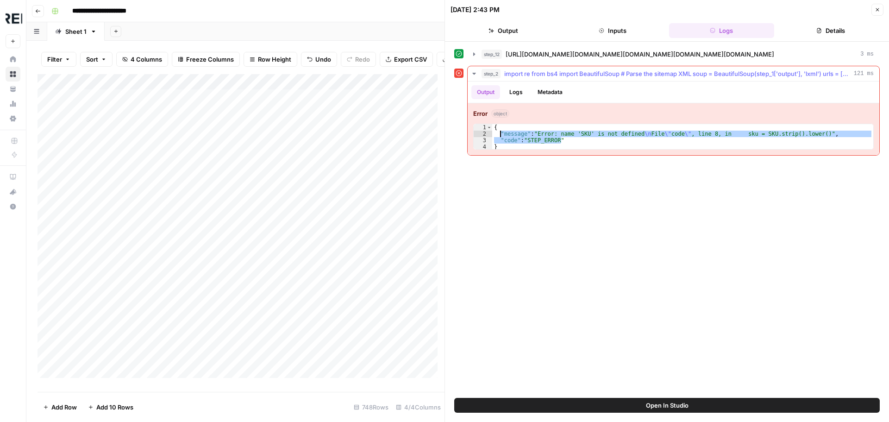
drag, startPoint x: 567, startPoint y: 142, endPoint x: 500, endPoint y: 134, distance: 67.6
click at [500, 134] on div "{ "message" : "Error: name 'SKU' is not defined \n File \" code \" , line 8, in…" at bounding box center [682, 143] width 381 height 39
type textarea "**********"
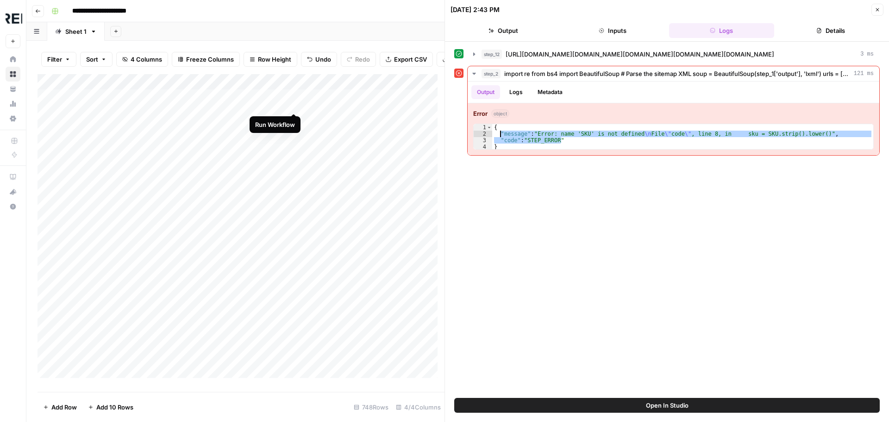
click at [295, 102] on div "Add Column" at bounding box center [241, 229] width 407 height 311
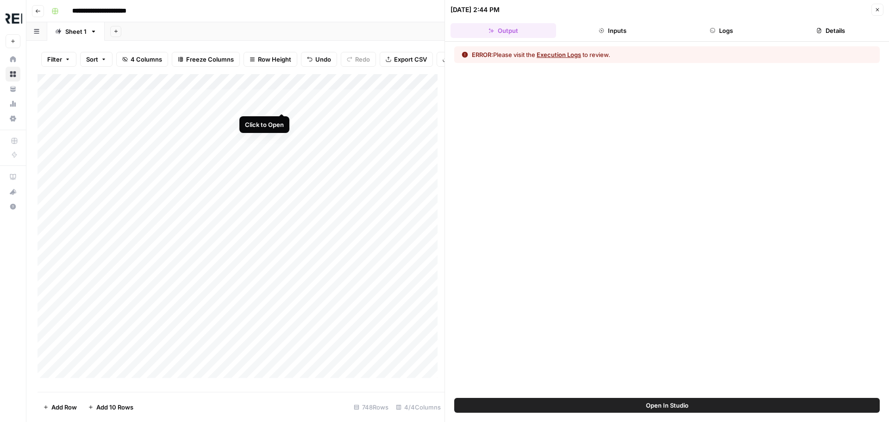
click at [283, 102] on div "Add Column" at bounding box center [241, 229] width 407 height 311
click at [732, 33] on button "Logs" at bounding box center [722, 30] width 106 height 15
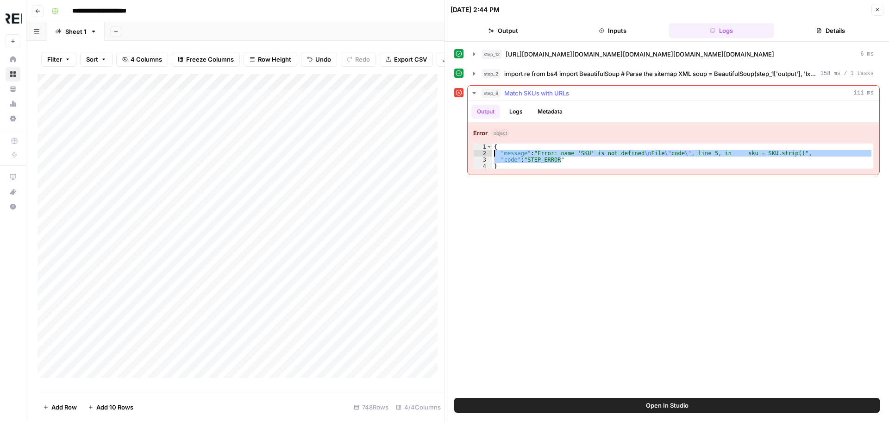
drag, startPoint x: 569, startPoint y: 159, endPoint x: 489, endPoint y: 150, distance: 80.6
click at [489, 150] on div "**********" at bounding box center [673, 156] width 401 height 26
type textarea "**********"
click at [295, 104] on div "Add Column" at bounding box center [241, 229] width 407 height 311
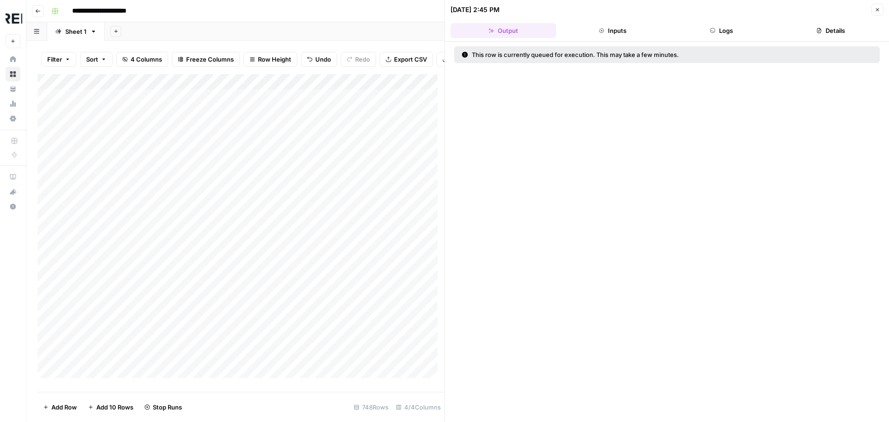
click at [727, 36] on button "Logs" at bounding box center [722, 30] width 106 height 15
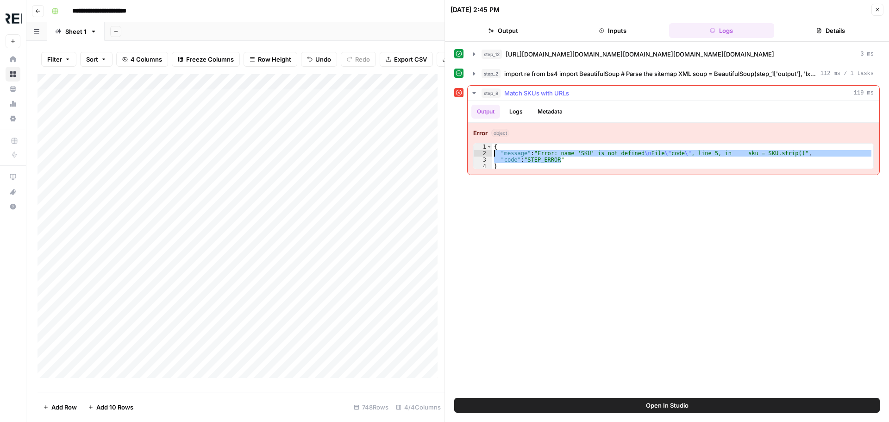
drag, startPoint x: 567, startPoint y: 160, endPoint x: 479, endPoint y: 155, distance: 88.6
click at [479, 155] on div "**********" at bounding box center [673, 156] width 401 height 26
type textarea "**********"
click at [292, 103] on div "Add Column" at bounding box center [241, 229] width 407 height 311
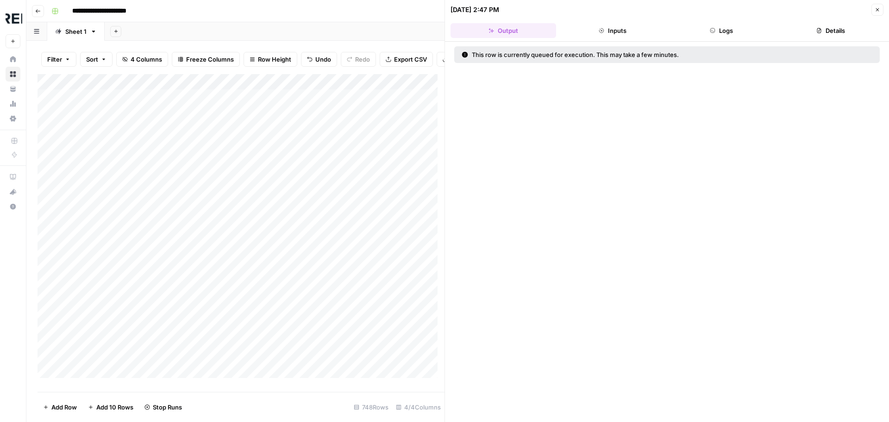
click at [712, 25] on button "Logs" at bounding box center [722, 30] width 106 height 15
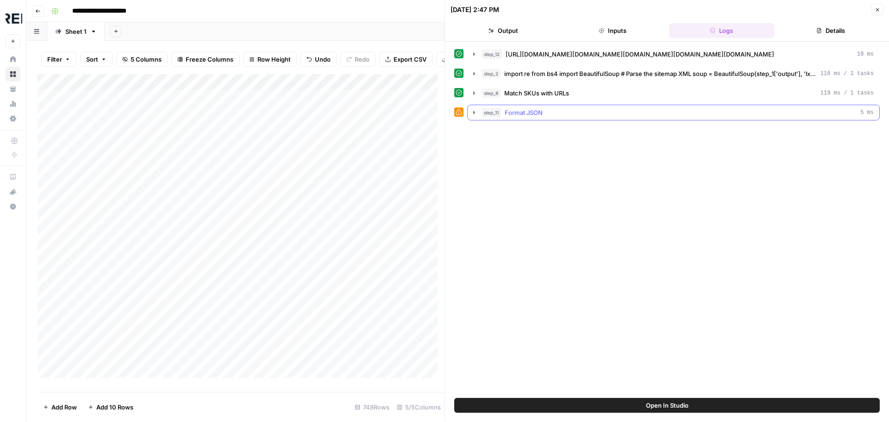
click at [474, 111] on icon "button" at bounding box center [474, 112] width 2 height 3
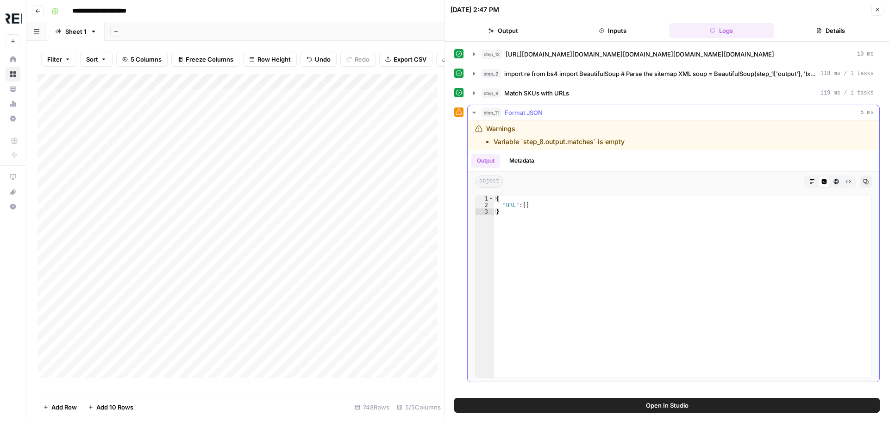
click at [474, 111] on icon "button" at bounding box center [474, 112] width 7 height 7
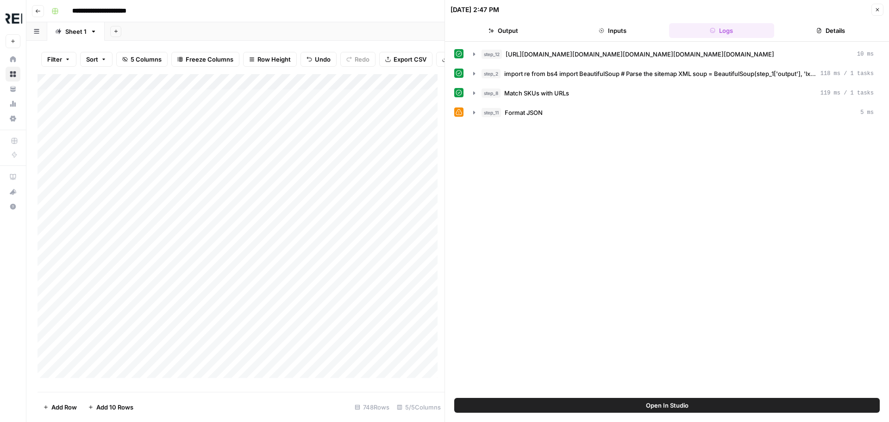
click at [253, 117] on div "Add Column" at bounding box center [241, 229] width 407 height 311
click at [254, 134] on div "Add Column" at bounding box center [241, 229] width 407 height 311
click at [252, 151] on div "Add Column" at bounding box center [241, 229] width 407 height 311
click at [251, 168] on div "Add Column" at bounding box center [241, 229] width 407 height 311
click at [252, 182] on div "Add Column" at bounding box center [241, 229] width 407 height 311
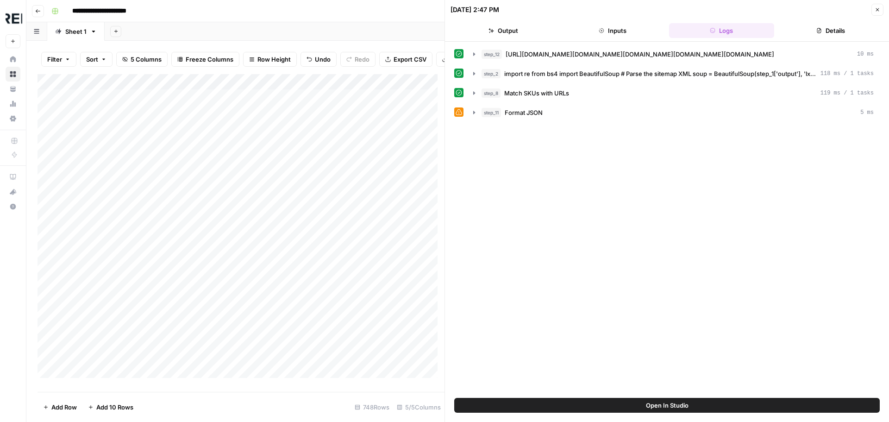
click at [255, 198] on div "Add Column" at bounding box center [241, 229] width 407 height 311
click at [252, 214] on div "Add Column" at bounding box center [241, 229] width 407 height 311
click at [254, 229] on div "Add Column" at bounding box center [241, 229] width 407 height 311
click at [250, 244] on div "Add Column" at bounding box center [241, 229] width 407 height 311
click at [251, 260] on div "Add Column" at bounding box center [241, 229] width 407 height 311
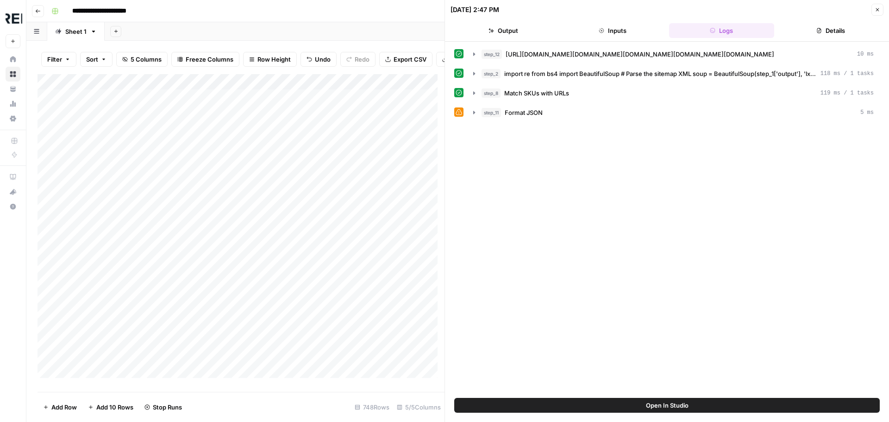
click at [252, 276] on div "Add Column" at bounding box center [241, 229] width 407 height 311
click at [251, 292] on div "Add Column" at bounding box center [241, 229] width 407 height 311
click at [252, 308] on div "Add Column" at bounding box center [241, 229] width 407 height 311
click at [252, 154] on div "Add Column" at bounding box center [241, 229] width 407 height 311
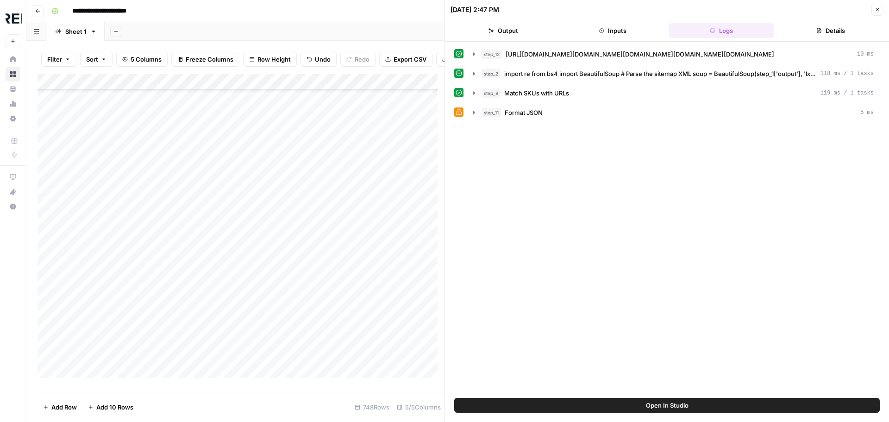
scroll to position [2825, 0]
click at [254, 220] on div "Add Column" at bounding box center [241, 229] width 407 height 311
click at [252, 129] on div "Add Column" at bounding box center [241, 229] width 407 height 311
click at [334, 134] on div "Add Column" at bounding box center [241, 229] width 407 height 311
click at [334, 132] on div "Add Column" at bounding box center [241, 229] width 407 height 311
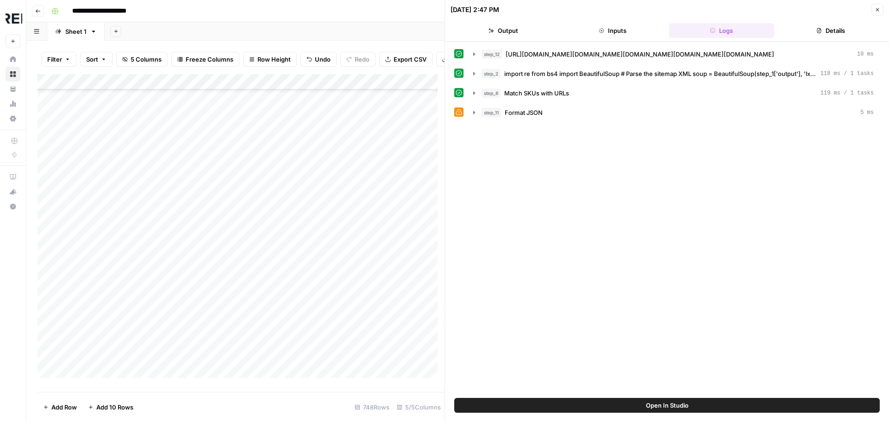
click at [334, 132] on div at bounding box center [344, 128] width 85 height 17
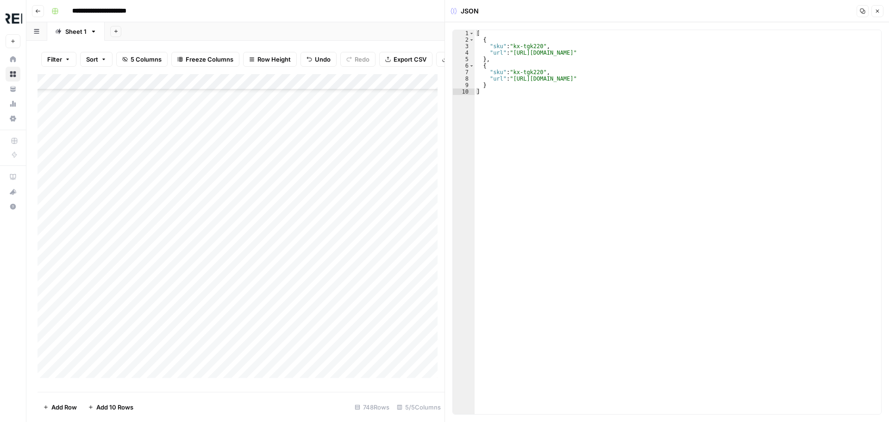
click at [343, 220] on div "Add Column" at bounding box center [241, 229] width 407 height 311
click at [344, 226] on div "Add Column" at bounding box center [241, 229] width 407 height 311
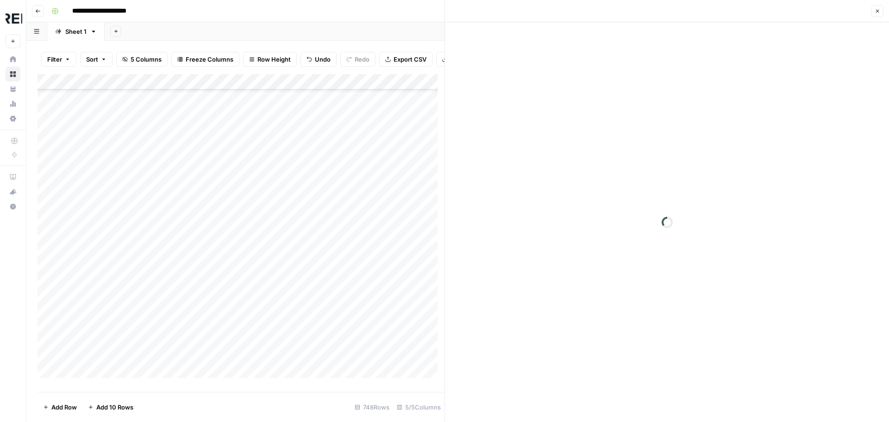
click at [344, 226] on div at bounding box center [344, 223] width 85 height 17
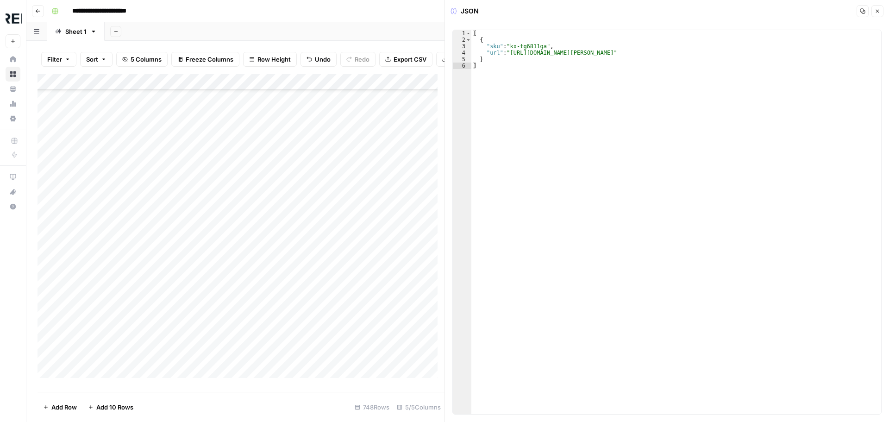
scroll to position [1528, 0]
click at [878, 7] on button "Close" at bounding box center [878, 11] width 12 height 12
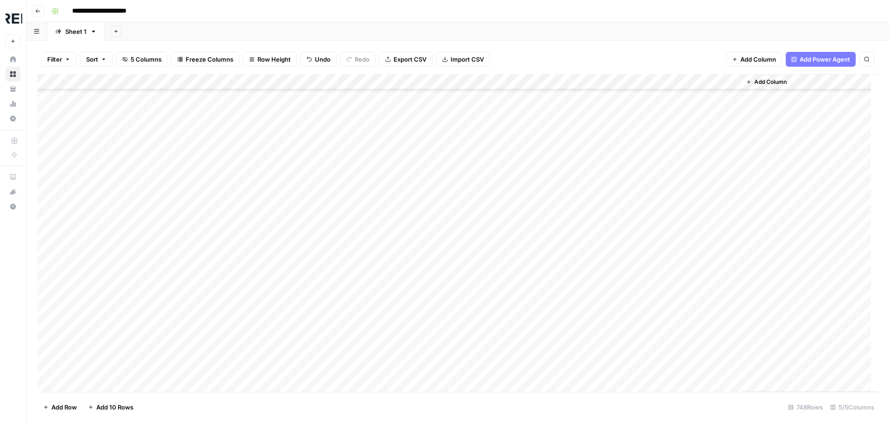
scroll to position [2825, 0]
click at [293, 217] on div "Add Column" at bounding box center [458, 233] width 841 height 318
click at [325, 78] on div "Add Column" at bounding box center [458, 233] width 841 height 318
click at [425, 176] on span "URL" at bounding box center [434, 180] width 44 height 9
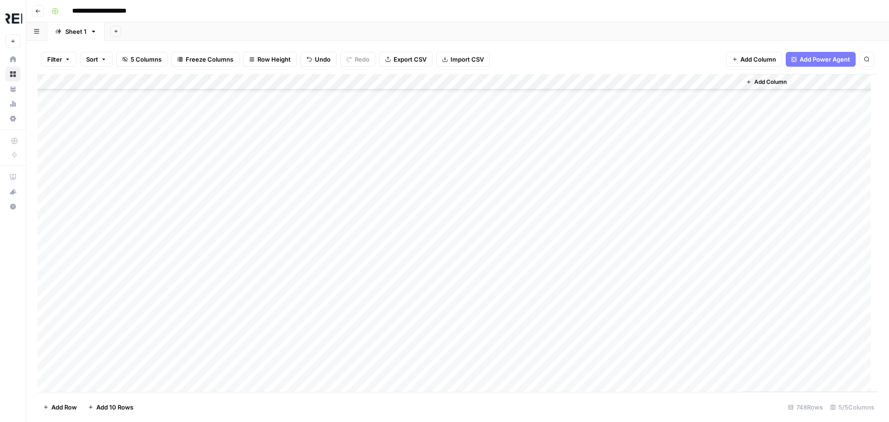
scroll to position [2871, 0]
click at [378, 171] on div "Add Column" at bounding box center [458, 233] width 841 height 318
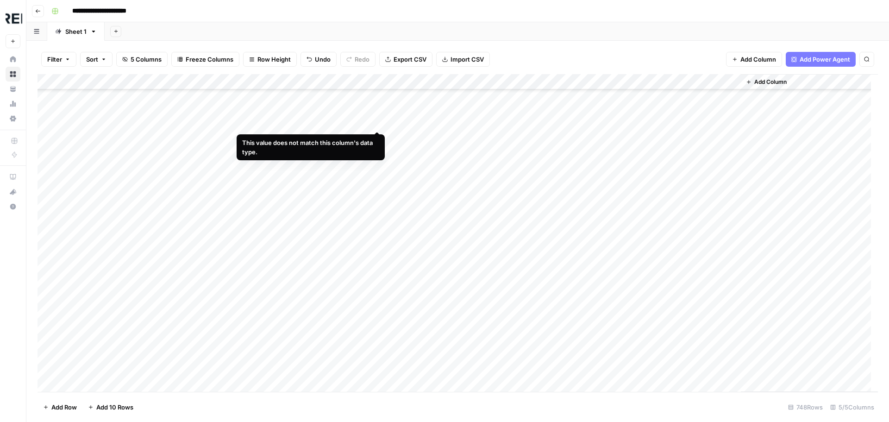
click at [377, 119] on div "Add Column" at bounding box center [458, 233] width 841 height 318
click at [377, 119] on input "**********" at bounding box center [380, 124] width 148 height 11
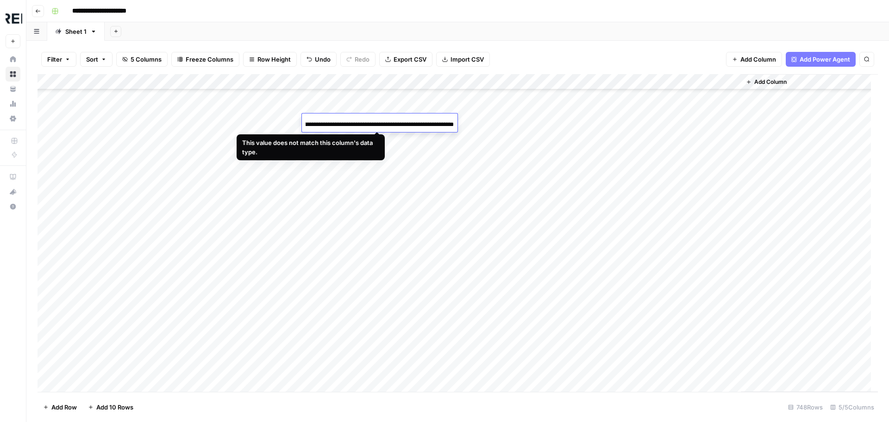
click at [377, 119] on input "**********" at bounding box center [380, 124] width 148 height 11
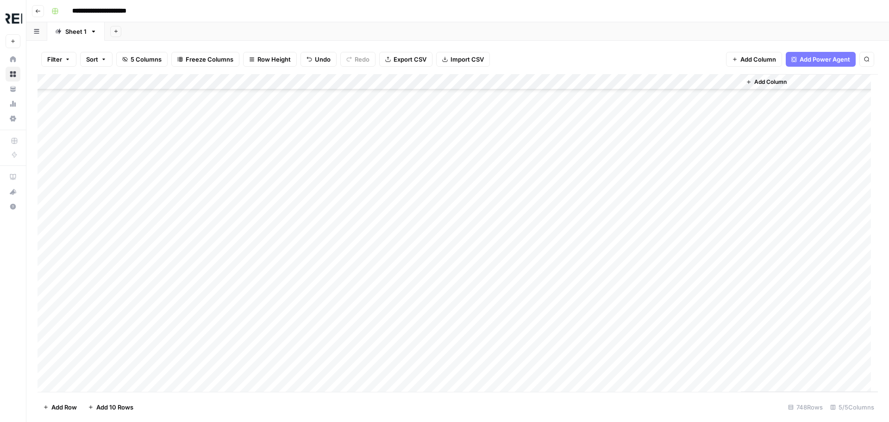
click at [294, 123] on div "Add Column" at bounding box center [458, 233] width 841 height 318
click at [334, 115] on div "Add Column" at bounding box center [458, 233] width 841 height 318
click at [307, 169] on div "Add Column" at bounding box center [458, 233] width 841 height 318
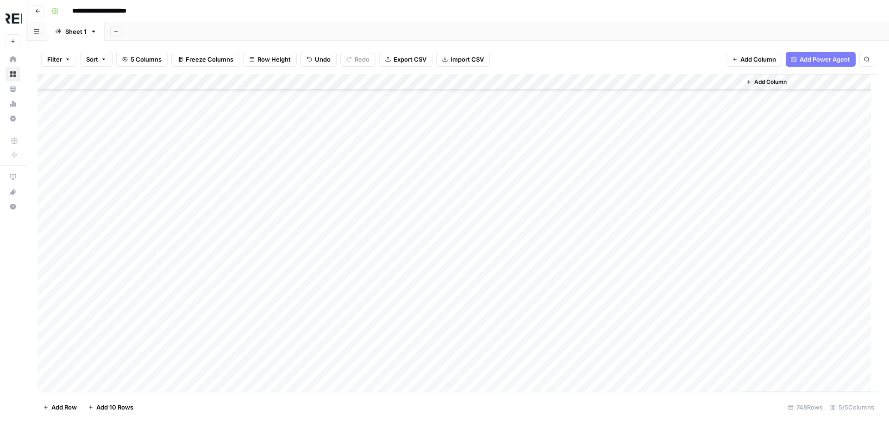
click at [56, 80] on div "Add Column" at bounding box center [458, 233] width 841 height 318
click at [72, 405] on span "Delete 748 Rows" at bounding box center [67, 406] width 48 height 9
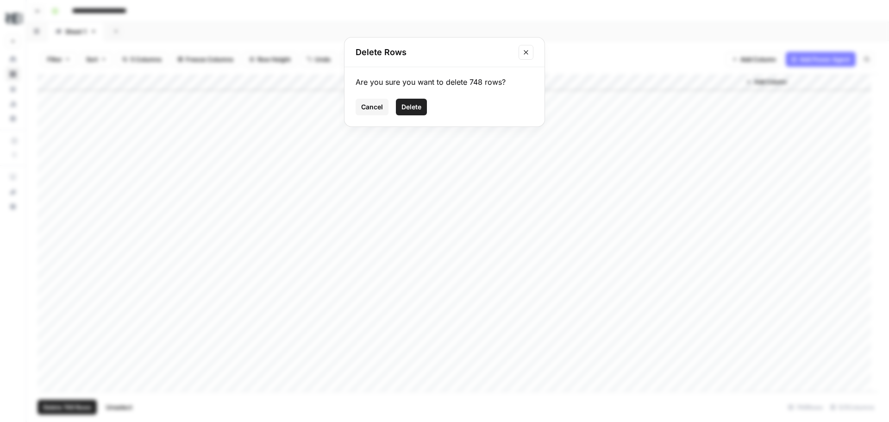
click at [415, 108] on span "Delete" at bounding box center [412, 106] width 20 height 9
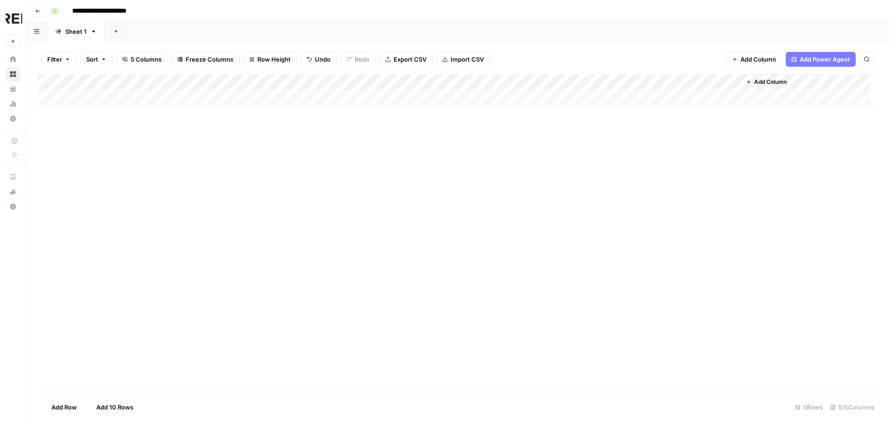
scroll to position [0, 0]
click at [455, 59] on span "Import CSV" at bounding box center [467, 59] width 33 height 9
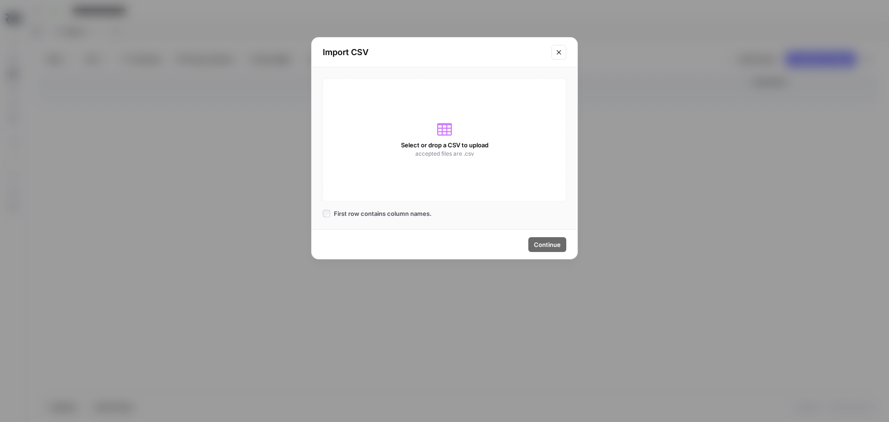
click at [442, 138] on div "Select or drop a CSV to upload accepted files are .csv" at bounding box center [445, 139] width 244 height 123
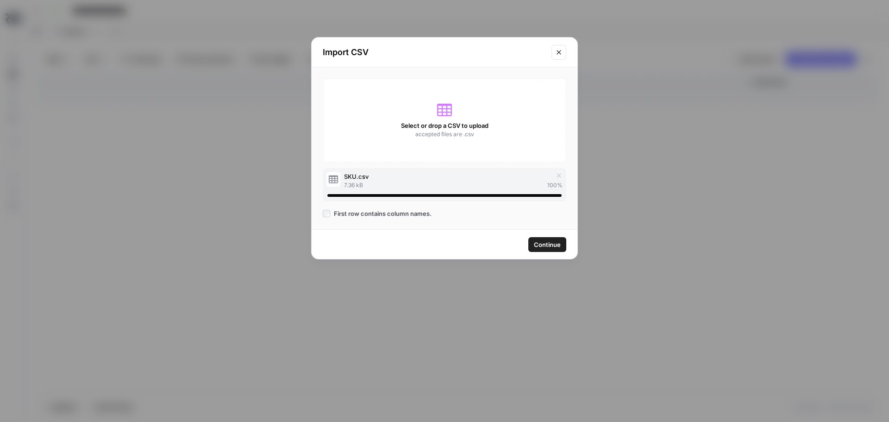
click at [541, 247] on span "Continue" at bounding box center [547, 244] width 27 height 9
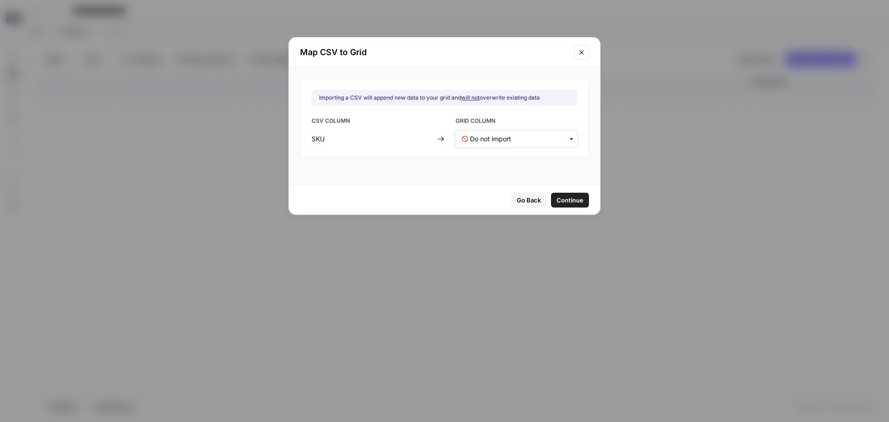
click at [512, 140] on input "text" at bounding box center [520, 138] width 101 height 9
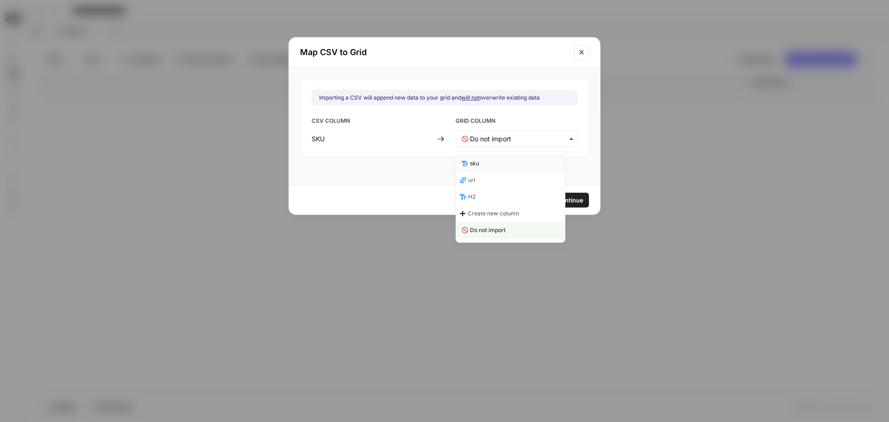
click at [492, 161] on div "sku" at bounding box center [510, 163] width 109 height 17
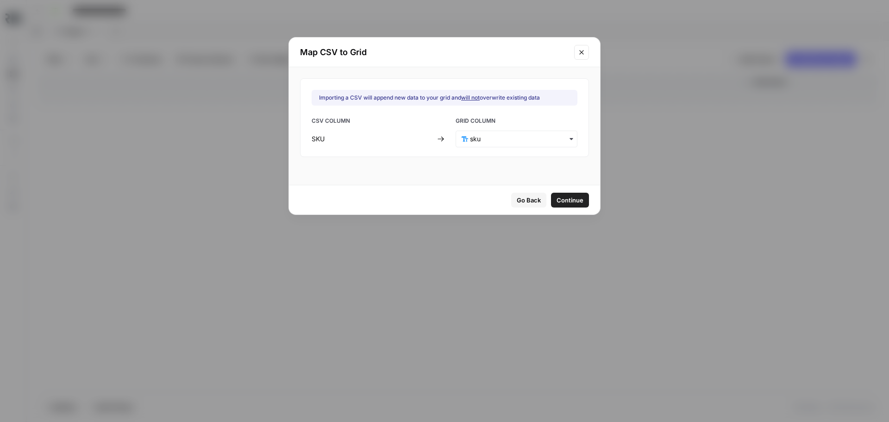
click at [559, 201] on span "Continue" at bounding box center [570, 199] width 27 height 9
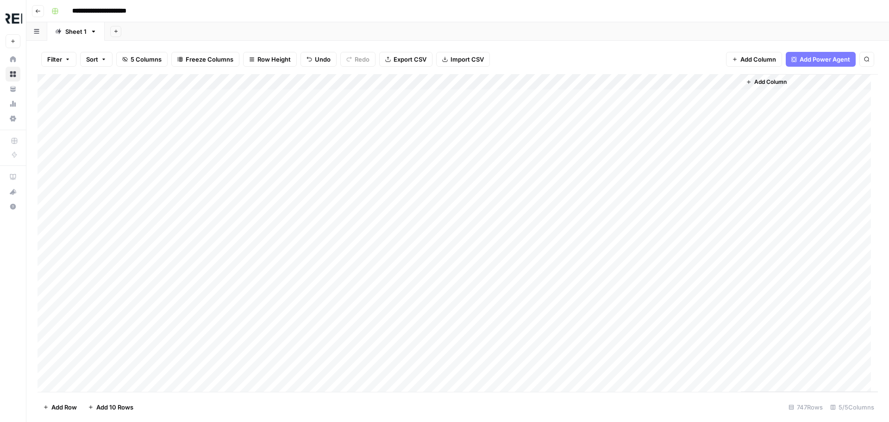
click at [283, 82] on div "Add Column" at bounding box center [458, 233] width 841 height 318
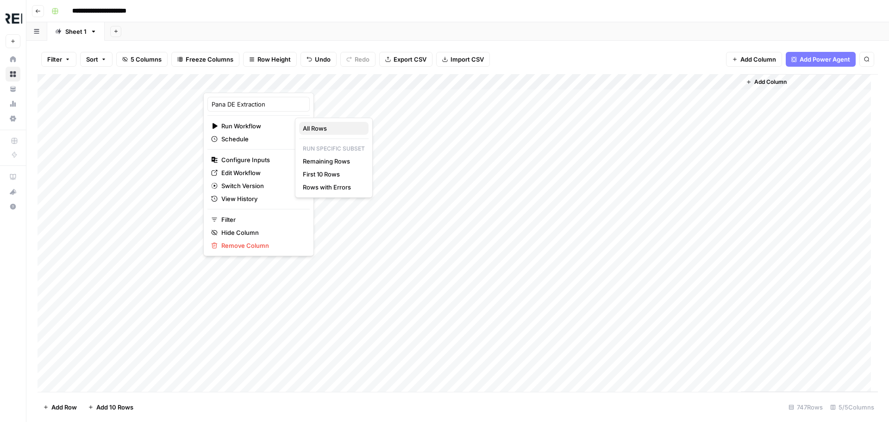
click at [319, 128] on span "All Rows" at bounding box center [332, 128] width 58 height 9
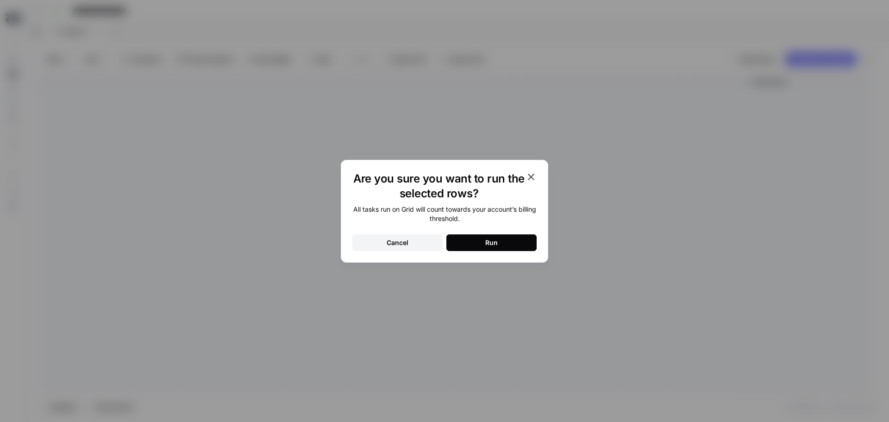
click at [483, 241] on button "Run" at bounding box center [491, 242] width 90 height 17
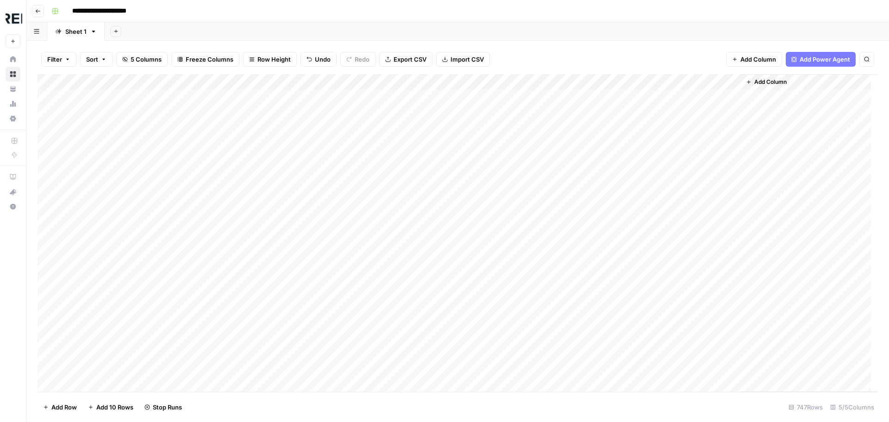
click at [354, 91] on div "Add Column" at bounding box center [458, 233] width 841 height 318
click at [283, 99] on div "Add Column" at bounding box center [458, 233] width 841 height 318
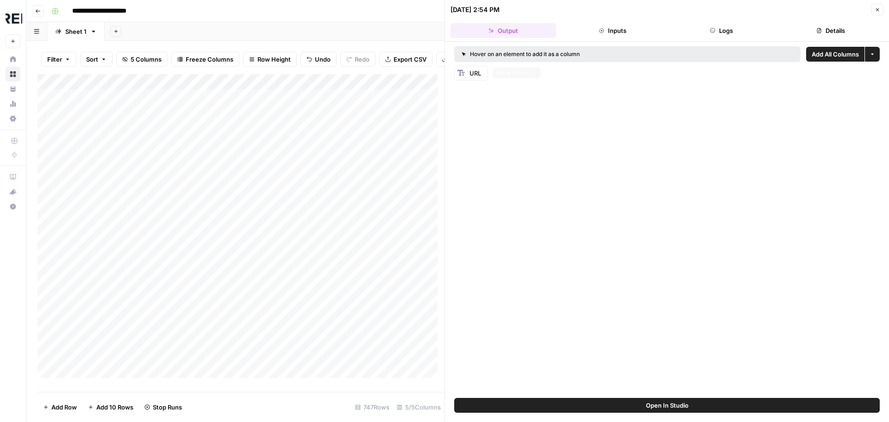
click at [477, 77] on div "URL" at bounding box center [477, 73] width 15 height 9
click at [530, 74] on button "Add as Column" at bounding box center [517, 72] width 50 height 11
click at [721, 31] on button "Logs" at bounding box center [722, 30] width 106 height 15
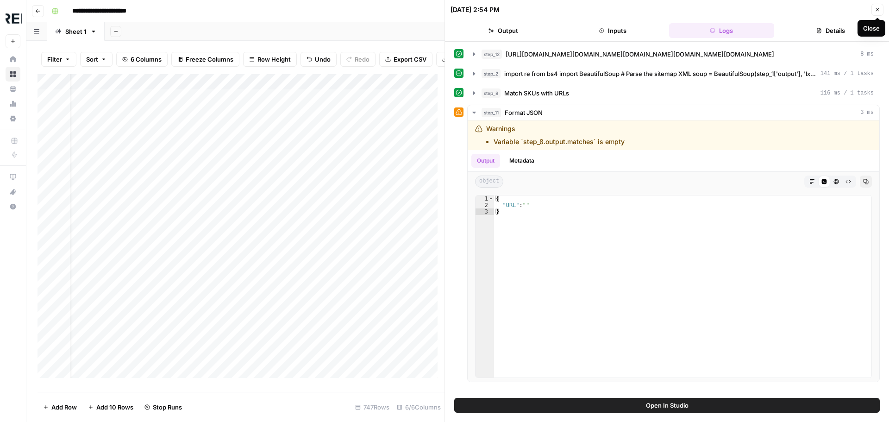
click at [880, 12] on icon "button" at bounding box center [878, 10] width 6 height 6
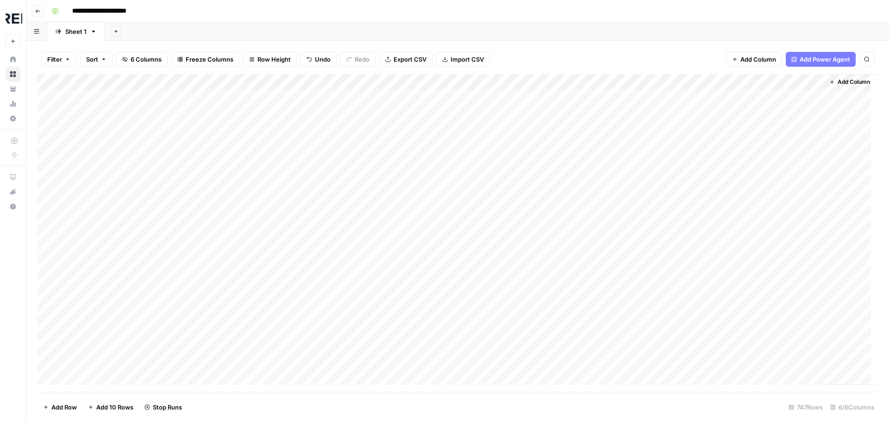
click at [366, 82] on div "Add Column" at bounding box center [458, 233] width 841 height 318
click at [360, 175] on span "Remove Column" at bounding box center [360, 172] width 81 height 9
click at [410, 99] on span "Delete" at bounding box center [412, 95] width 20 height 9
click at [449, 204] on div "Add Column" at bounding box center [458, 233] width 841 height 318
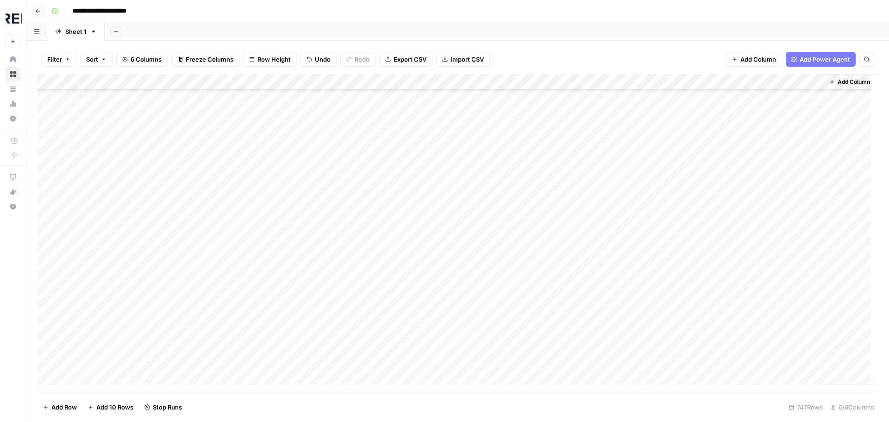
scroll to position [1343, 0]
